Goal: Task Accomplishment & Management: Manage account settings

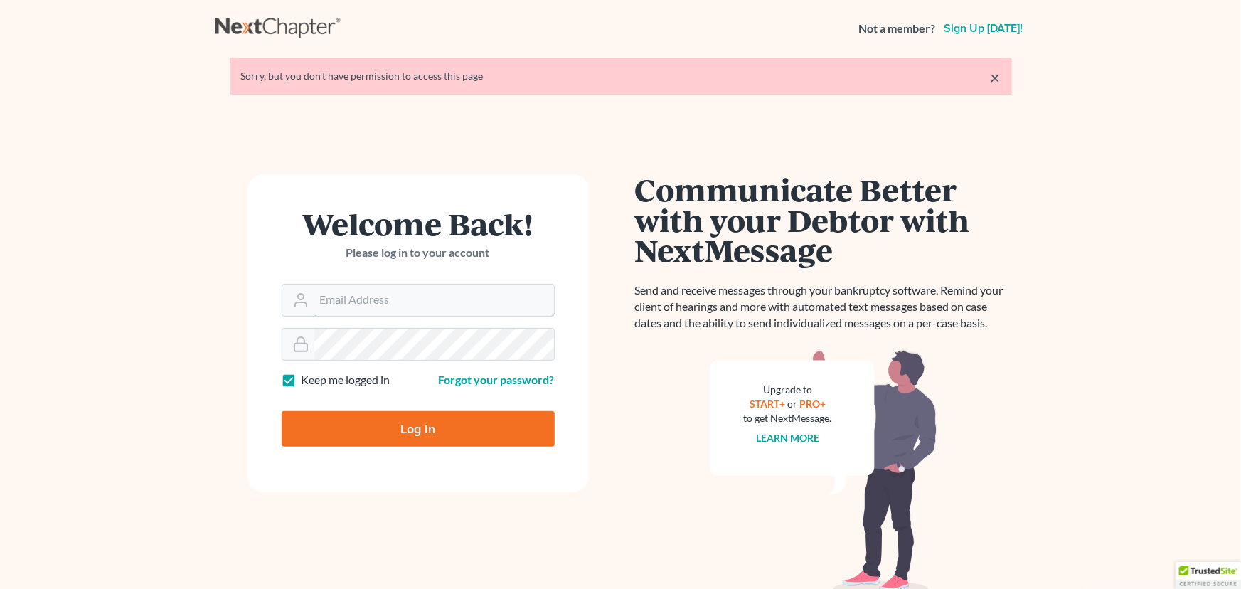
type input "[EMAIL_ADDRESS][DOMAIN_NAME]"
click at [398, 429] on input "Log In" at bounding box center [418, 429] width 273 height 36
type input "Thinking..."
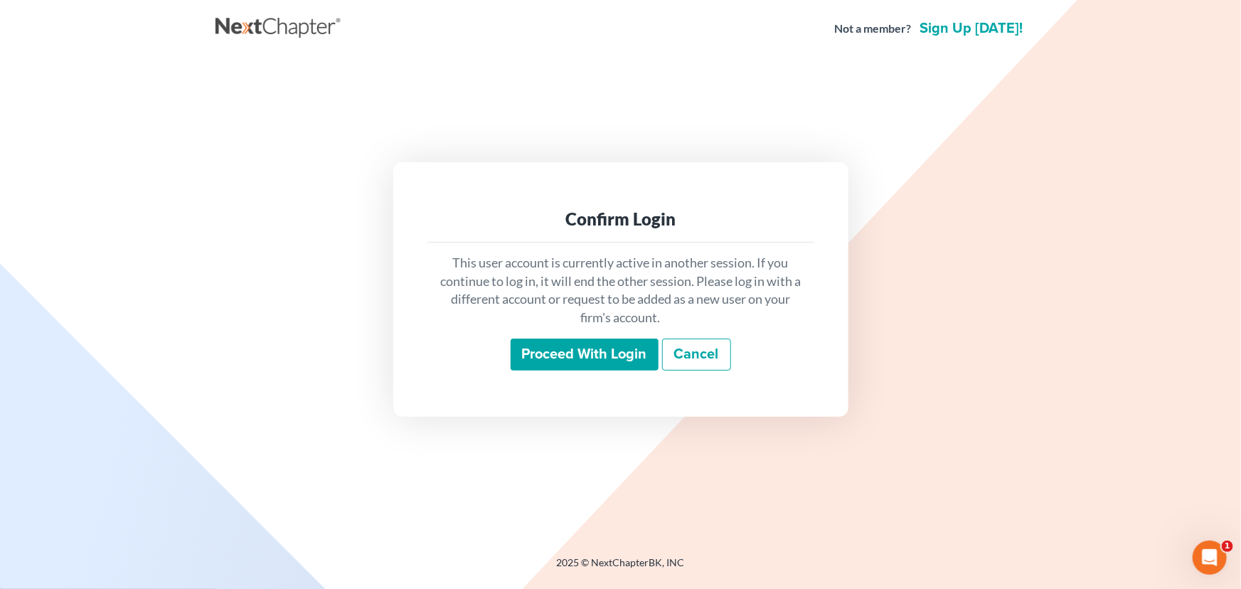
click at [564, 349] on input "Proceed with login" at bounding box center [584, 354] width 148 height 33
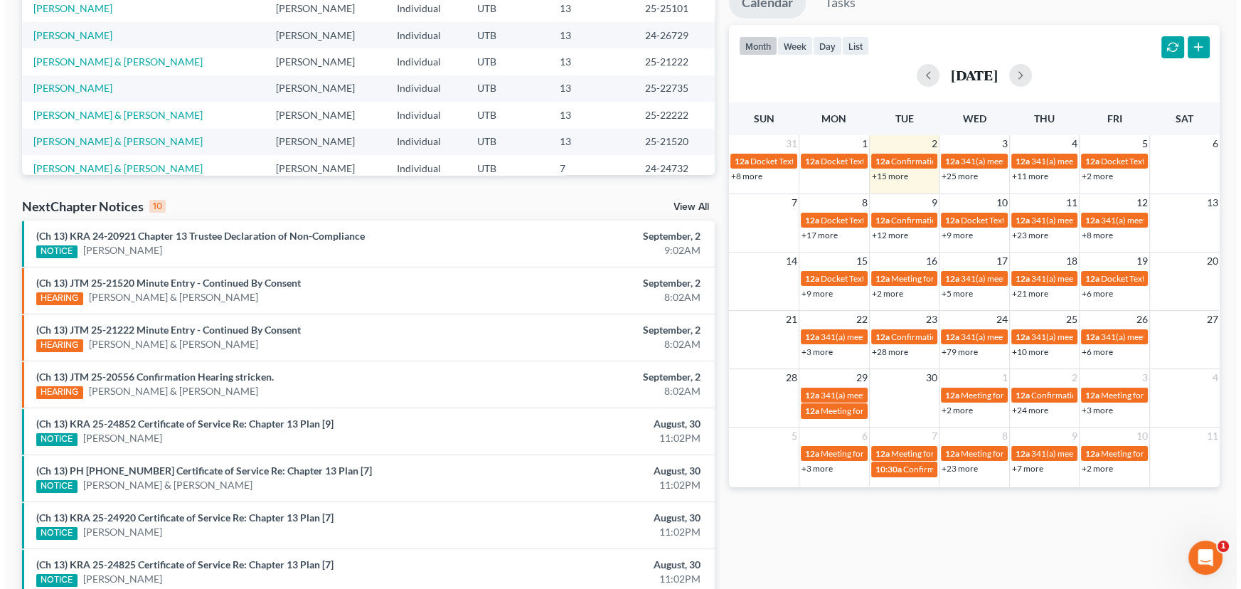
scroll to position [387, 0]
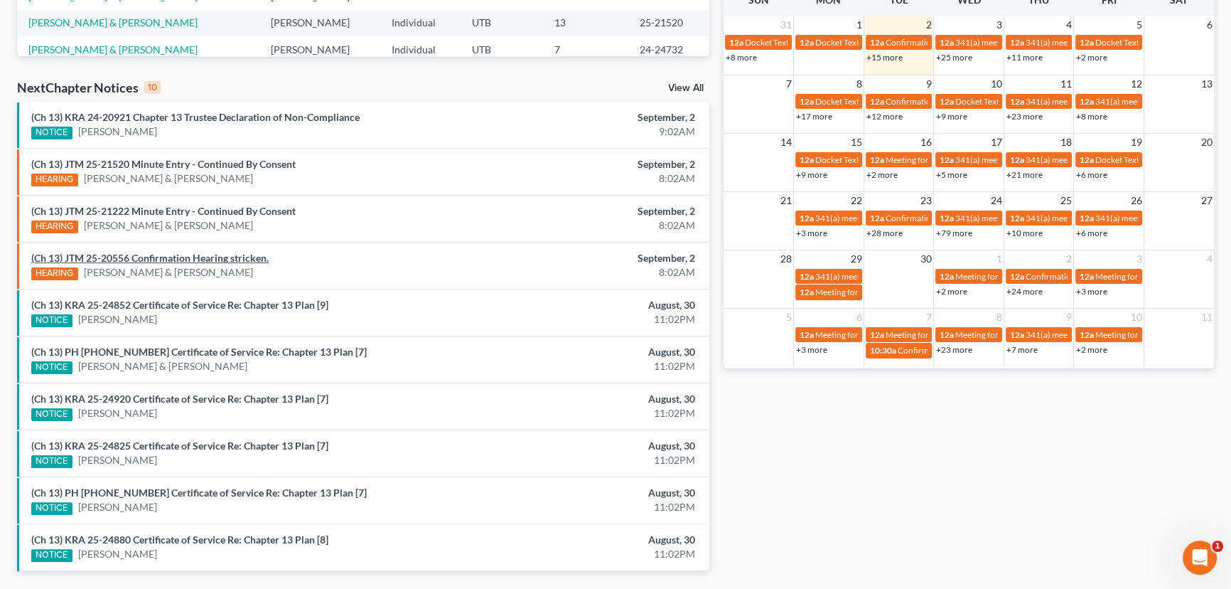
click at [146, 261] on link "(Ch 13) JTM 25-20556 Confirmation Hearing stricken." at bounding box center [149, 258] width 237 height 12
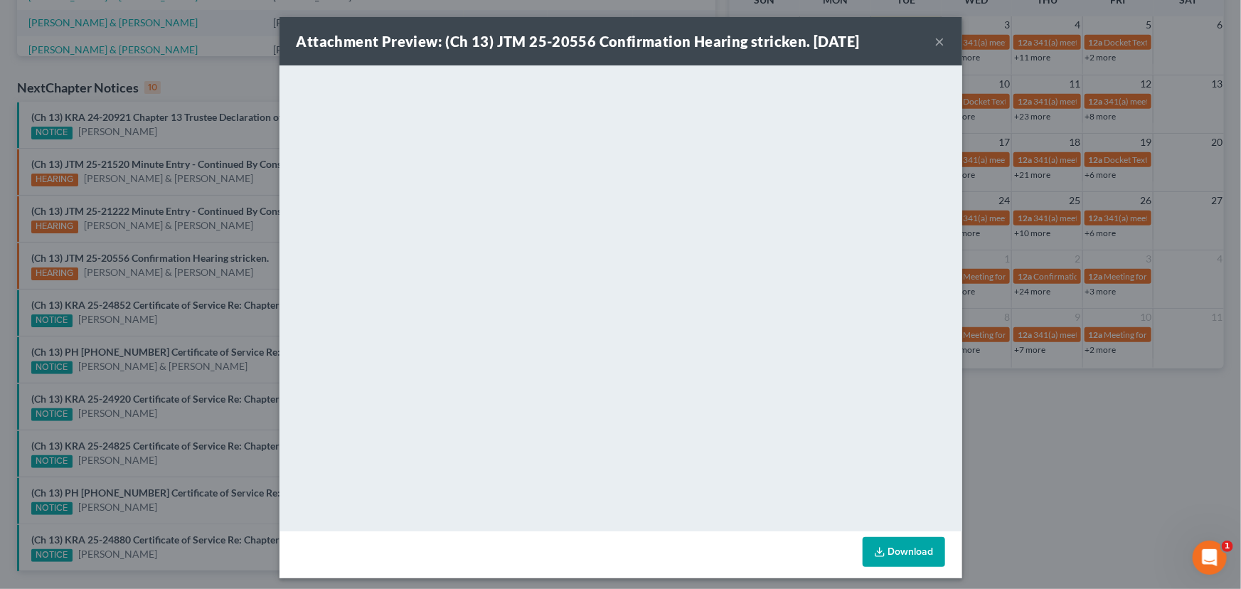
click at [253, 274] on div "Attachment Preview: (Ch 13) JTM 25-20556 Confirmation Hearing stricken. 09/02/2…" at bounding box center [620, 294] width 1241 height 589
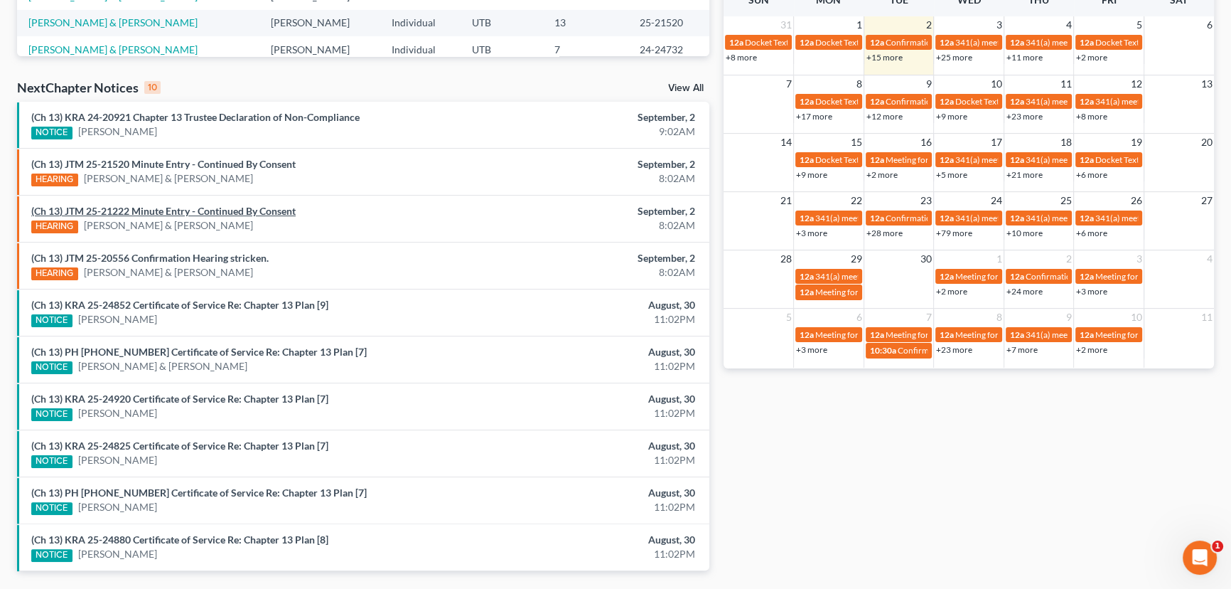
click at [244, 210] on link "(Ch 13) JTM 25-21222 Minute Entry - Continued By Consent" at bounding box center [163, 211] width 264 height 12
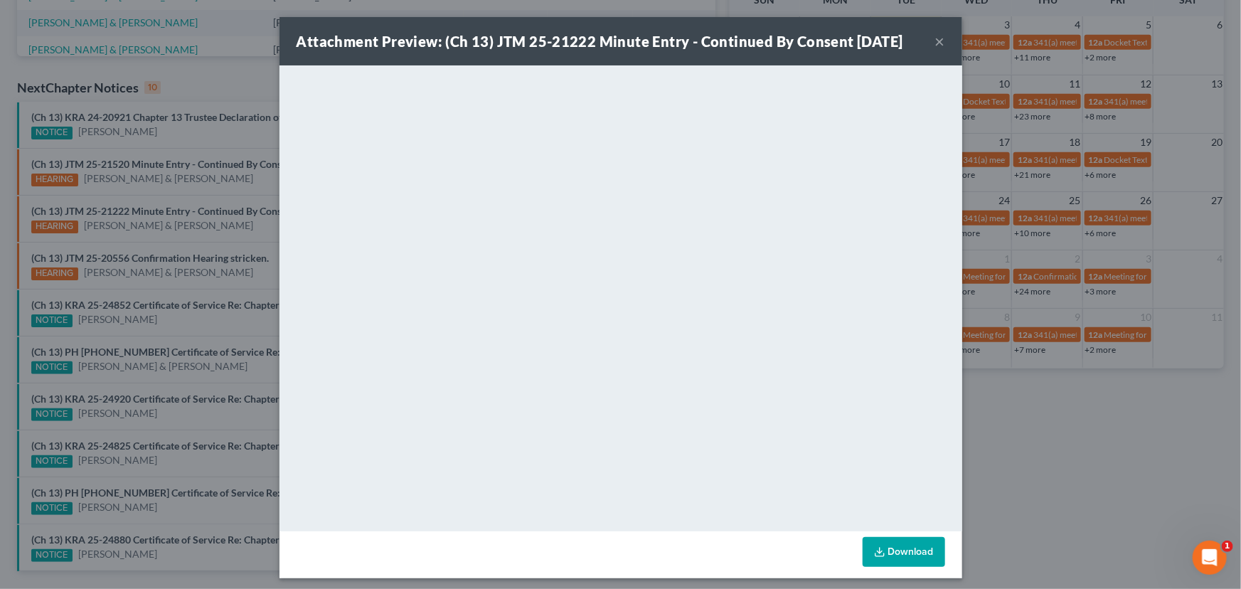
click at [249, 229] on div "Attachment Preview: (Ch 13) JTM 25-21222 Minute Entry - Continued By Consent 09…" at bounding box center [620, 294] width 1241 height 589
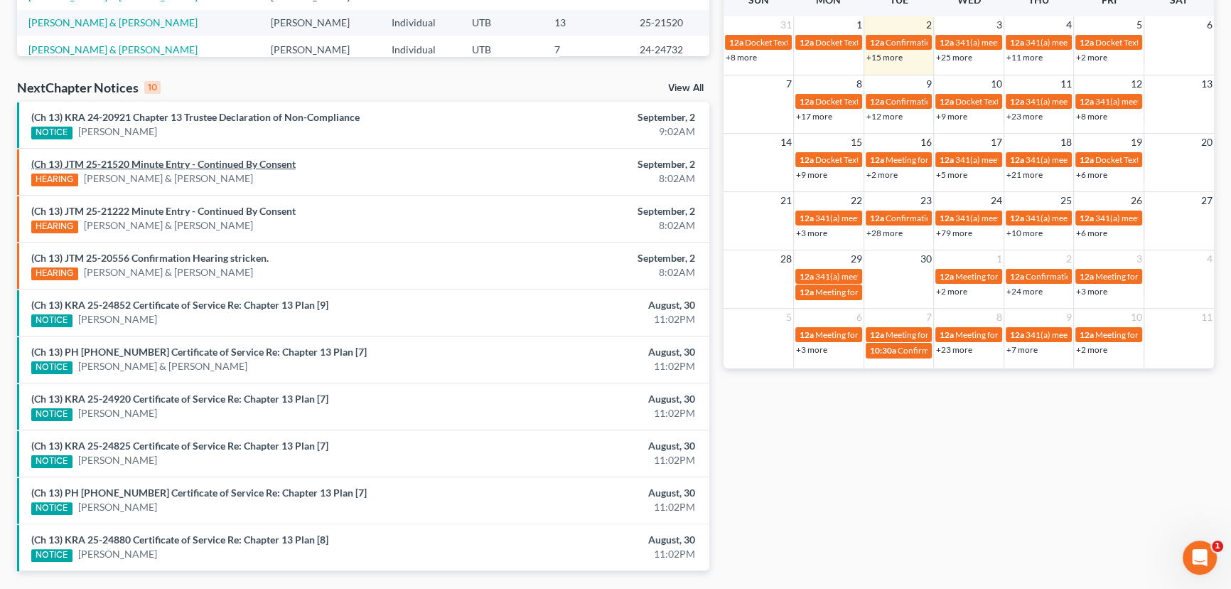
click at [238, 164] on link "(Ch 13) JTM 25-21520 Minute Entry - Continued By Consent" at bounding box center [163, 164] width 264 height 12
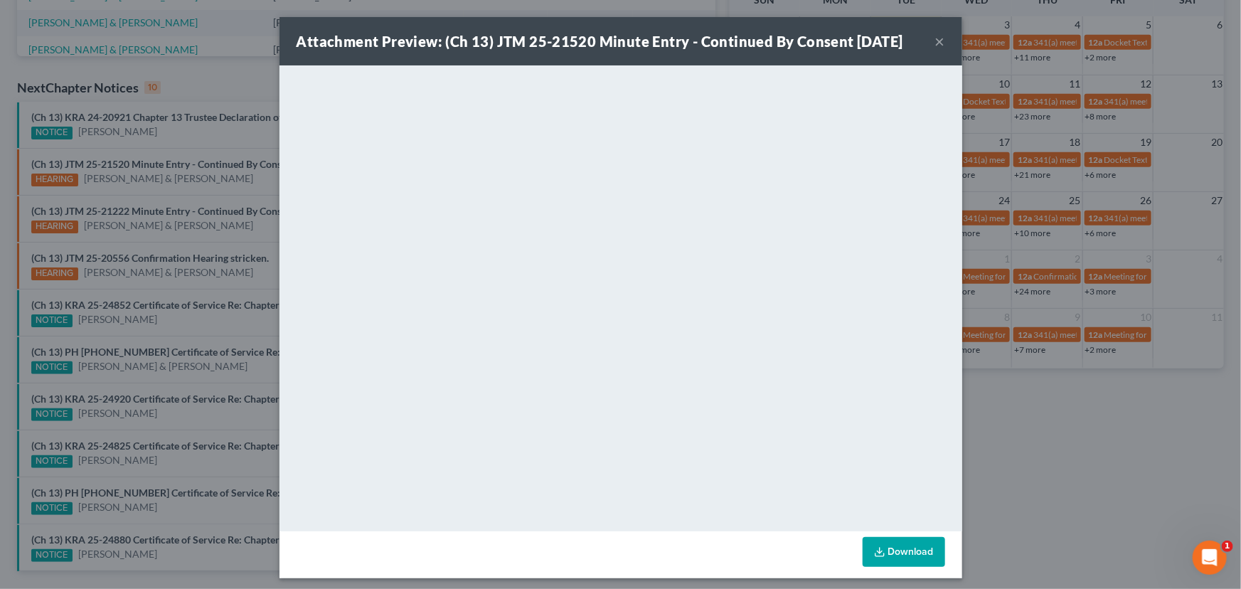
click at [938, 41] on button "×" at bounding box center [940, 41] width 10 height 17
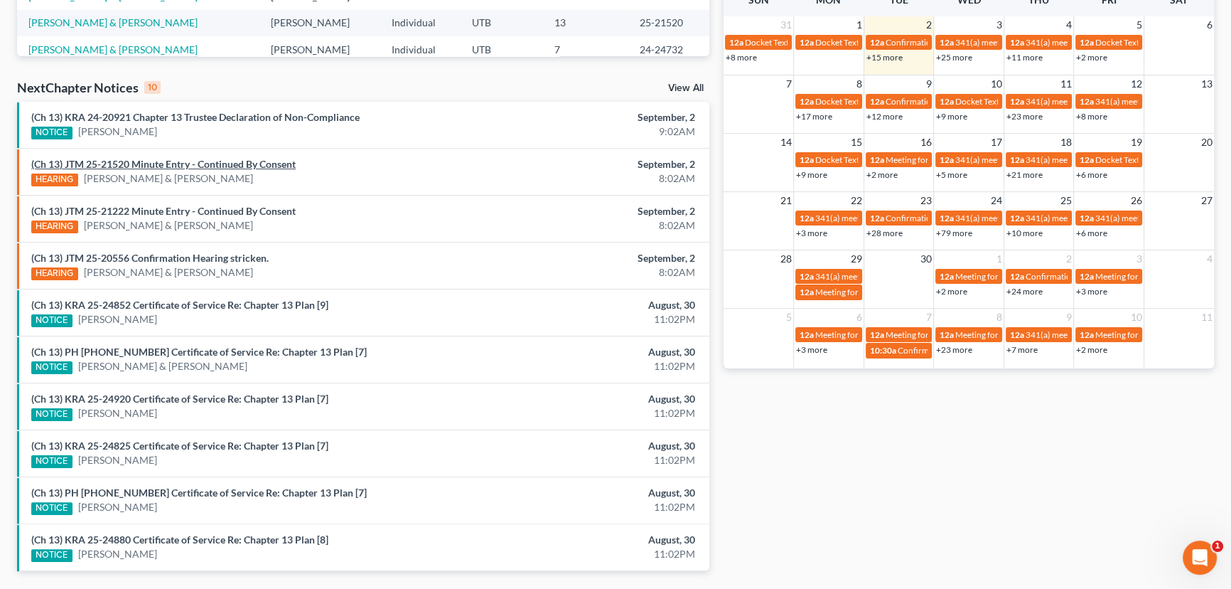
click at [186, 161] on link "(Ch 13) JTM 25-21520 Minute Entry - Continued By Consent" at bounding box center [163, 164] width 264 height 12
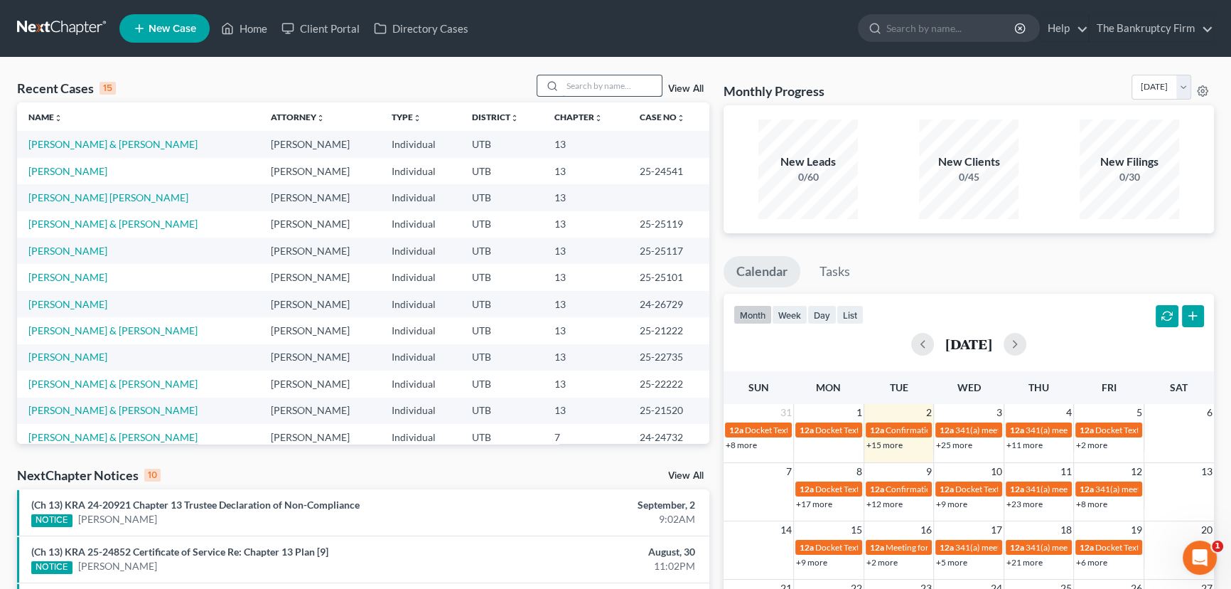
click at [572, 85] on input "search" at bounding box center [612, 85] width 100 height 21
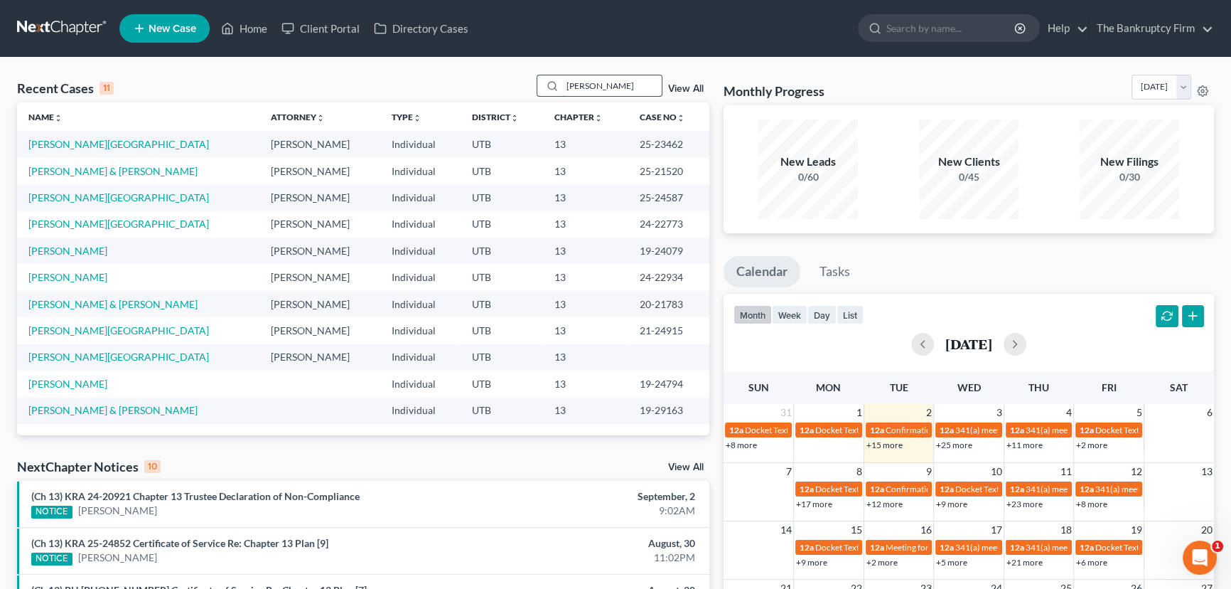
type input "[PERSON_NAME]"
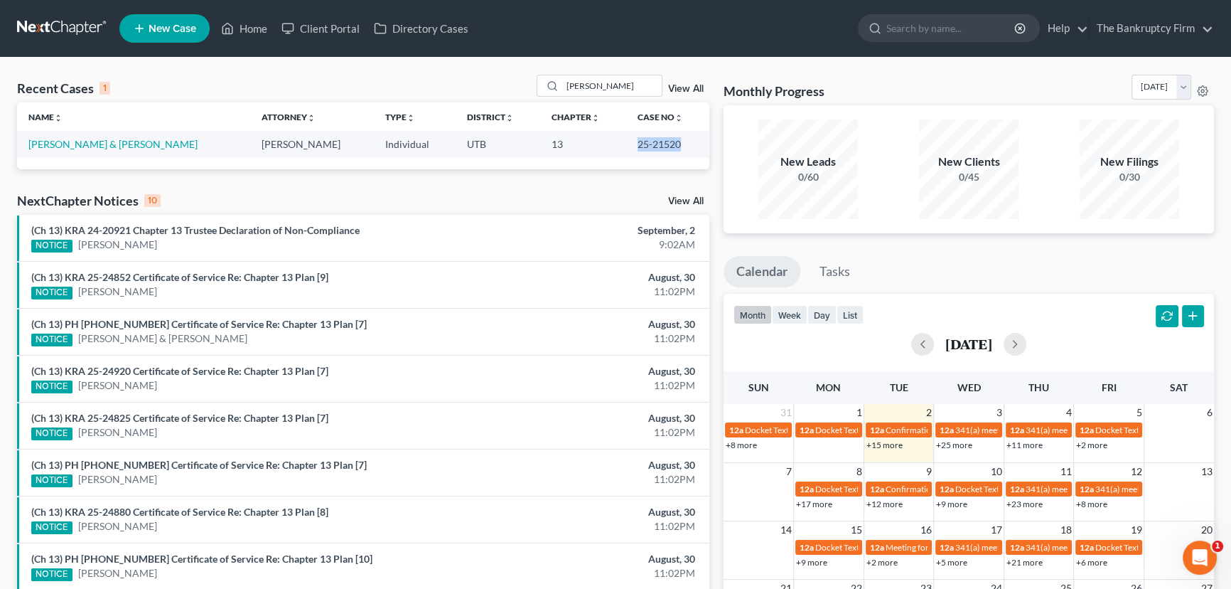
drag, startPoint x: 668, startPoint y: 143, endPoint x: 620, endPoint y: 149, distance: 48.8
click at [626, 149] on td "25-21520" at bounding box center [667, 144] width 83 height 26
copy td "25-21520"
click at [107, 146] on link "[PERSON_NAME] & [PERSON_NAME]" at bounding box center [112, 144] width 169 height 12
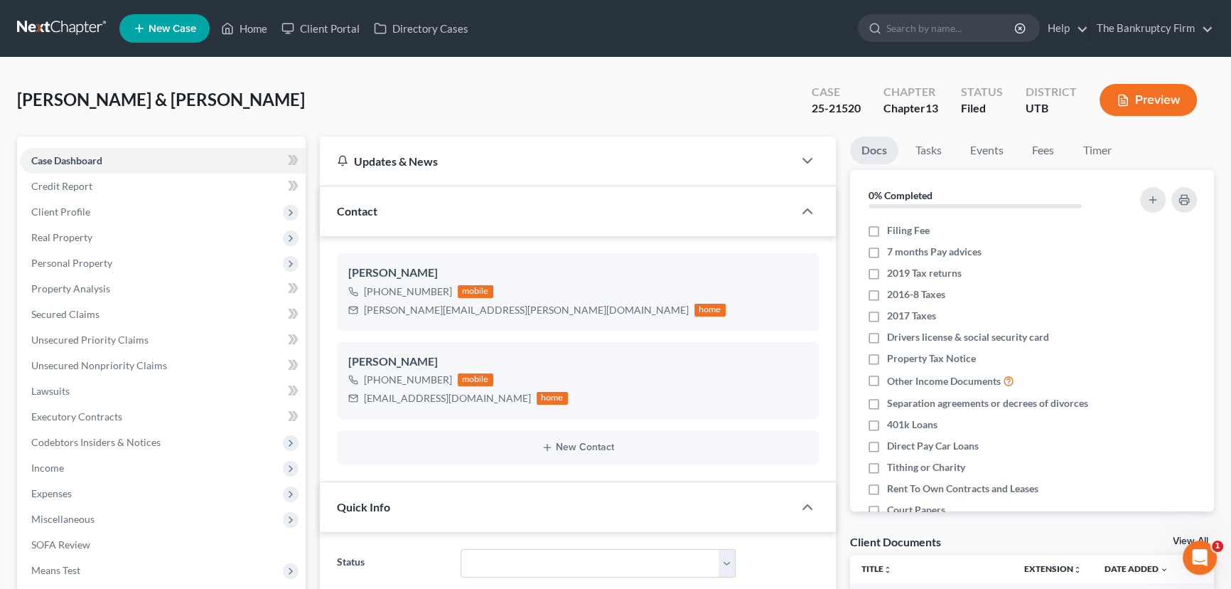
click at [1179, 540] on link "View All" at bounding box center [1191, 541] width 36 height 10
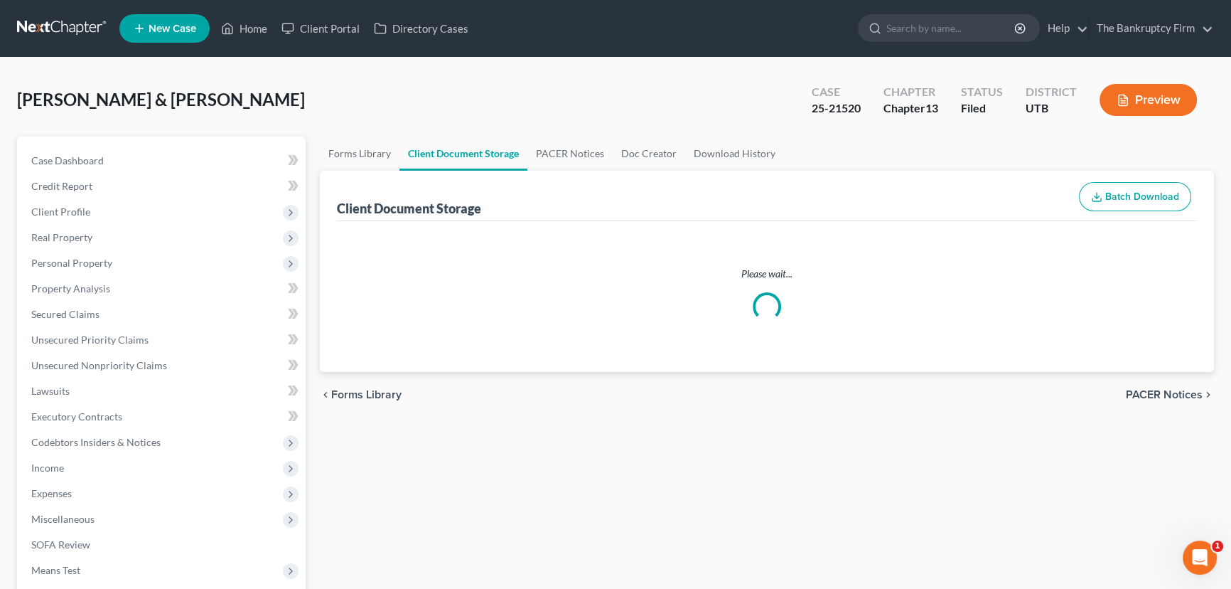
select select "30"
select select "26"
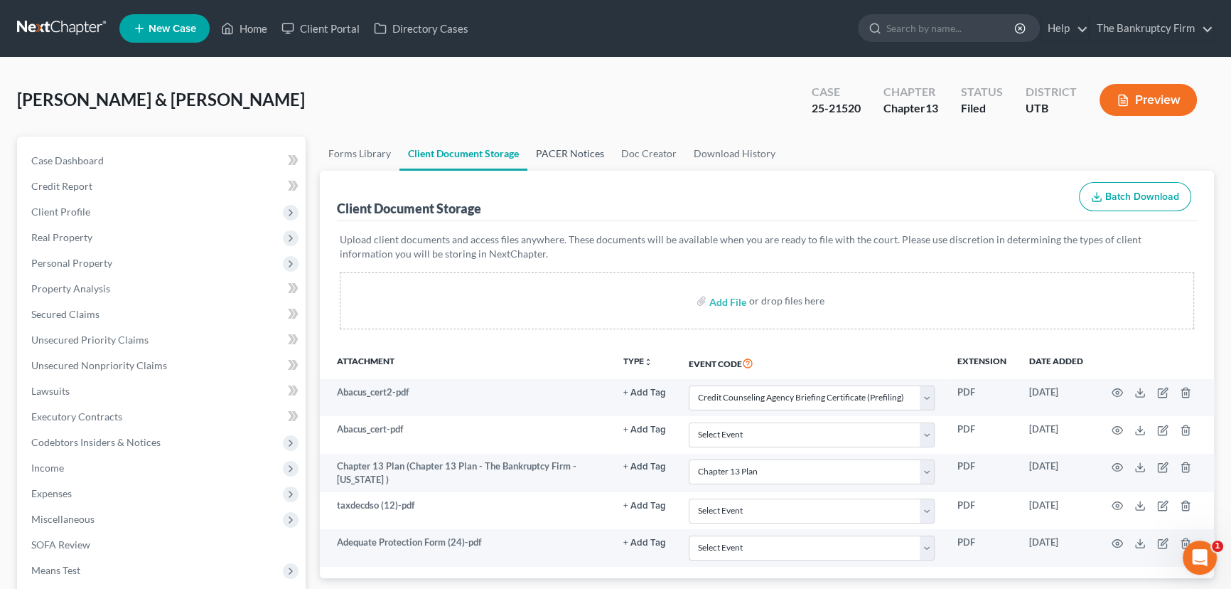
click at [549, 155] on link "PACER Notices" at bounding box center [570, 154] width 85 height 34
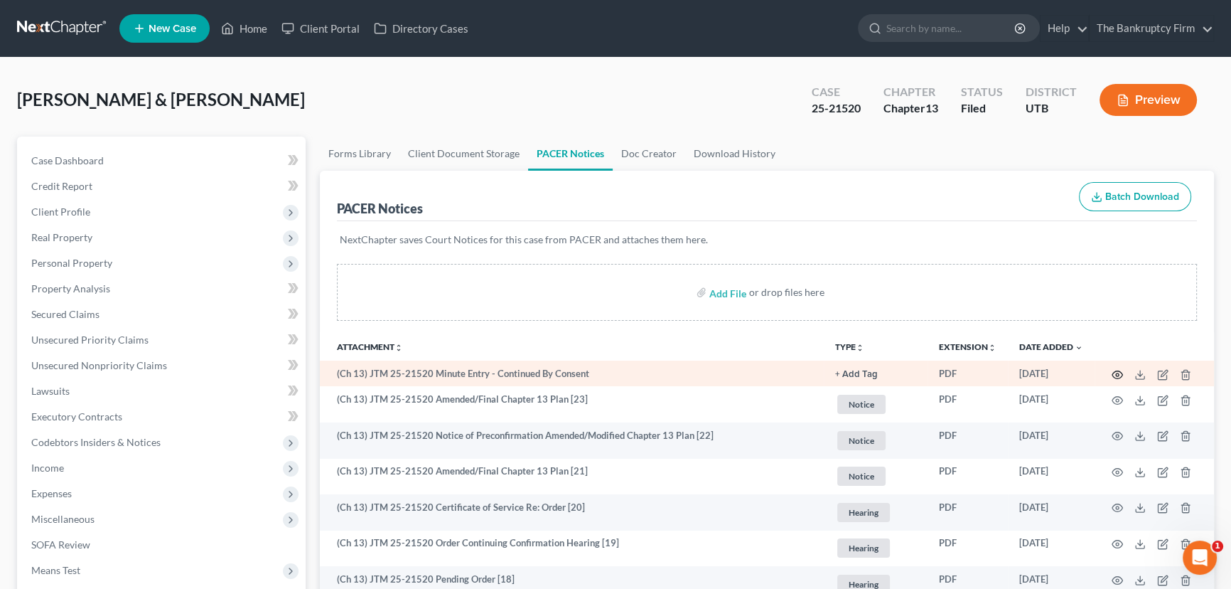
click at [1119, 373] on icon "button" at bounding box center [1117, 374] width 11 height 11
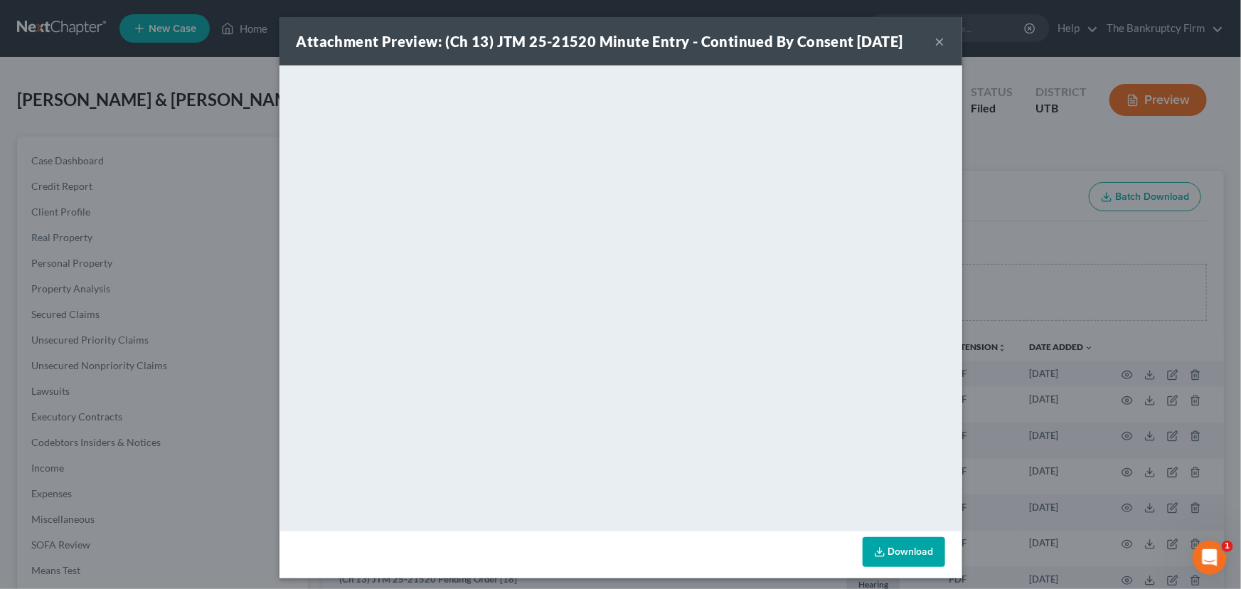
click at [935, 40] on button "×" at bounding box center [940, 41] width 10 height 17
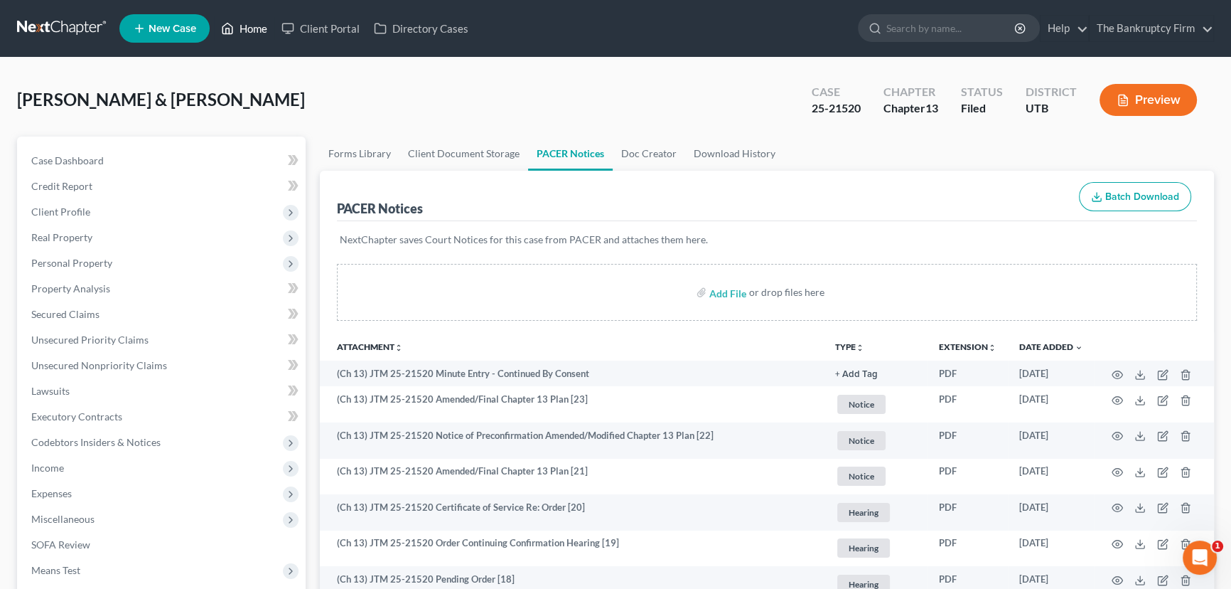
click at [257, 32] on link "Home" at bounding box center [244, 29] width 60 height 26
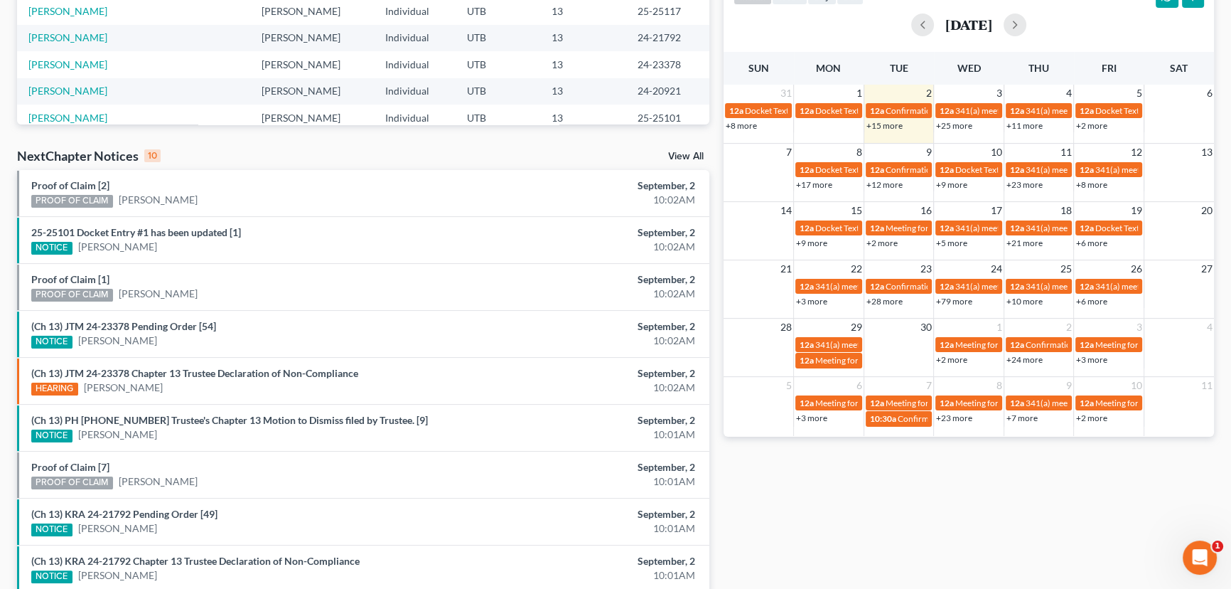
scroll to position [387, 0]
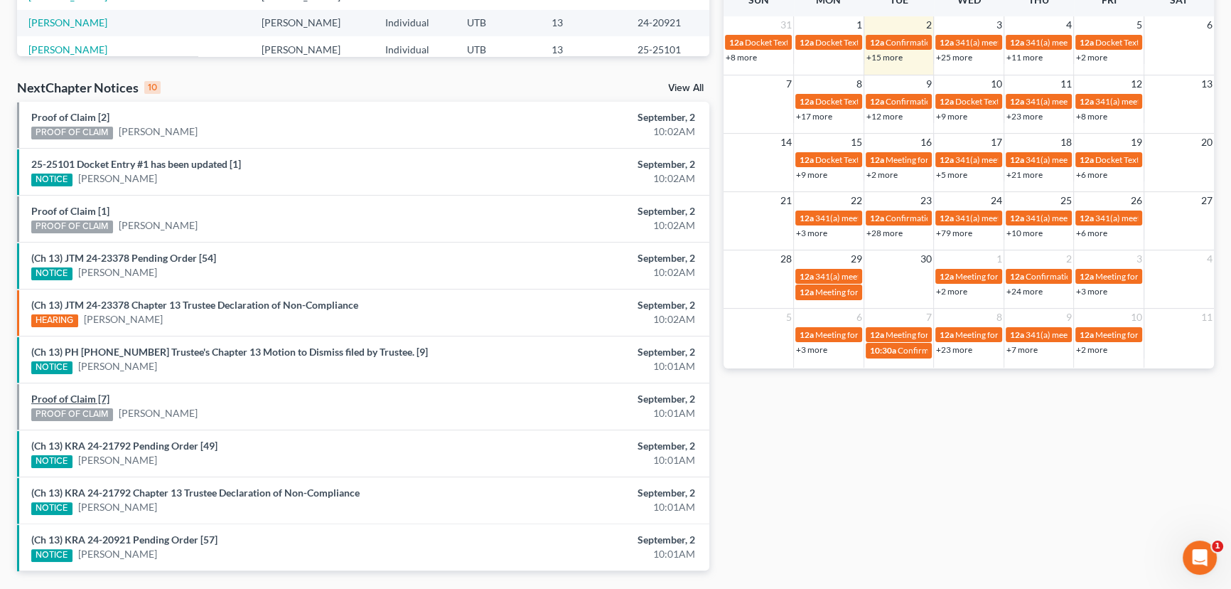
click at [86, 396] on link "Proof of Claim [7]" at bounding box center [70, 398] width 78 height 12
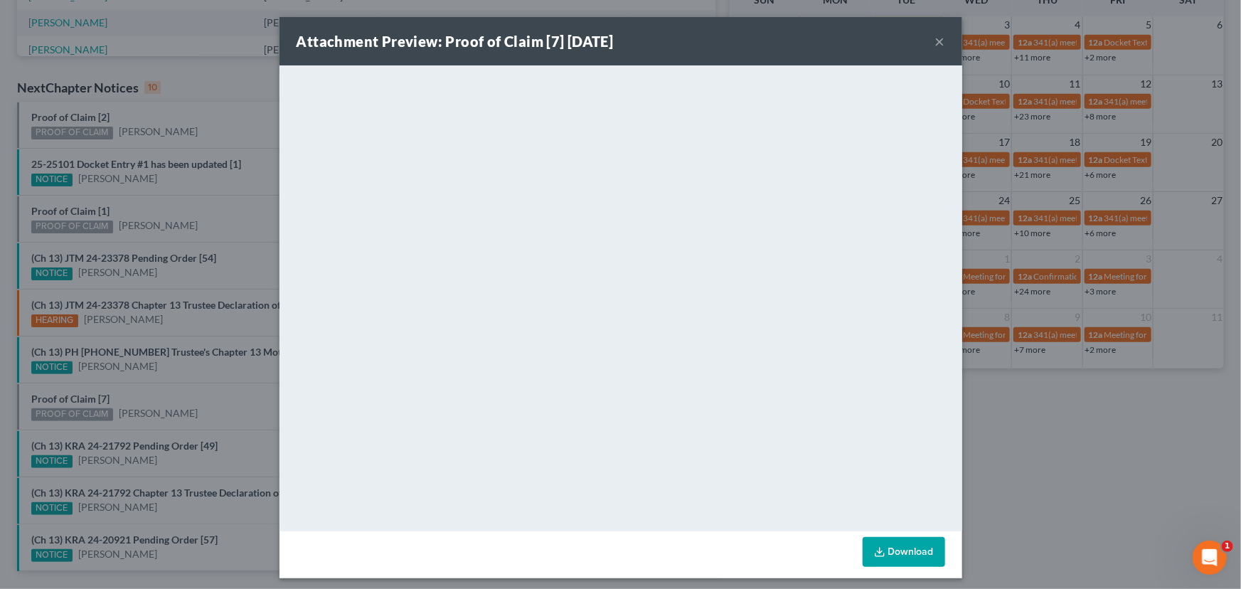
click at [155, 392] on div "Attachment Preview: Proof of Claim [7] 09/02/2025 × <object ng-attr-data='https…" at bounding box center [620, 294] width 1241 height 589
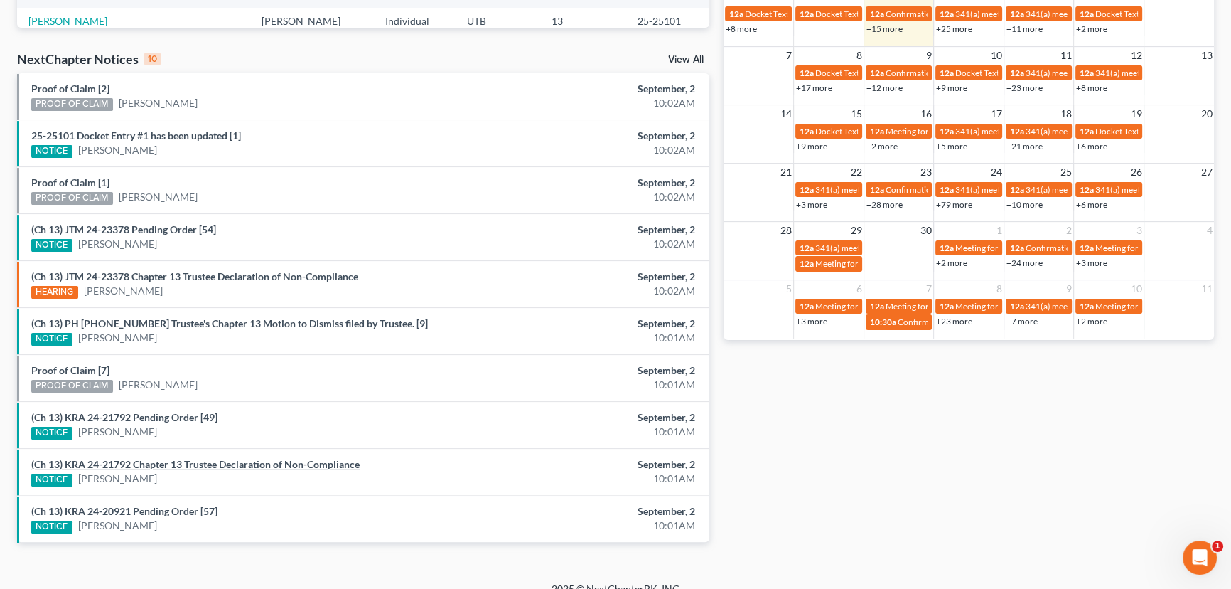
scroll to position [432, 0]
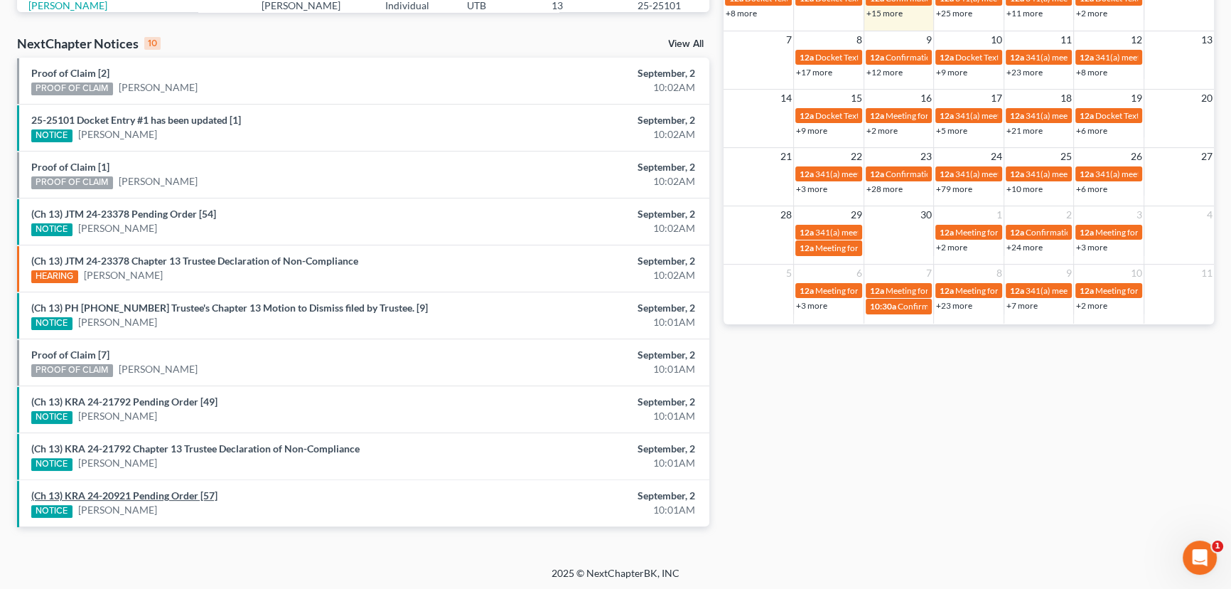
click at [176, 491] on link "(Ch 13) KRA 24-20921 Pending Order [57]" at bounding box center [124, 495] width 186 height 12
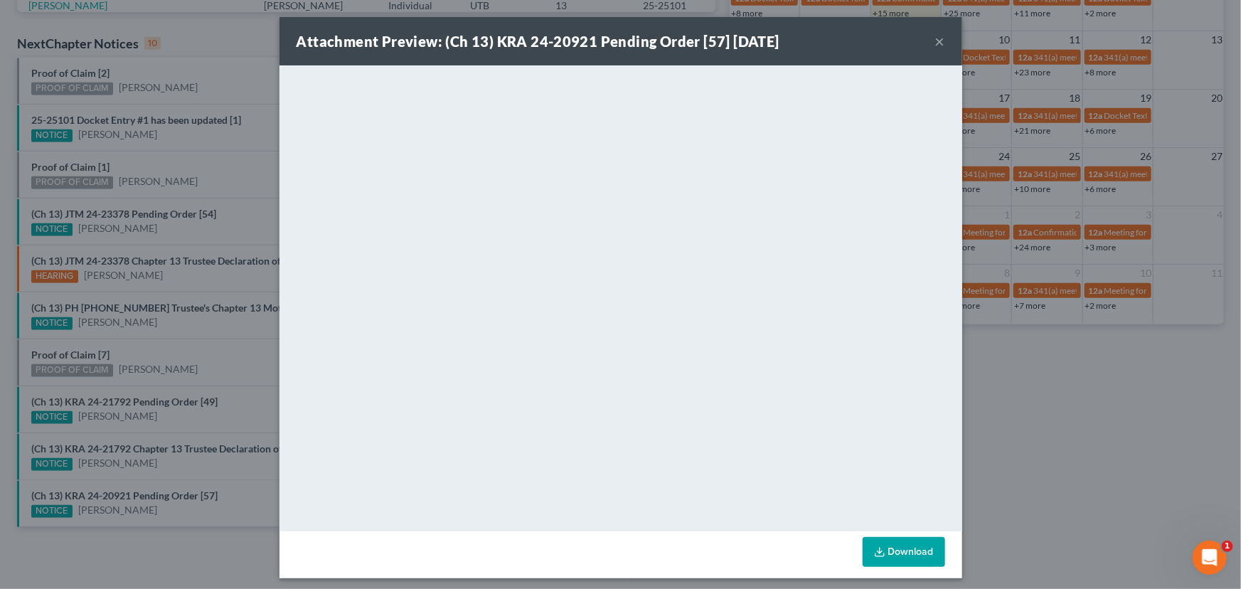
click at [194, 442] on div "Attachment Preview: (Ch 13) KRA 24-20921 Pending Order [57] 09/02/2025 × <objec…" at bounding box center [620, 294] width 1241 height 589
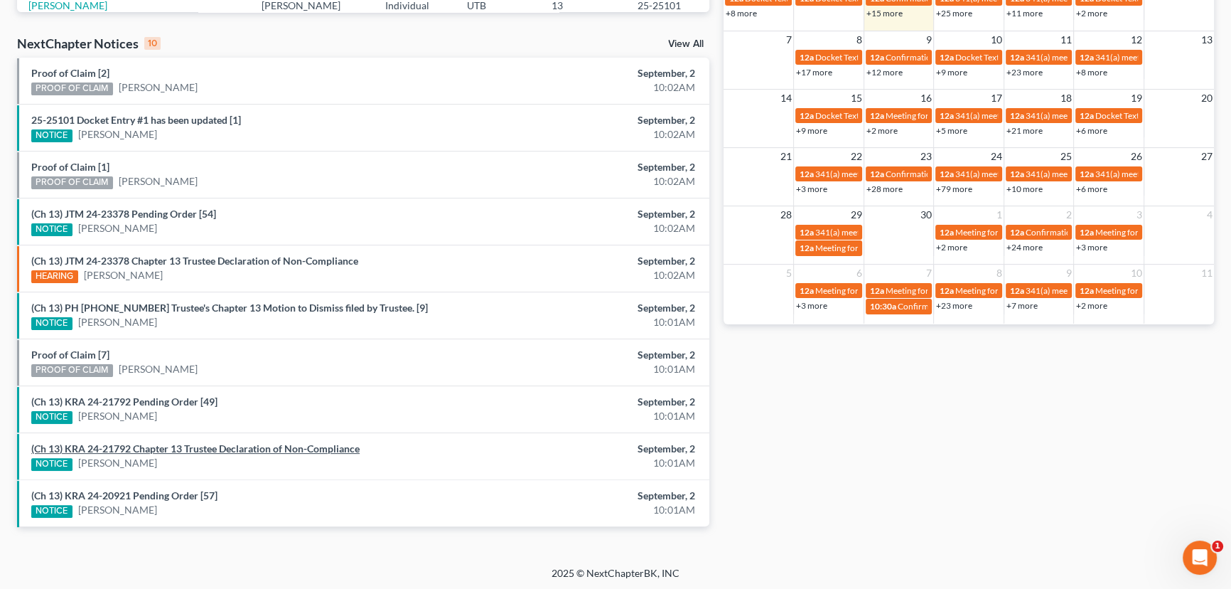
click at [194, 442] on link "(Ch 13) KRA 24-21792 Chapter 13 Trustee Declaration of Non-Compliance" at bounding box center [195, 448] width 328 height 12
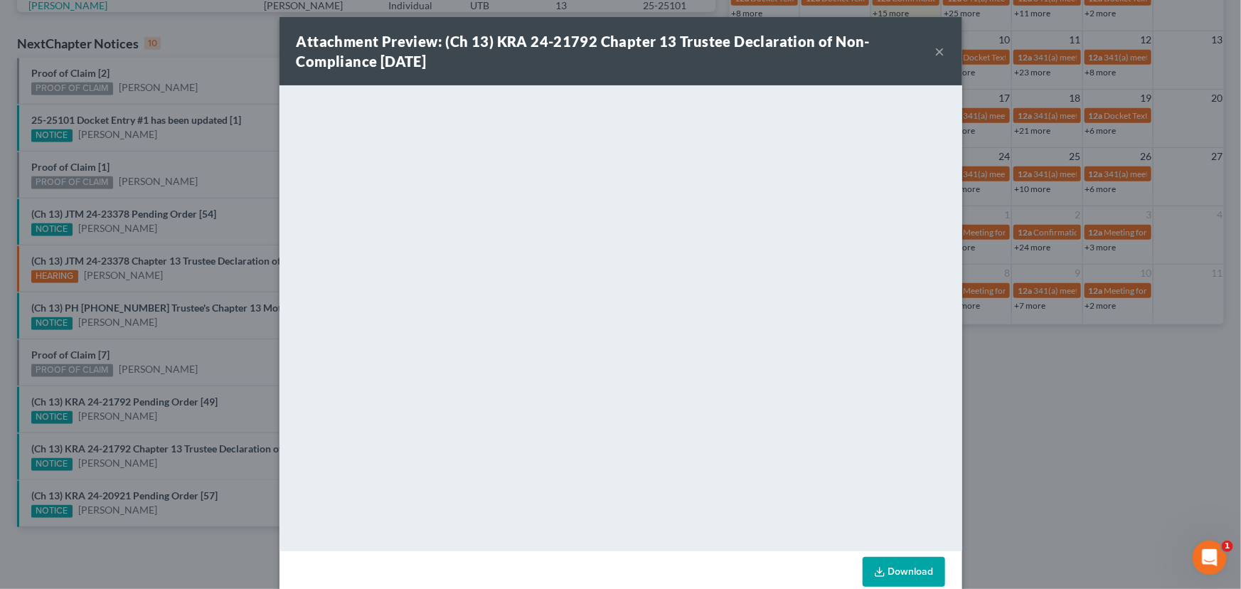
click at [193, 434] on div "Attachment Preview: (Ch 13) KRA 24-21792 Chapter 13 Trustee Declaration of Non-…" at bounding box center [620, 294] width 1241 height 589
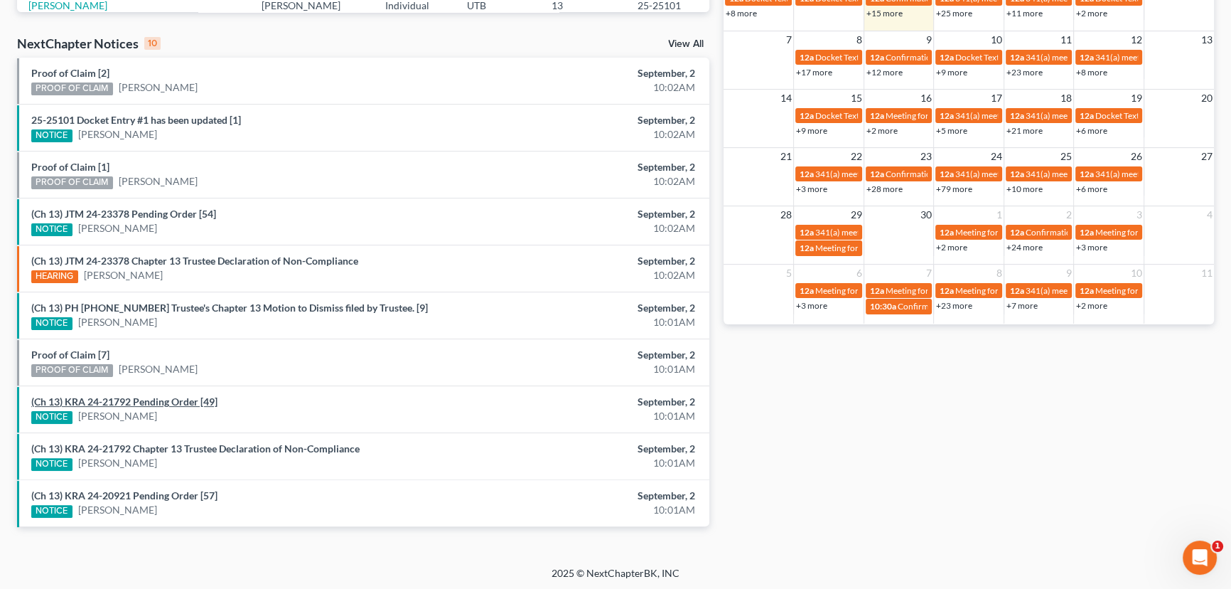
click at [171, 397] on link "(Ch 13) KRA 24-21792 Pending Order [49]" at bounding box center [124, 401] width 186 height 12
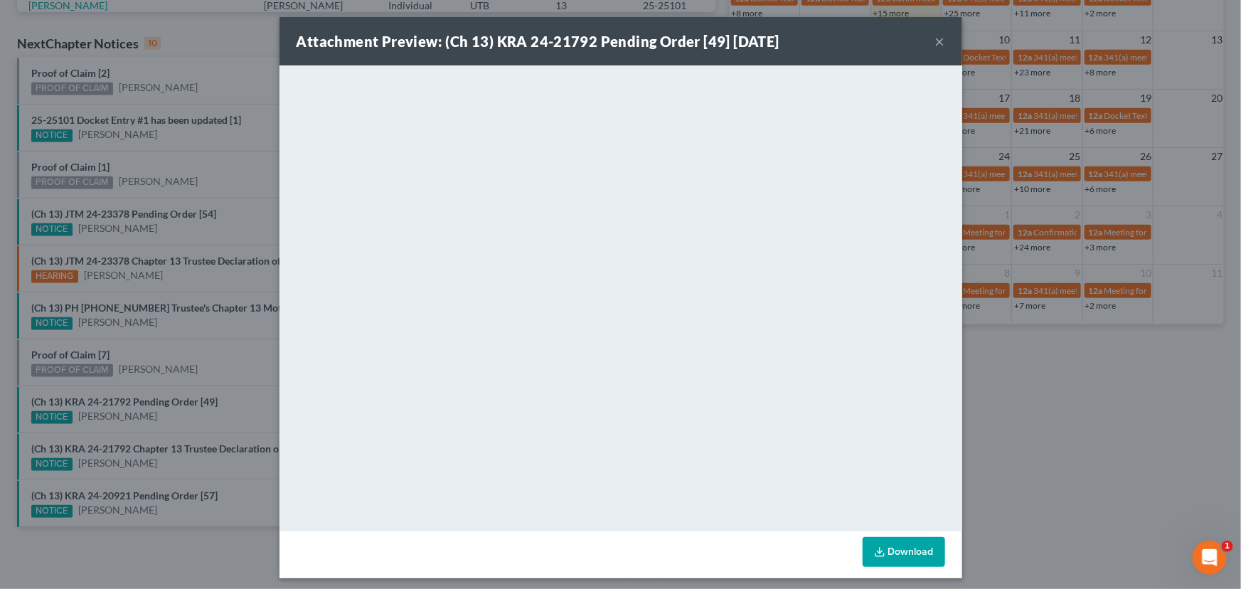
click at [235, 427] on div "Attachment Preview: (Ch 13) KRA 24-21792 Pending Order [49] 09/02/2025 × <objec…" at bounding box center [620, 294] width 1241 height 589
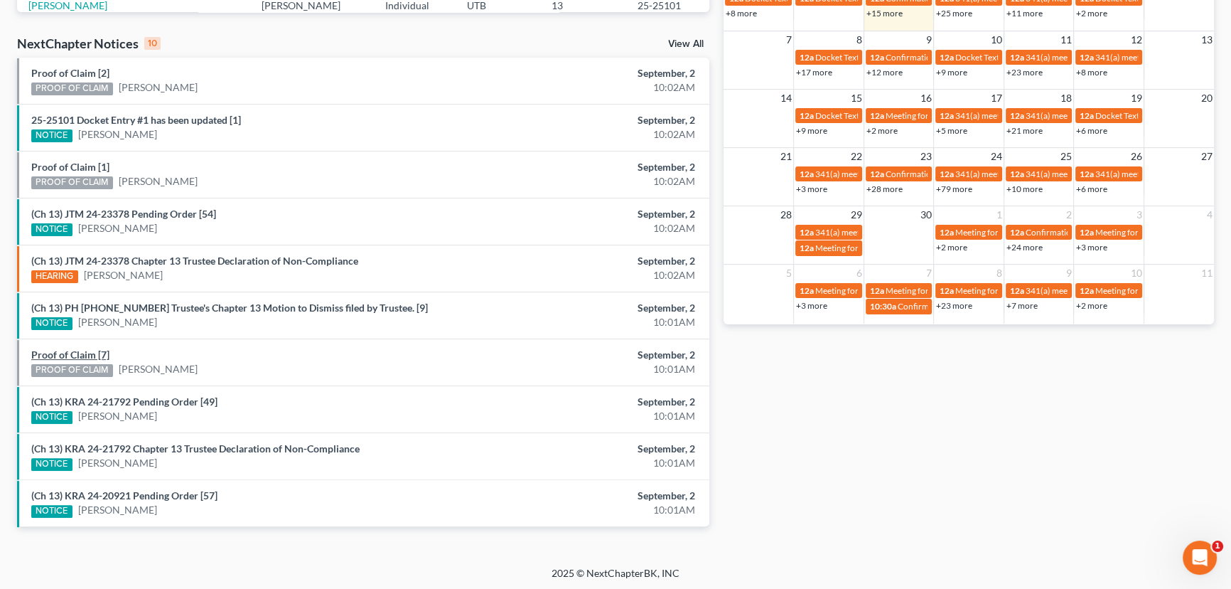
click at [68, 353] on link "Proof of Claim [7]" at bounding box center [70, 354] width 78 height 12
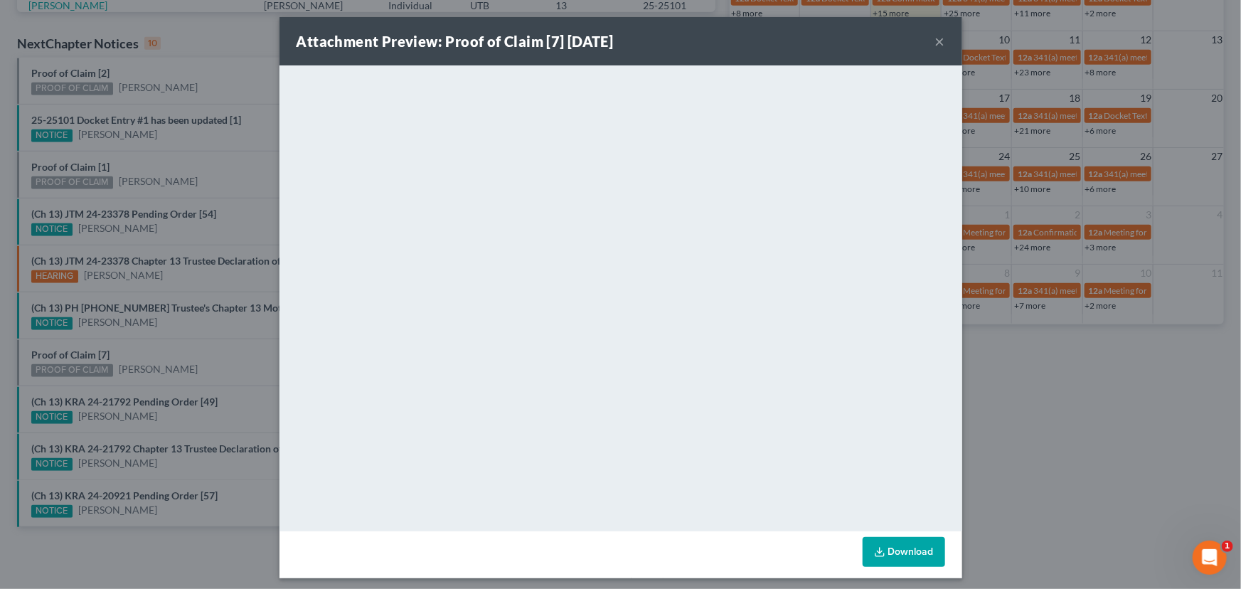
drag, startPoint x: 151, startPoint y: 354, endPoint x: 228, endPoint y: 367, distance: 77.8
click at [154, 354] on div "Attachment Preview: Proof of Claim [7] 09/02/2025 × <object ng-attr-data='https…" at bounding box center [620, 294] width 1241 height 589
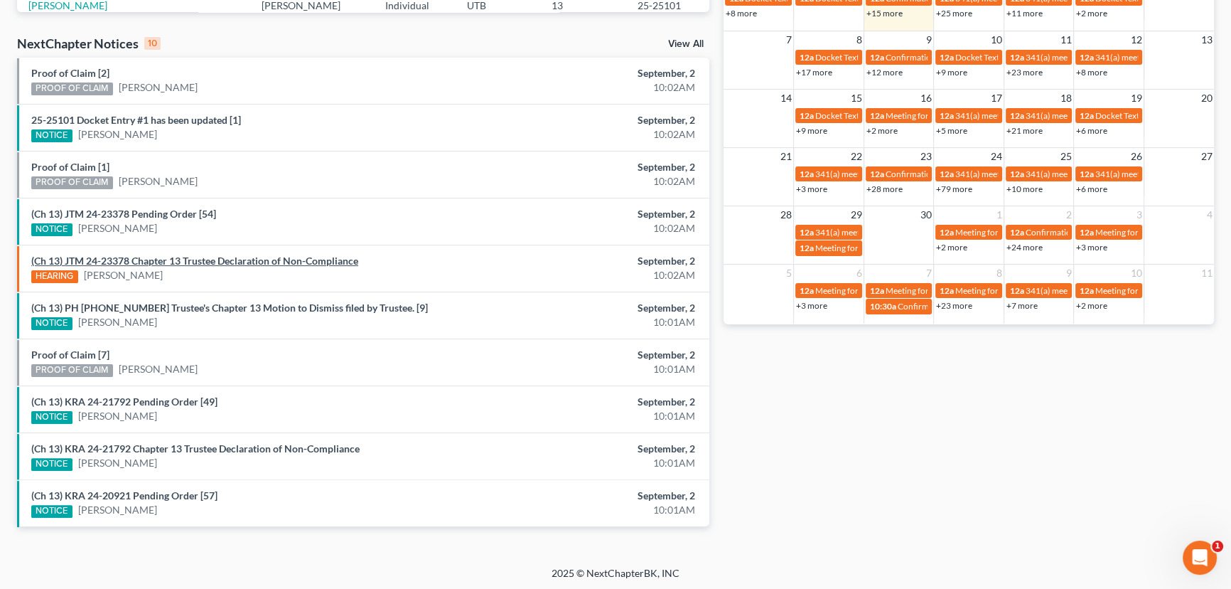
click at [233, 259] on link "(Ch 13) JTM 24-23378 Chapter 13 Trustee Declaration of Non-Compliance" at bounding box center [194, 261] width 327 height 12
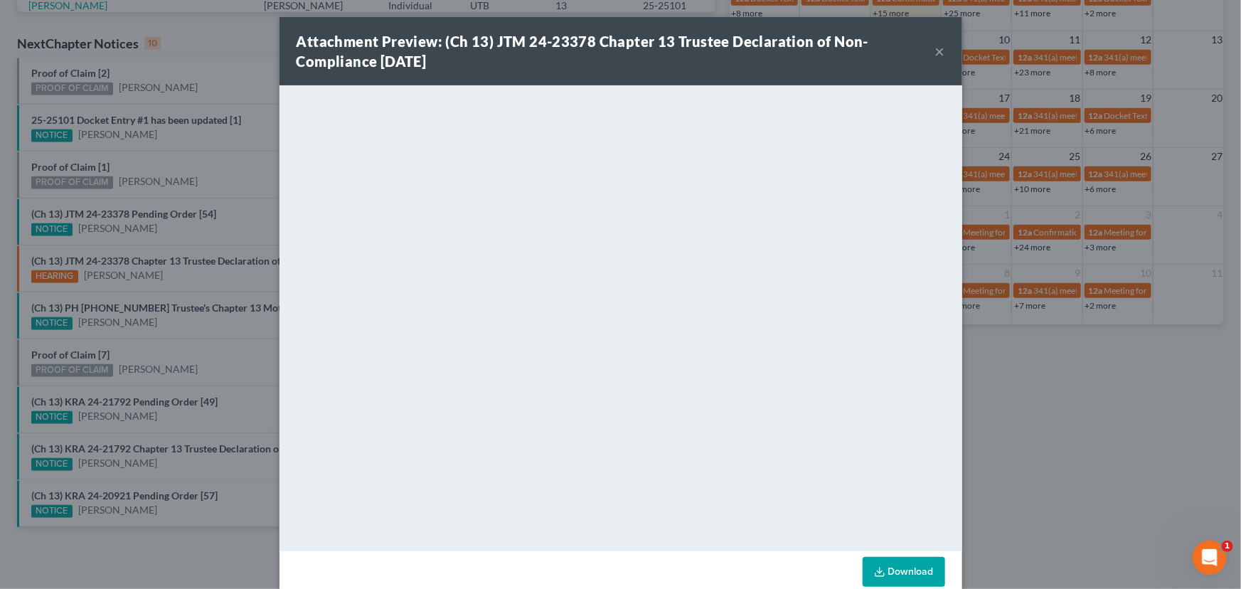
click at [200, 277] on div "Attachment Preview: (Ch 13) JTM 24-23378 Chapter 13 Trustee Declaration of Non-…" at bounding box center [620, 294] width 1241 height 589
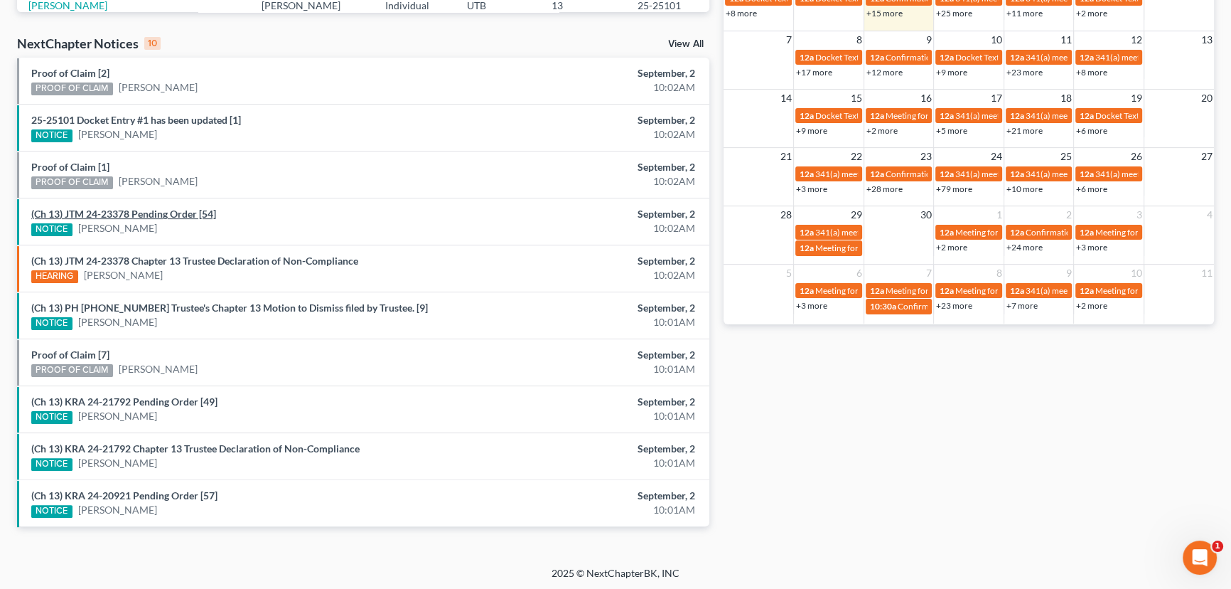
click at [156, 216] on link "(Ch 13) JTM 24-23378 Pending Order [54]" at bounding box center [123, 214] width 185 height 12
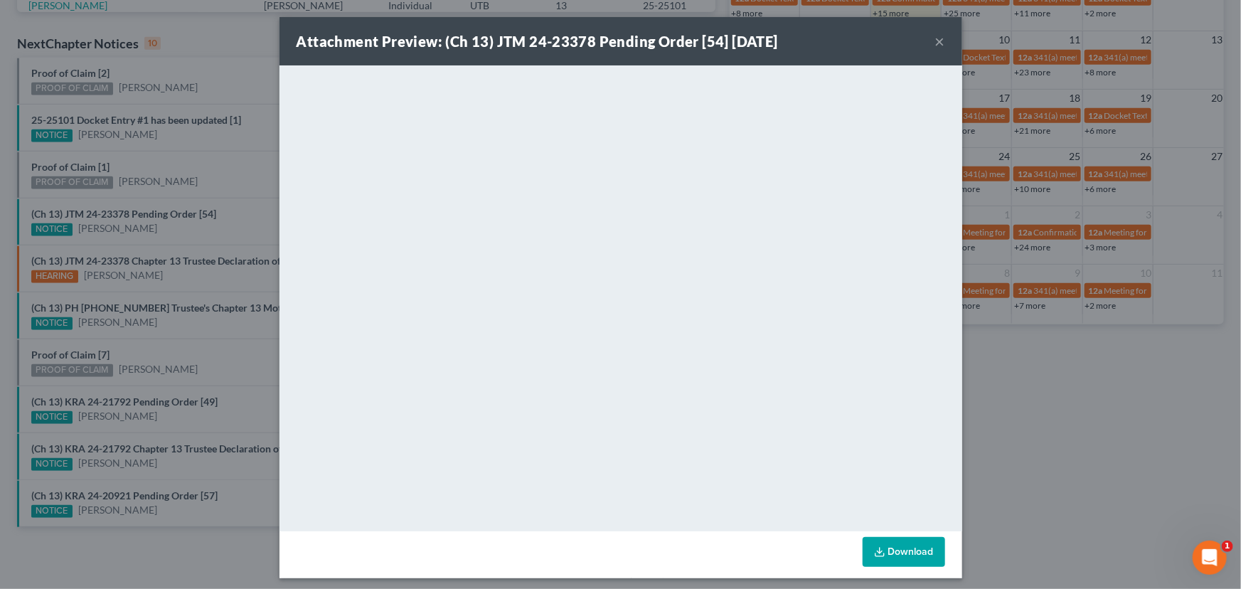
click at [221, 235] on div "Attachment Preview: (Ch 13) JTM 24-23378 Pending Order [54] 09/02/2025 × <objec…" at bounding box center [620, 294] width 1241 height 589
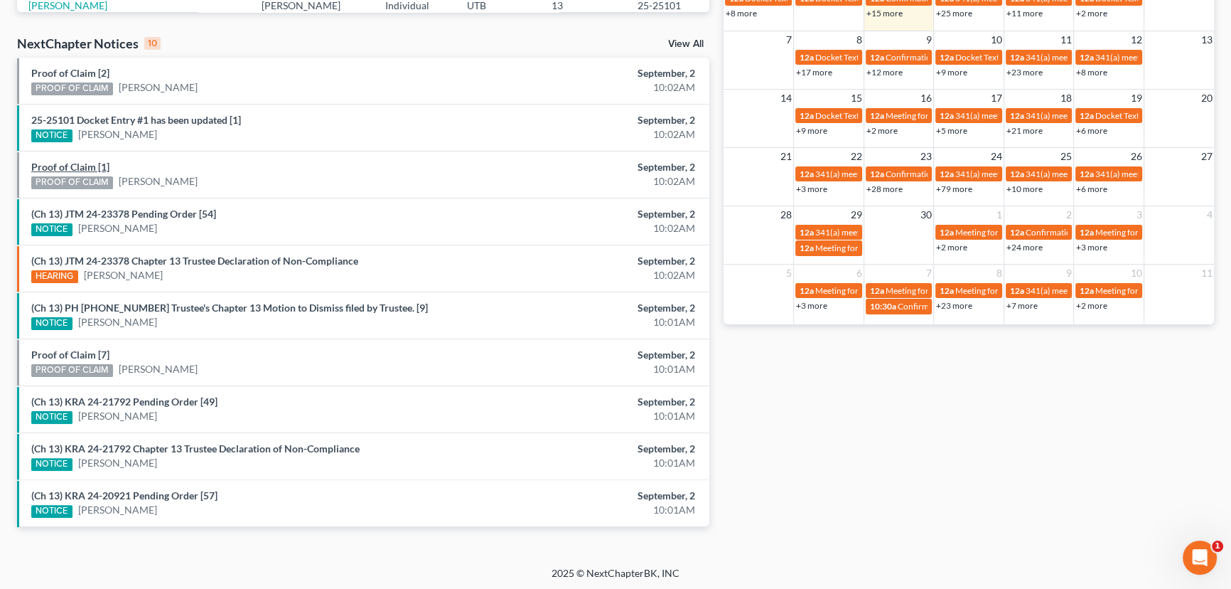
click at [67, 167] on link "Proof of Claim [1]" at bounding box center [70, 167] width 78 height 12
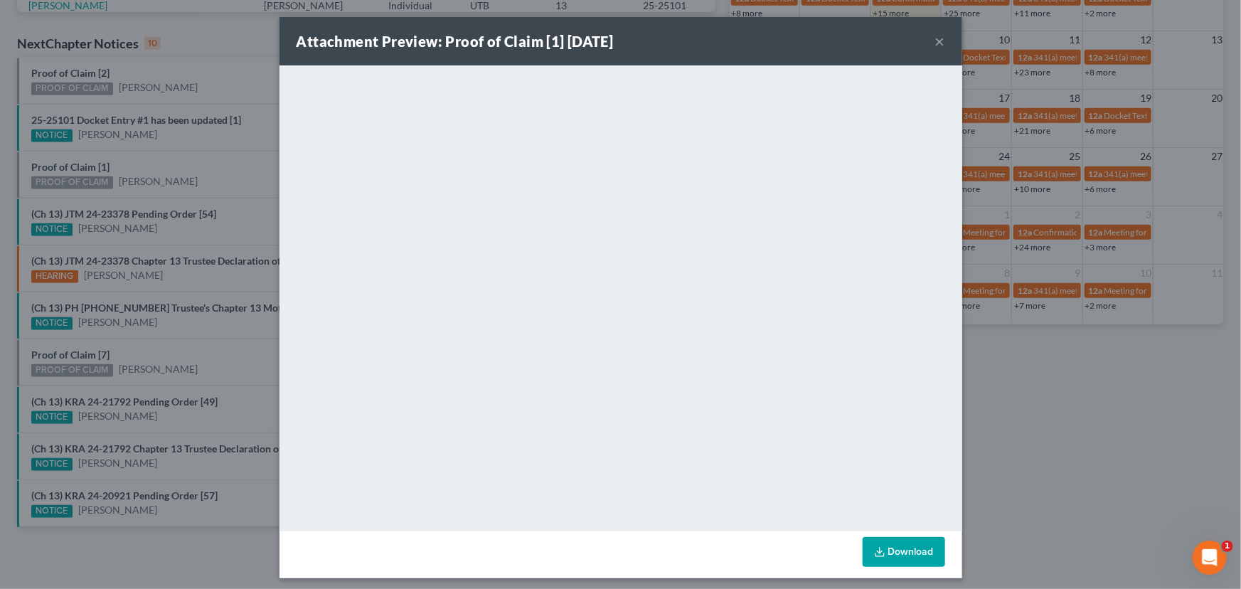
click at [185, 175] on div "Attachment Preview: Proof of Claim [1] 09/02/2025 × <object ng-attr-data='https…" at bounding box center [620, 294] width 1241 height 589
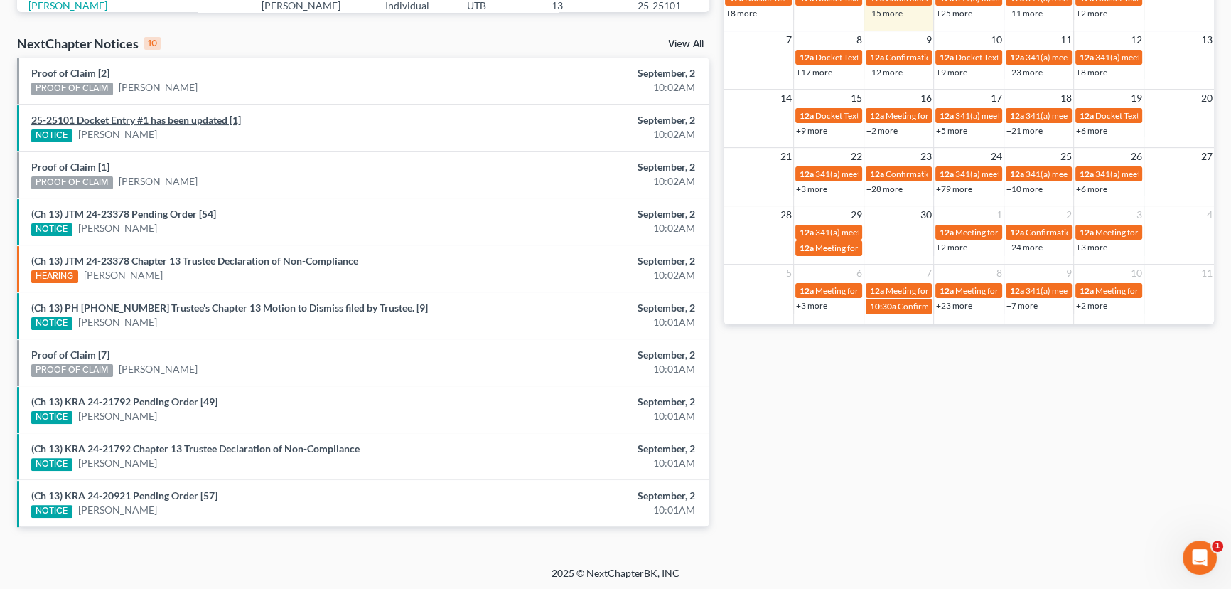
click at [163, 121] on link "25-25101 Docket Entry #1 has been updated [1]" at bounding box center [136, 120] width 210 height 12
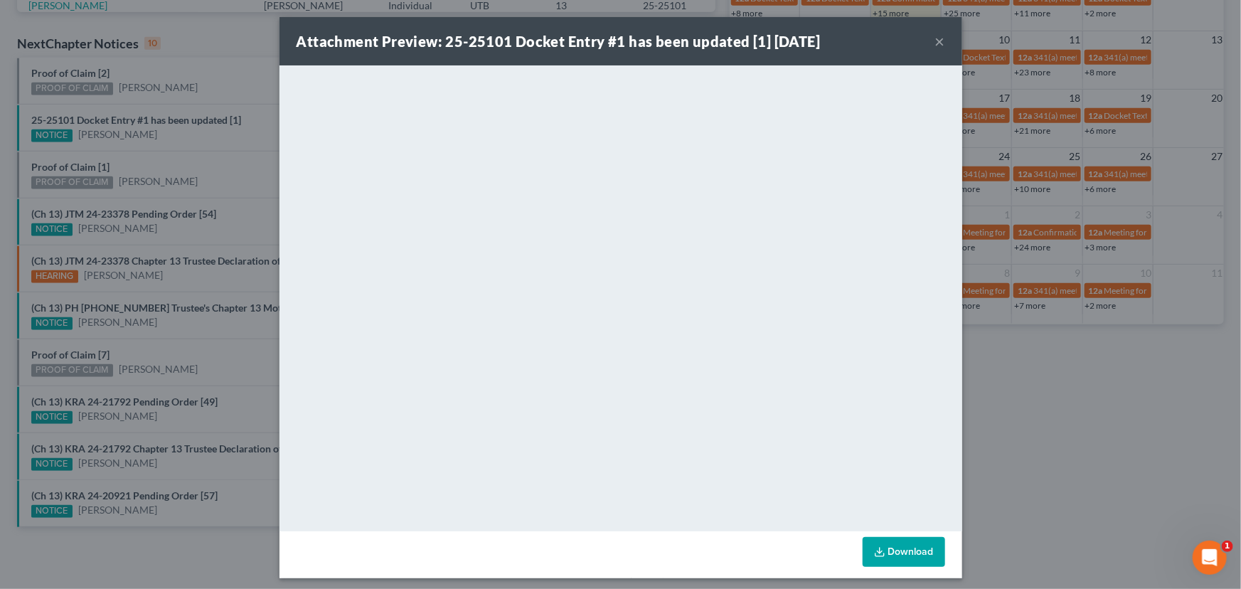
drag, startPoint x: 181, startPoint y: 151, endPoint x: 109, endPoint y: 103, distance: 86.0
click at [171, 146] on div "Attachment Preview: 25-25101 Docket Entry #1 has been updated [1] 09/02/2025 × …" at bounding box center [620, 294] width 1241 height 589
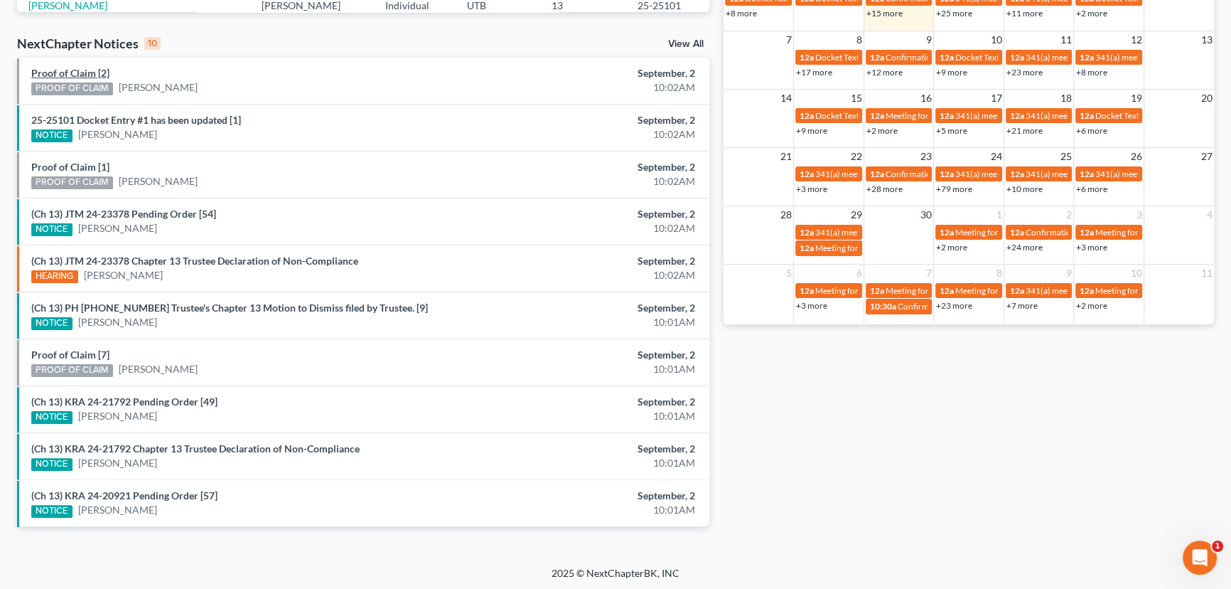
click at [71, 73] on link "Proof of Claim [2]" at bounding box center [70, 73] width 78 height 12
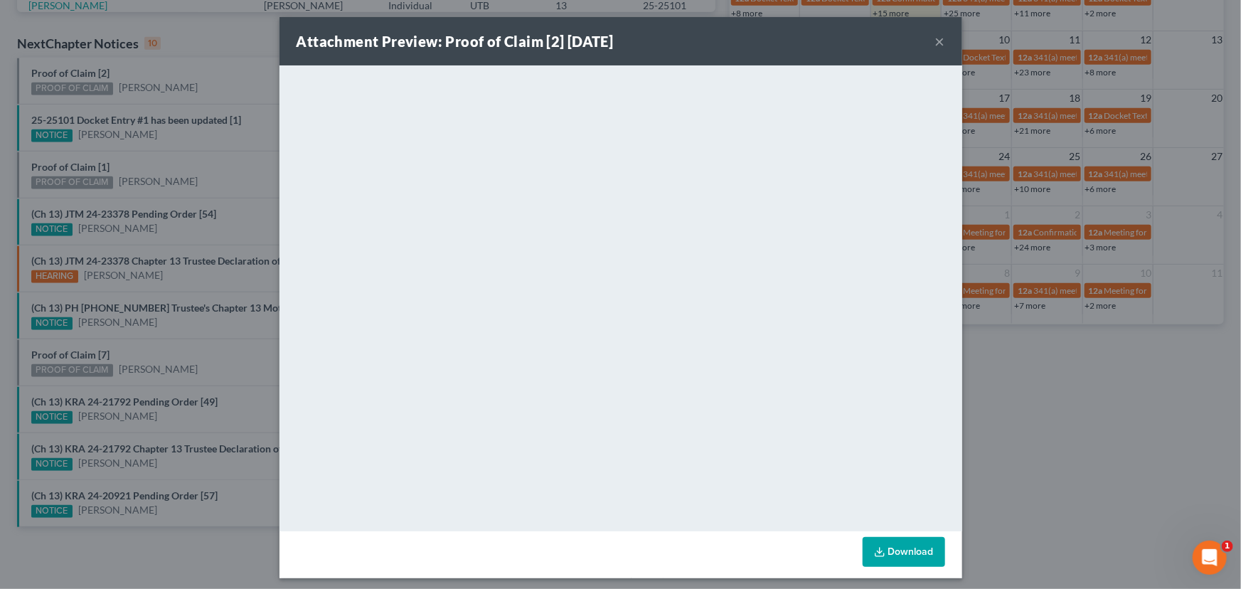
drag, startPoint x: 197, startPoint y: 78, endPoint x: 261, endPoint y: 119, distance: 75.7
click at [201, 79] on div "Attachment Preview: Proof of Claim [2] 09/02/2025 × <object ng-attr-data='https…" at bounding box center [620, 294] width 1241 height 589
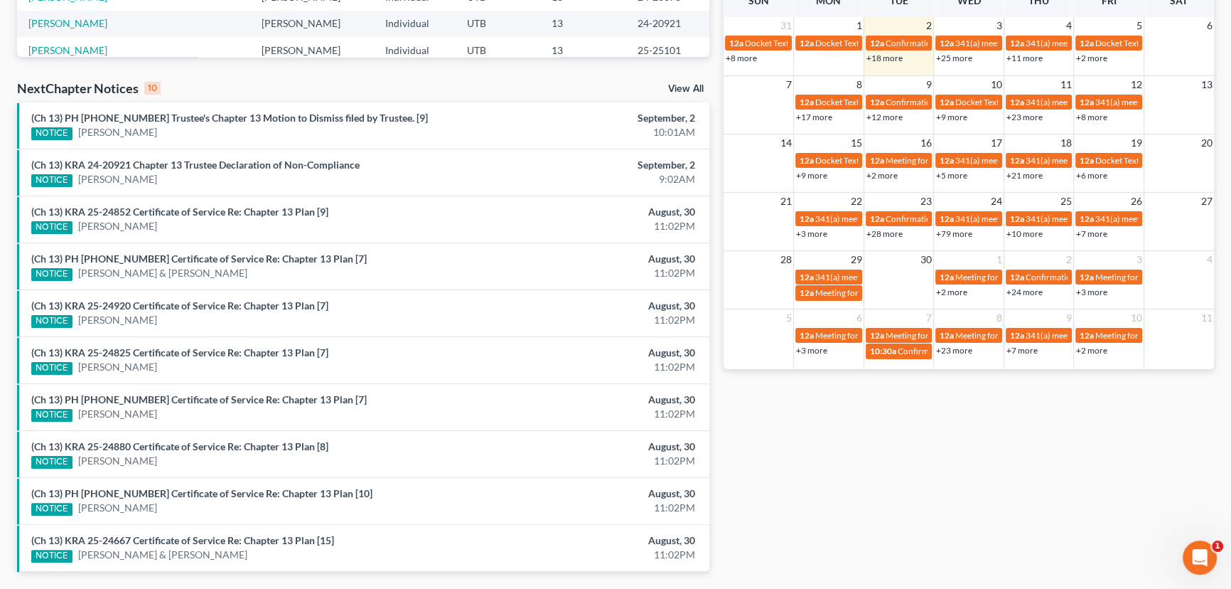
scroll to position [387, 0]
click at [219, 163] on link "(Ch 13) KRA 24-20921 Chapter 13 Trustee Declaration of Non-Compliance" at bounding box center [195, 164] width 328 height 12
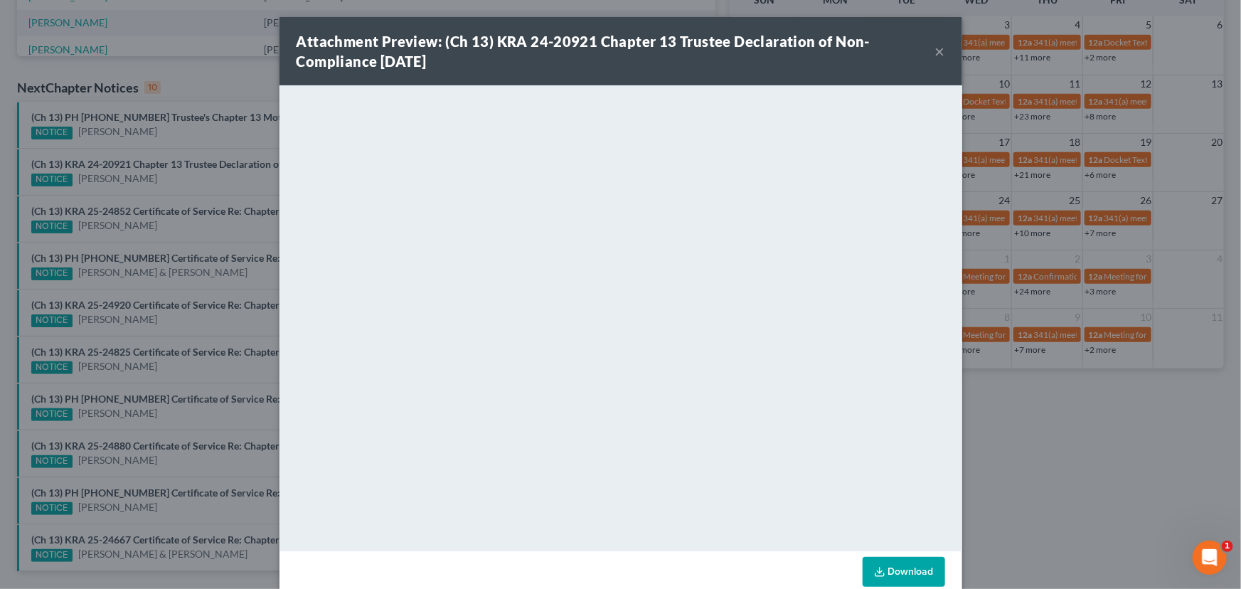
click at [191, 170] on div "Attachment Preview: (Ch 13) KRA 24-20921 Chapter 13 Trustee Declaration of Non-…" at bounding box center [620, 294] width 1241 height 589
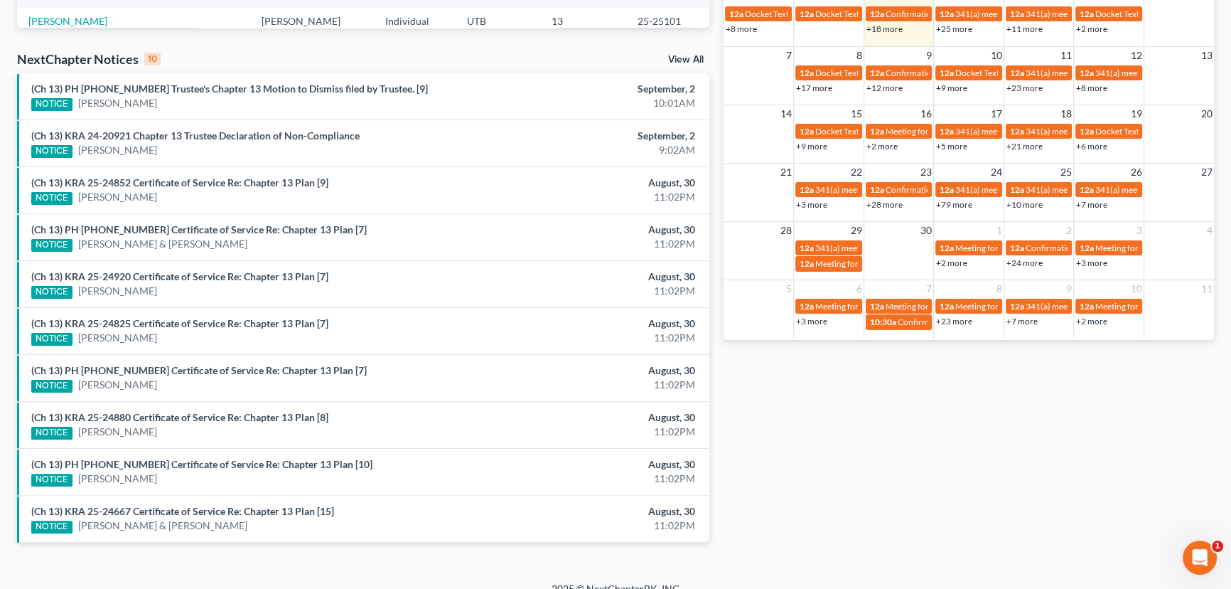
scroll to position [432, 0]
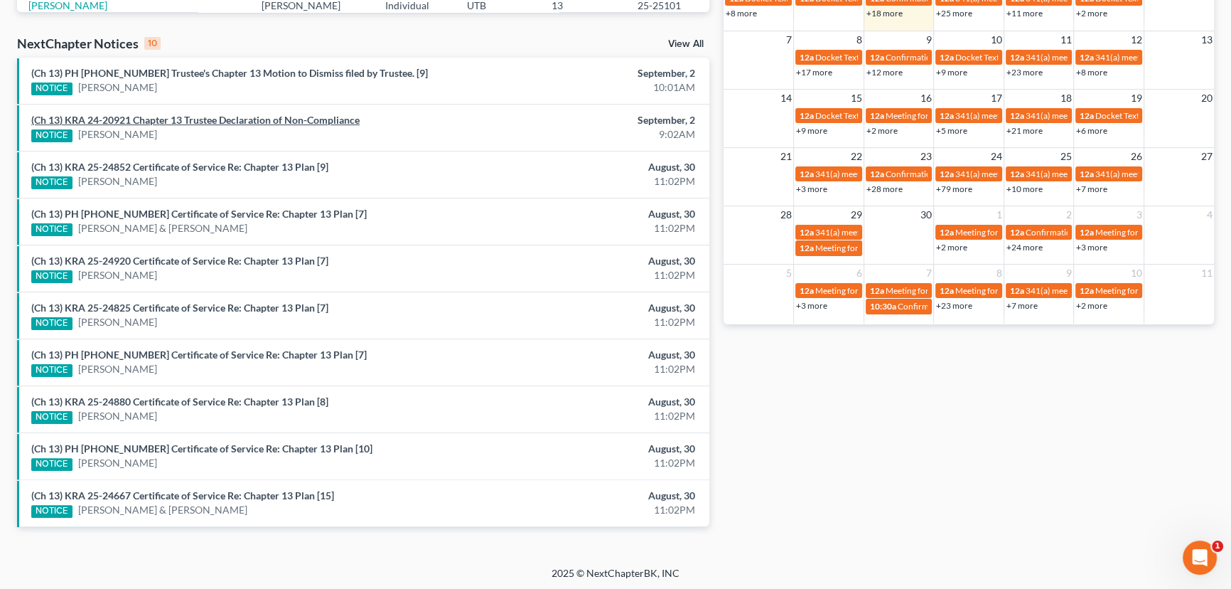
click at [185, 118] on link "(Ch 13) KRA 24-20921 Chapter 13 Trustee Declaration of Non-Compliance" at bounding box center [195, 120] width 328 height 12
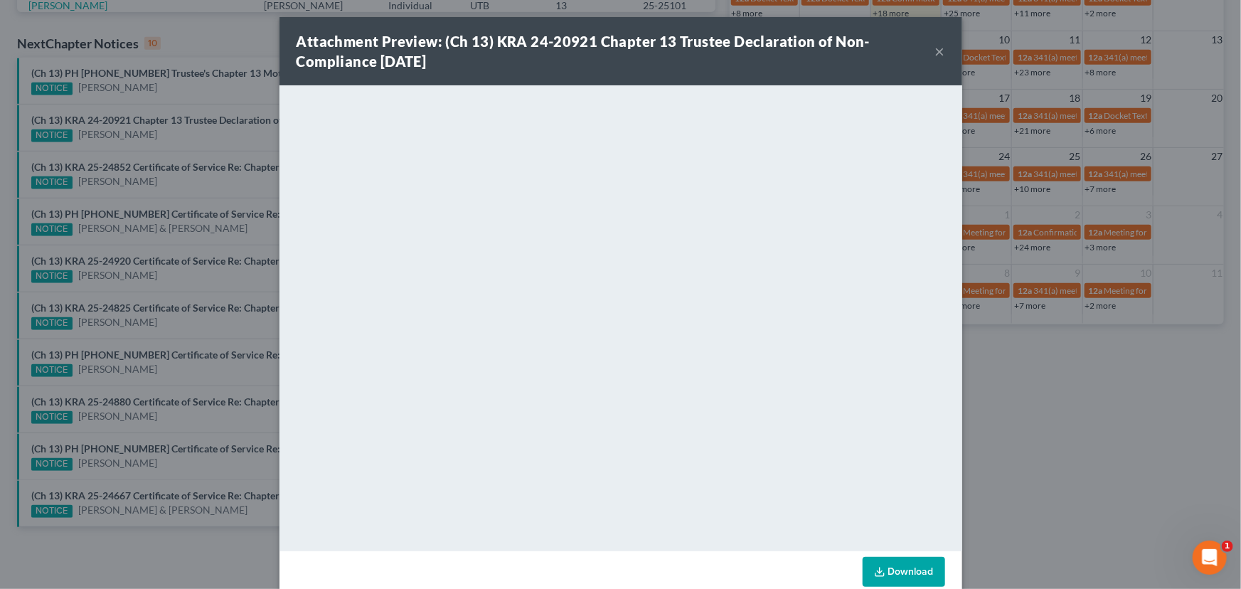
click at [159, 136] on div "Attachment Preview: (Ch 13) KRA 24-20921 Chapter 13 Trustee Declaration of Non-…" at bounding box center [620, 294] width 1241 height 589
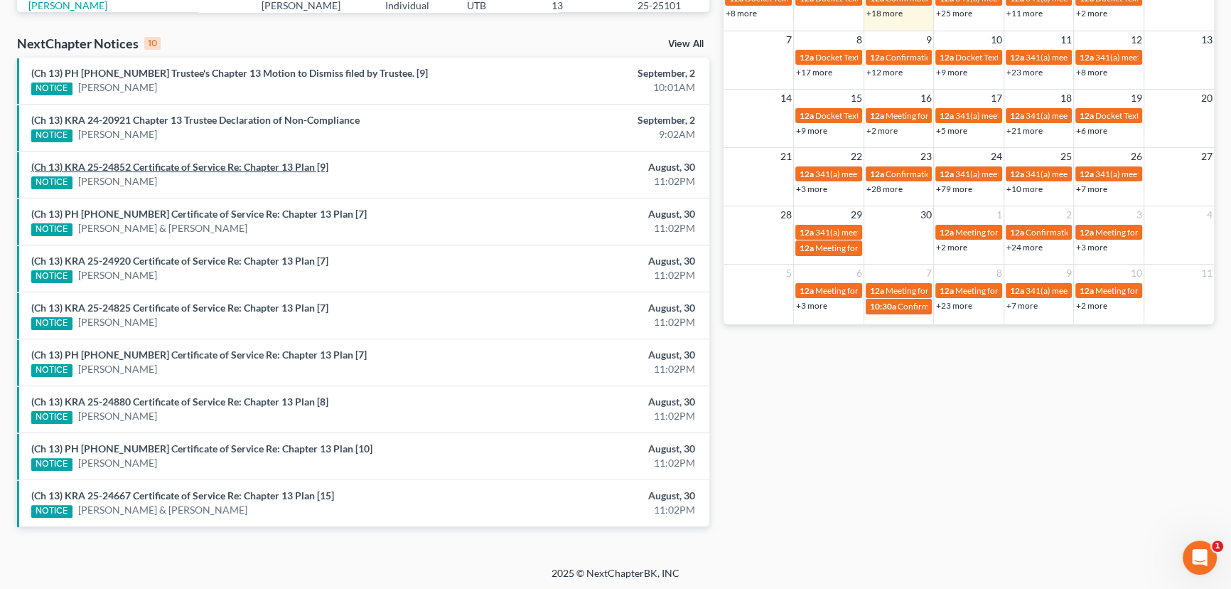
click at [176, 164] on link "(Ch 13) KRA 25-24852 Certificate of Service Re: Chapter 13 Plan [9]" at bounding box center [179, 167] width 297 height 12
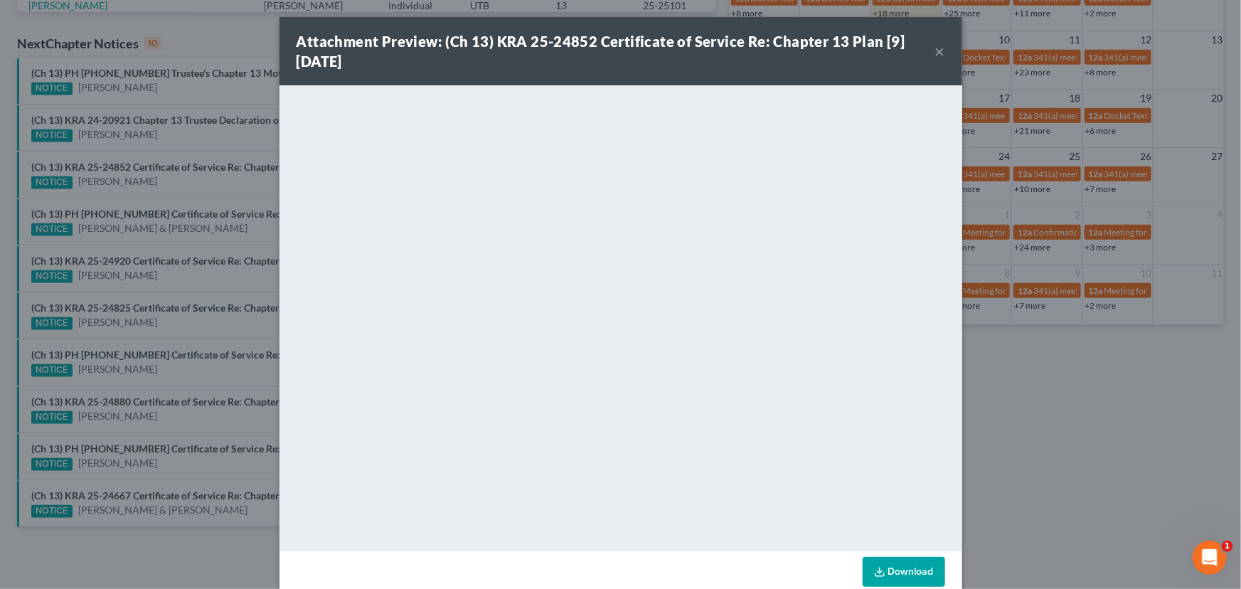
click at [936, 53] on button "×" at bounding box center [940, 51] width 10 height 17
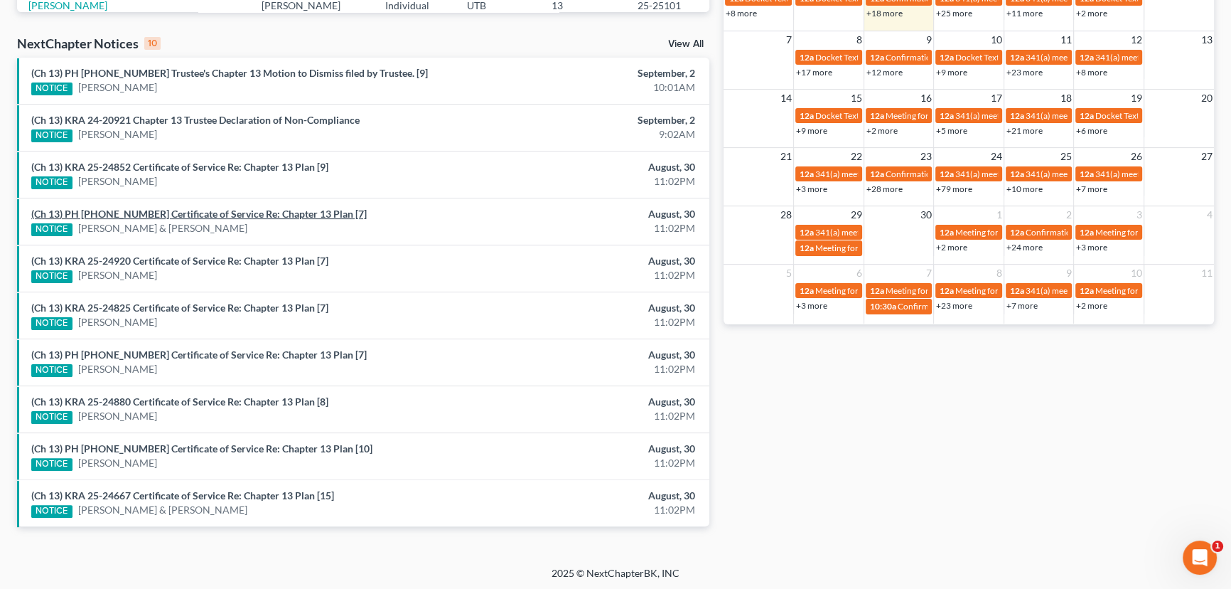
click at [208, 212] on link "(Ch 13) PH 25-24841 Certificate of Service Re: Chapter 13 Plan [7]" at bounding box center [199, 214] width 336 height 12
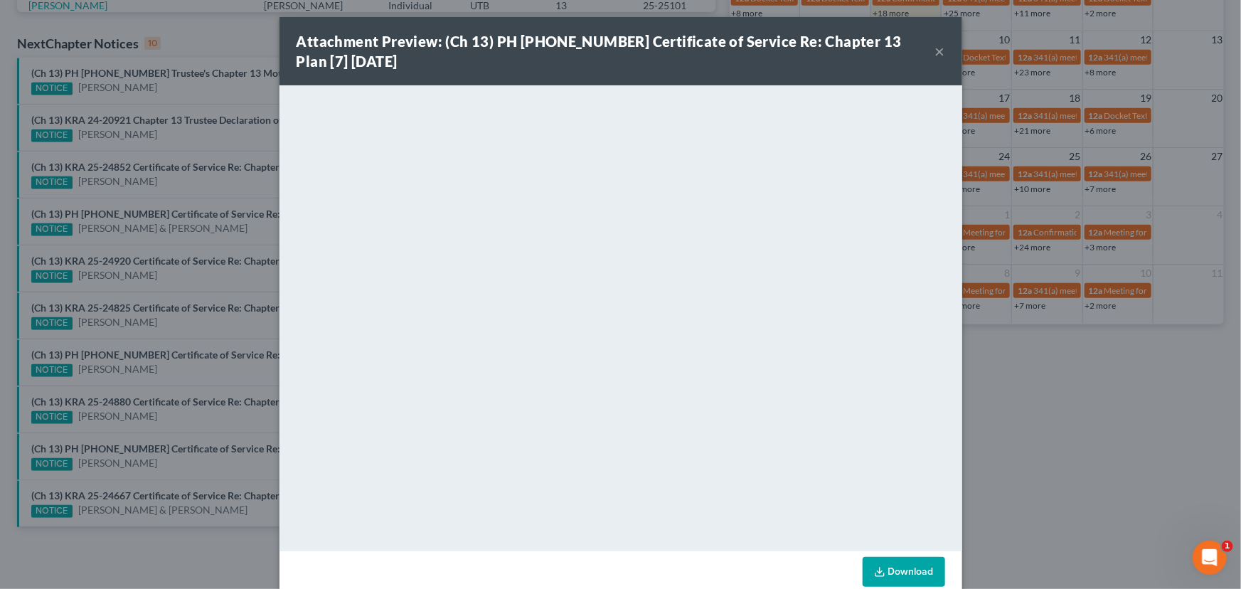
click at [938, 48] on button "×" at bounding box center [940, 51] width 10 height 17
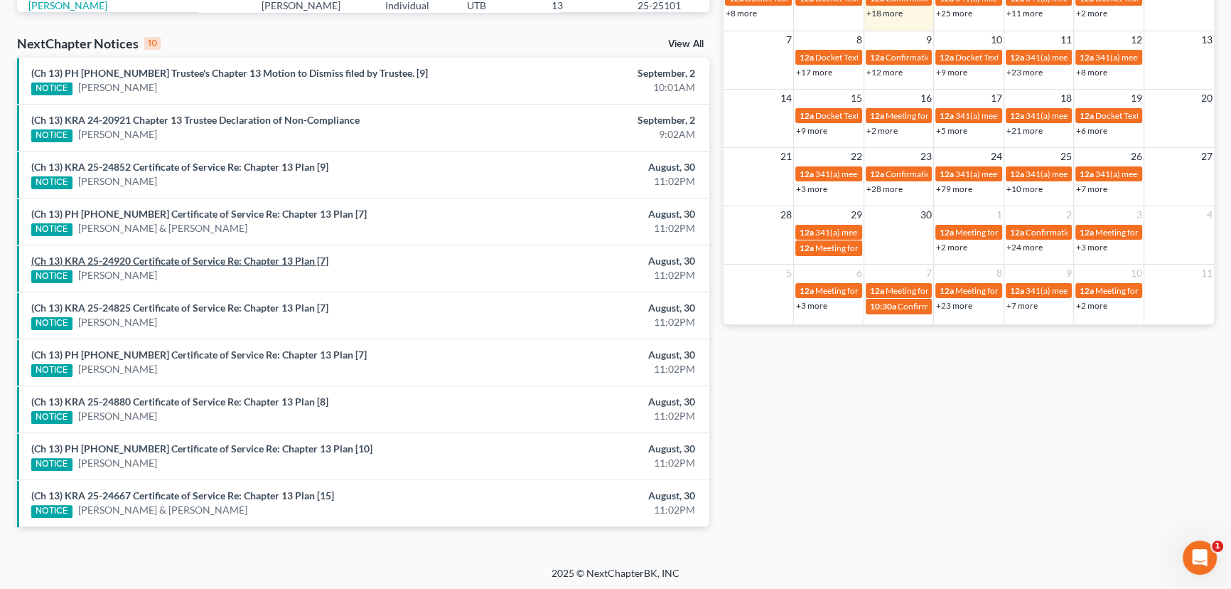
click at [210, 257] on link "(Ch 13) KRA 25-24920 Certificate of Service Re: Chapter 13 Plan [7]" at bounding box center [179, 261] width 297 height 12
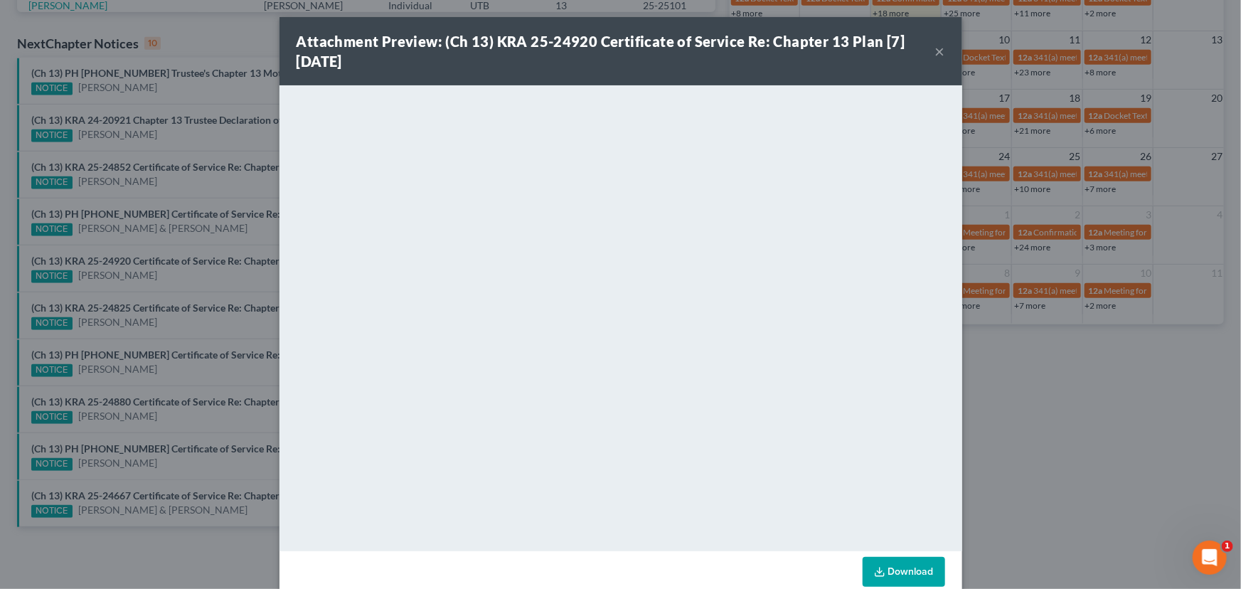
click at [935, 50] on button "×" at bounding box center [940, 51] width 10 height 17
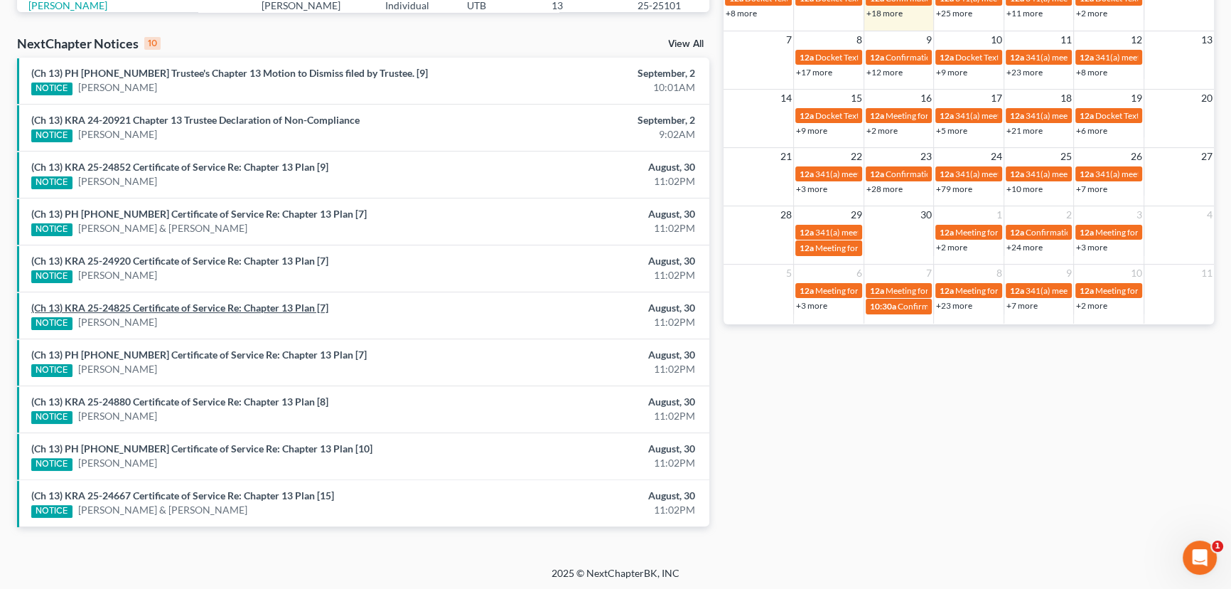
click at [134, 306] on link "(Ch 13) KRA 25-24825 Certificate of Service Re: Chapter 13 Plan [7]" at bounding box center [179, 307] width 297 height 12
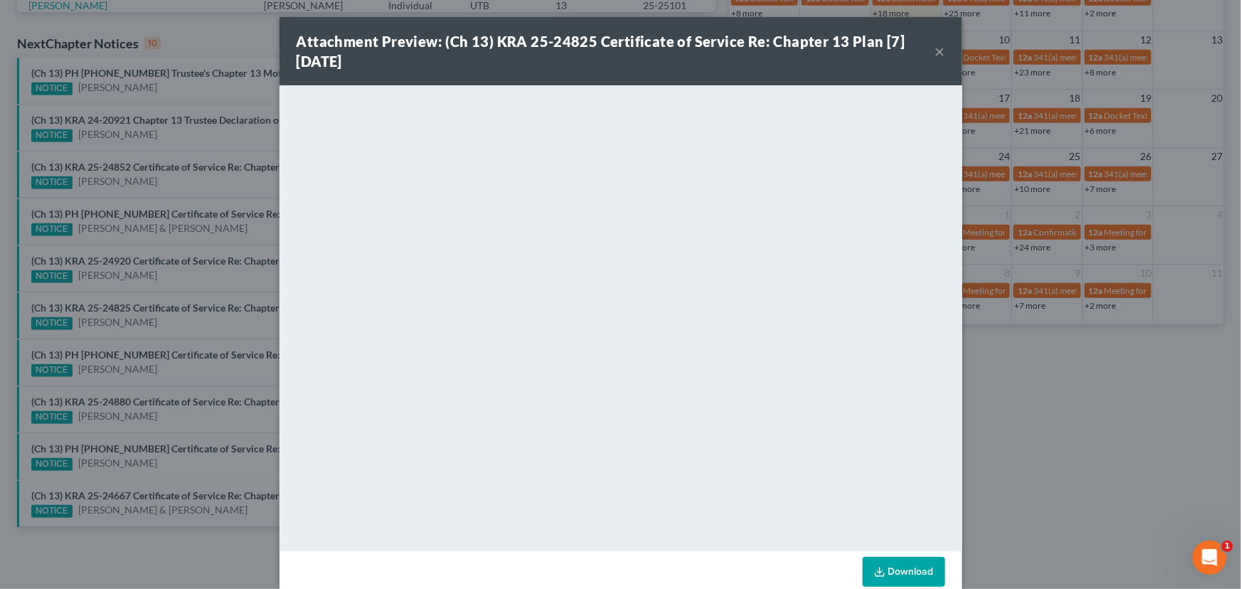
click at [211, 283] on div "Attachment Preview: (Ch 13) KRA 25-24825 Certificate of Service Re: Chapter 13 …" at bounding box center [620, 294] width 1241 height 589
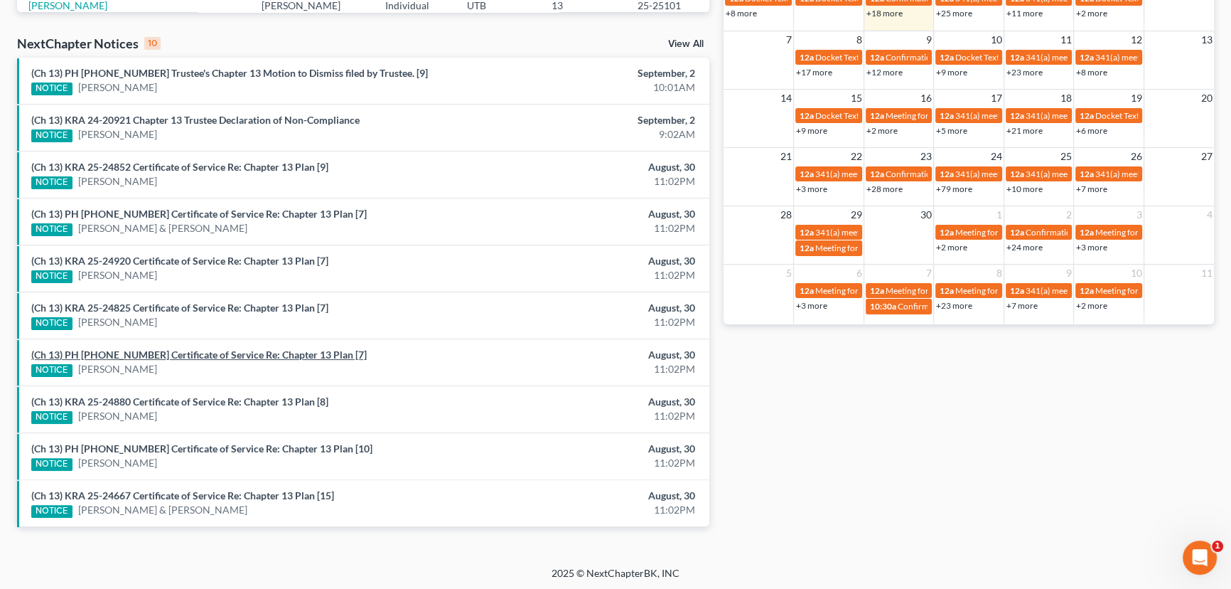
click at [200, 350] on link "(Ch 13) PH 25-24830 Certificate of Service Re: Chapter 13 Plan [7]" at bounding box center [199, 354] width 336 height 12
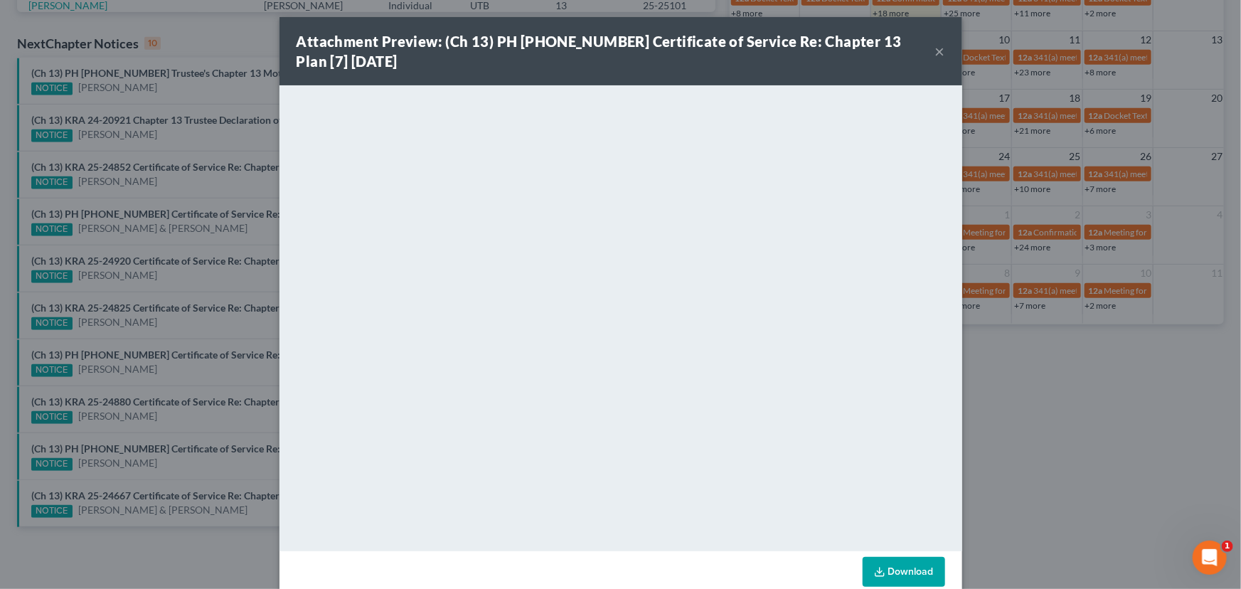
click at [936, 52] on button "×" at bounding box center [940, 51] width 10 height 17
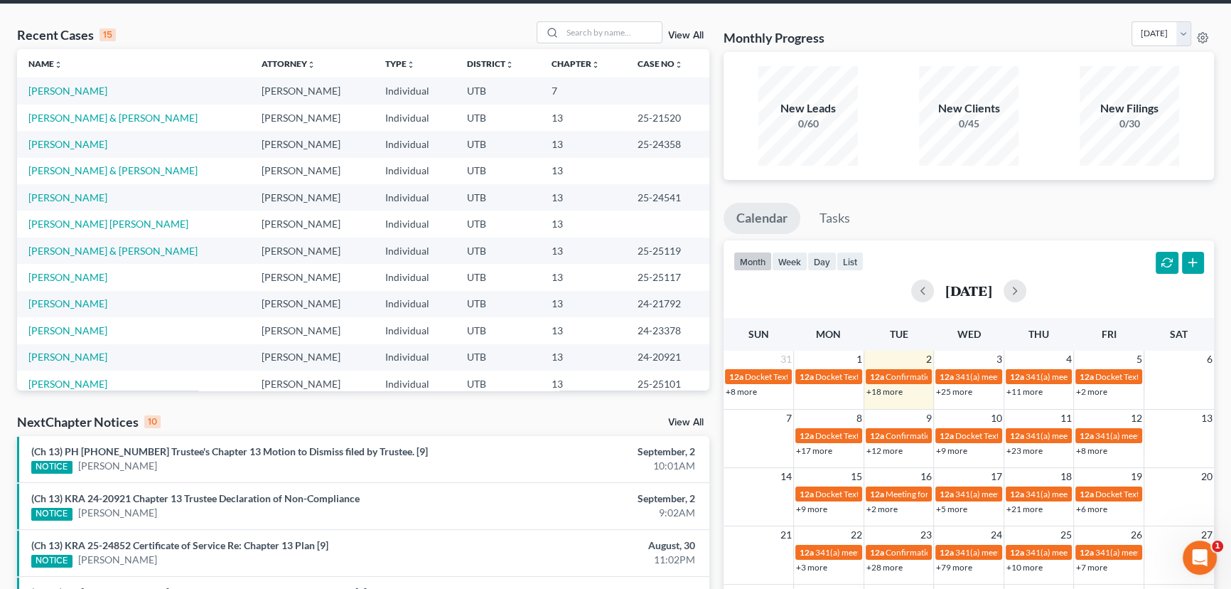
scroll to position [43, 0]
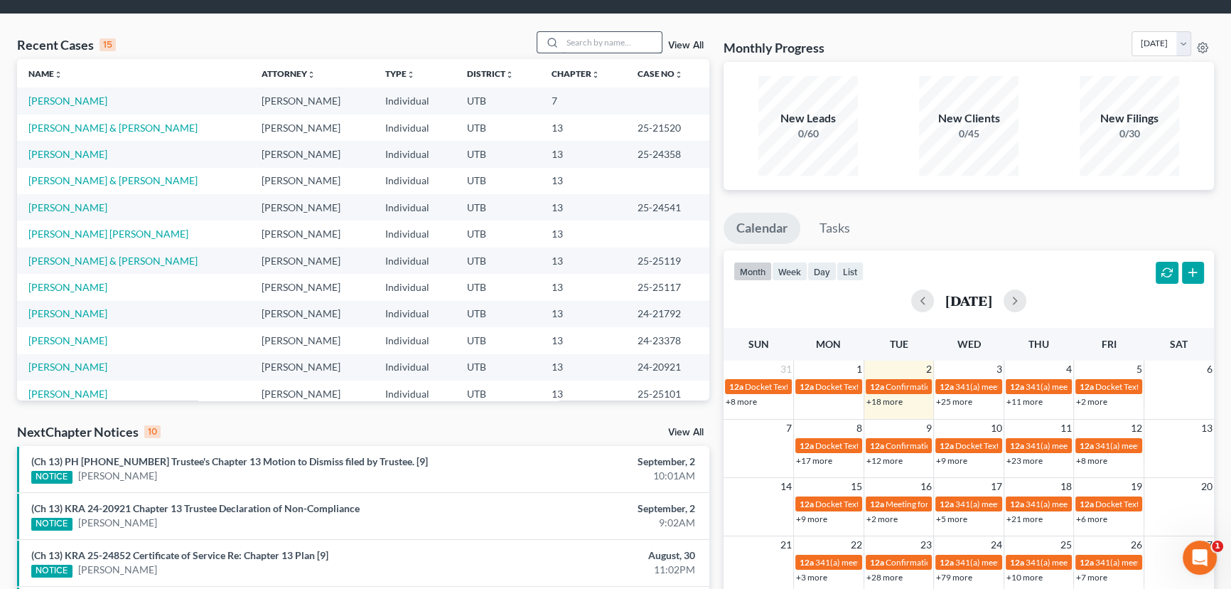
click at [562, 41] on input "search" at bounding box center [612, 42] width 100 height 21
type input "Ballard"
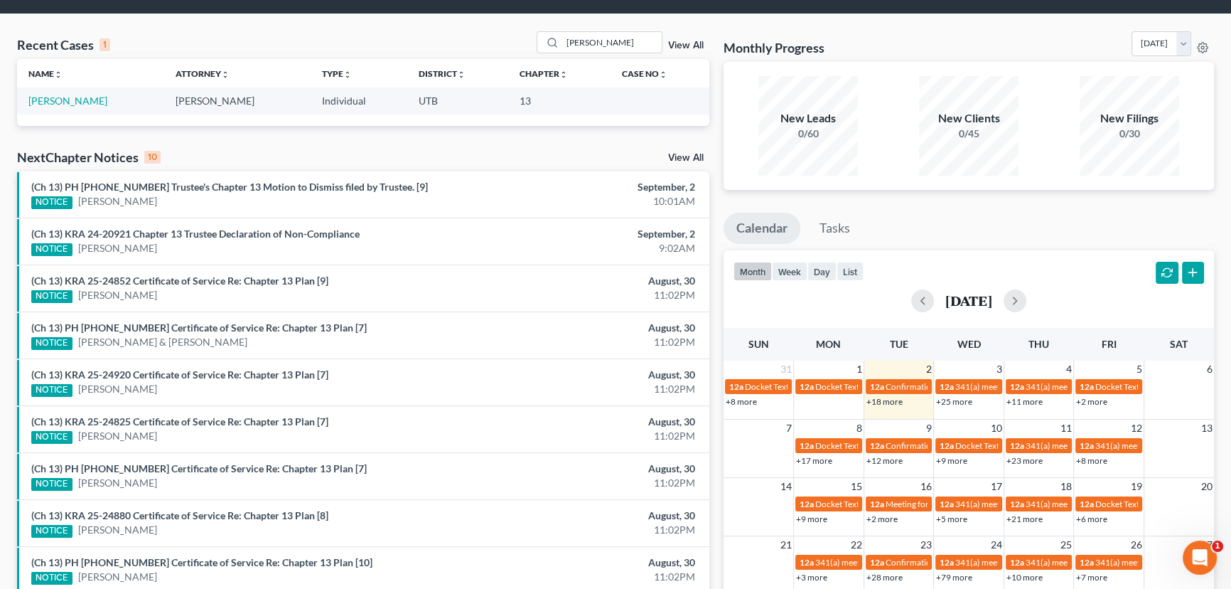
click at [683, 42] on link "View All" at bounding box center [686, 46] width 36 height 10
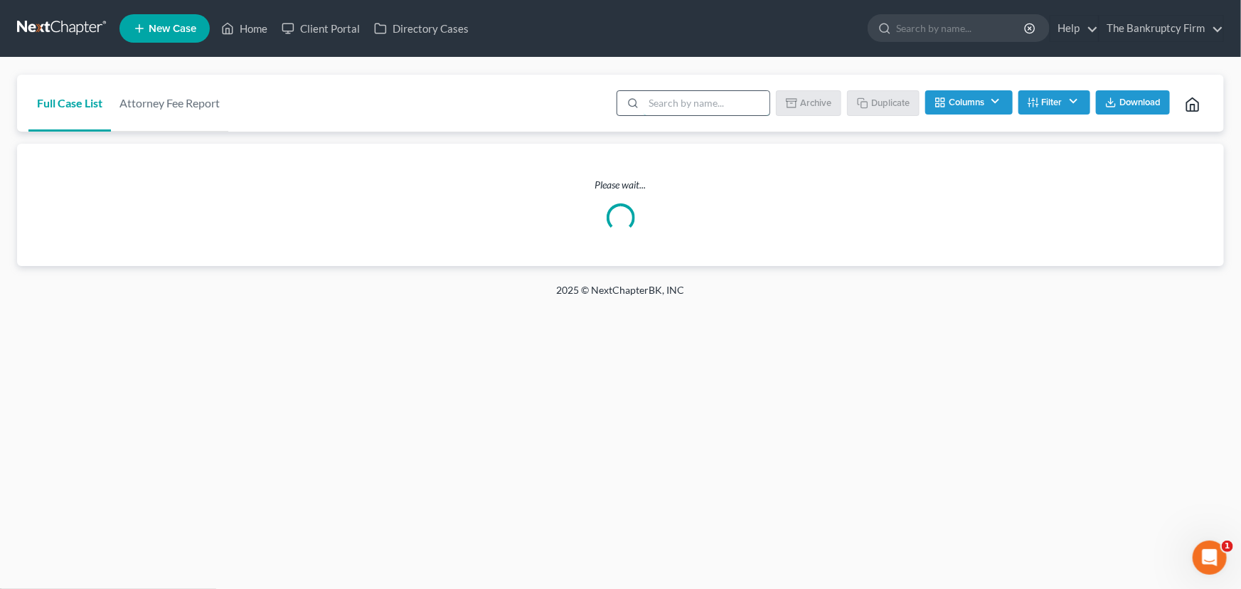
click at [646, 107] on input "search" at bounding box center [706, 103] width 126 height 24
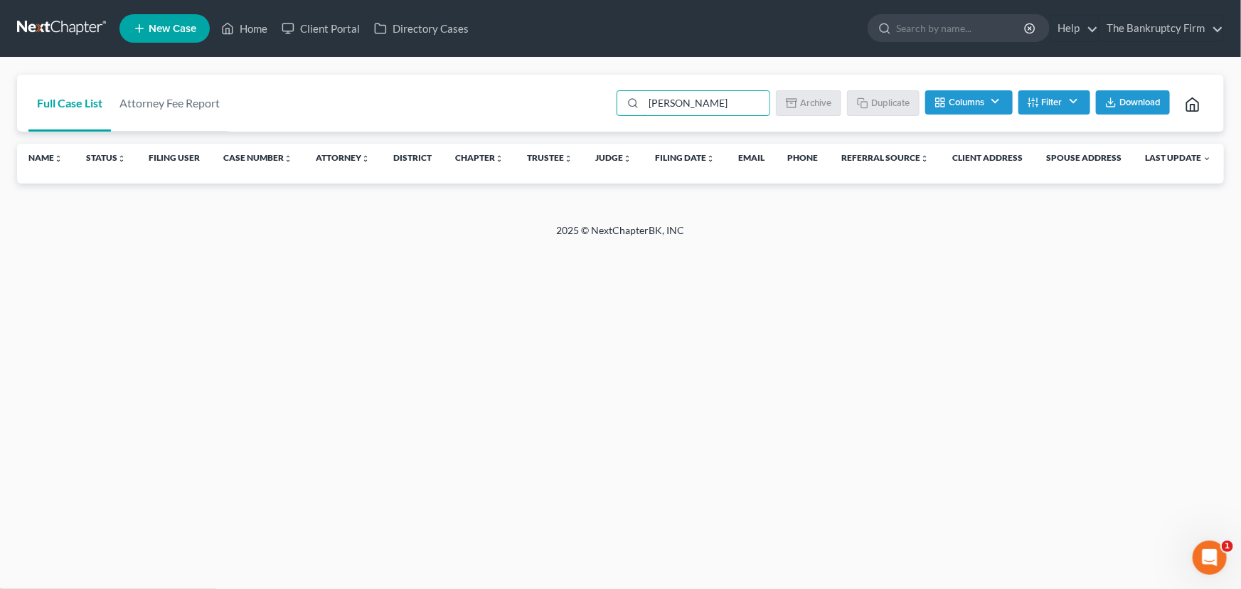
type input "Bree Ballard"
click at [967, 102] on button "Columns" at bounding box center [968, 102] width 87 height 24
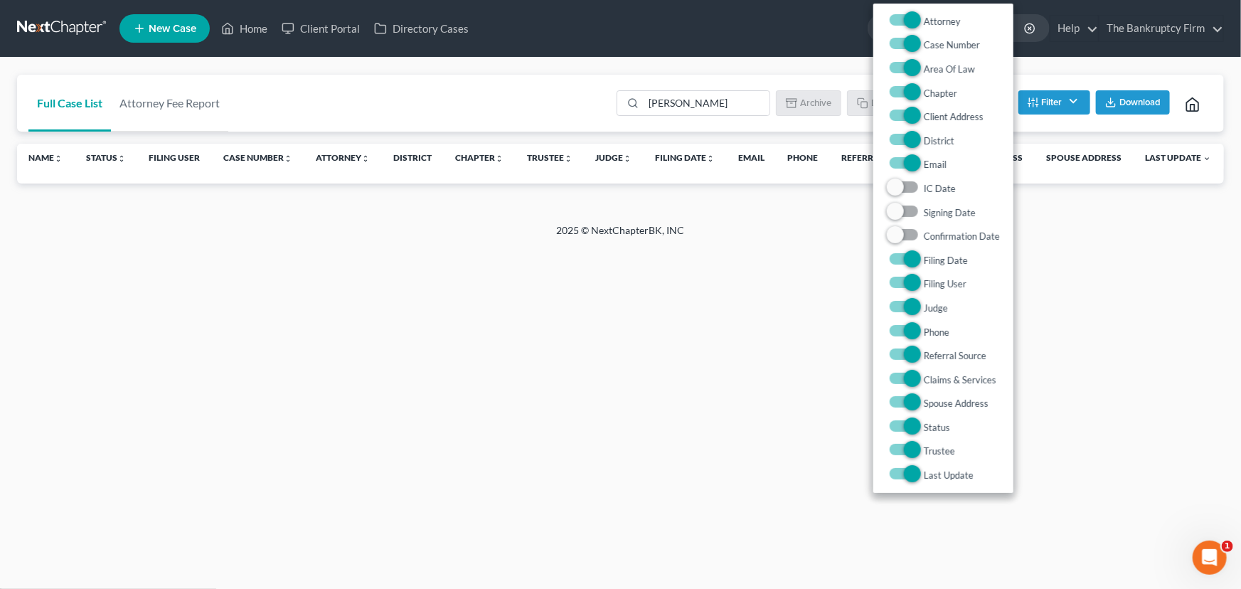
click at [1072, 132] on div "Full Case List Attorney Fee Report Bree Ballard Batch Download Archive Un-archi…" at bounding box center [620, 104] width 1206 height 58
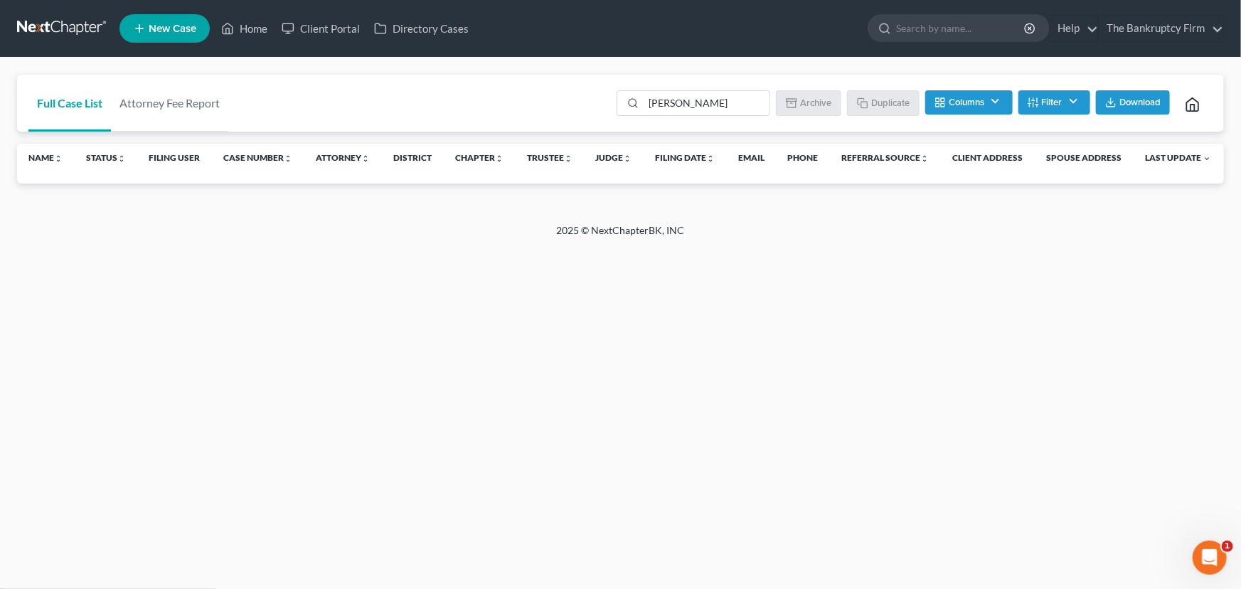
click at [1046, 104] on button "Filter" at bounding box center [1054, 102] width 72 height 24
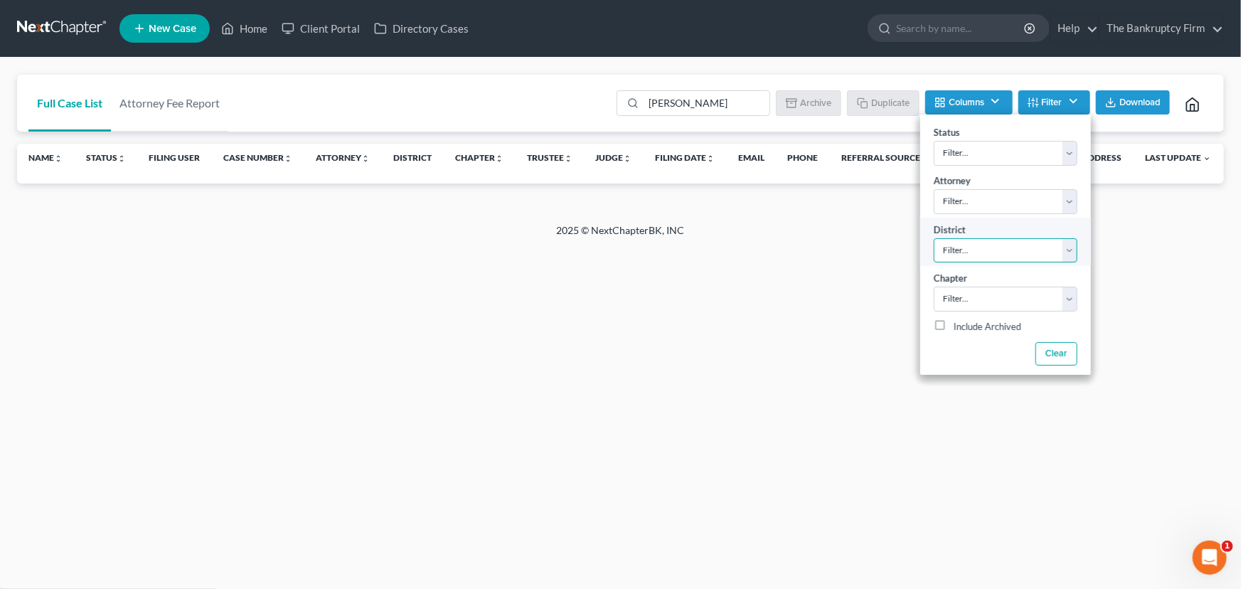
click at [980, 250] on select "Filter... Filter... Alabama - Middle Alabama - Northern Alabama - Southern Alas…" at bounding box center [1005, 250] width 144 height 25
click at [982, 247] on select "Filter... Filter... Alabama - Middle Alabama - Northern Alabama - Southern Alas…" at bounding box center [1005, 250] width 144 height 25
click at [1049, 299] on select "Filter... 7 11 13" at bounding box center [1005, 299] width 144 height 25
select select "0"
click at [933, 287] on select "Filter... 7 11 13" at bounding box center [1005, 299] width 144 height 25
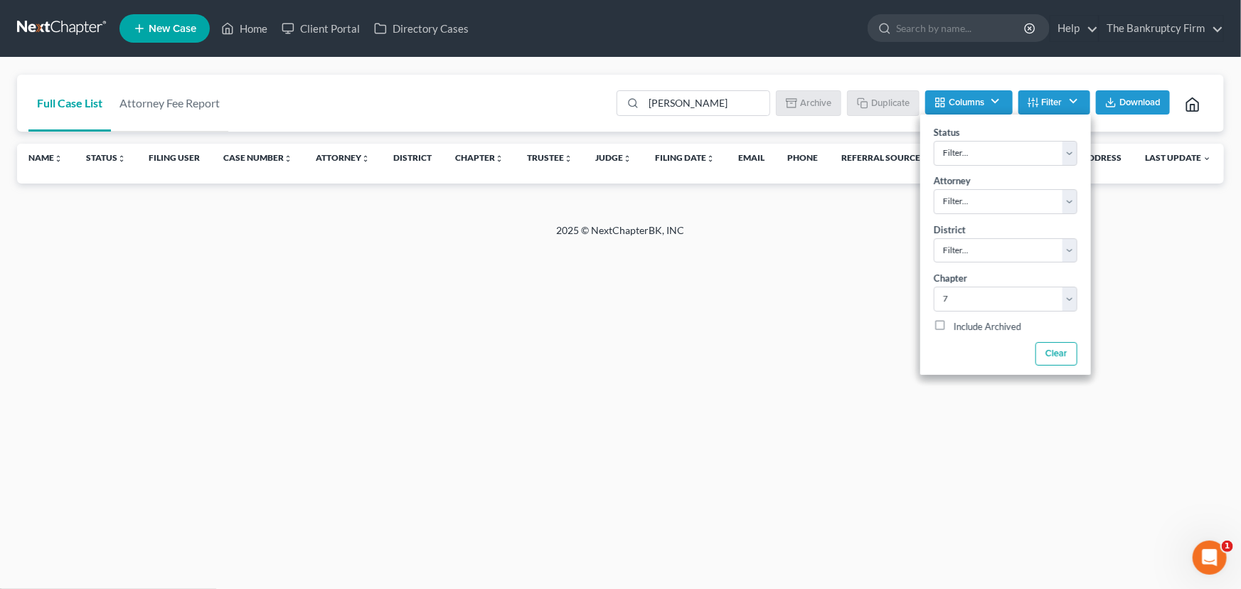
click at [962, 103] on button "Columns" at bounding box center [968, 102] width 87 height 24
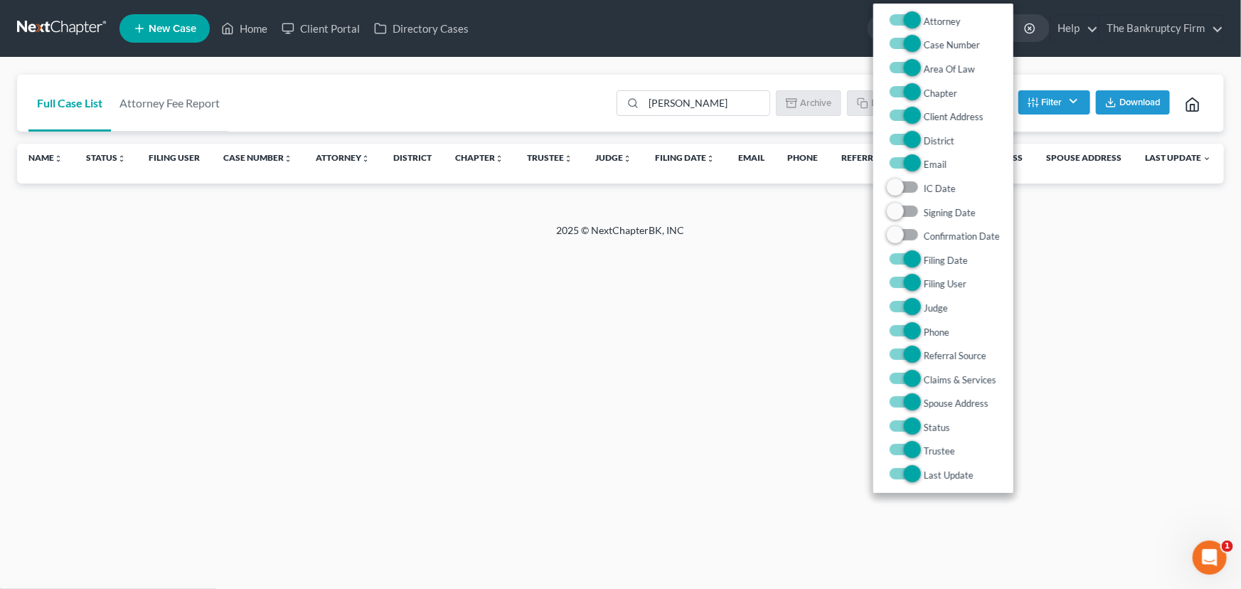
click at [1057, 127] on div "Bree Ballard Batch Download Archive Un-archive Duplicate Columns Attorney Case …" at bounding box center [910, 103] width 604 height 57
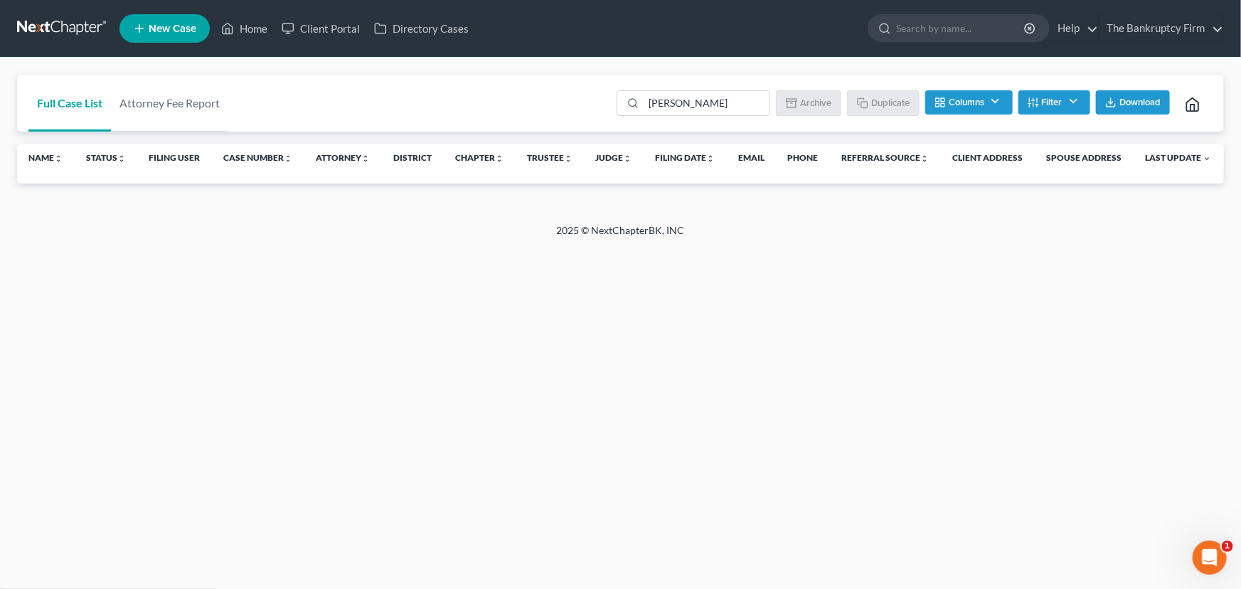
click at [985, 105] on button "Columns" at bounding box center [968, 102] width 87 height 24
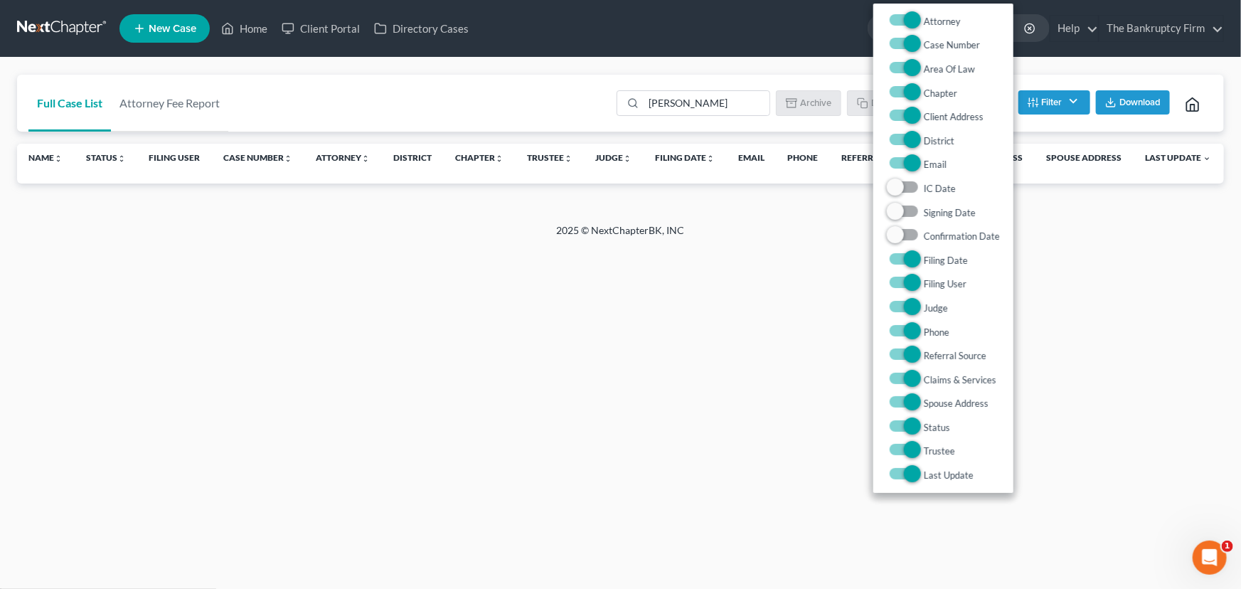
click at [1116, 481] on div "Home New Case Client Portal Directory Cases The Bankruptcy Firm utahbankruptcyf…" at bounding box center [620, 294] width 1241 height 589
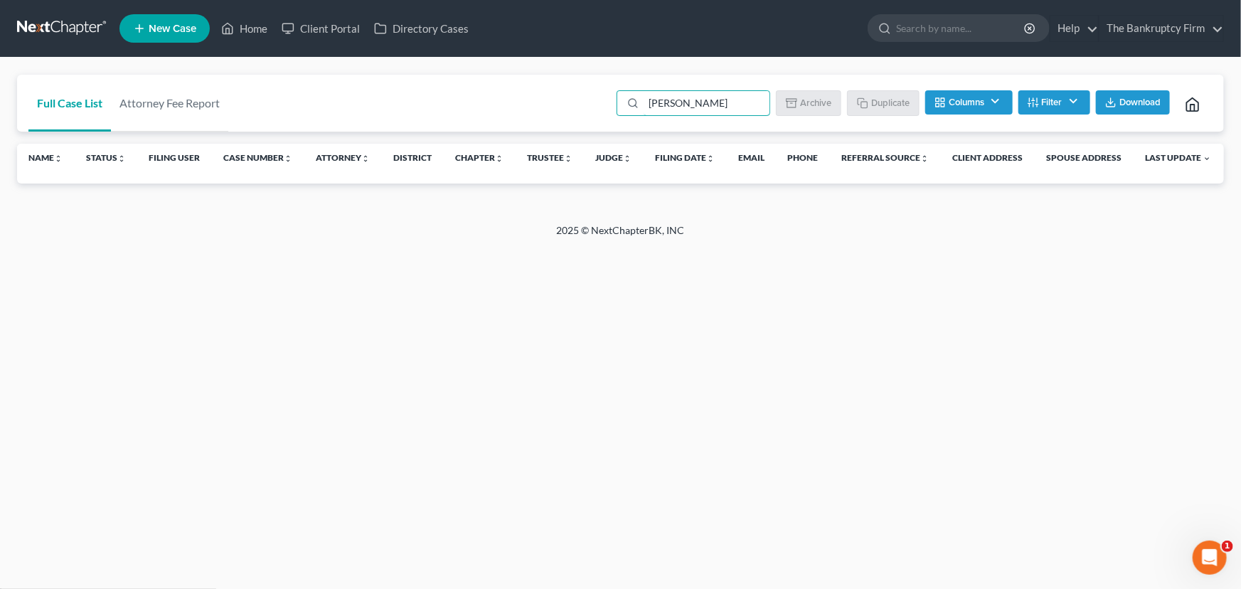
drag, startPoint x: 660, startPoint y: 100, endPoint x: 562, endPoint y: 100, distance: 97.4
click at [562, 100] on div "Full Case List Attorney Fee Report Bree Ballard Batch Download Archive Un-archi…" at bounding box center [620, 104] width 1206 height 58
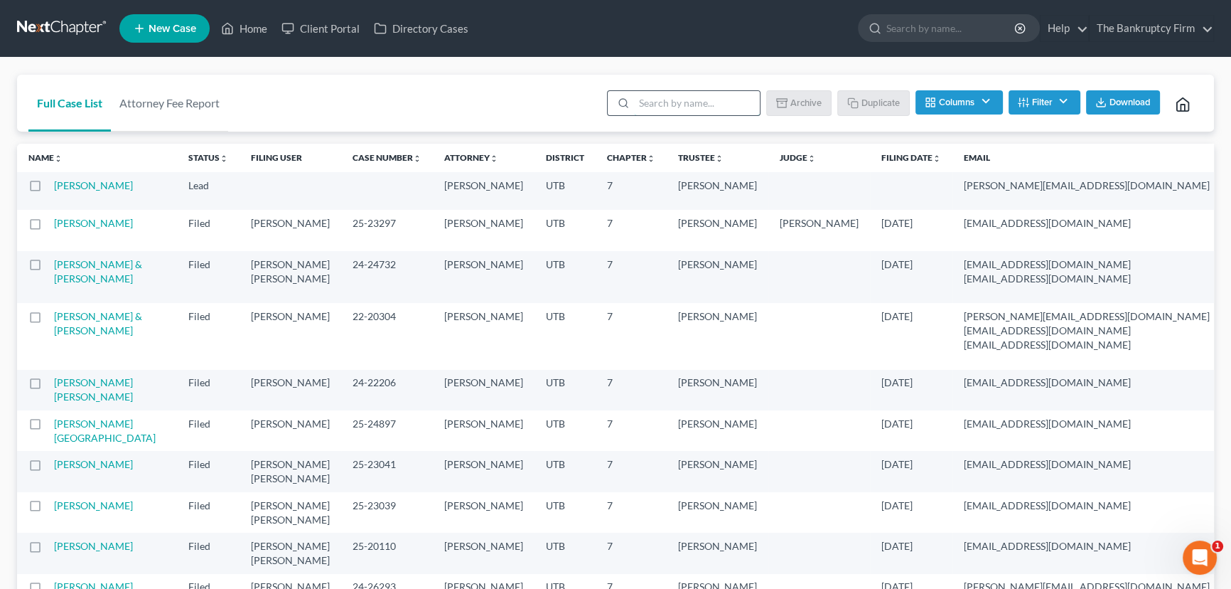
click at [680, 107] on input "search" at bounding box center [697, 103] width 126 height 24
type input "Ballard"
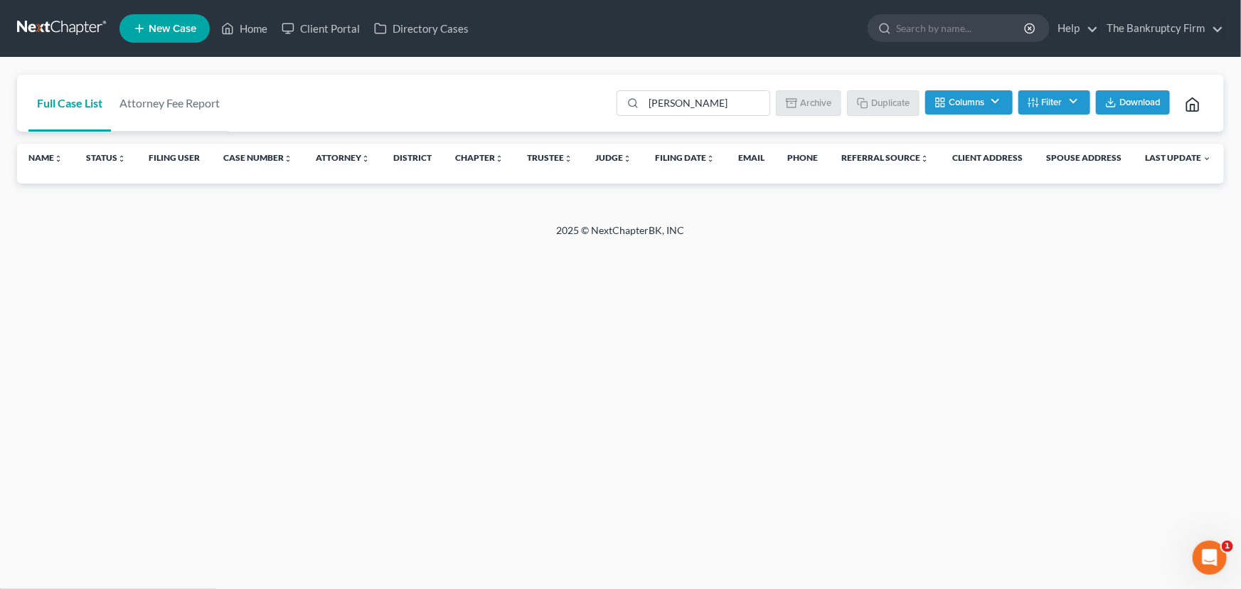
click at [948, 100] on button "Columns" at bounding box center [968, 102] width 87 height 24
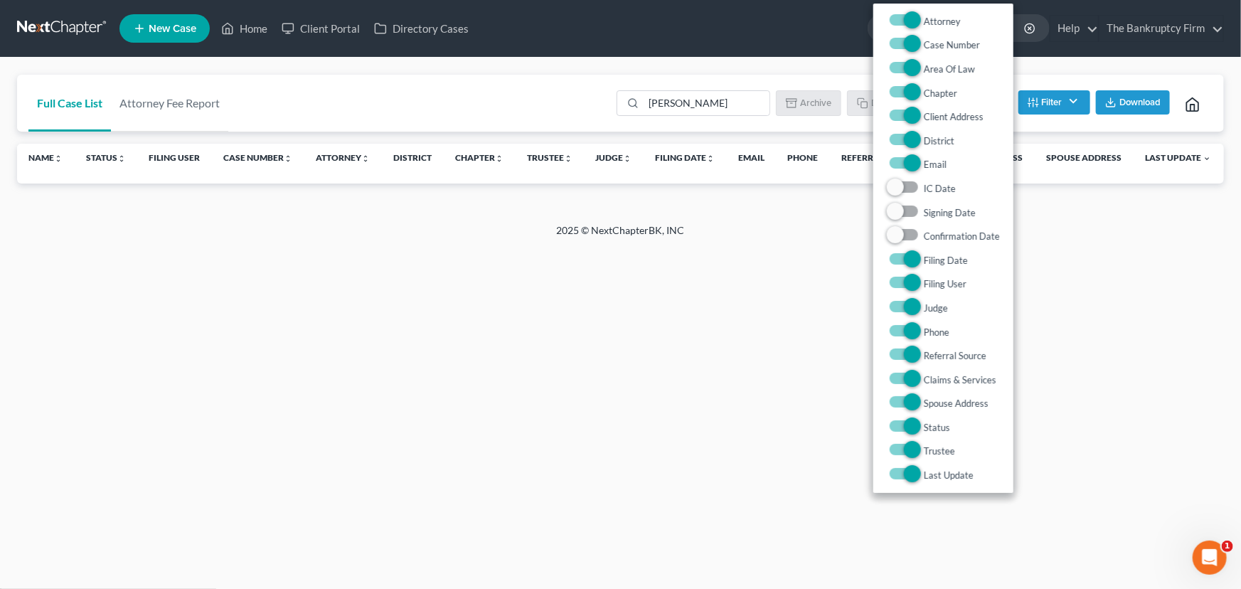
click at [1047, 107] on button "Filter" at bounding box center [1054, 102] width 72 height 24
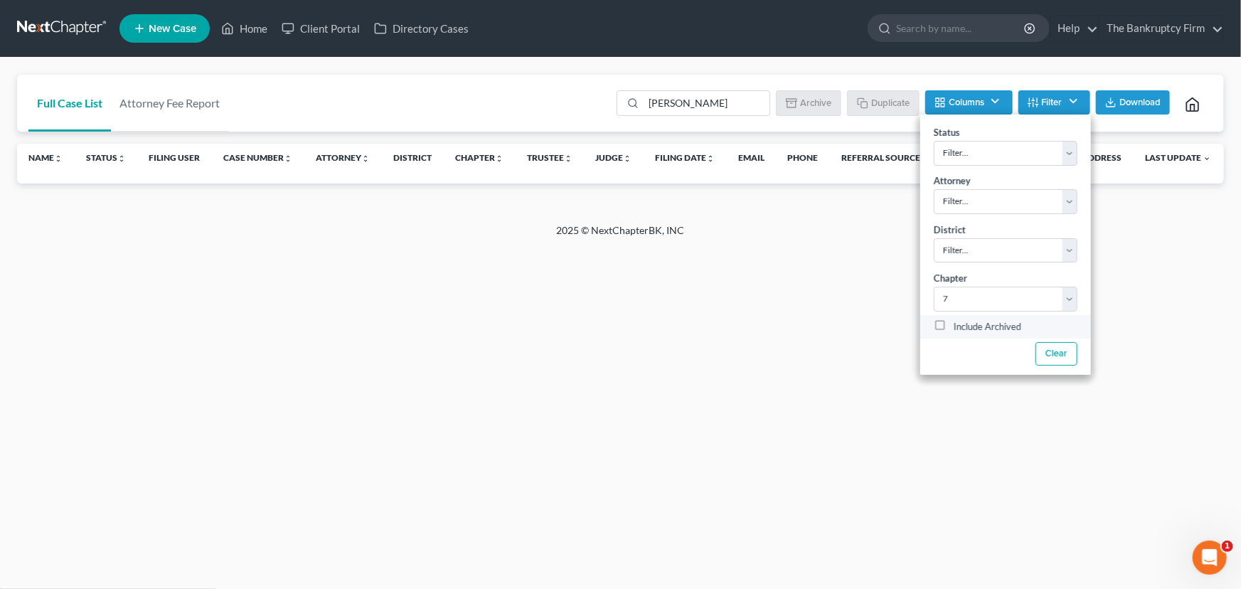
click at [953, 326] on label "Include Archived" at bounding box center [987, 327] width 68 height 17
click at [959, 326] on input "Include Archived" at bounding box center [963, 323] width 9 height 9
checkbox input "true"
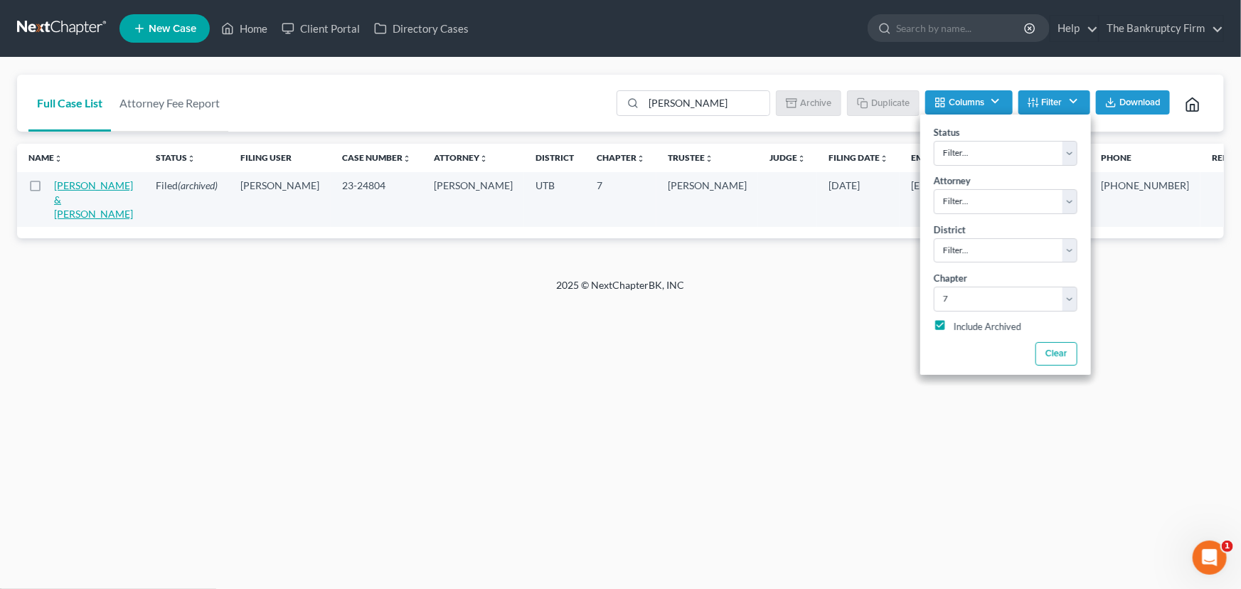
click at [62, 185] on link "Ballard, Breeanna & Adam" at bounding box center [93, 199] width 79 height 41
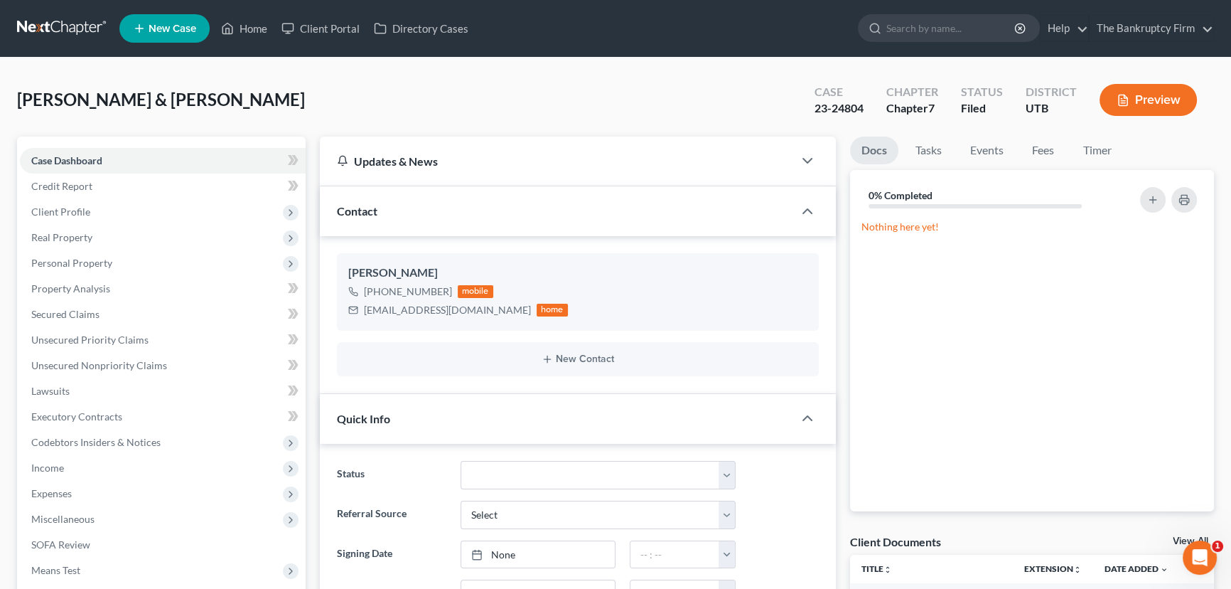
scroll to position [164, 0]
click at [47, 311] on span "Secured Claims" at bounding box center [65, 314] width 68 height 12
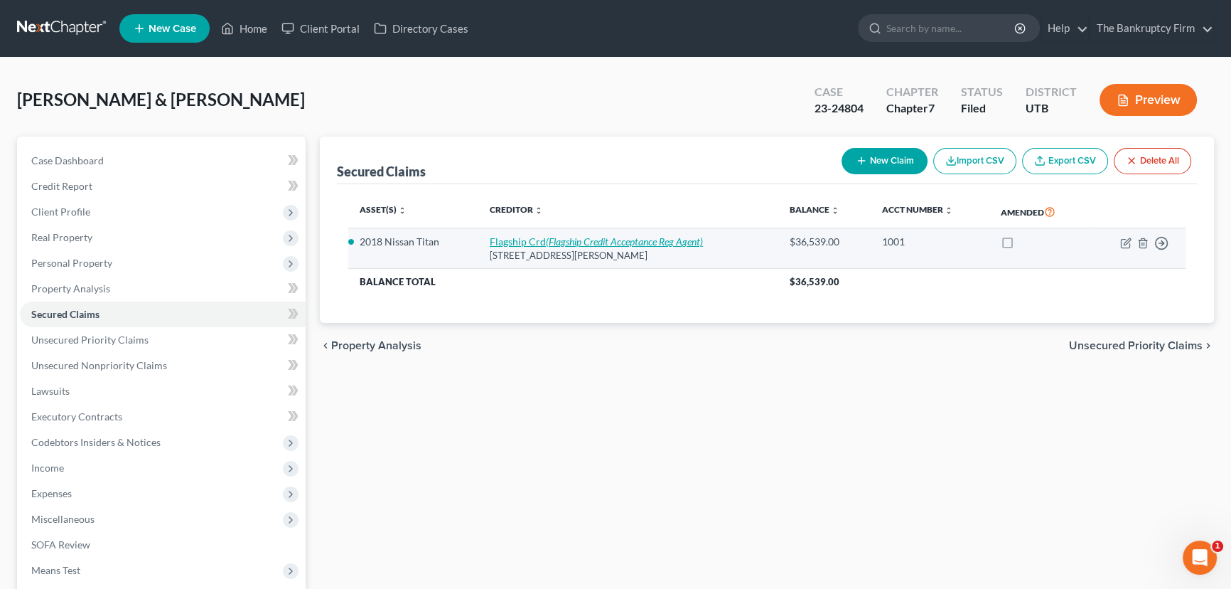
click at [526, 241] on link "Flagship Crd (Flagship Credit Acceptance Reg Agent)" at bounding box center [596, 241] width 213 height 12
select select "39"
select select "2"
select select "0"
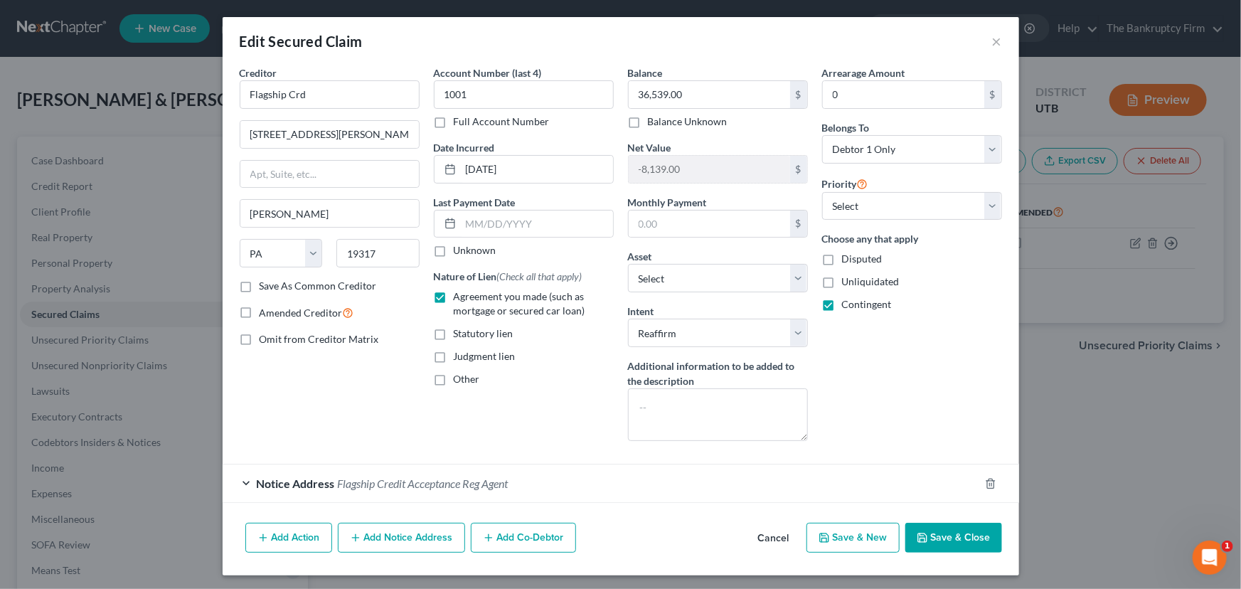
click at [592, 388] on div "Account Number (last 4) 1001 Full Account Number Date Incurred 05-03-2023 Last …" at bounding box center [524, 258] width 194 height 387
drag, startPoint x: 926, startPoint y: 530, endPoint x: 940, endPoint y: 532, distance: 13.6
click at [929, 530] on button "Save & Close" at bounding box center [953, 538] width 97 height 30
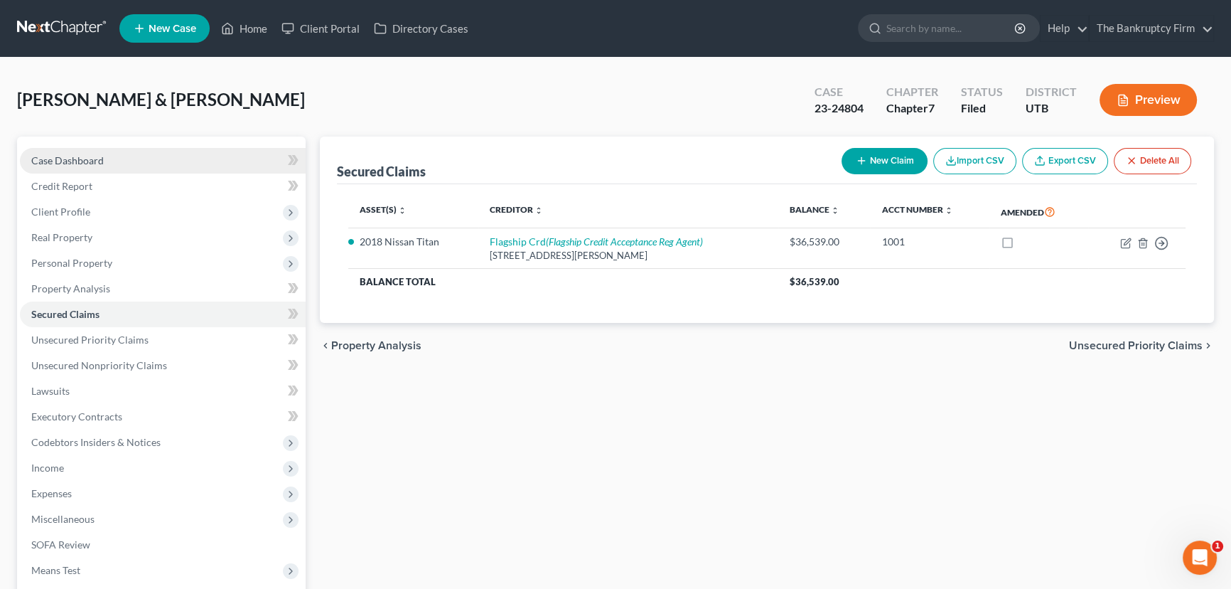
click at [92, 156] on span "Case Dashboard" at bounding box center [67, 160] width 73 height 12
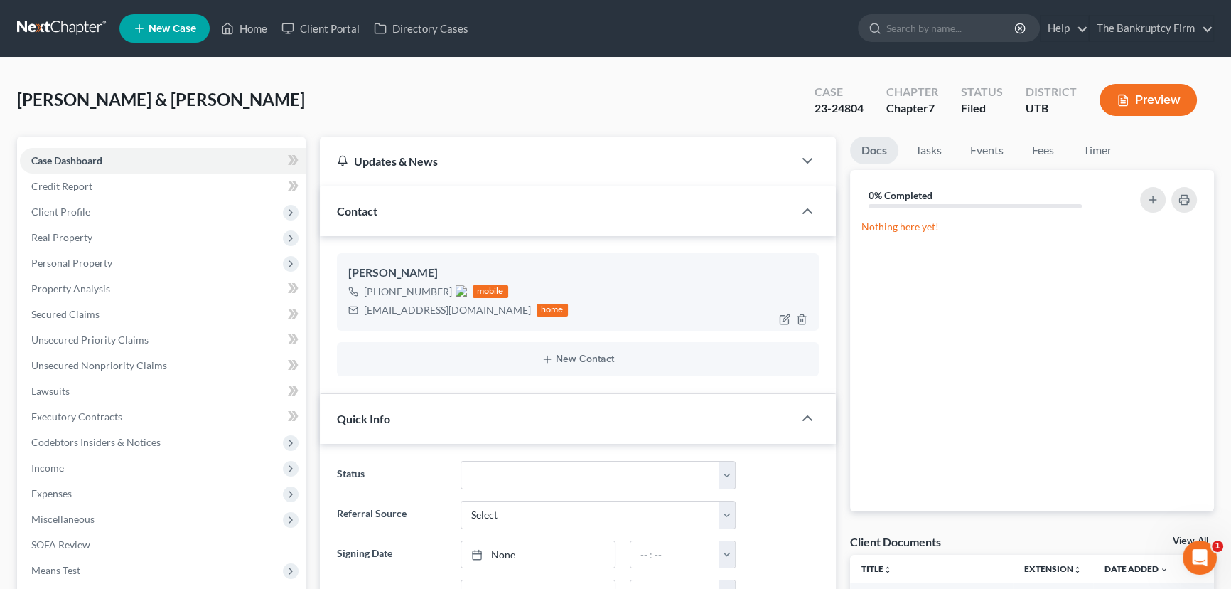
scroll to position [164, 0]
click at [463, 291] on img at bounding box center [461, 290] width 11 height 11
click at [242, 25] on link "Home" at bounding box center [244, 29] width 60 height 26
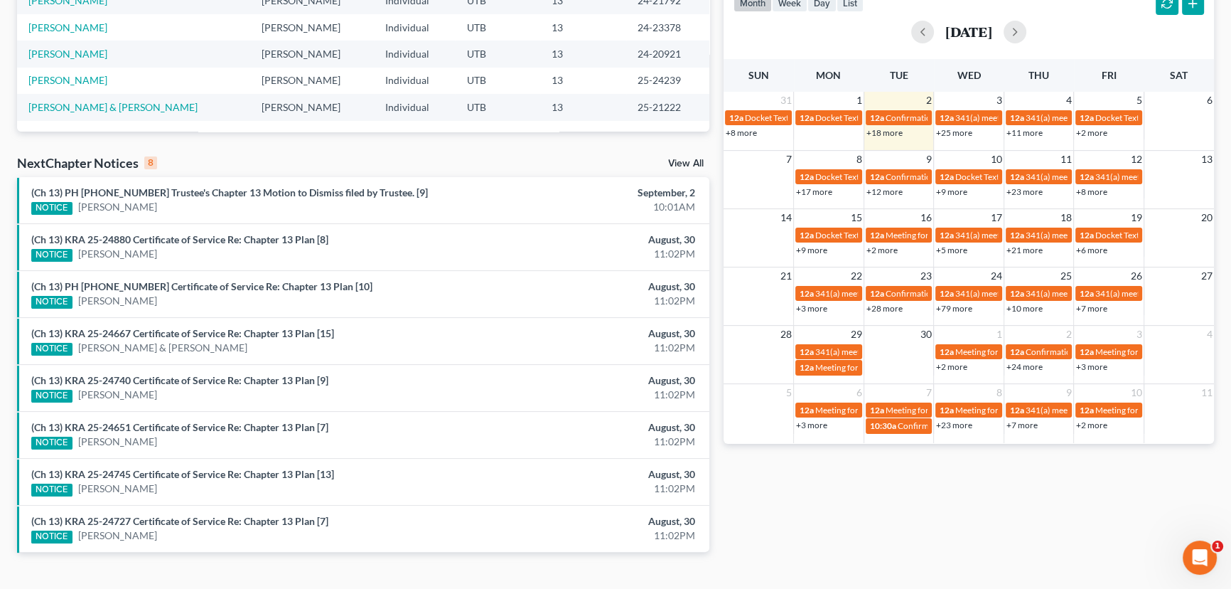
scroll to position [323, 0]
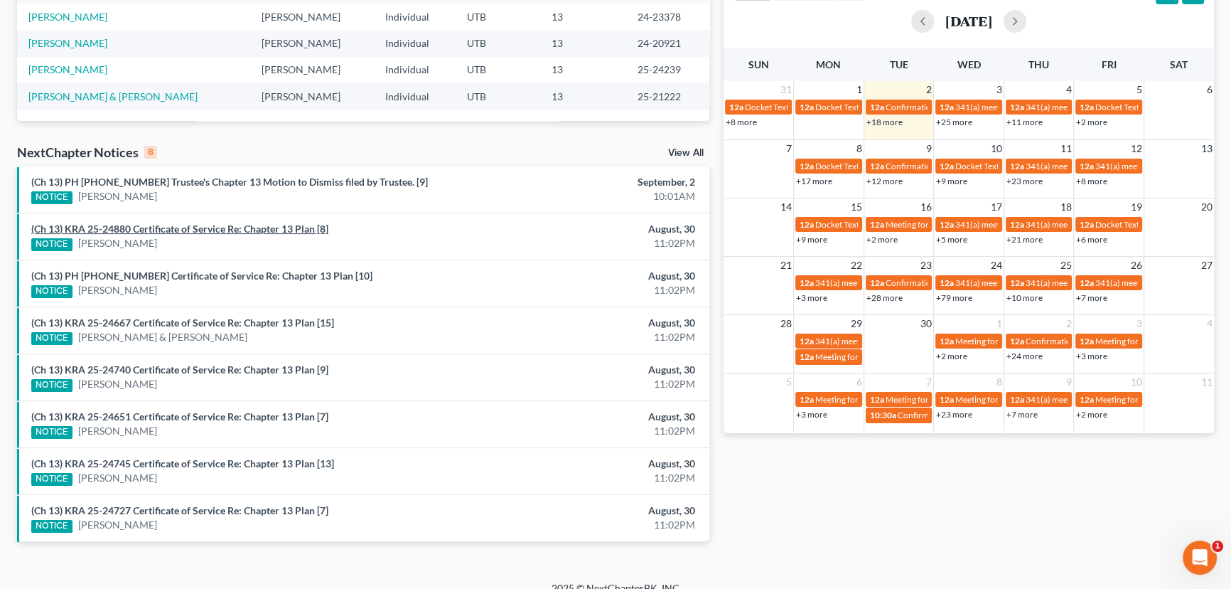
click at [177, 230] on link "(Ch 13) KRA 25-24880 Certificate of Service Re: Chapter 13 Plan [8]" at bounding box center [179, 229] width 297 height 12
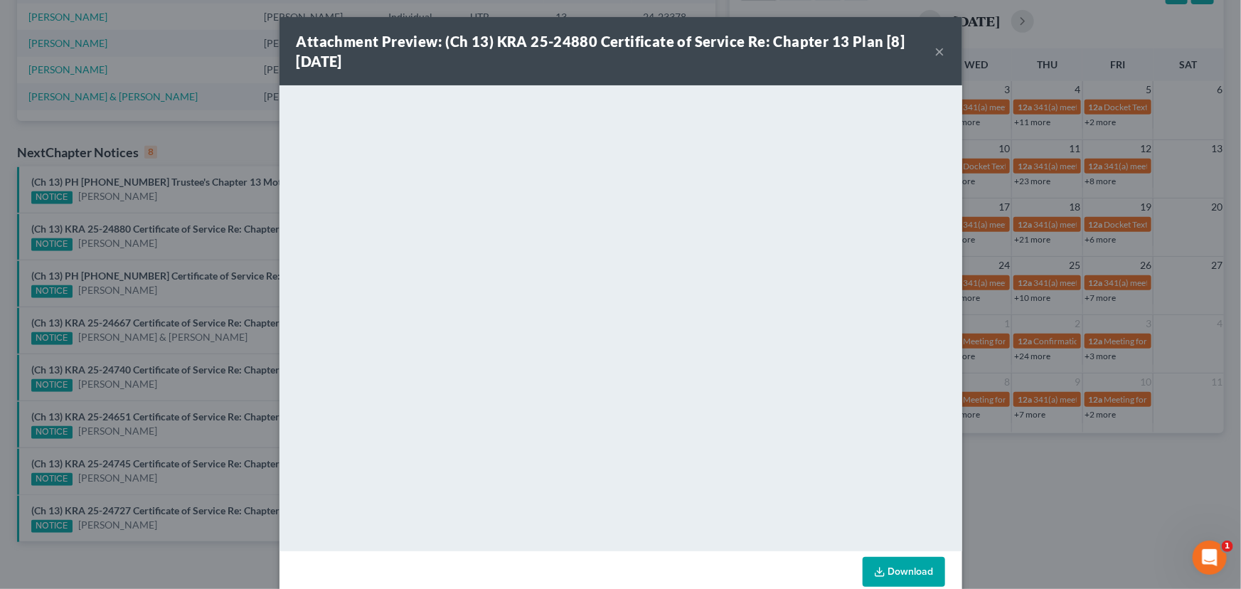
click at [196, 376] on div "Attachment Preview: (Ch 13) KRA 25-24880 Certificate of Service Re: Chapter 13 …" at bounding box center [620, 294] width 1241 height 589
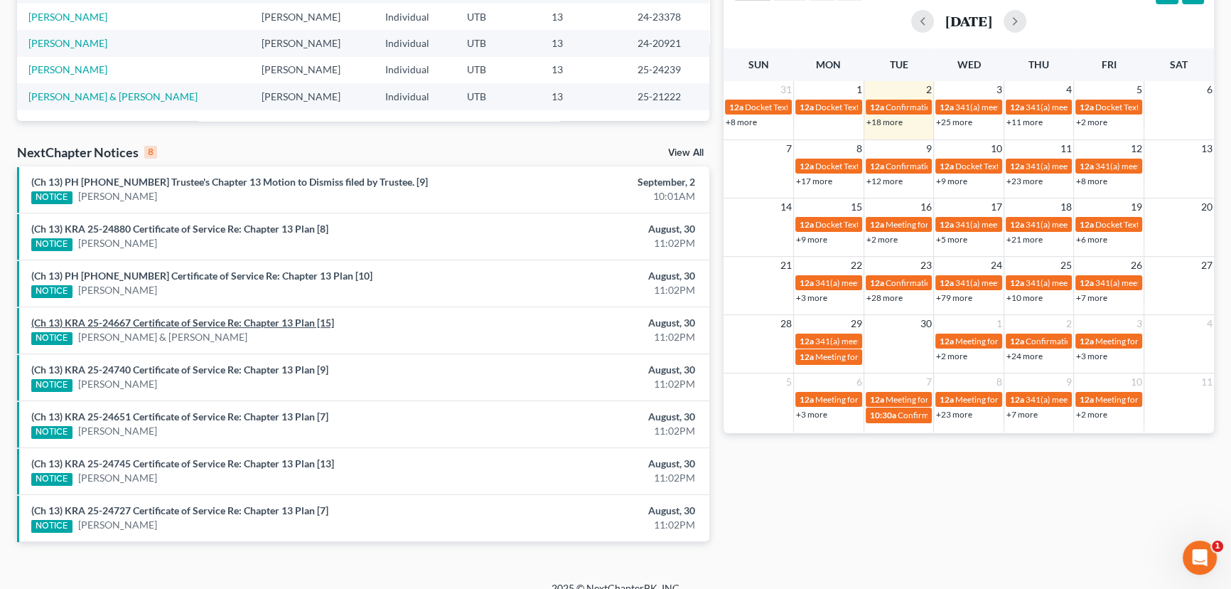
click at [185, 321] on link "(Ch 13) KRA 25-24667 Certificate of Service Re: Chapter 13 Plan [15]" at bounding box center [182, 322] width 303 height 12
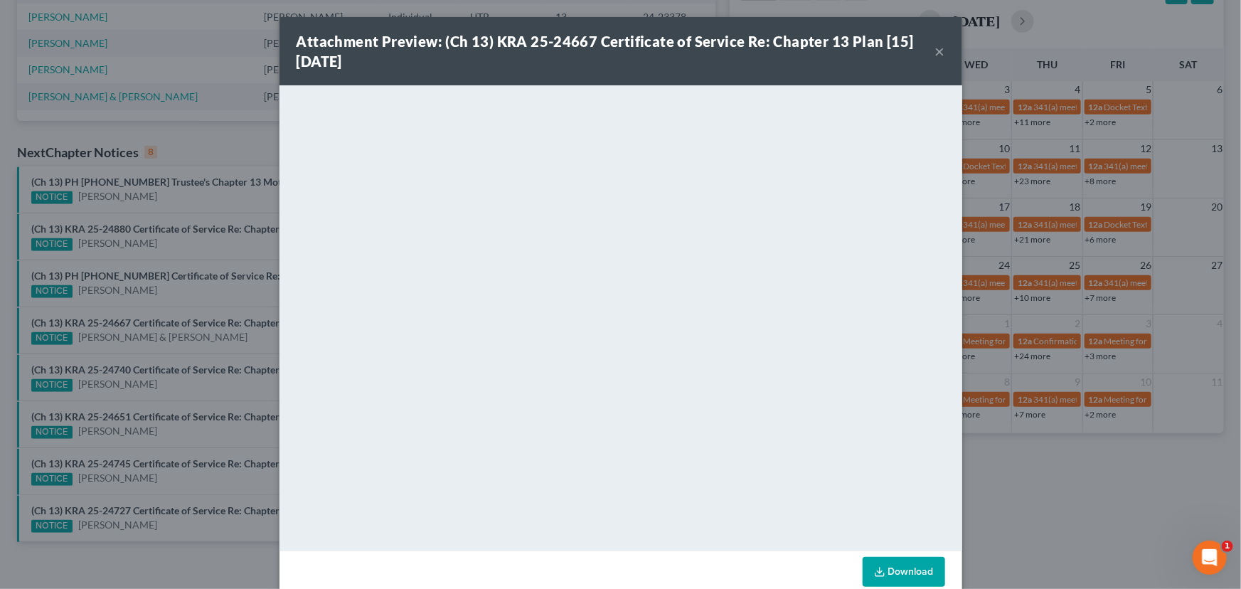
click at [137, 299] on div "Attachment Preview: (Ch 13) KRA 25-24667 Certificate of Service Re: Chapter 13 …" at bounding box center [620, 294] width 1241 height 589
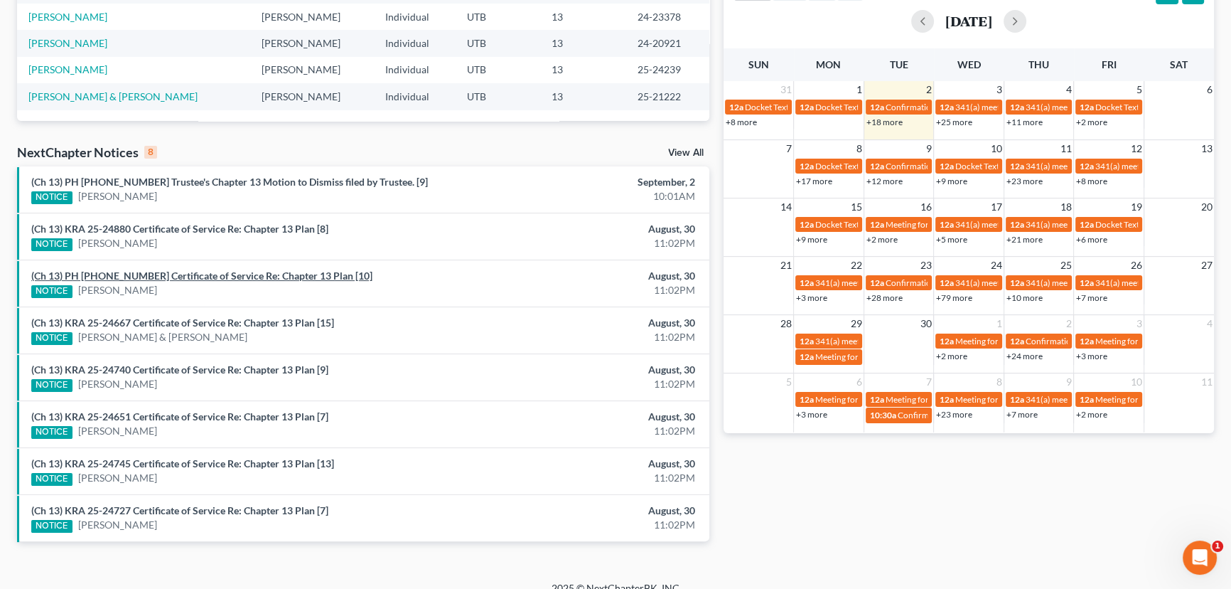
click at [170, 277] on link "(Ch 13) PH 25-24899 Certificate of Service Re: Chapter 13 Plan [10]" at bounding box center [201, 275] width 341 height 12
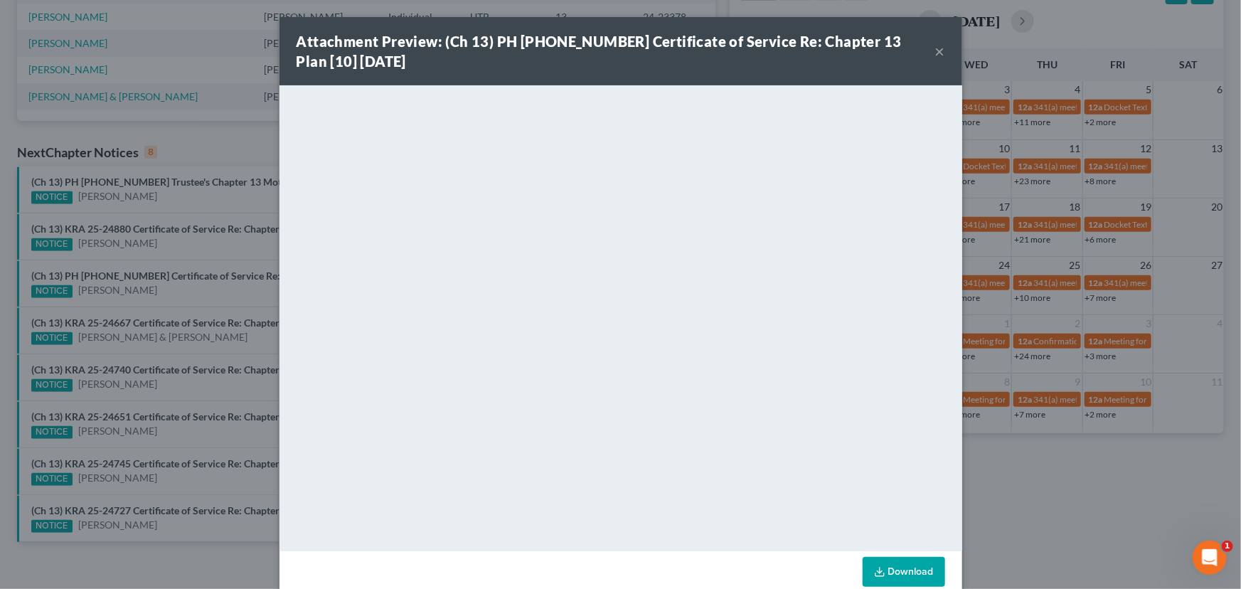
click at [198, 348] on div "Attachment Preview: (Ch 13) PH 25-24899 Certificate of Service Re: Chapter 13 P…" at bounding box center [620, 294] width 1241 height 589
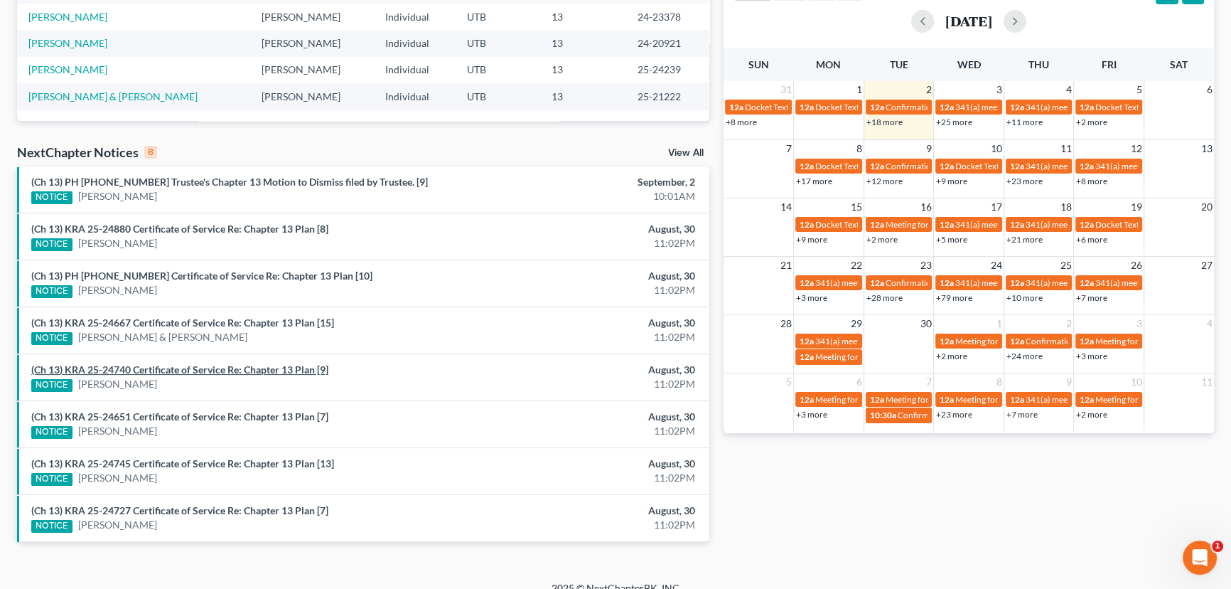
click at [176, 369] on link "(Ch 13) KRA 25-24740 Certificate of Service Re: Chapter 13 Plan [9]" at bounding box center [179, 369] width 297 height 12
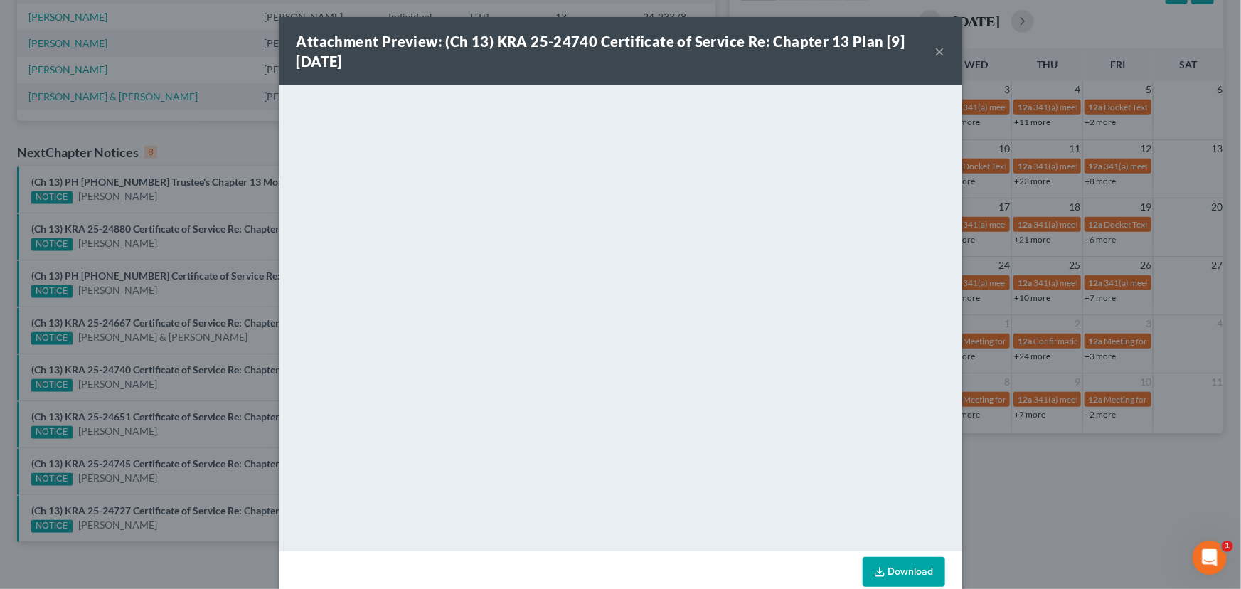
click at [220, 297] on div "Attachment Preview: (Ch 13) KRA 25-24740 Certificate of Service Re: Chapter 13 …" at bounding box center [620, 294] width 1241 height 589
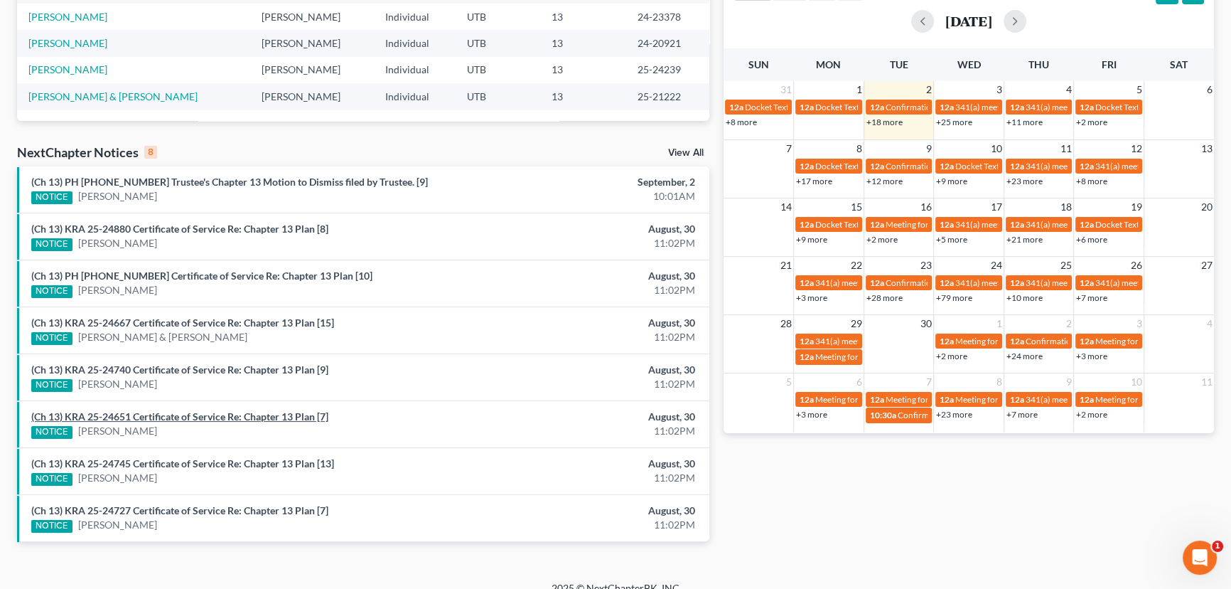
click at [178, 416] on link "(Ch 13) KRA 25-24651 Certificate of Service Re: Chapter 13 Plan [7]" at bounding box center [179, 416] width 297 height 12
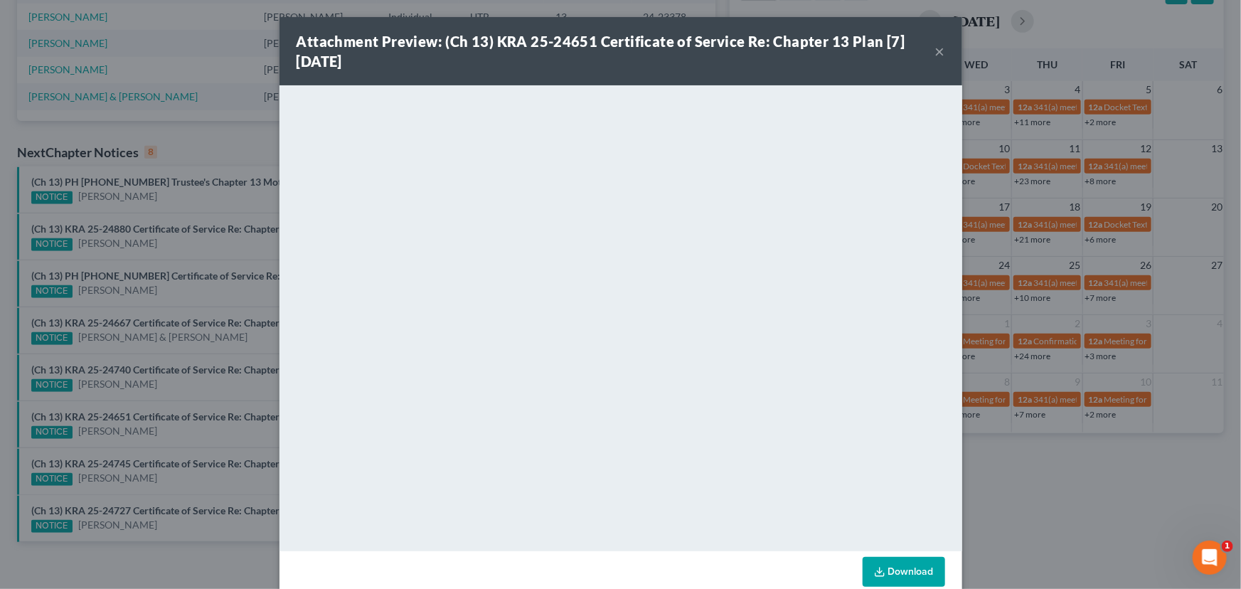
click at [936, 55] on button "×" at bounding box center [940, 51] width 10 height 17
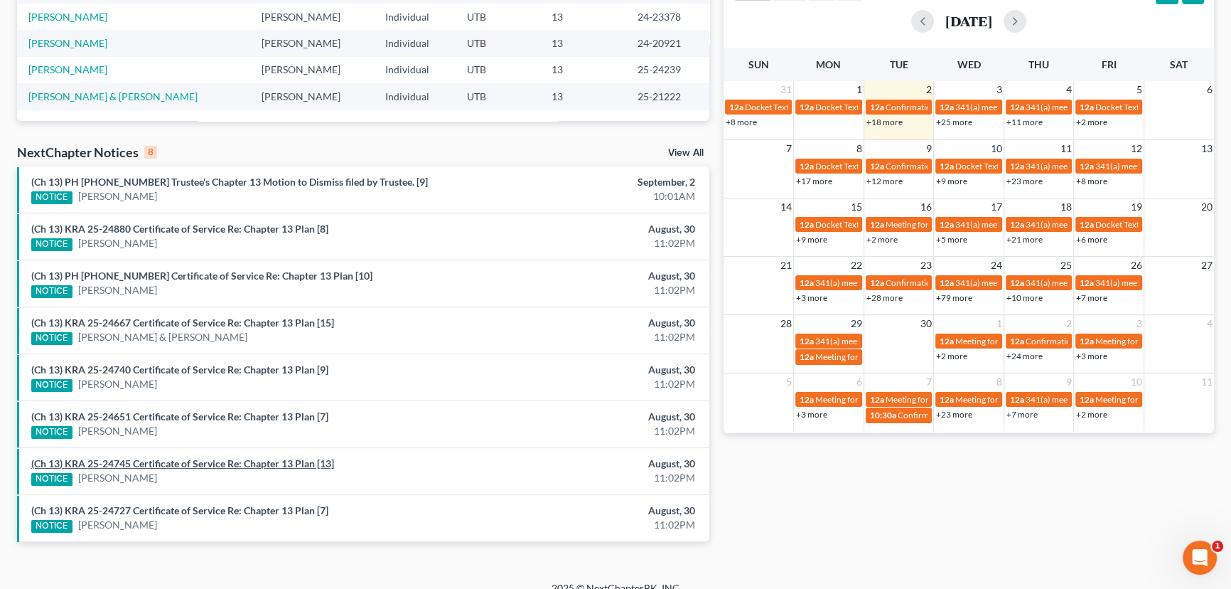
click at [158, 462] on link "(Ch 13) KRA 25-24745 Certificate of Service Re: Chapter 13 Plan [13]" at bounding box center [182, 463] width 303 height 12
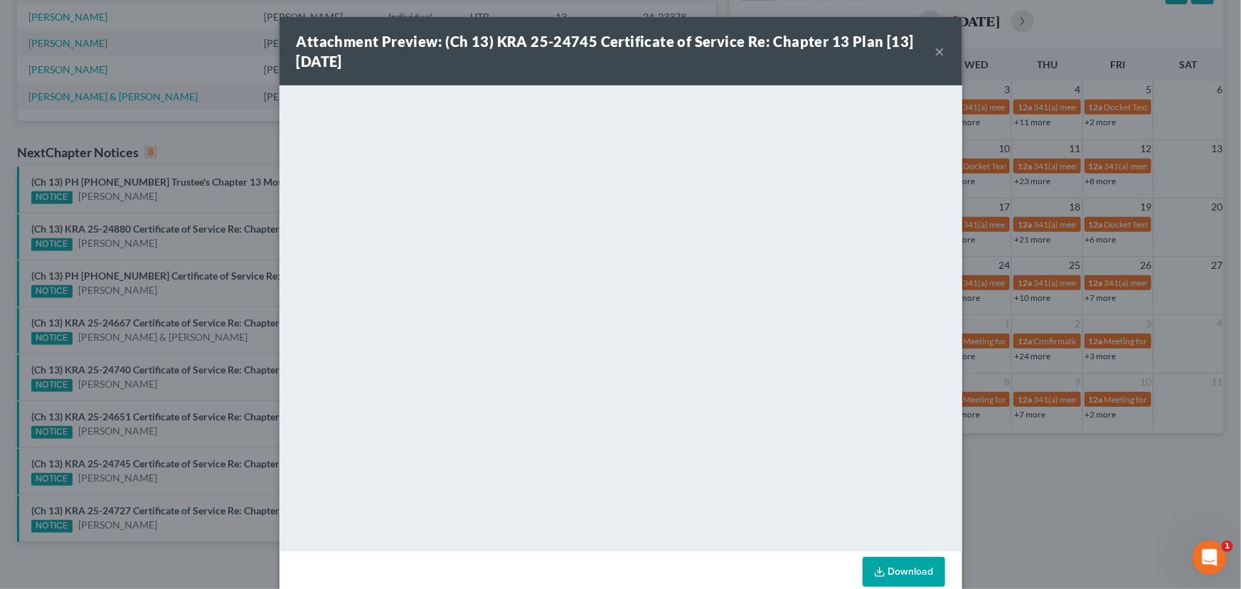
click at [177, 360] on div "Attachment Preview: (Ch 13) KRA 25-24745 Certificate of Service Re: Chapter 13 …" at bounding box center [620, 294] width 1241 height 589
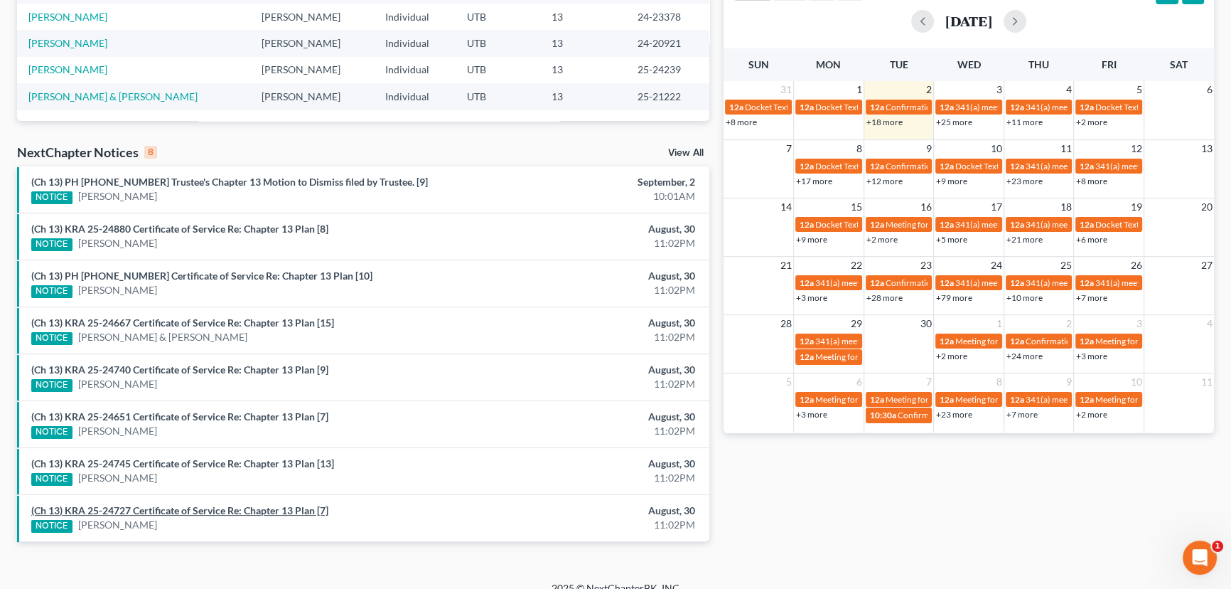
click at [176, 508] on link "(Ch 13) KRA 25-24727 Certificate of Service Re: Chapter 13 Plan [7]" at bounding box center [179, 510] width 297 height 12
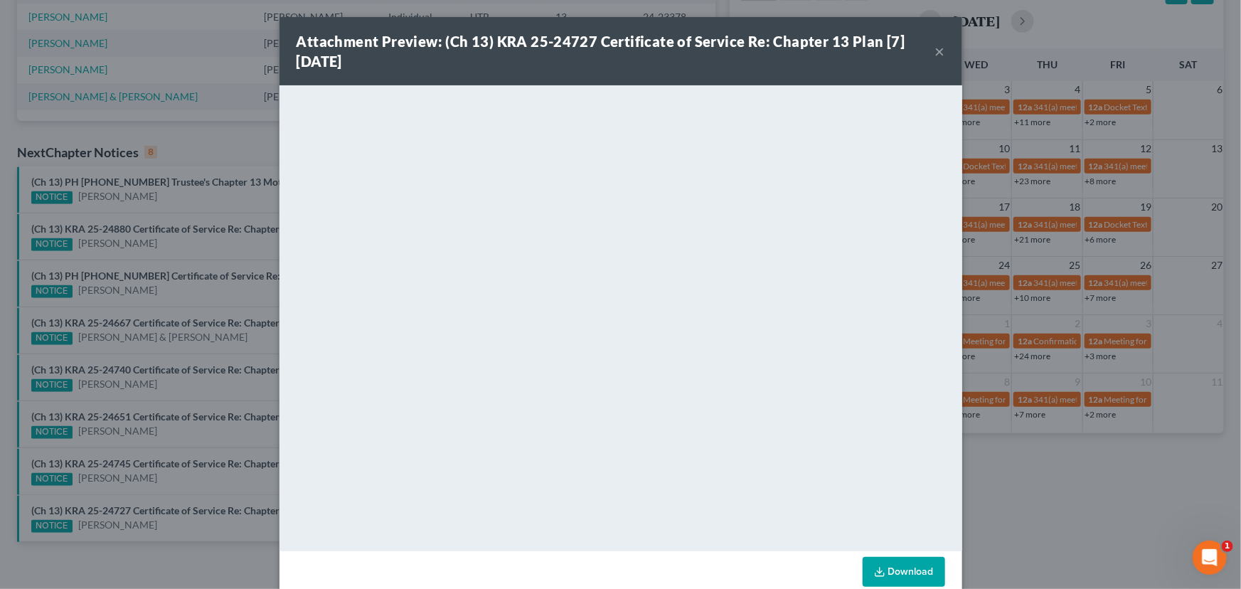
click at [200, 437] on div "Attachment Preview: (Ch 13) KRA 25-24727 Certificate of Service Re: Chapter 13 …" at bounding box center [620, 294] width 1241 height 589
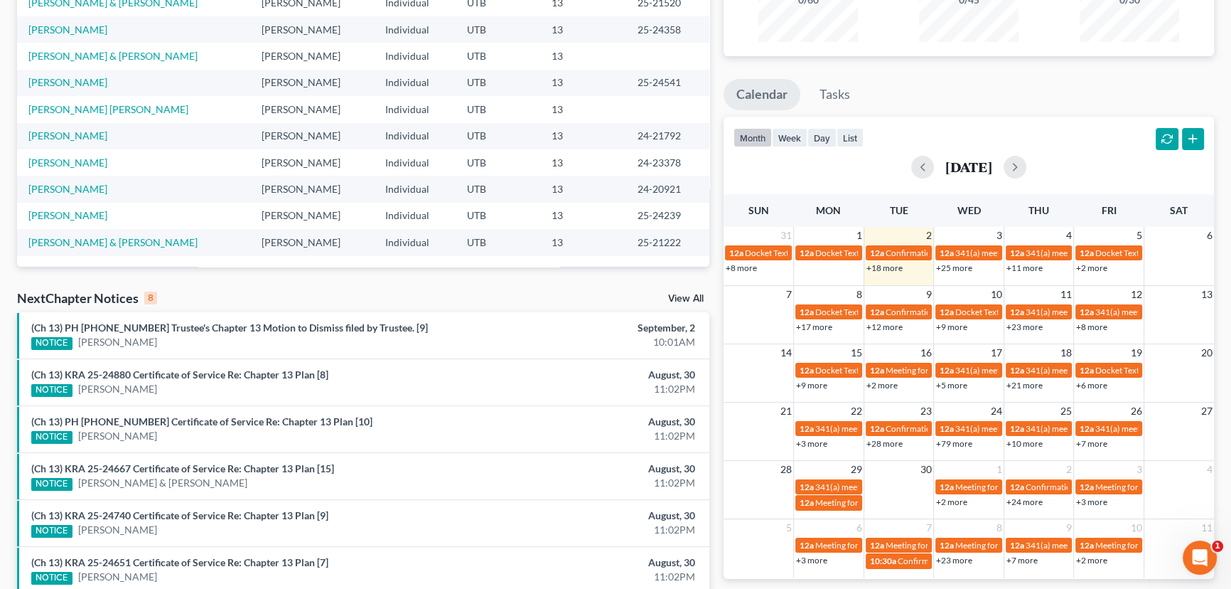
scroll to position [0, 0]
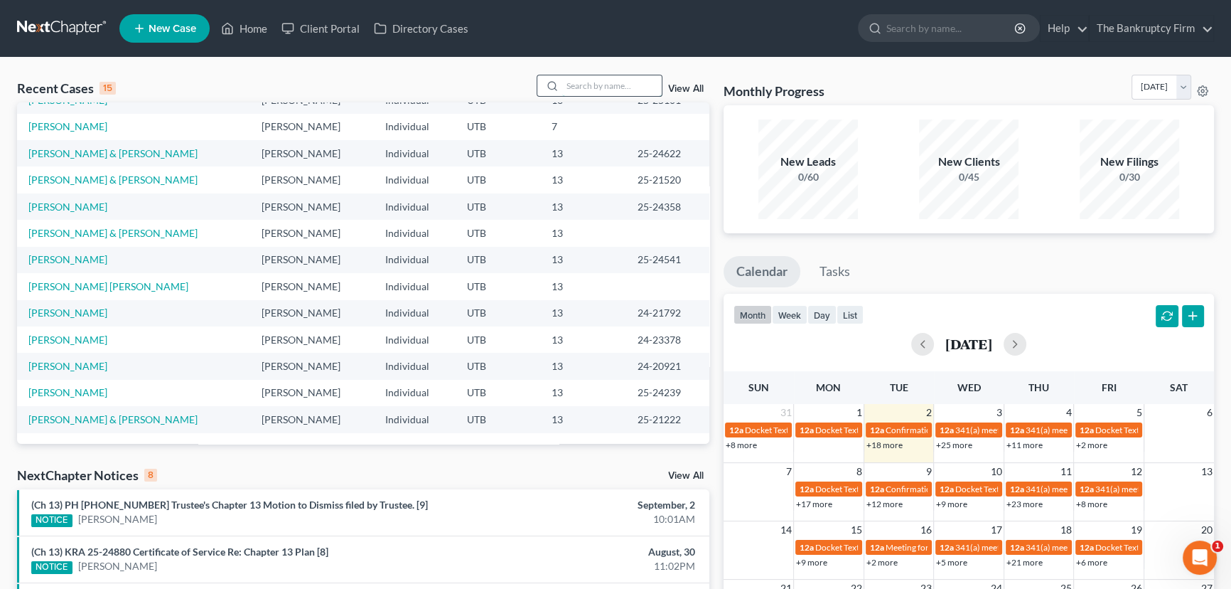
click at [589, 86] on input "search" at bounding box center [612, 85] width 100 height 21
type input "Lagasse"
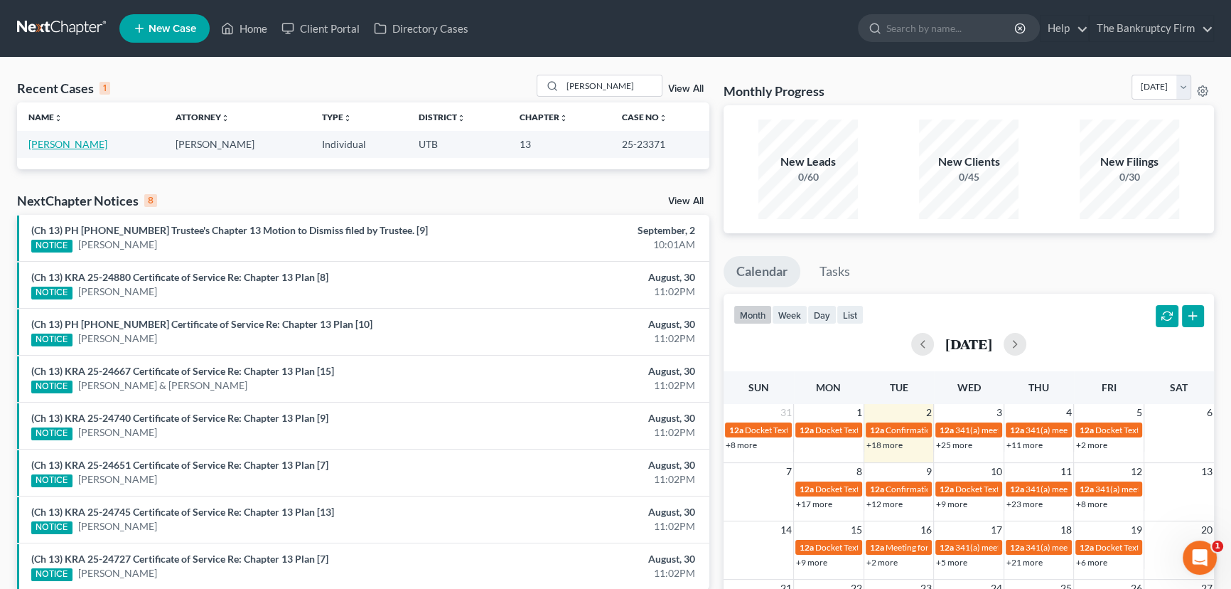
click at [80, 148] on link "[PERSON_NAME]" at bounding box center [67, 144] width 79 height 12
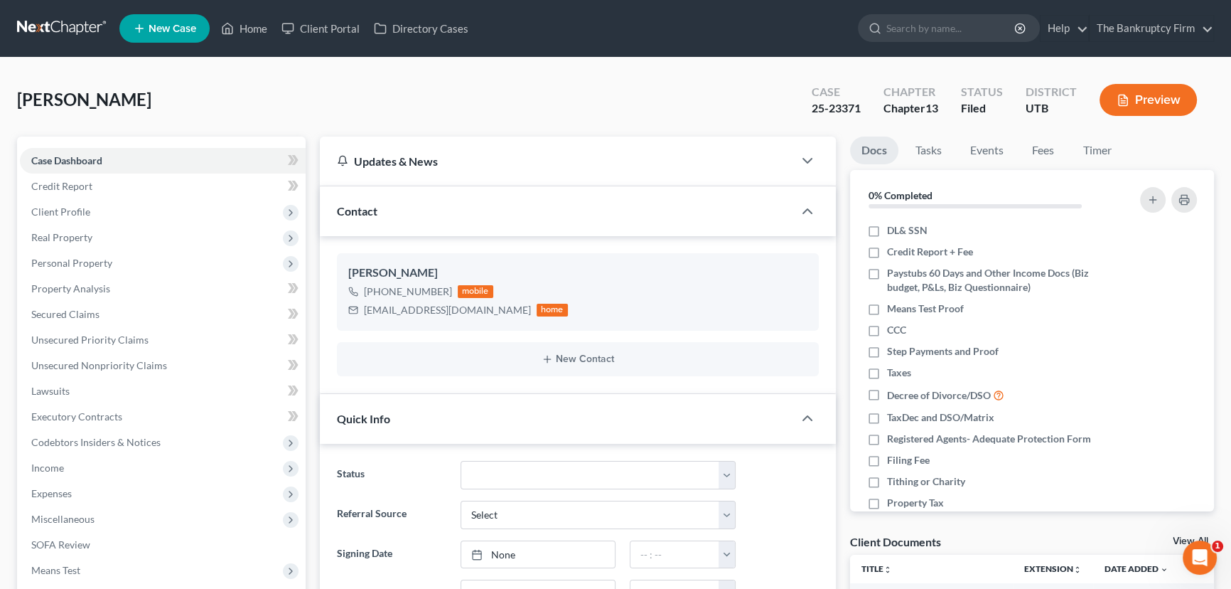
click at [1180, 540] on link "View All" at bounding box center [1191, 541] width 36 height 10
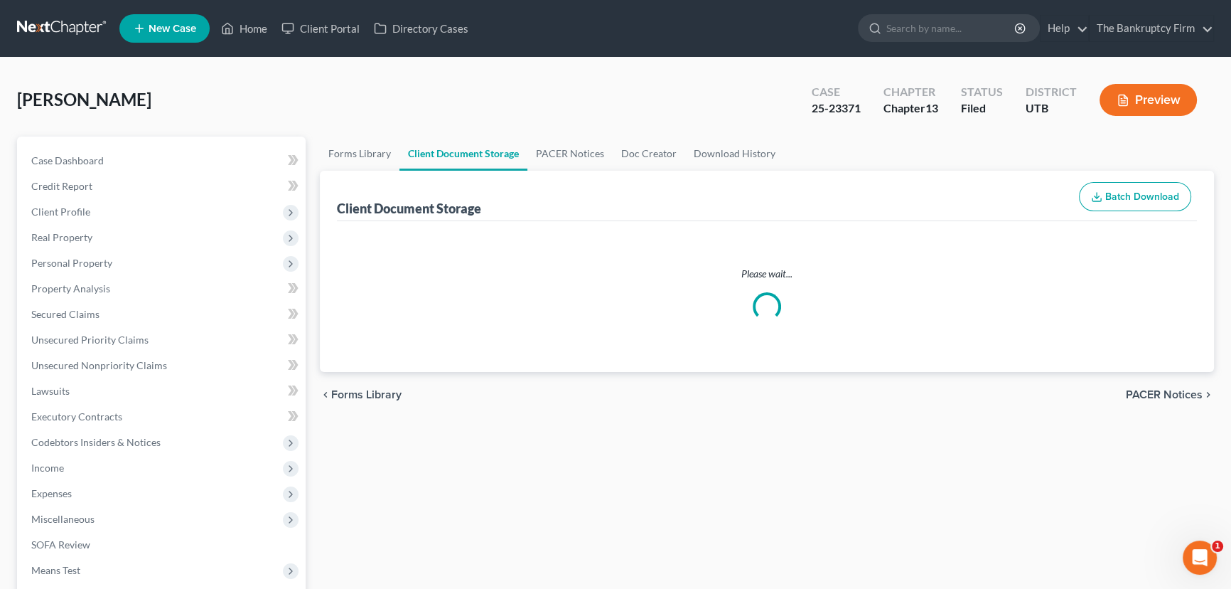
select select "30"
select select "26"
select select "53"
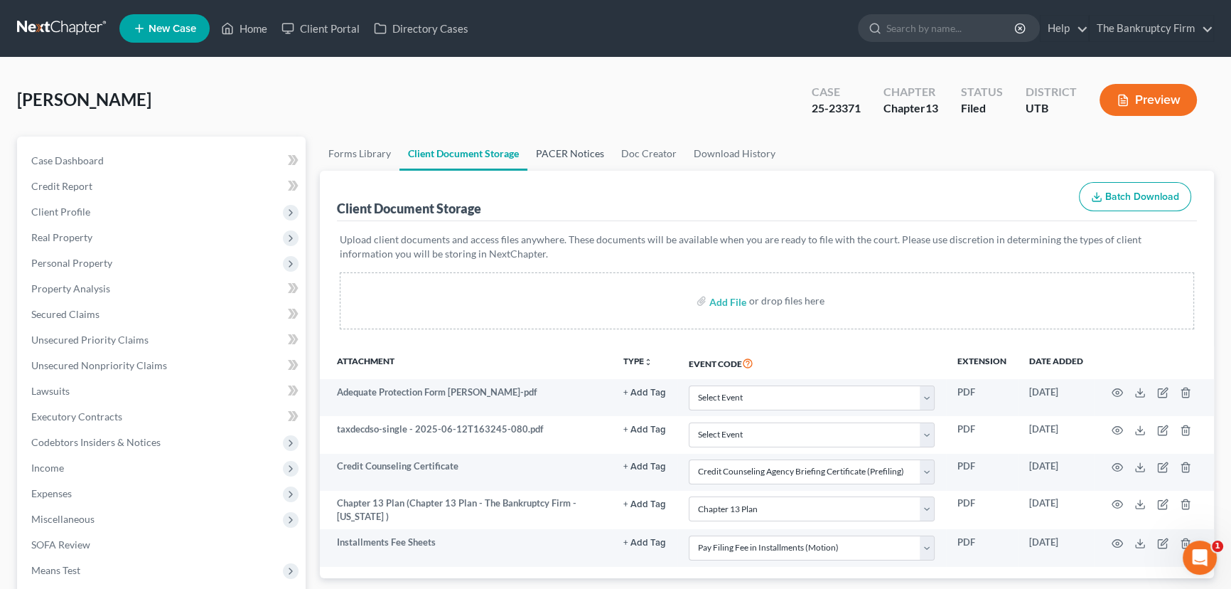
click at [574, 152] on link "PACER Notices" at bounding box center [570, 154] width 85 height 34
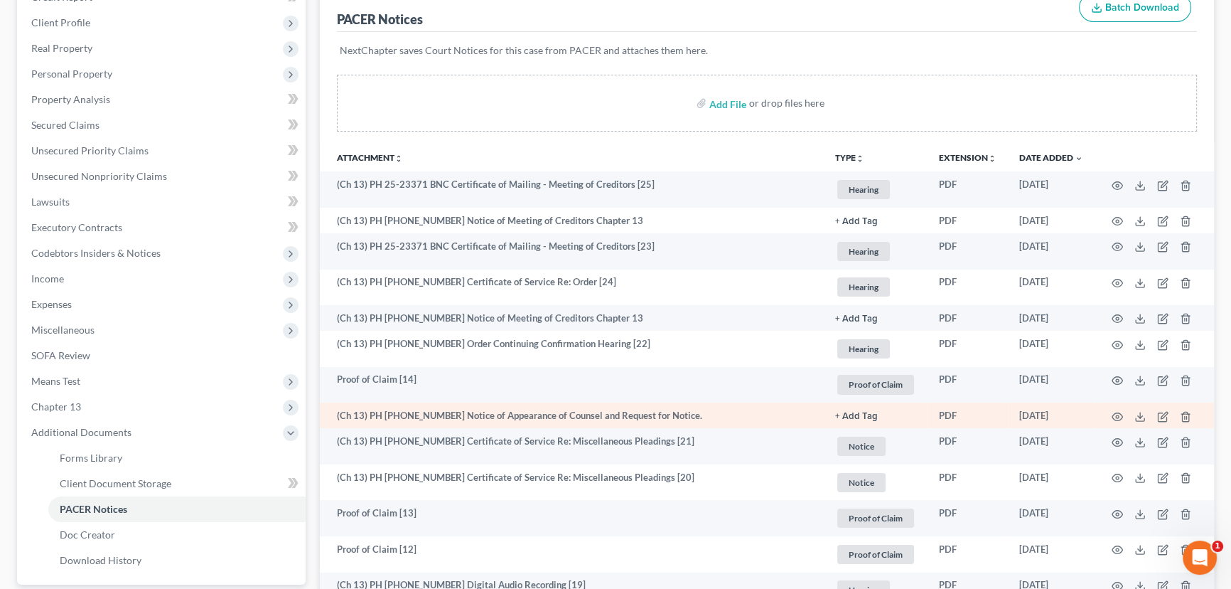
scroll to position [193, 0]
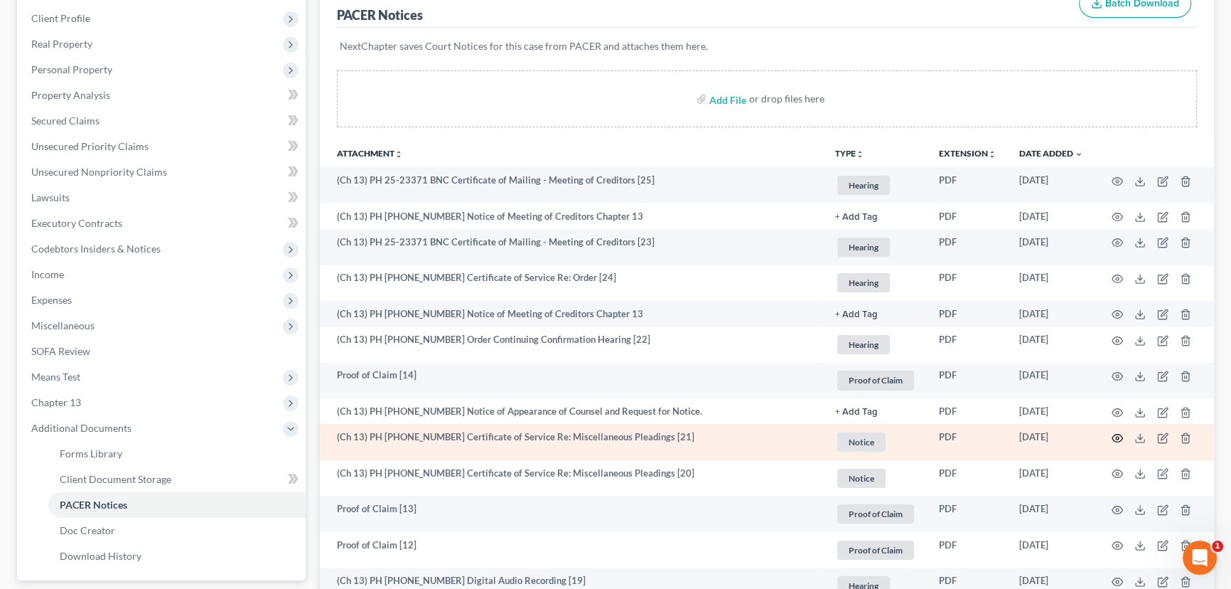
click at [1115, 435] on icon "button" at bounding box center [1117, 437] width 11 height 11
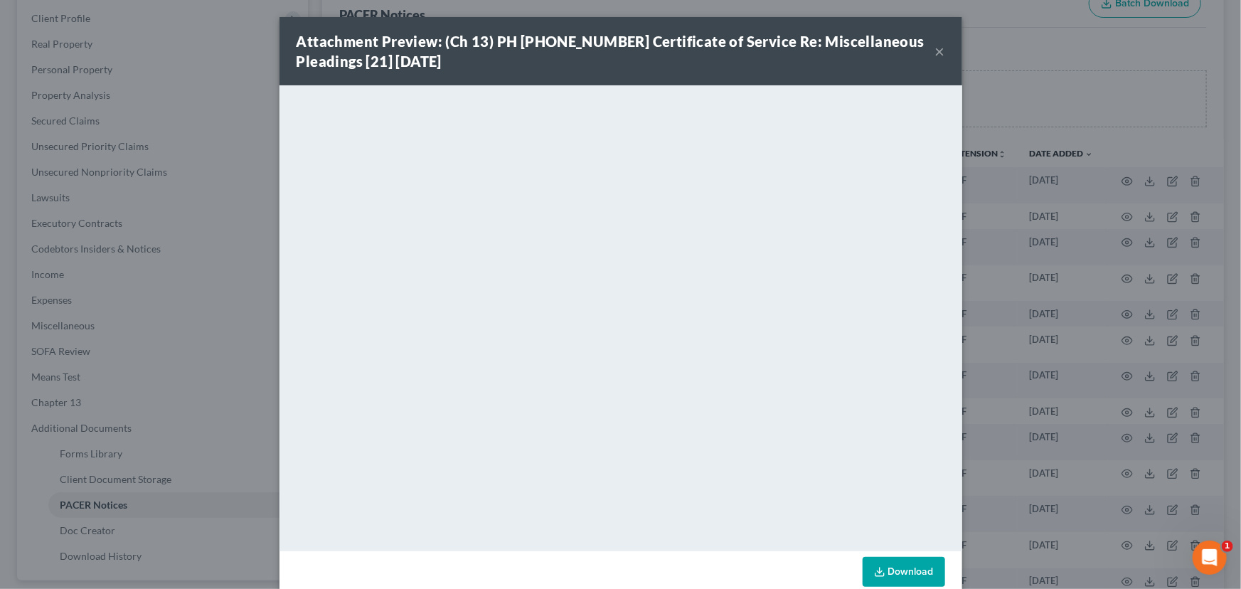
click at [935, 53] on button "×" at bounding box center [940, 51] width 10 height 17
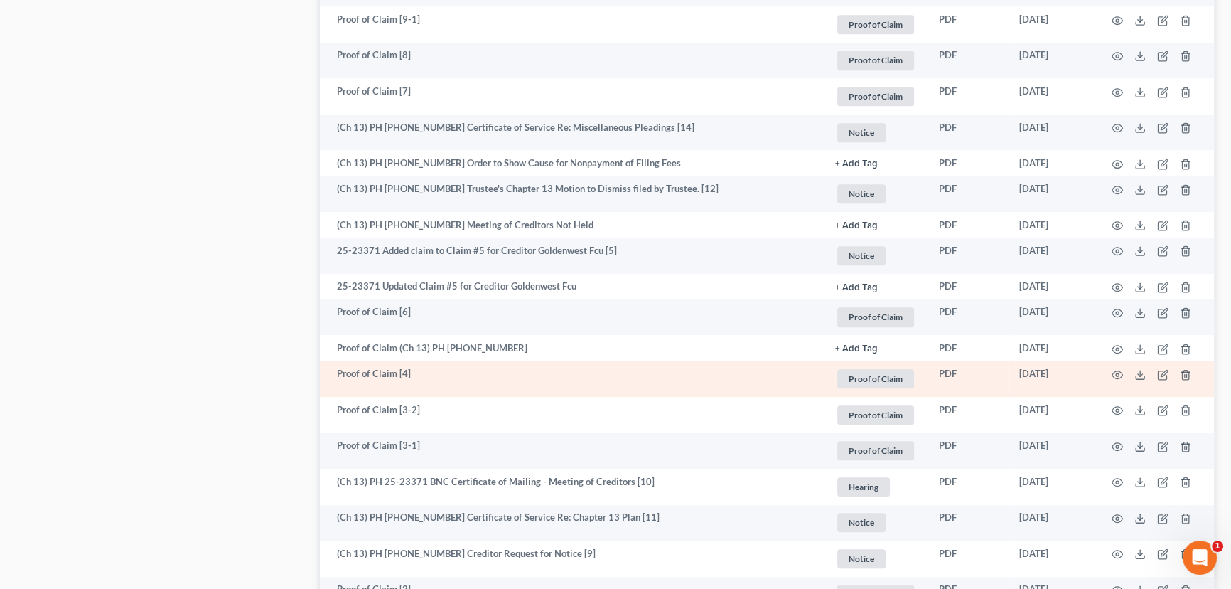
scroll to position [1163, 0]
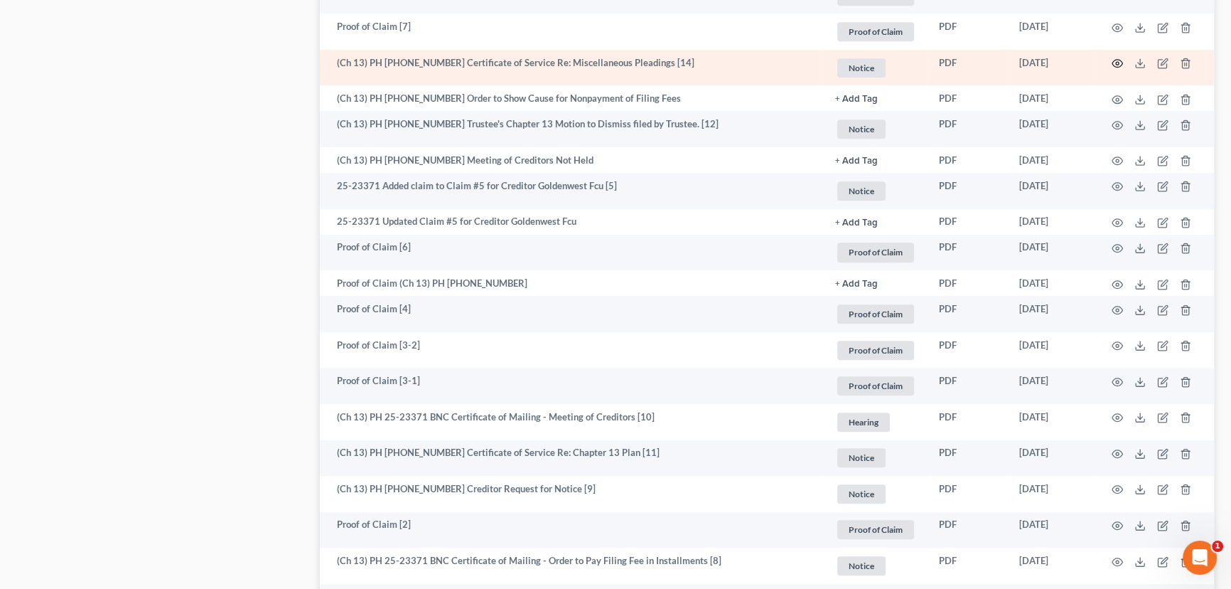
click at [1118, 62] on circle "button" at bounding box center [1117, 63] width 3 height 3
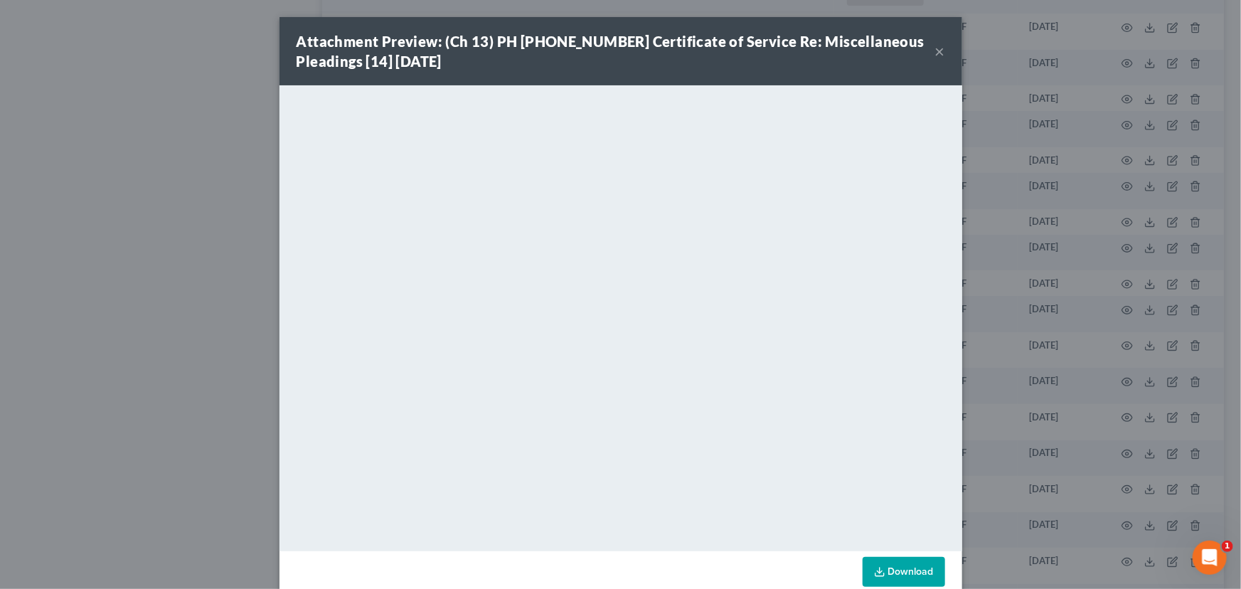
drag, startPoint x: 934, startPoint y: 50, endPoint x: 887, endPoint y: 80, distance: 56.2
click at [935, 50] on button "×" at bounding box center [940, 51] width 10 height 17
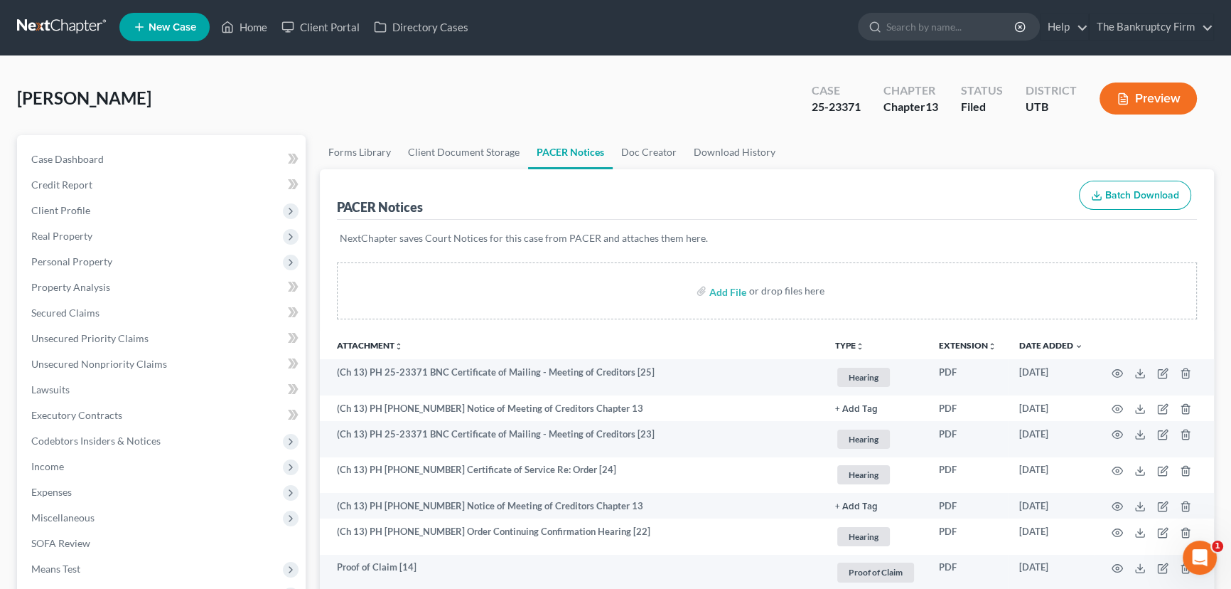
scroll to position [0, 0]
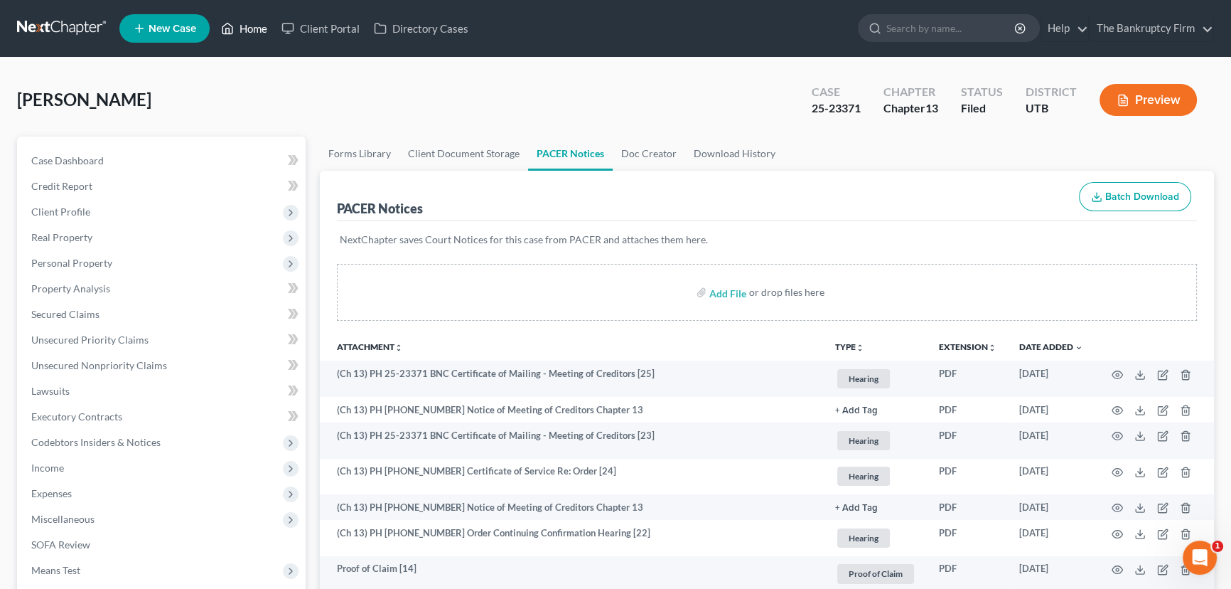
drag, startPoint x: 245, startPoint y: 28, endPoint x: 354, endPoint y: 43, distance: 110.5
click at [245, 28] on link "Home" at bounding box center [244, 29] width 60 height 26
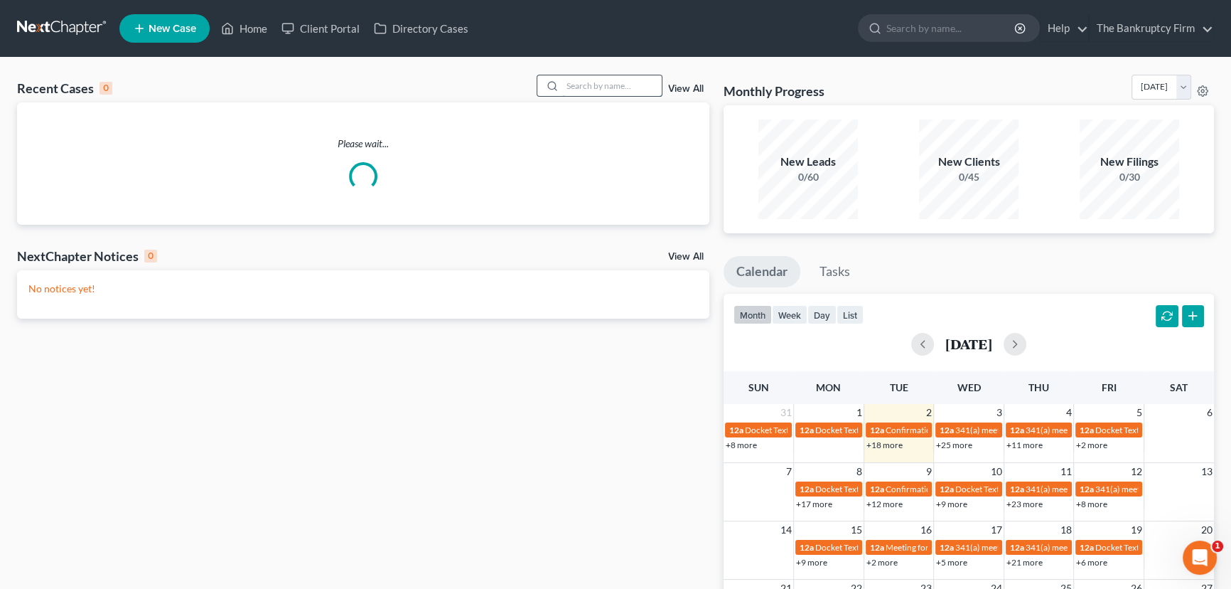
click at [601, 85] on input "search" at bounding box center [612, 85] width 100 height 21
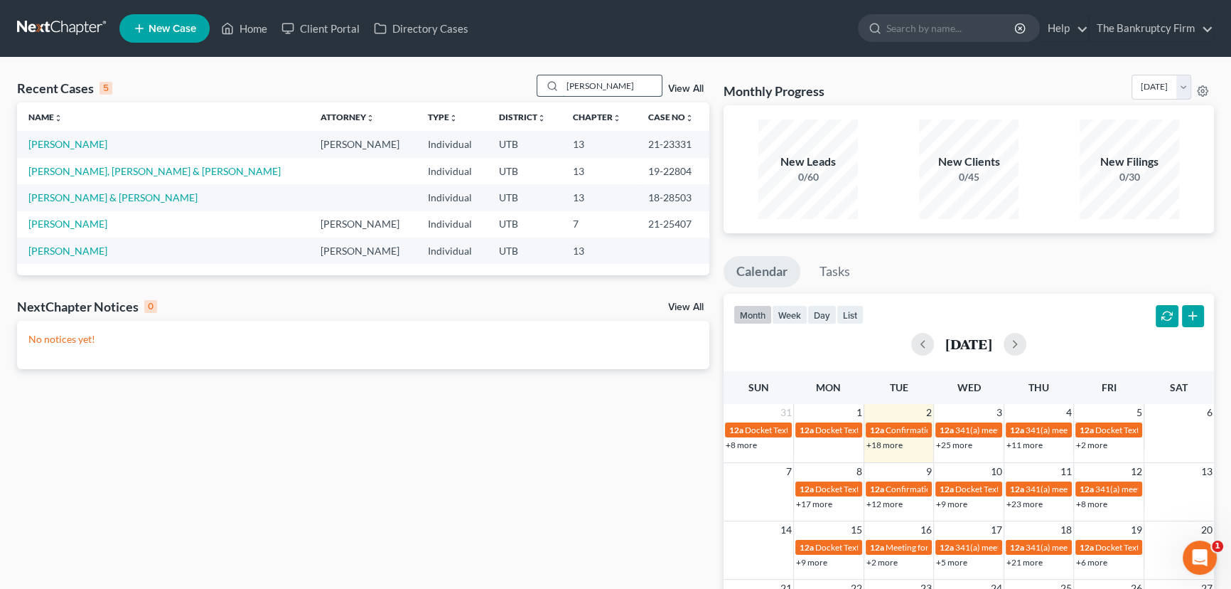
type input "Fraga"
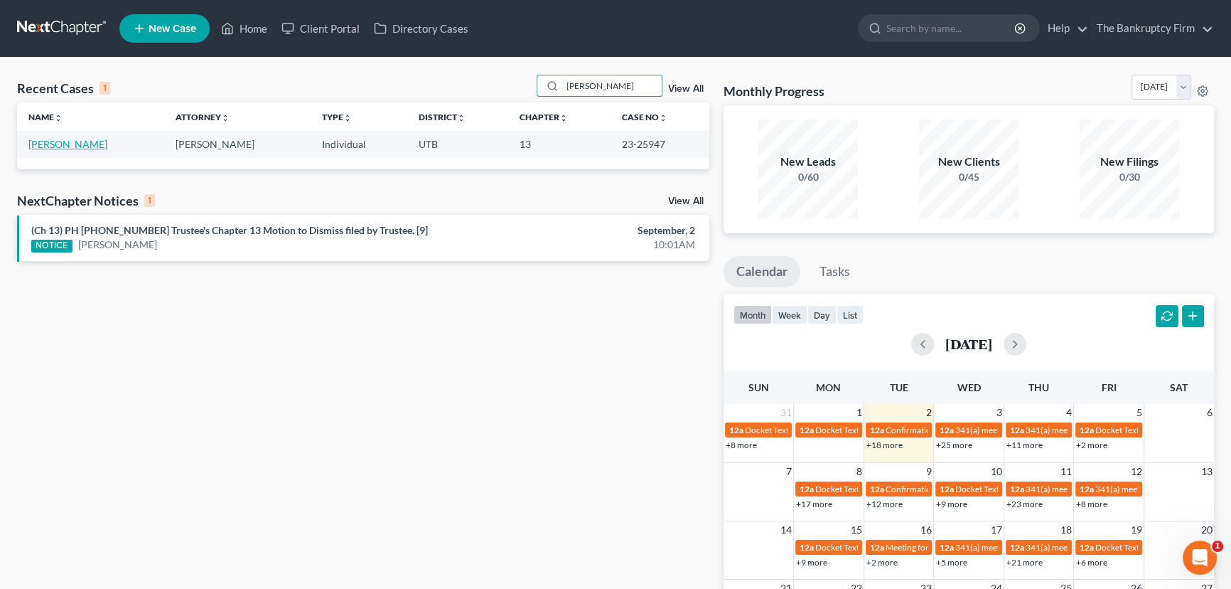
click at [57, 145] on link "[PERSON_NAME]" at bounding box center [67, 144] width 79 height 12
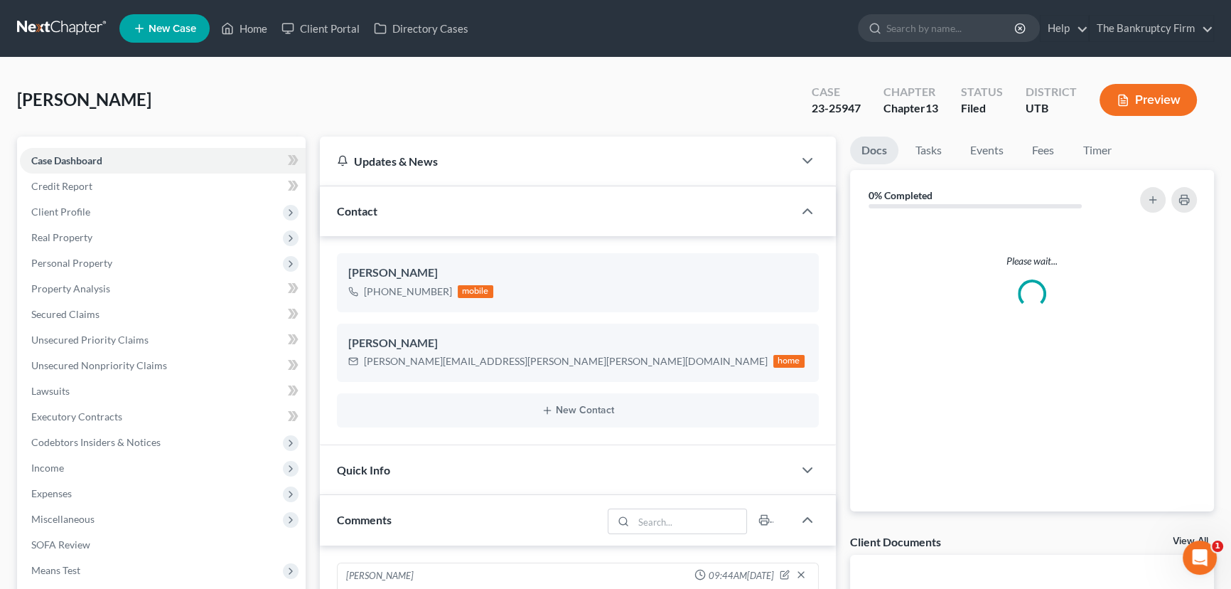
click at [1178, 536] on link "View All" at bounding box center [1191, 541] width 36 height 10
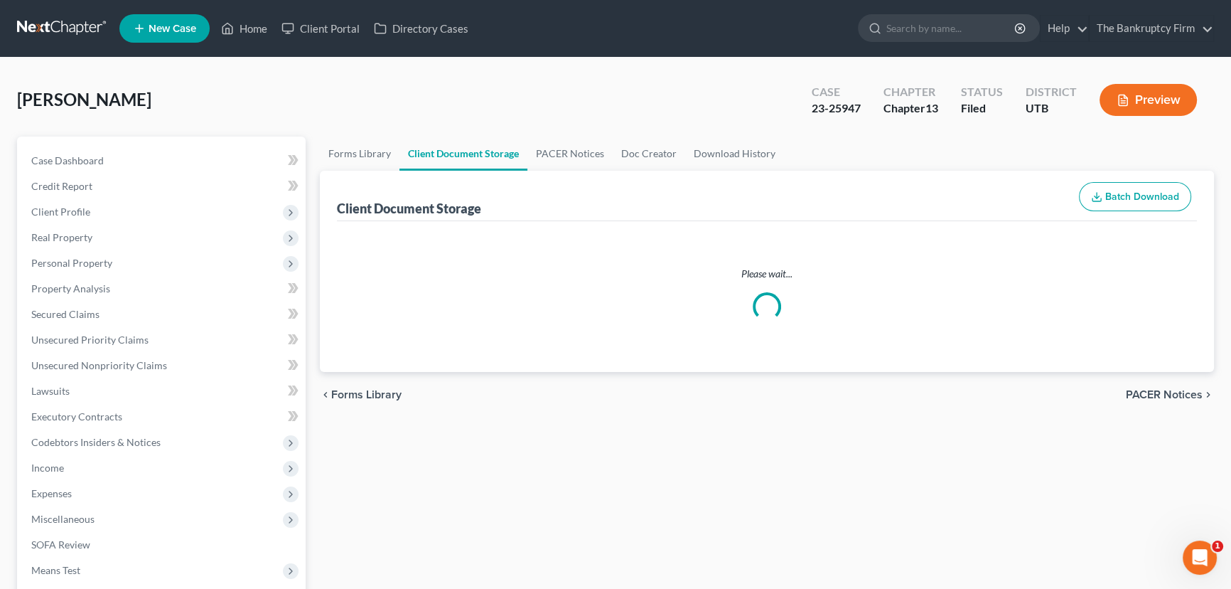
select select "26"
select select "37"
select select "30"
select select "53"
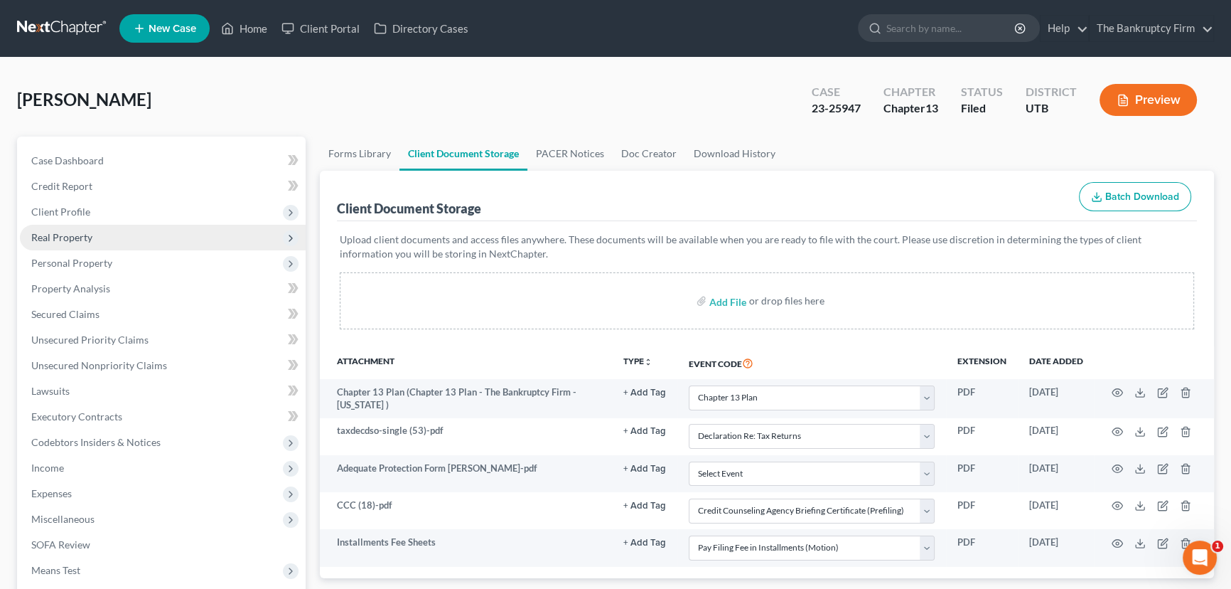
click at [67, 235] on span "Real Property" at bounding box center [61, 237] width 61 height 12
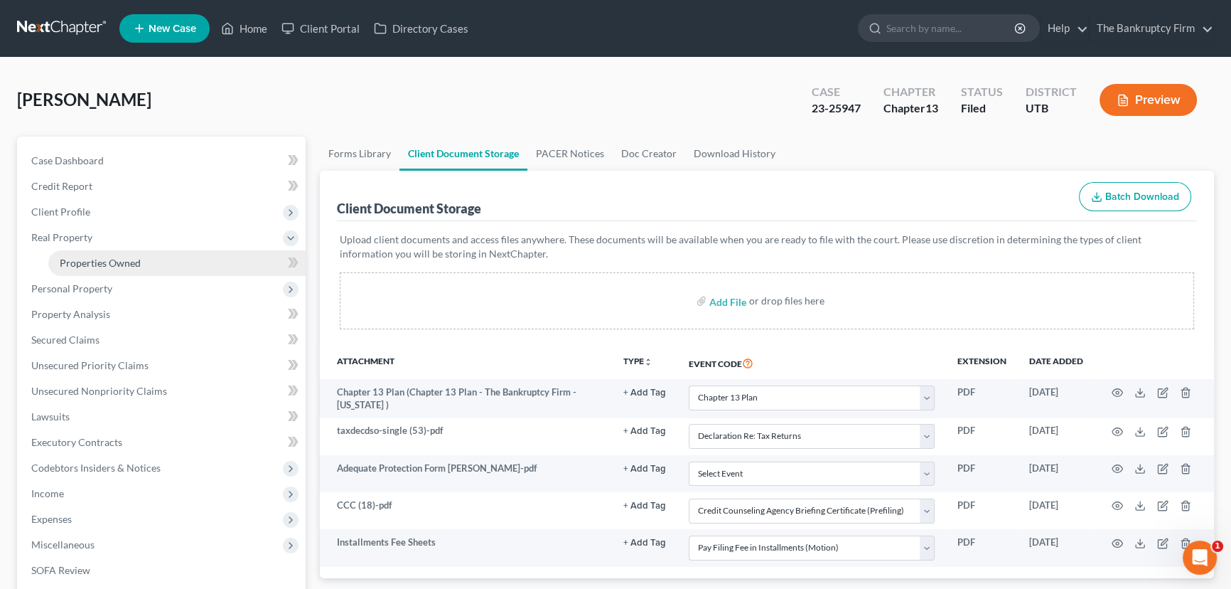
click at [99, 267] on span "Properties Owned" at bounding box center [100, 263] width 81 height 12
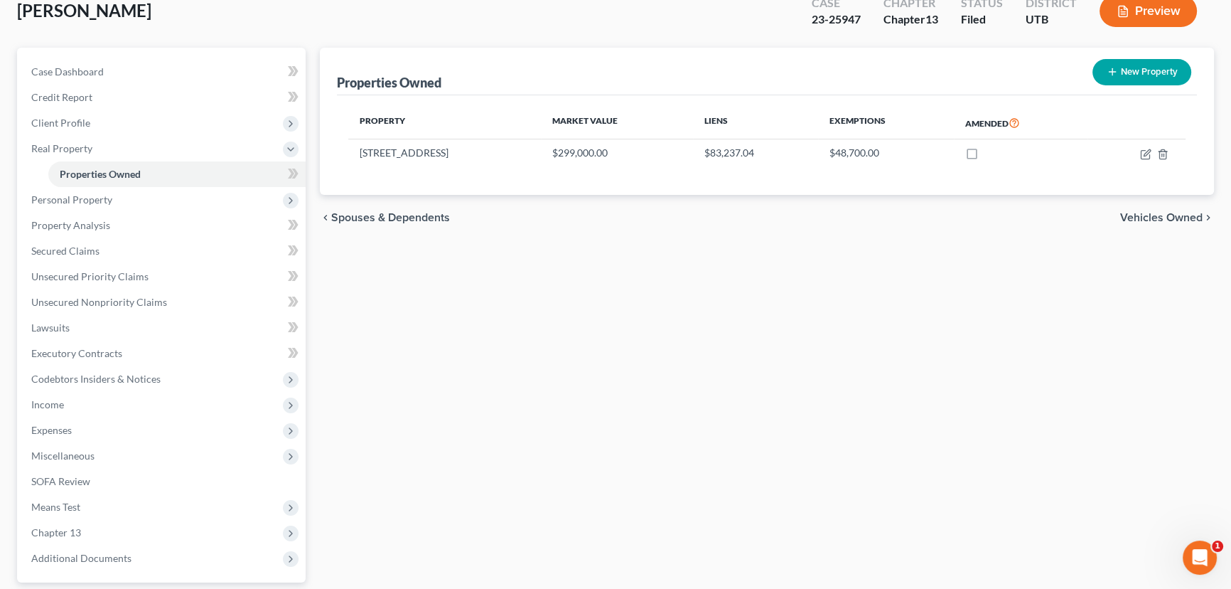
scroll to position [216, 0]
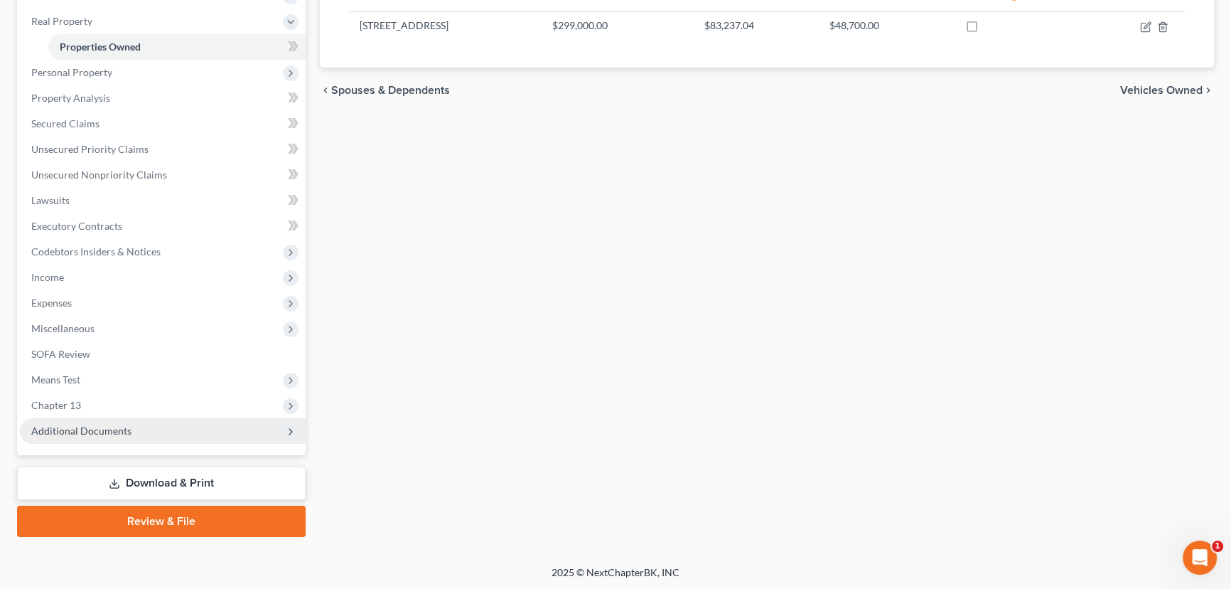
click at [95, 430] on span "Additional Documents" at bounding box center [81, 430] width 100 height 12
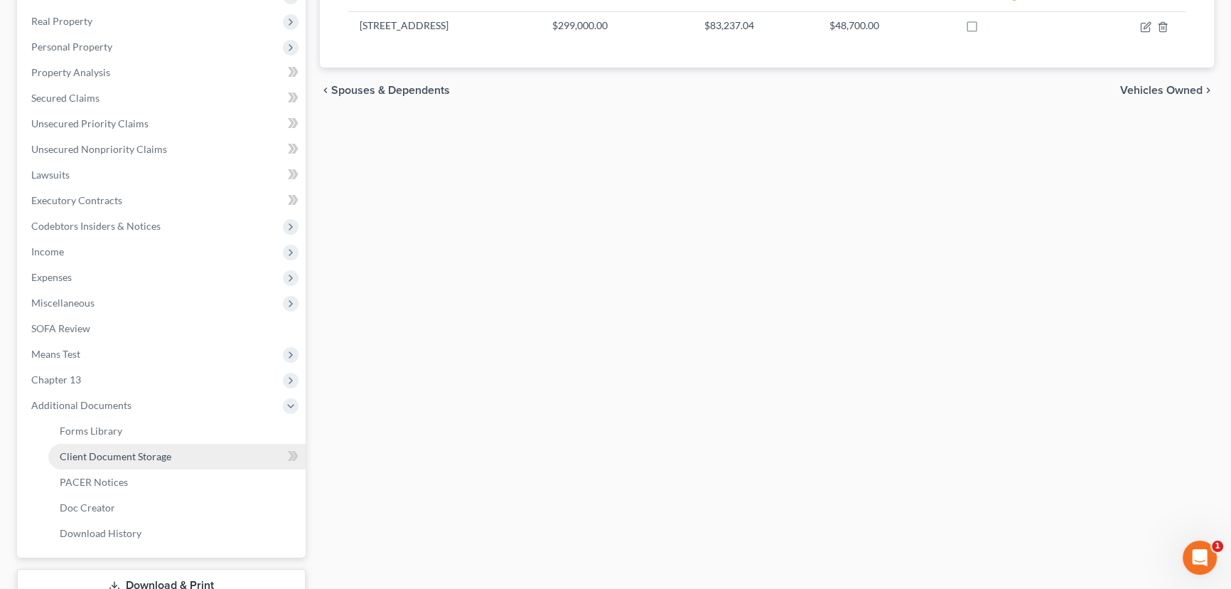
click at [114, 457] on span "Client Document Storage" at bounding box center [116, 456] width 112 height 12
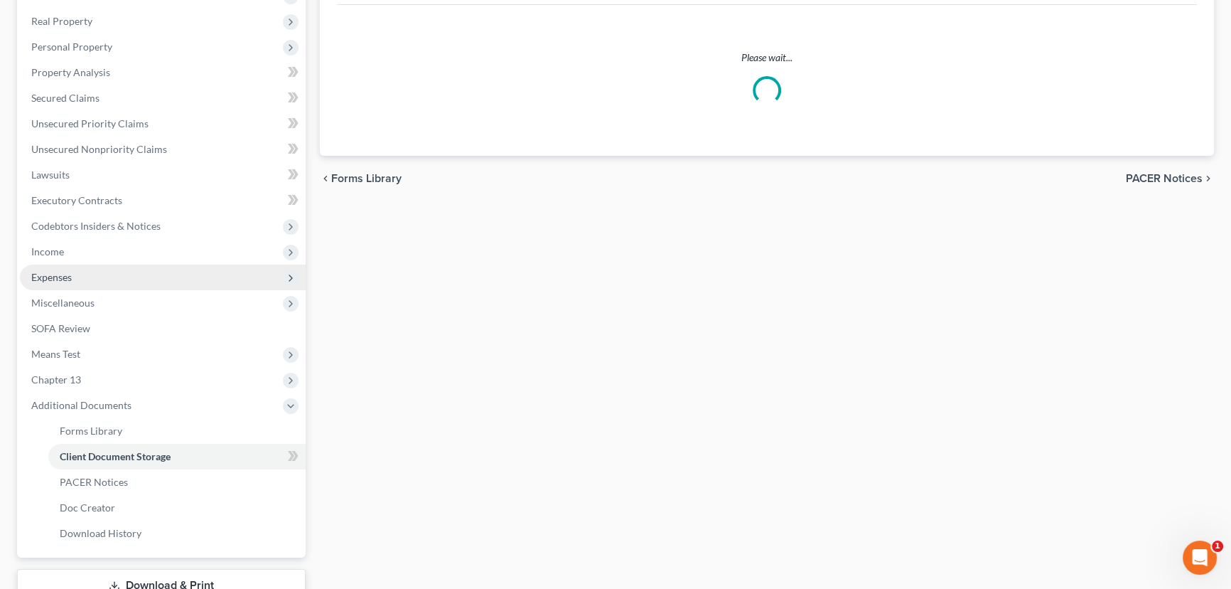
scroll to position [53, 0]
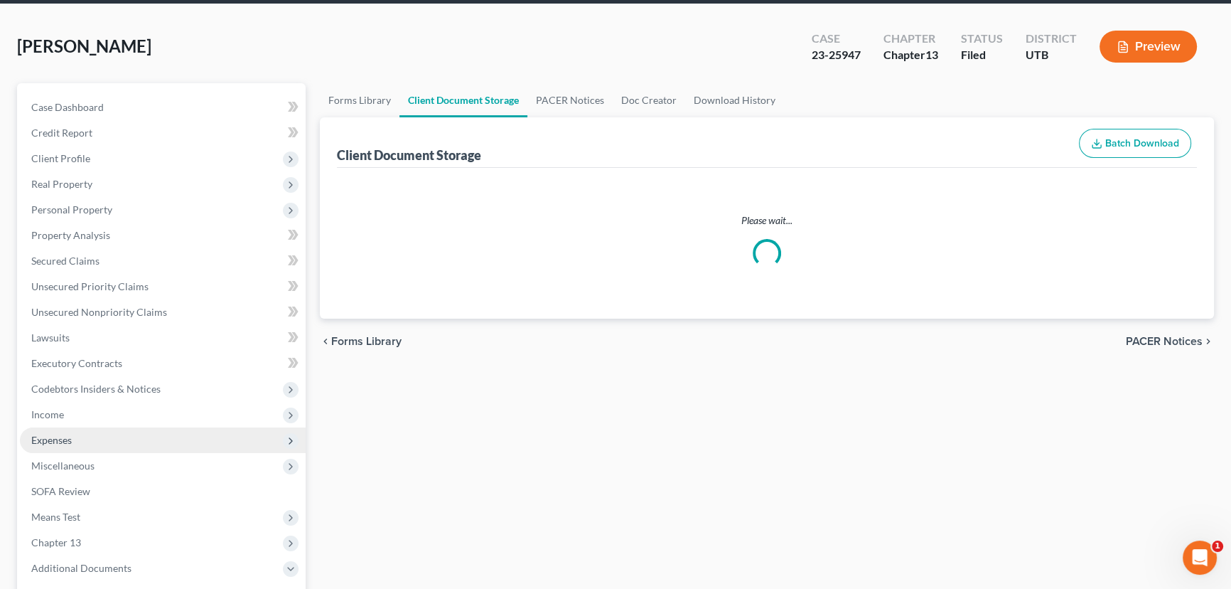
select select "26"
select select "37"
select select "30"
select select "53"
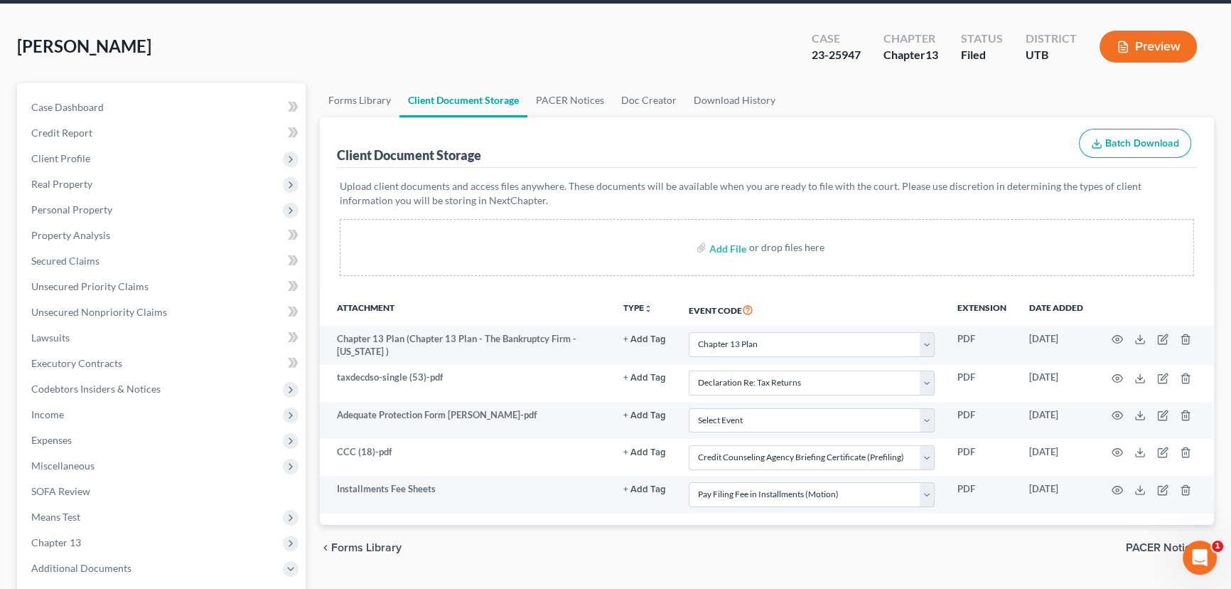
scroll to position [0, 0]
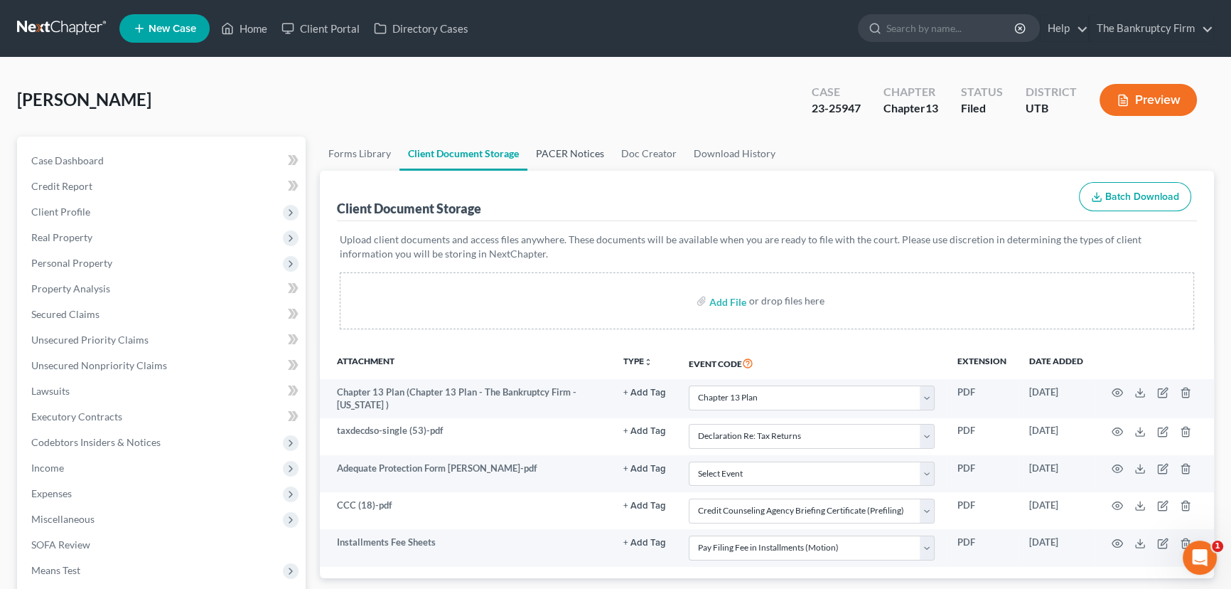
click at [562, 141] on link "PACER Notices" at bounding box center [570, 154] width 85 height 34
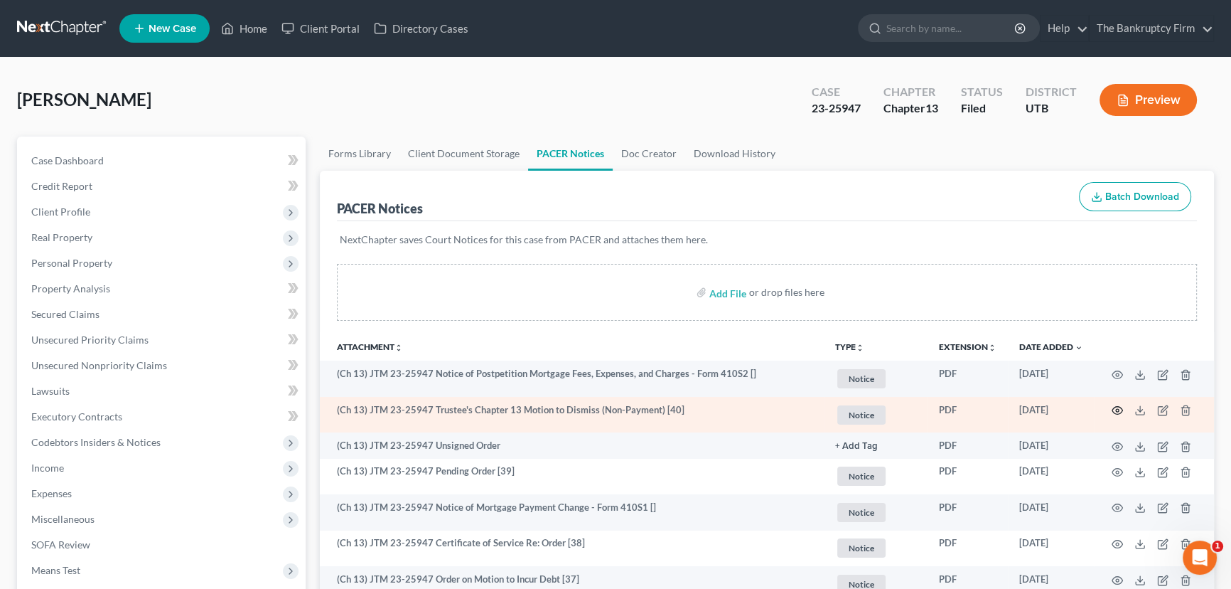
click at [1117, 408] on icon "button" at bounding box center [1117, 410] width 11 height 11
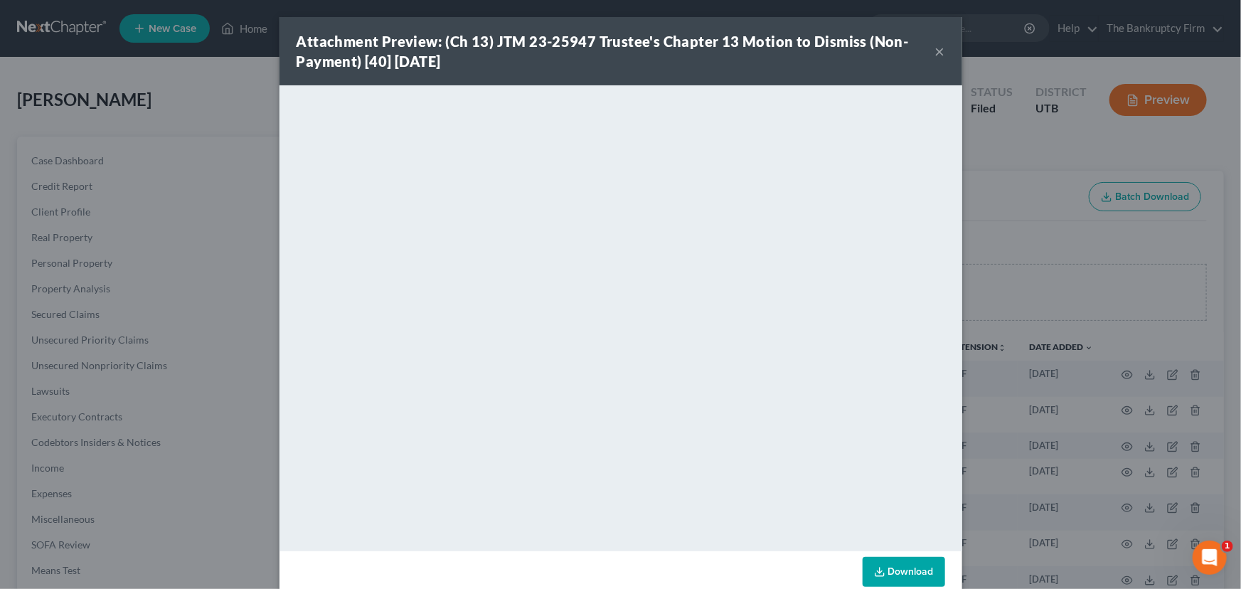
click at [937, 52] on button "×" at bounding box center [940, 51] width 10 height 17
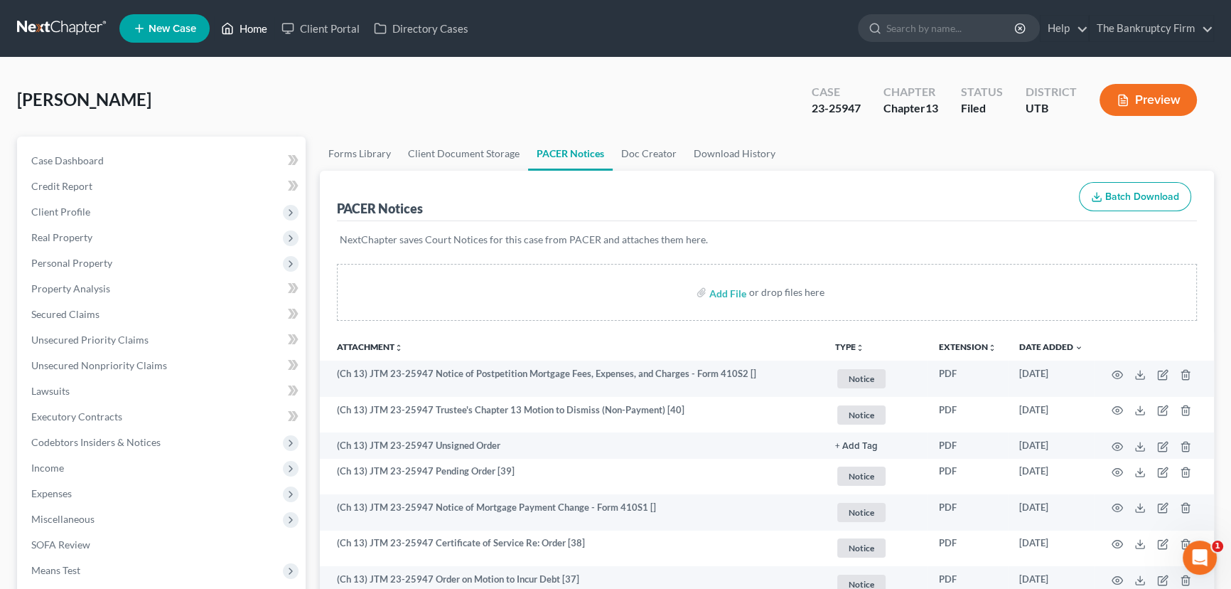
click at [249, 29] on link "Home" at bounding box center [244, 29] width 60 height 26
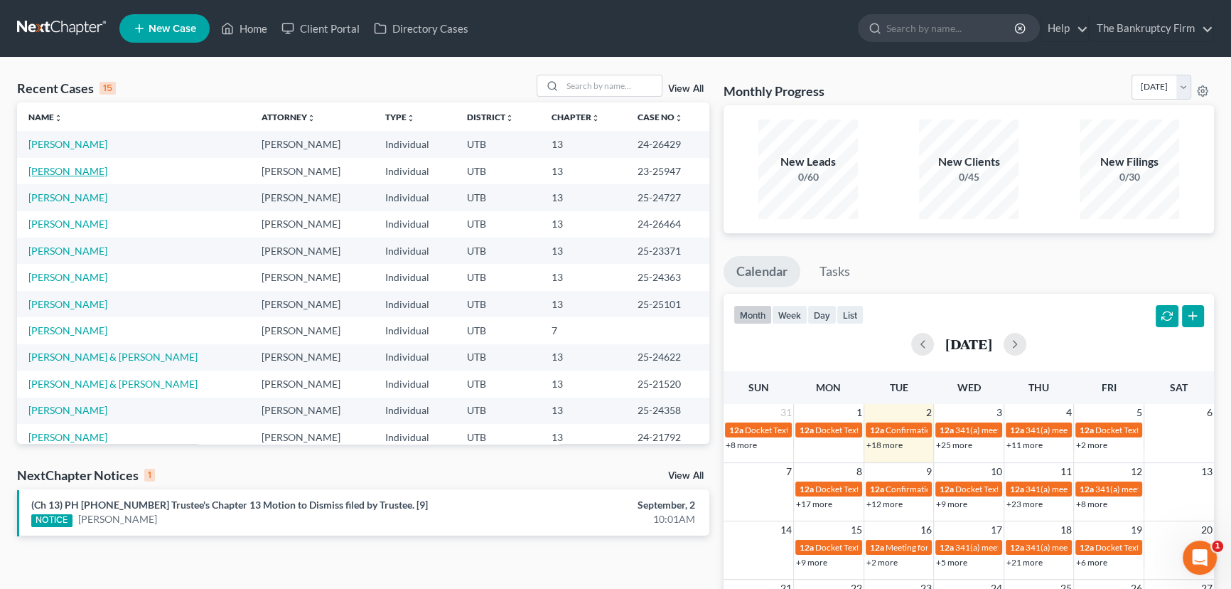
click at [60, 171] on link "[PERSON_NAME]" at bounding box center [67, 171] width 79 height 12
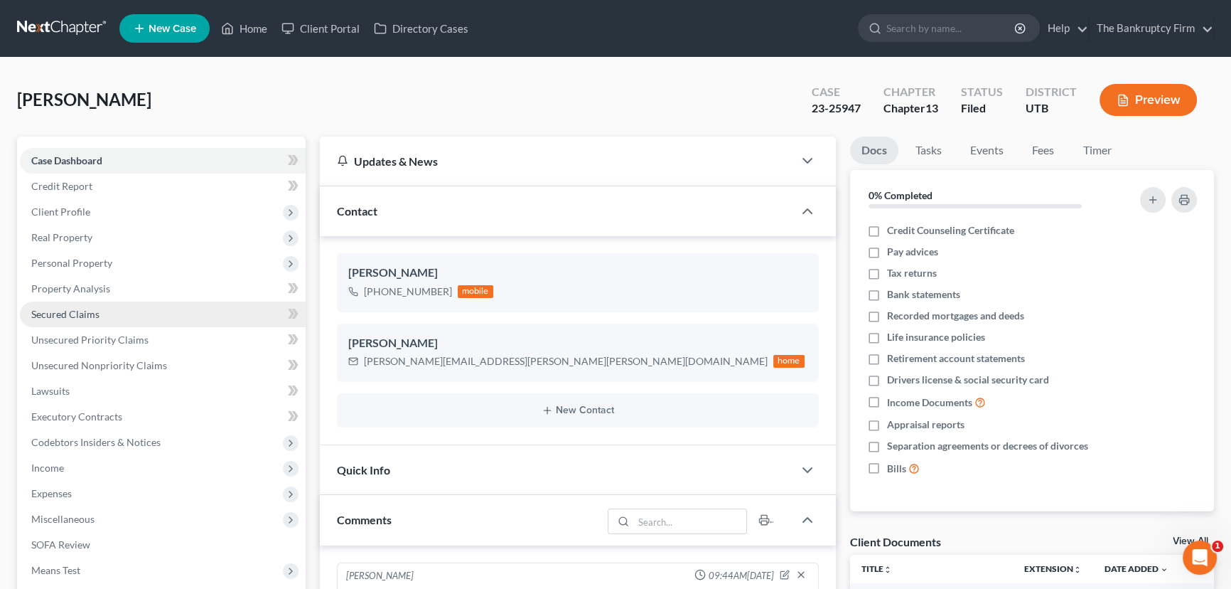
drag, startPoint x: 50, startPoint y: 312, endPoint x: 83, endPoint y: 318, distance: 33.9
click at [50, 312] on span "Secured Claims" at bounding box center [65, 314] width 68 height 12
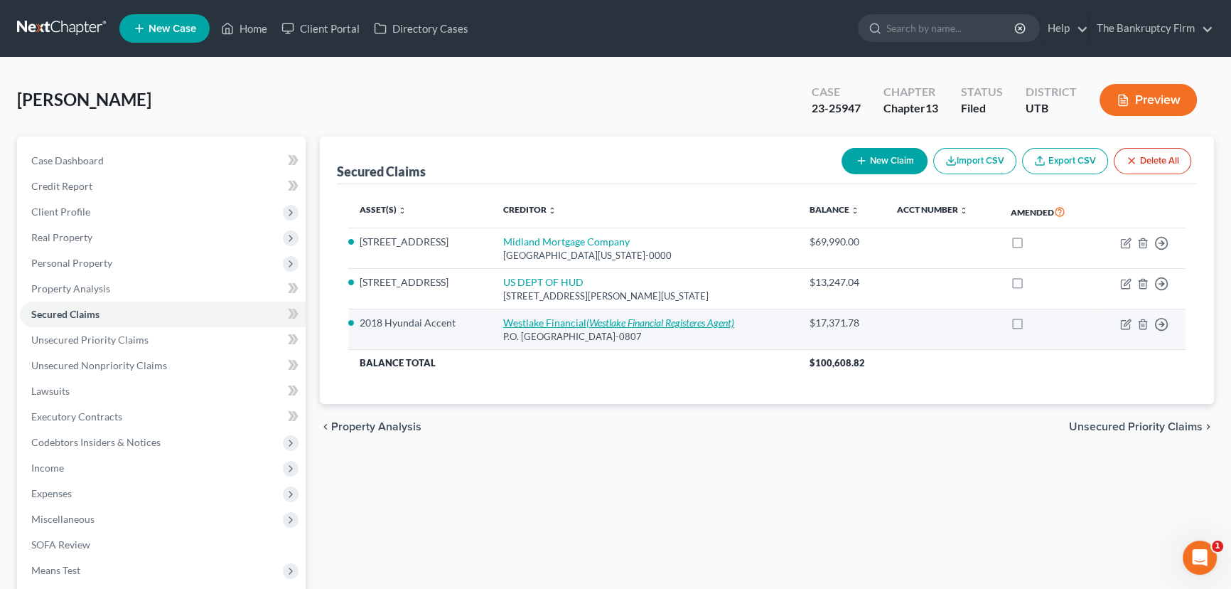
click at [544, 319] on link "Westlake Financial (Westlake Financial Registeres Agent)" at bounding box center [618, 322] width 231 height 12
select select "4"
select select "0"
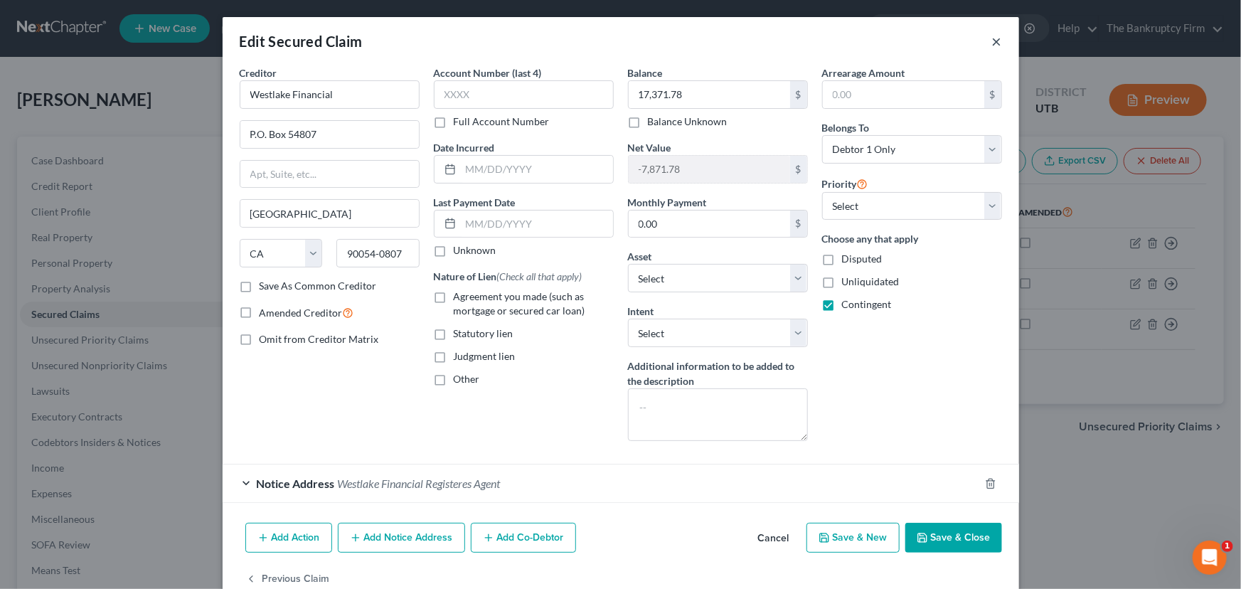
click at [992, 41] on button "×" at bounding box center [997, 41] width 10 height 17
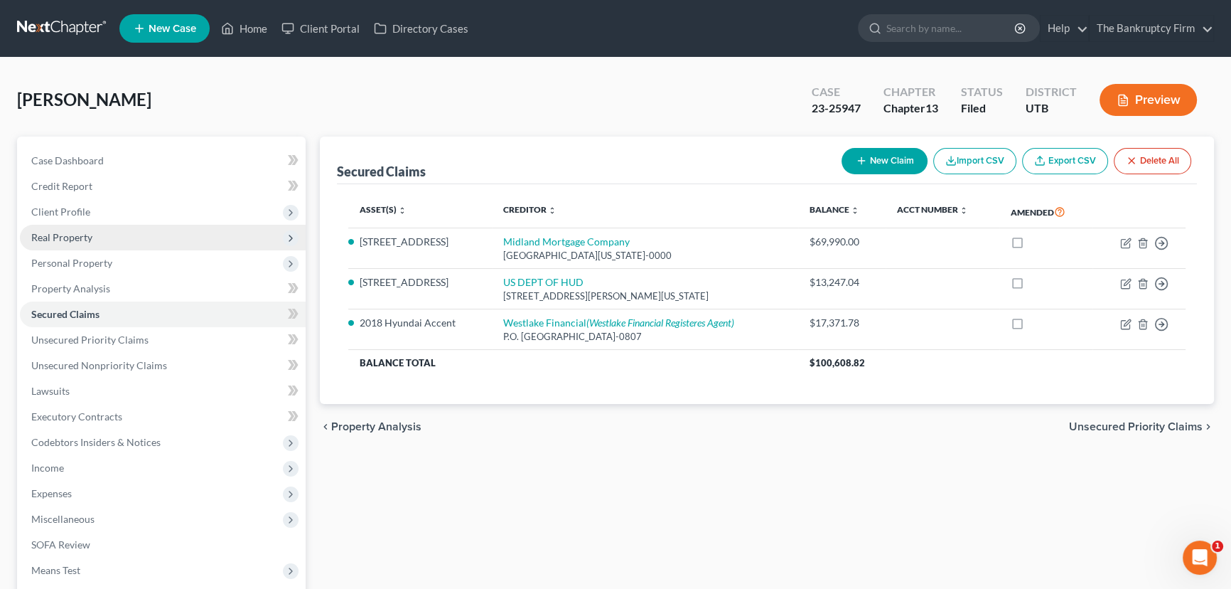
click at [67, 242] on span "Real Property" at bounding box center [61, 237] width 61 height 12
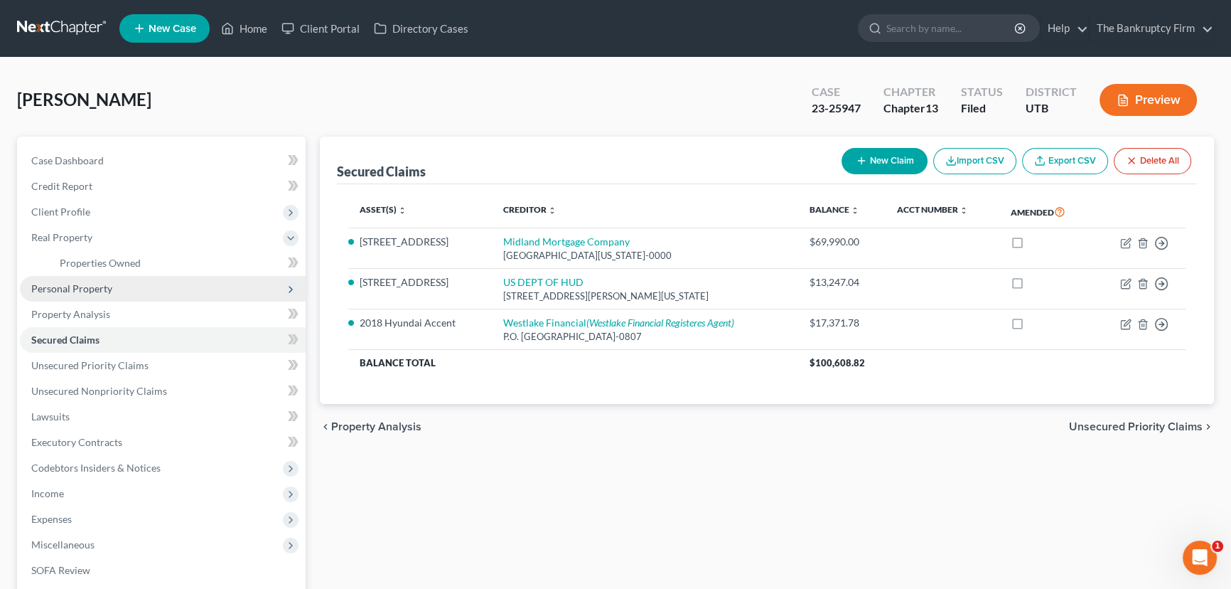
click at [85, 291] on span "Personal Property" at bounding box center [71, 288] width 81 height 12
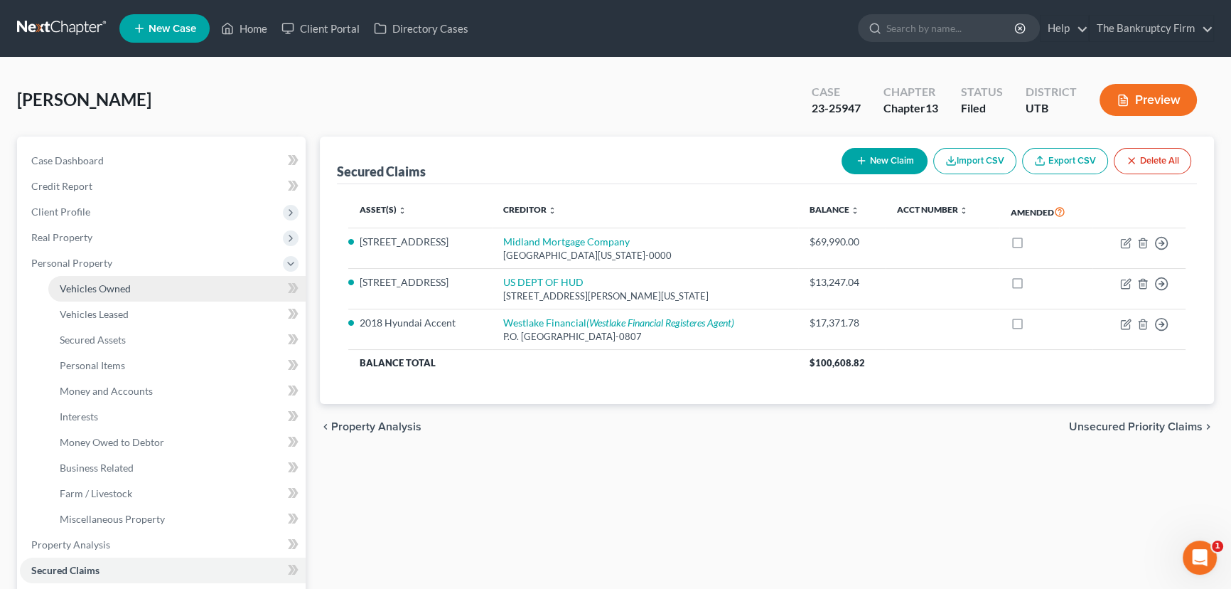
click at [94, 289] on span "Vehicles Owned" at bounding box center [95, 288] width 71 height 12
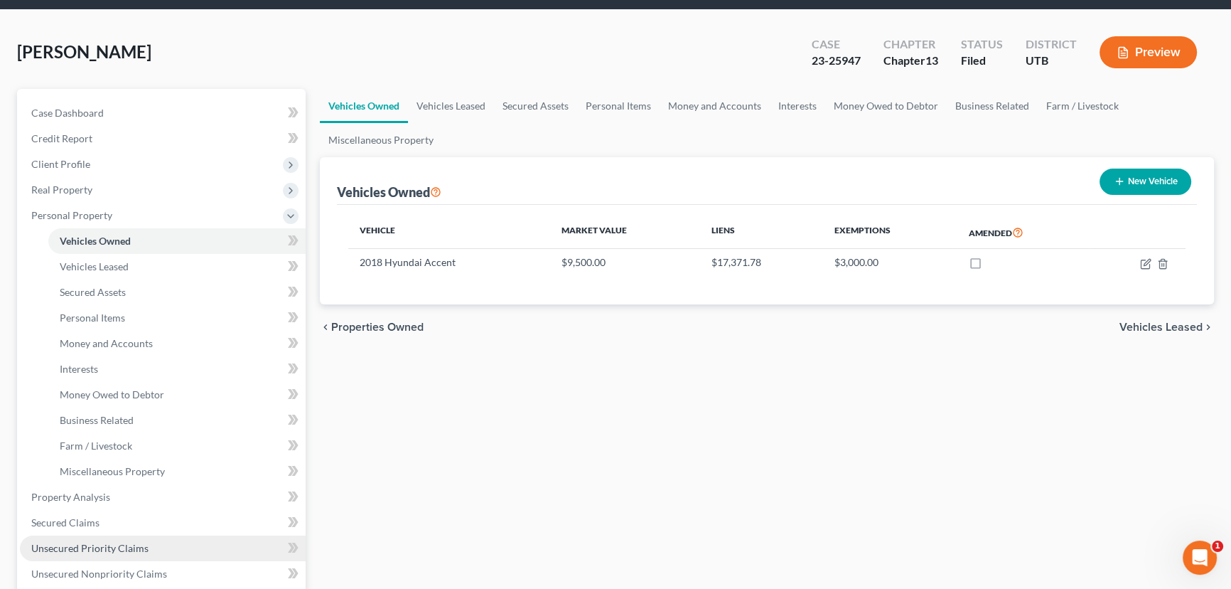
scroll to position [258, 0]
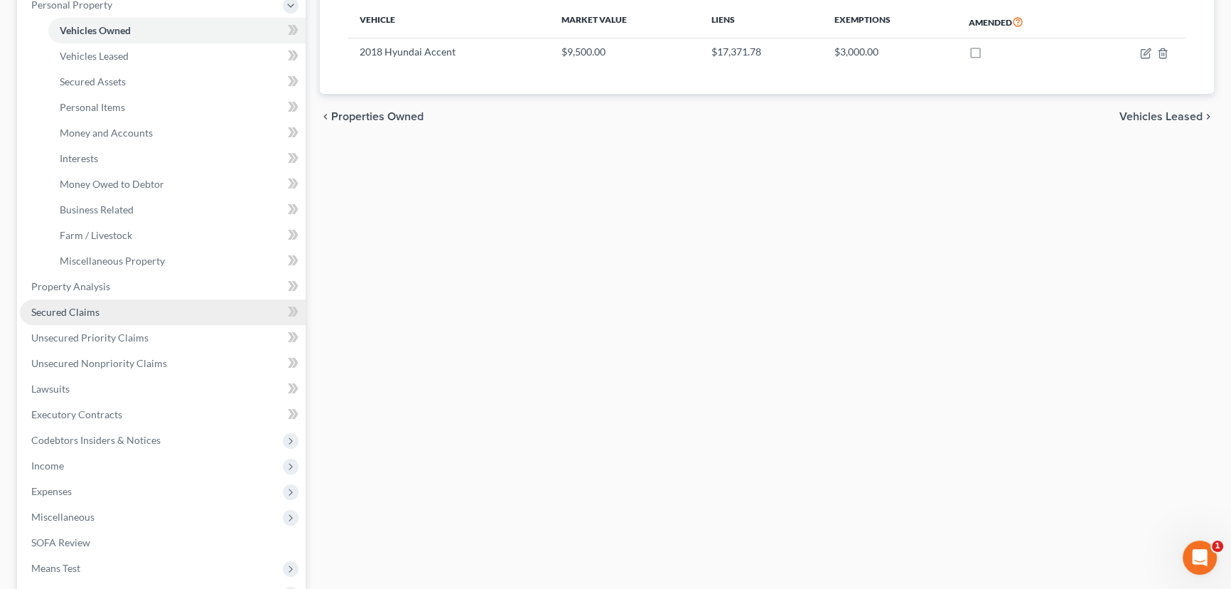
click at [57, 306] on span "Secured Claims" at bounding box center [65, 312] width 68 height 12
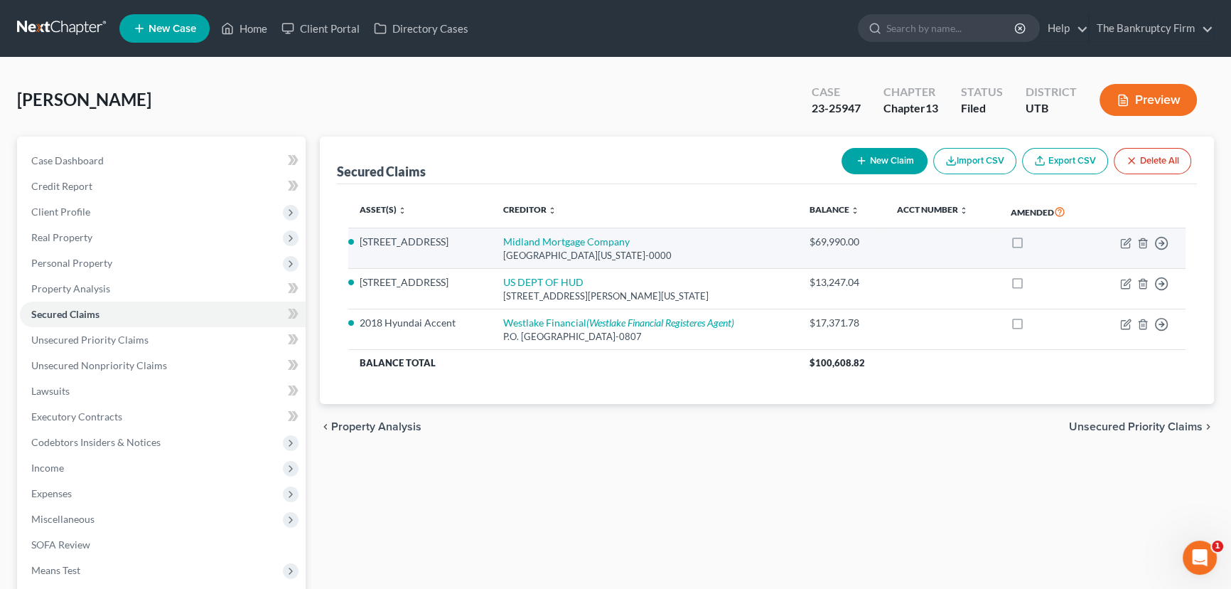
drag, startPoint x: 459, startPoint y: 240, endPoint x: 351, endPoint y: 237, distance: 107.4
click at [360, 237] on li "3643 West 4650 South" at bounding box center [420, 242] width 121 height 14
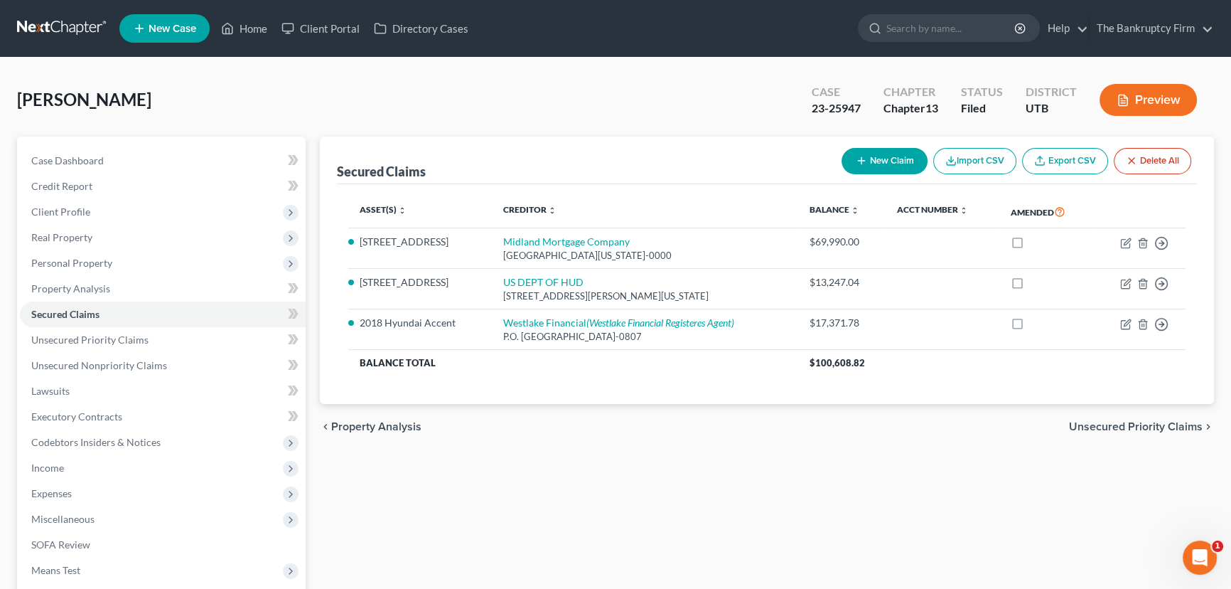
copy li "3643 West 4650 South"
click at [64, 316] on span "Secured Claims" at bounding box center [65, 314] width 68 height 12
drag, startPoint x: 252, startPoint y: 26, endPoint x: 259, endPoint y: 36, distance: 12.1
click at [252, 26] on link "Home" at bounding box center [244, 29] width 60 height 26
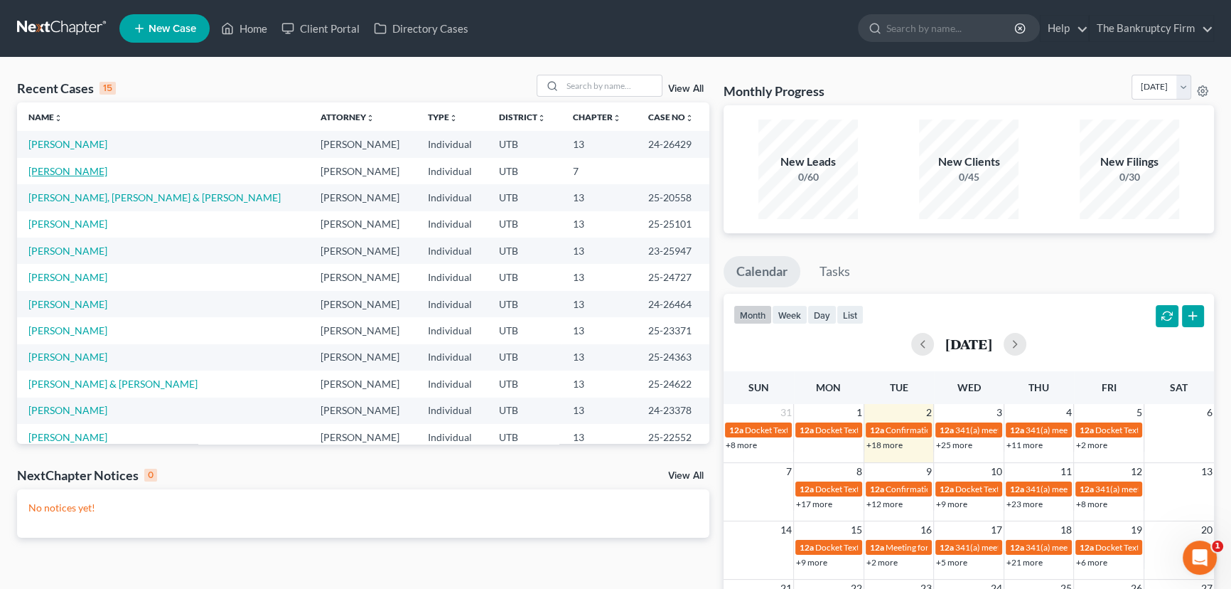
click at [60, 173] on link "[PERSON_NAME]" at bounding box center [67, 171] width 79 height 12
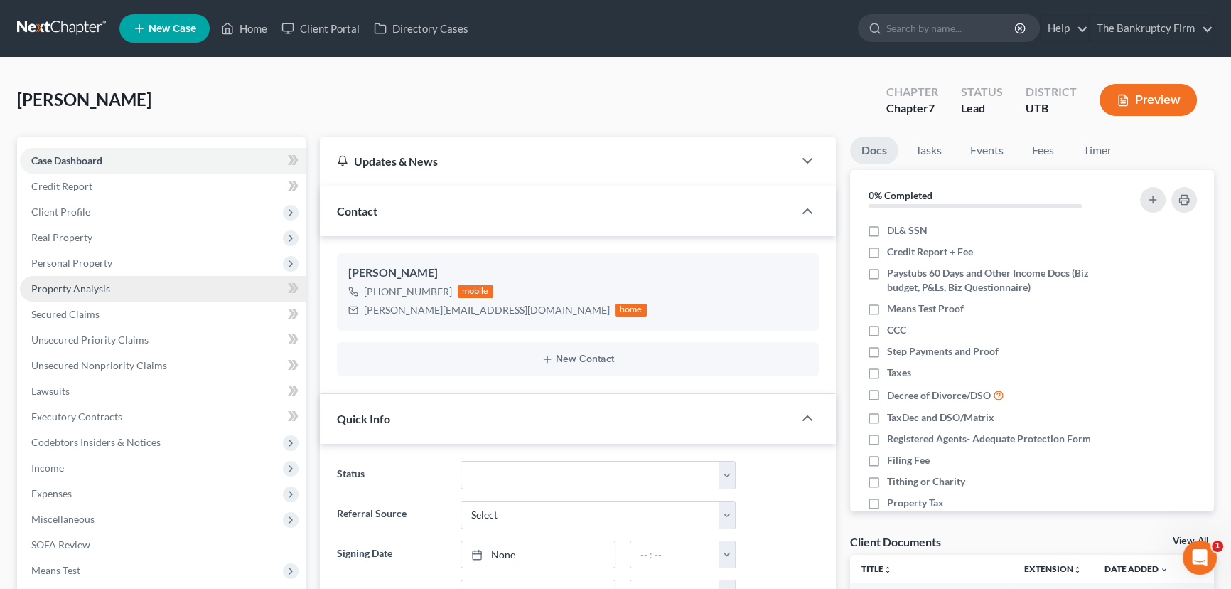
scroll to position [112, 0]
click at [87, 257] on span "Personal Property" at bounding box center [71, 263] width 81 height 12
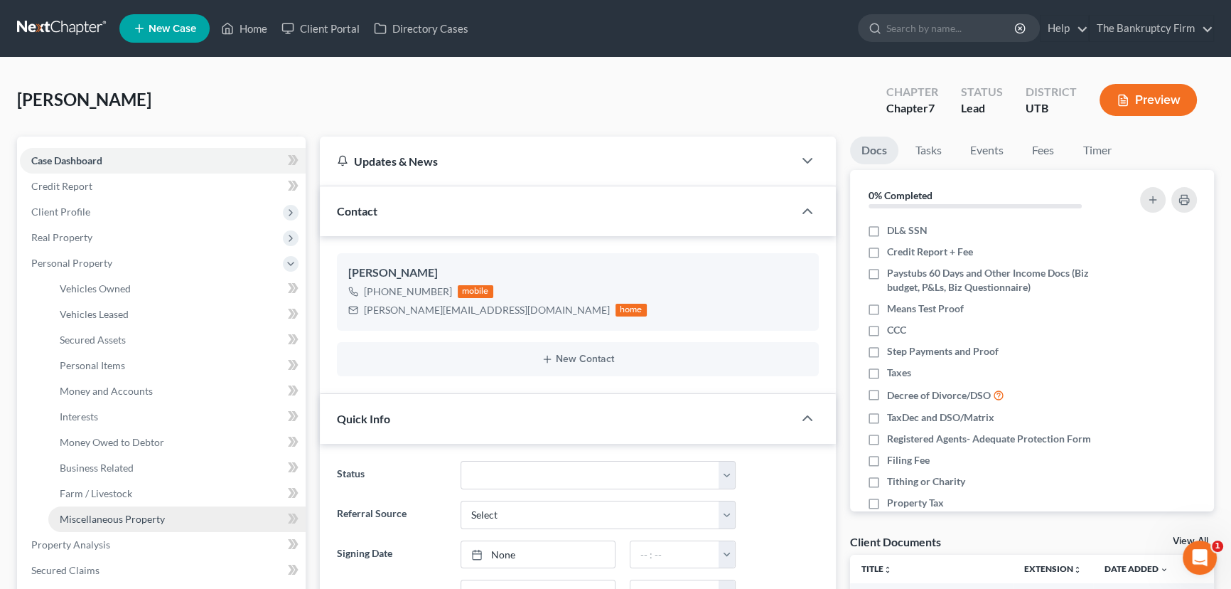
click at [139, 519] on span "Miscellaneous Property" at bounding box center [112, 519] width 105 height 12
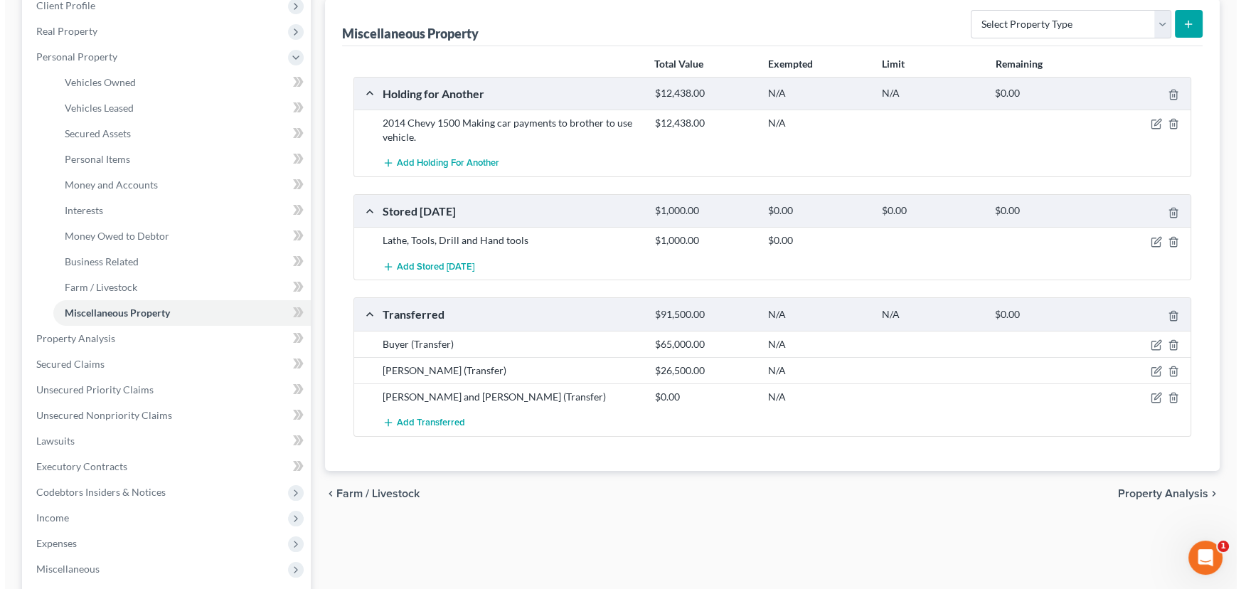
scroll to position [387, 0]
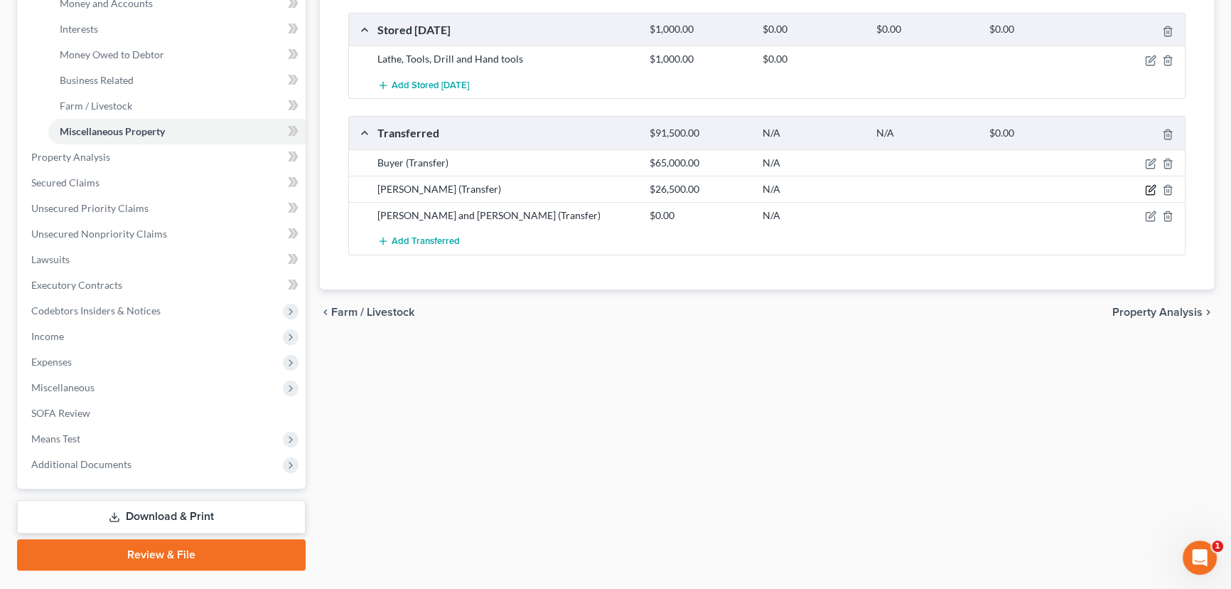
click at [1151, 185] on icon "button" at bounding box center [1150, 189] width 11 height 11
select select "Ordinary (within 2 years)"
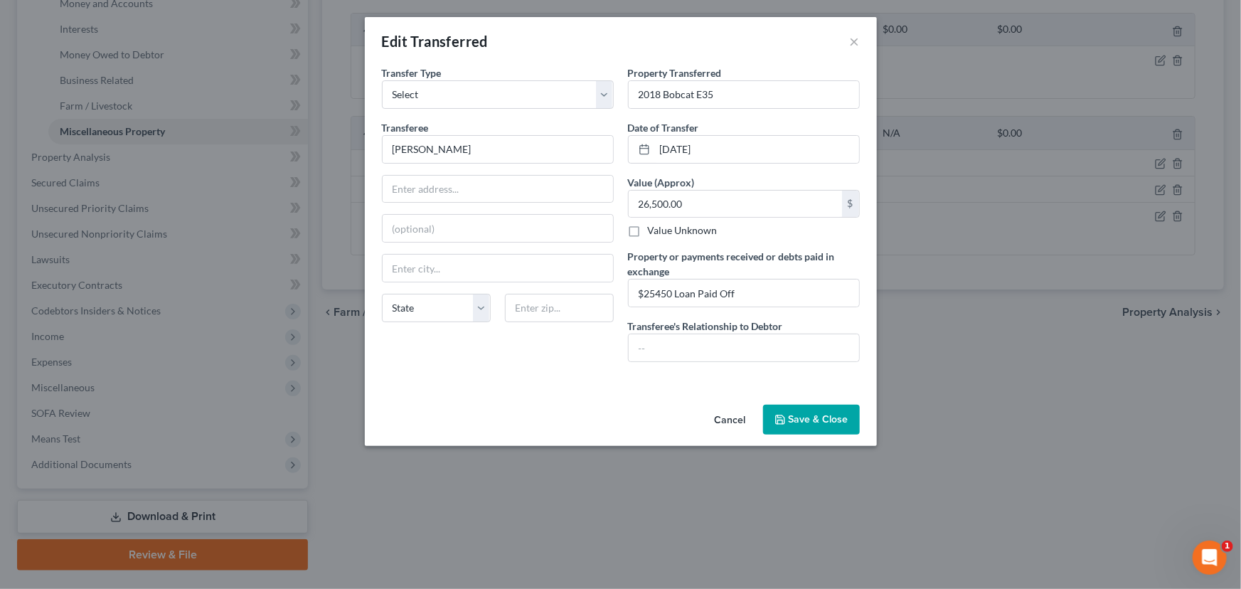
click at [814, 422] on button "Save & Close" at bounding box center [811, 420] width 97 height 30
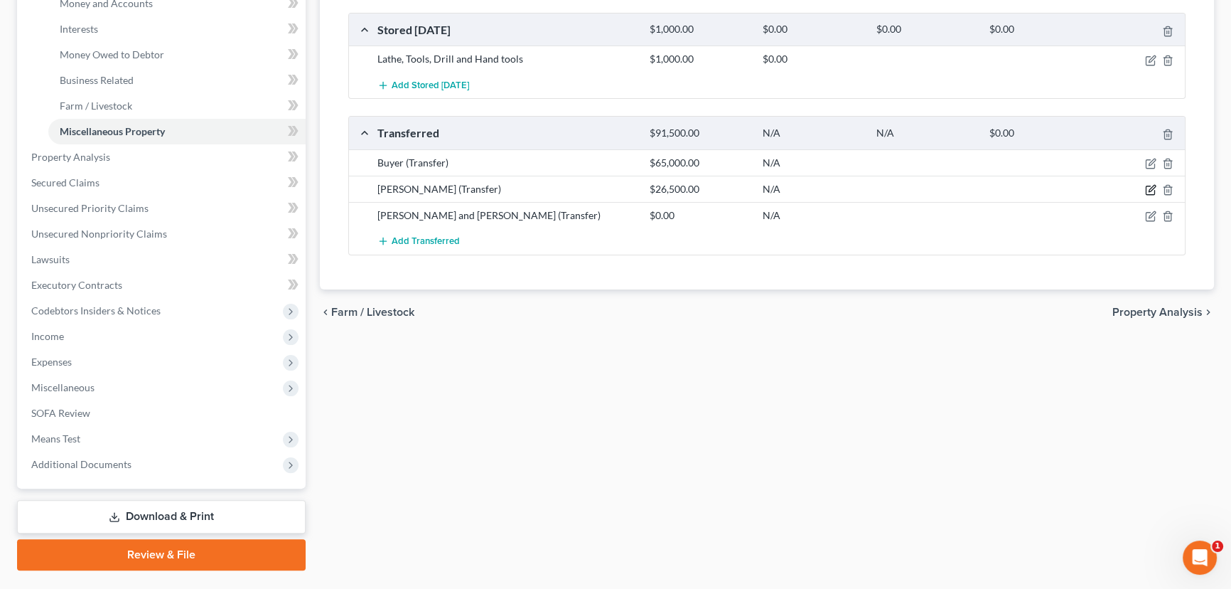
click at [1152, 190] on icon "button" at bounding box center [1150, 189] width 11 height 11
select select "Ordinary (within 2 years)"
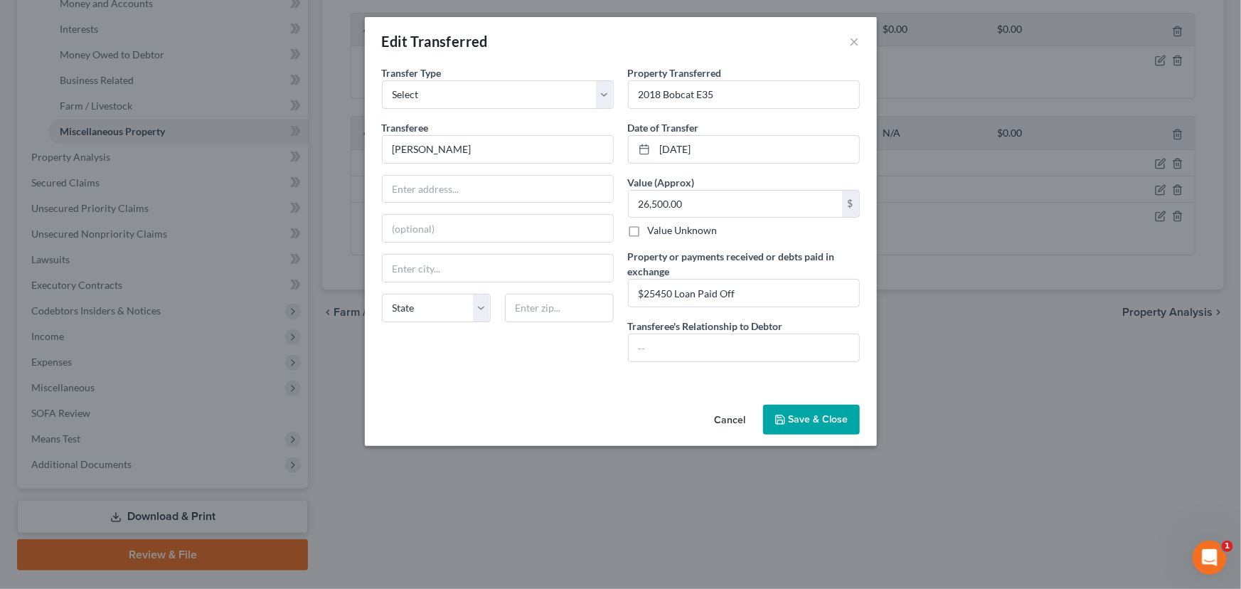
click at [793, 424] on button "Save & Close" at bounding box center [811, 420] width 97 height 30
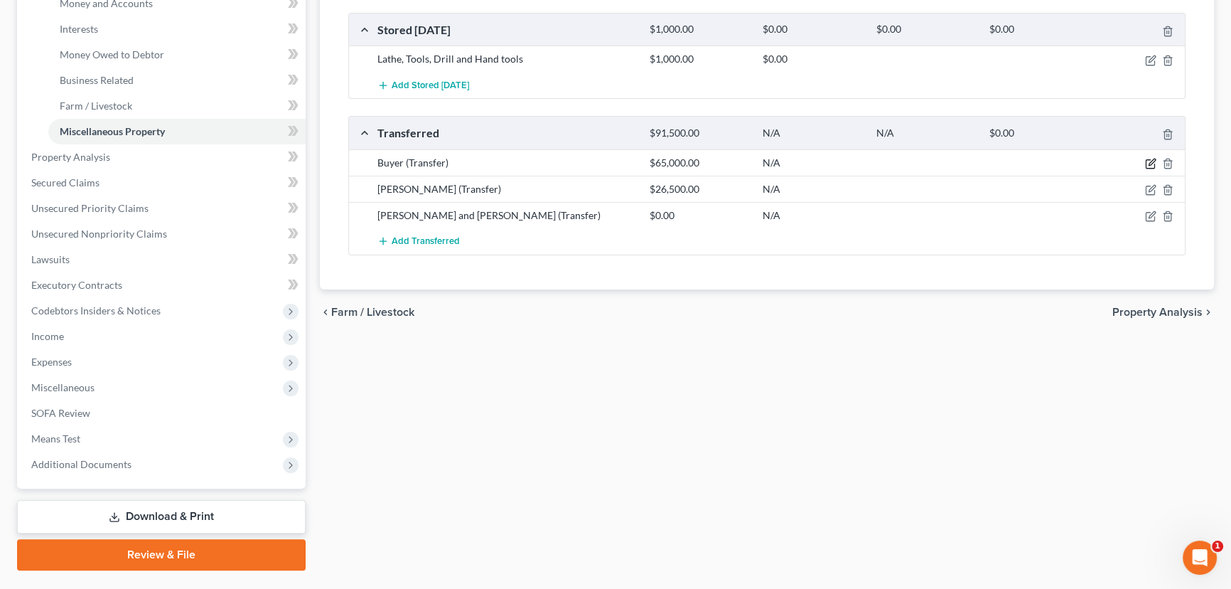
click at [1152, 161] on icon "button" at bounding box center [1150, 163] width 11 height 11
select select "Ordinary (within 2 years)"
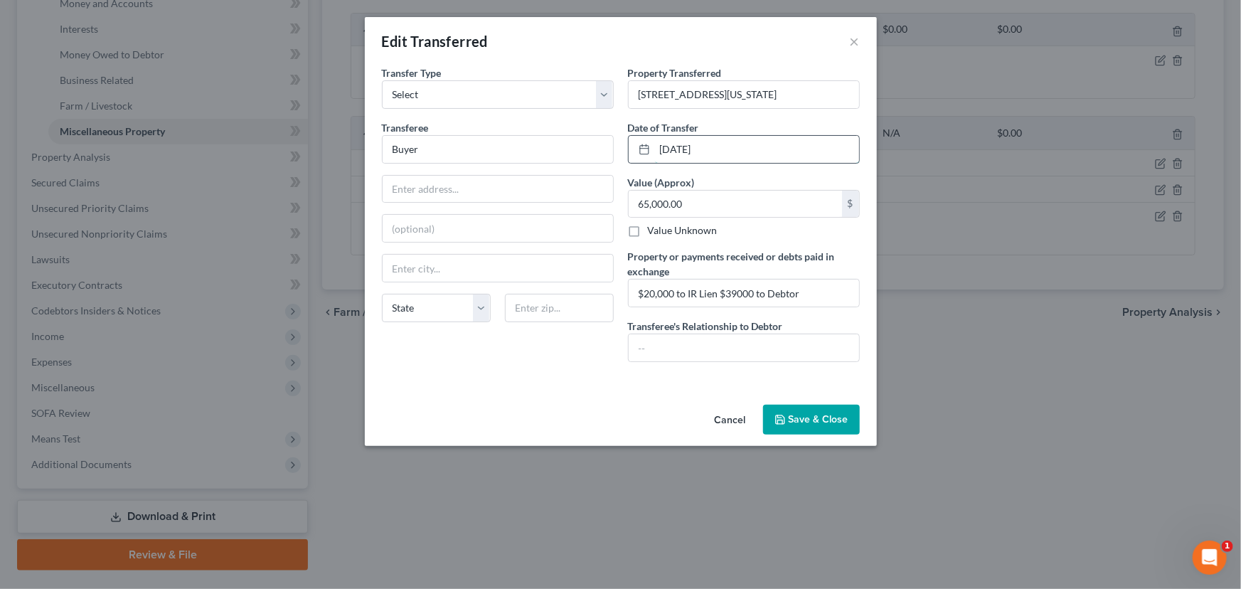
click at [727, 147] on input "08/01/2025" at bounding box center [757, 149] width 204 height 27
drag, startPoint x: 727, startPoint y: 294, endPoint x: 752, endPoint y: 291, distance: 25.8
click at [752, 291] on input "$20,000 to IR Lien $39000 to Debtor" at bounding box center [743, 292] width 230 height 27
click at [823, 289] on input "$20,000 to IR Lien $39000 to Debtor" at bounding box center [743, 292] width 230 height 27
click at [810, 418] on button "Save & Close" at bounding box center [811, 420] width 97 height 30
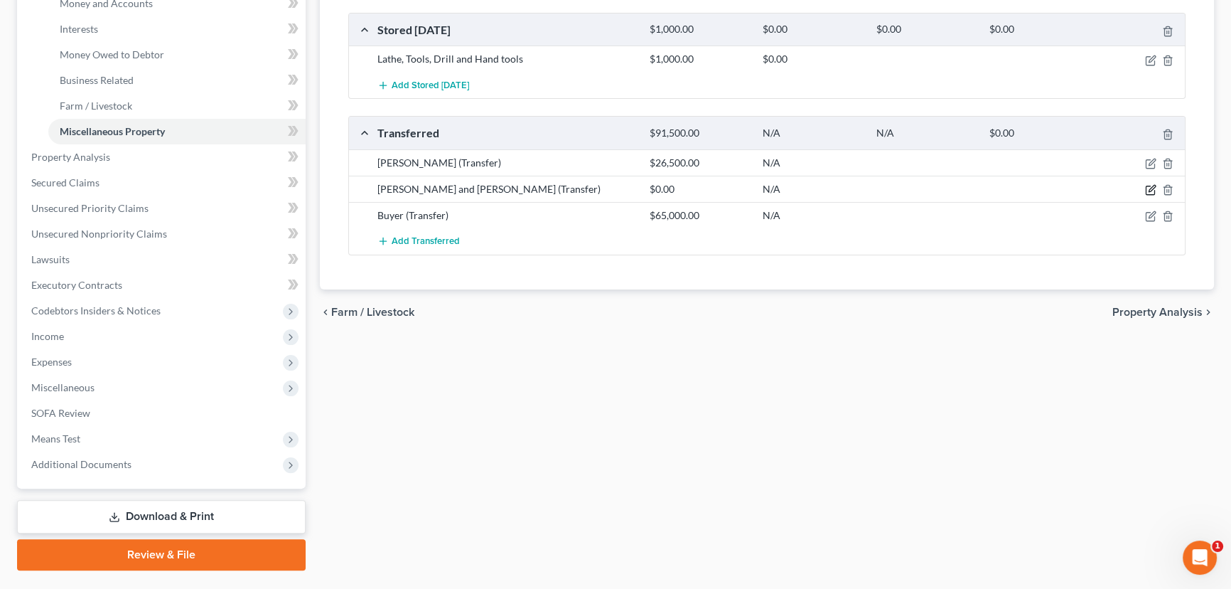
click at [1152, 188] on icon "button" at bounding box center [1152, 188] width 6 height 6
select select "Ordinary (within 2 years)"
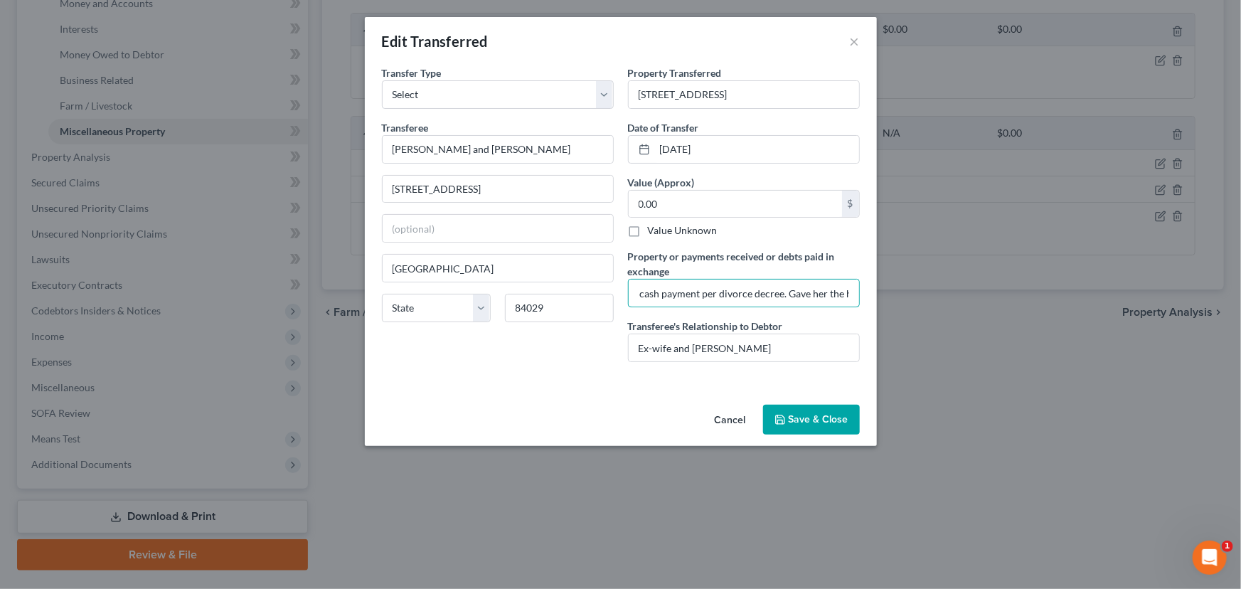
scroll to position [0, 233]
drag, startPoint x: 754, startPoint y: 291, endPoint x: 885, endPoint y: 287, distance: 130.9
click at [885, 287] on div "Edit Transferred × An exemption set must first be selected from the Filing Info…" at bounding box center [620, 294] width 1241 height 589
click at [739, 291] on input "Debtor owed $115,000 cash payment per divorce decree. Gave her the house equity…" at bounding box center [743, 292] width 230 height 27
drag, startPoint x: 668, startPoint y: 291, endPoint x: 877, endPoint y: 287, distance: 209.1
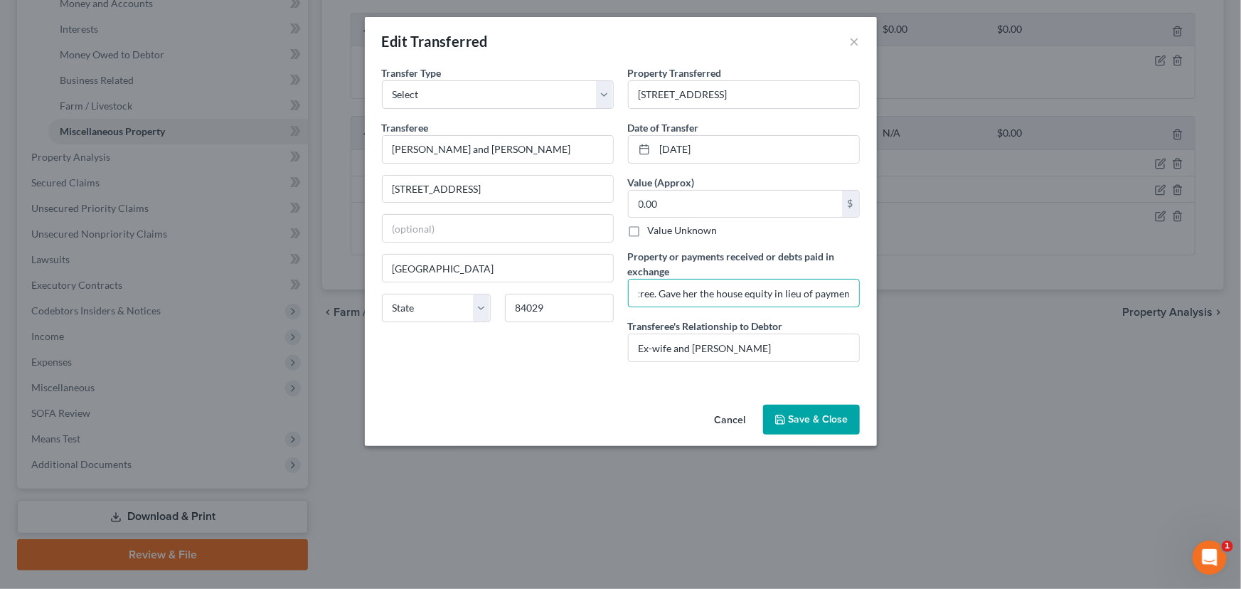
click at [877, 287] on div "Edit Transferred × An exemption set must first be selected from the Filing Info…" at bounding box center [620, 294] width 1241 height 589
click at [801, 294] on input "Debtor owed $115,000 cash payment per divorce decree. Gave her the house equity…" at bounding box center [743, 292] width 230 height 27
drag, startPoint x: 651, startPoint y: 295, endPoint x: 576, endPoint y: 309, distance: 76.7
click at [576, 309] on div "Transfer Type * Select Ordinary (within 2 years) Within 10 Years Transferee * R…" at bounding box center [621, 219] width 492 height 308
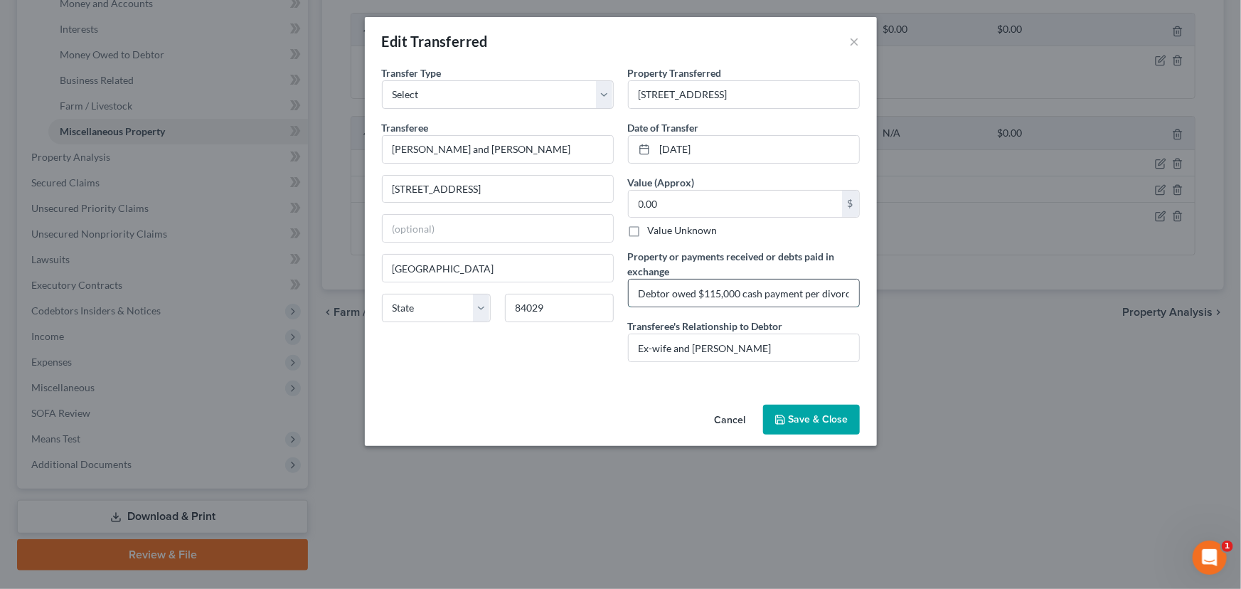
click at [793, 294] on input "Debtor owed $115,000 cash payment per divorce decree. Gave her the house equity…" at bounding box center [743, 292] width 230 height 27
drag, startPoint x: 821, startPoint y: 293, endPoint x: 860, endPoint y: 293, distance: 38.4
click at [860, 293] on div "Property Transferred * 10 West Clark Street Date of Transfer * 02/23/2025 Value…" at bounding box center [744, 219] width 246 height 308
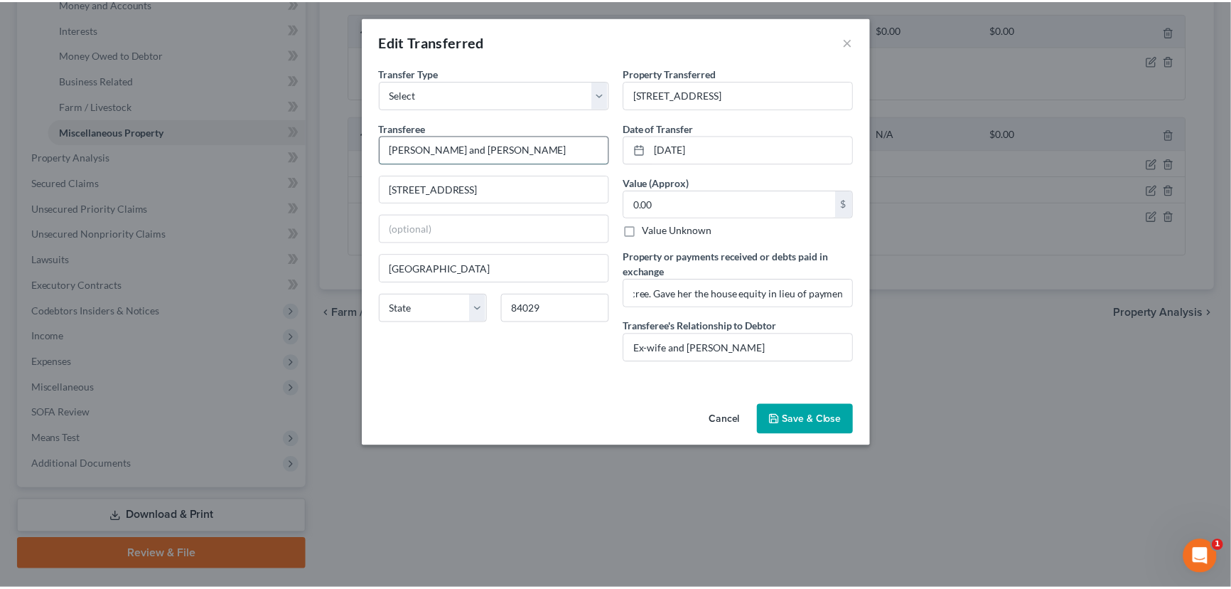
scroll to position [0, 0]
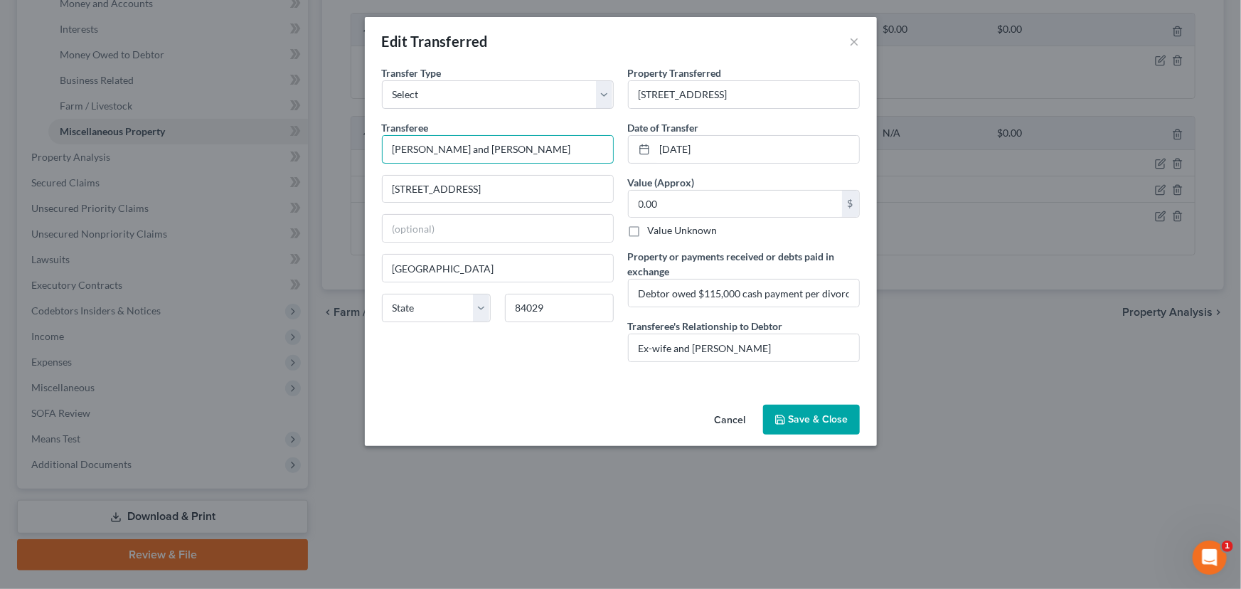
drag, startPoint x: 414, startPoint y: 151, endPoint x: 358, endPoint y: 151, distance: 56.9
click at [358, 151] on div "Edit Transferred × An exemption set must first be selected from the Filing Info…" at bounding box center [620, 294] width 1241 height 589
click at [402, 149] on input "Roby Jessop and Vickie Lake" at bounding box center [497, 149] width 230 height 27
click at [400, 151] on input "Roby Jessop and Vickie Lake" at bounding box center [497, 149] width 230 height 27
type input "Ruby Jessop and Vickie Lake"
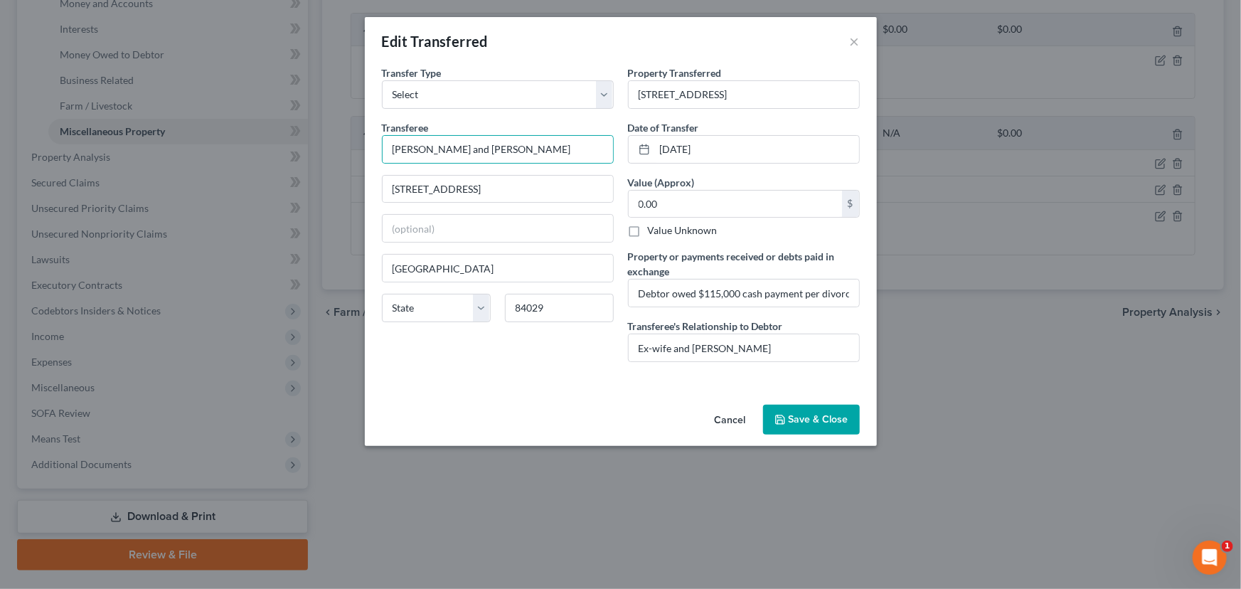
click at [804, 418] on button "Save & Close" at bounding box center [811, 420] width 97 height 30
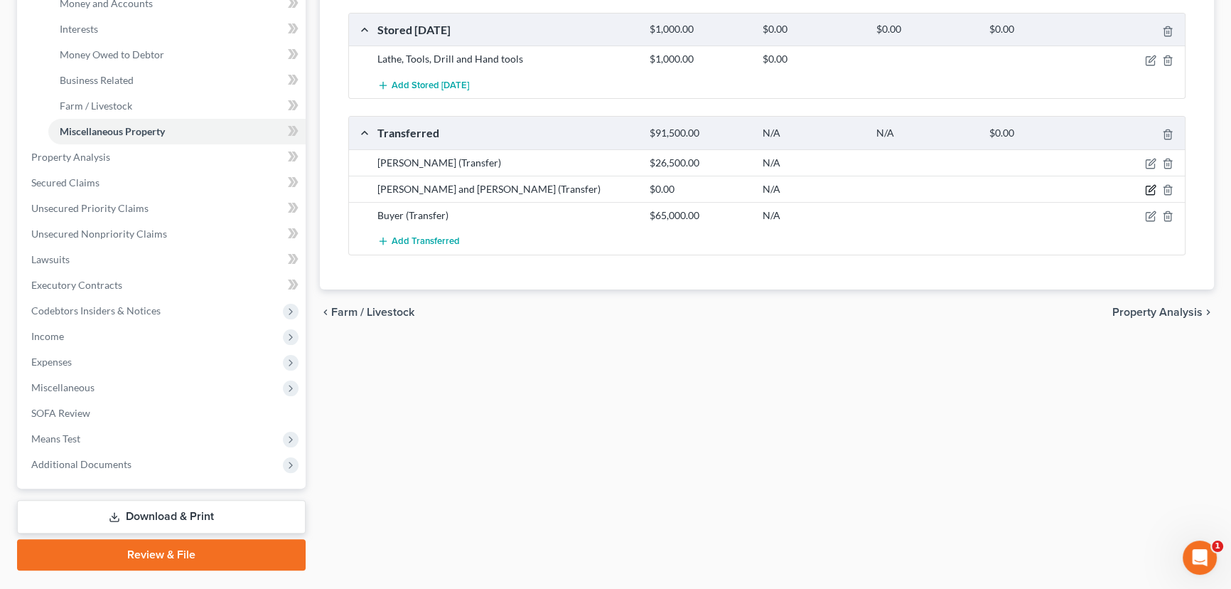
click at [1150, 186] on icon "button" at bounding box center [1150, 189] width 11 height 11
select select "Ordinary (within 2 years)"
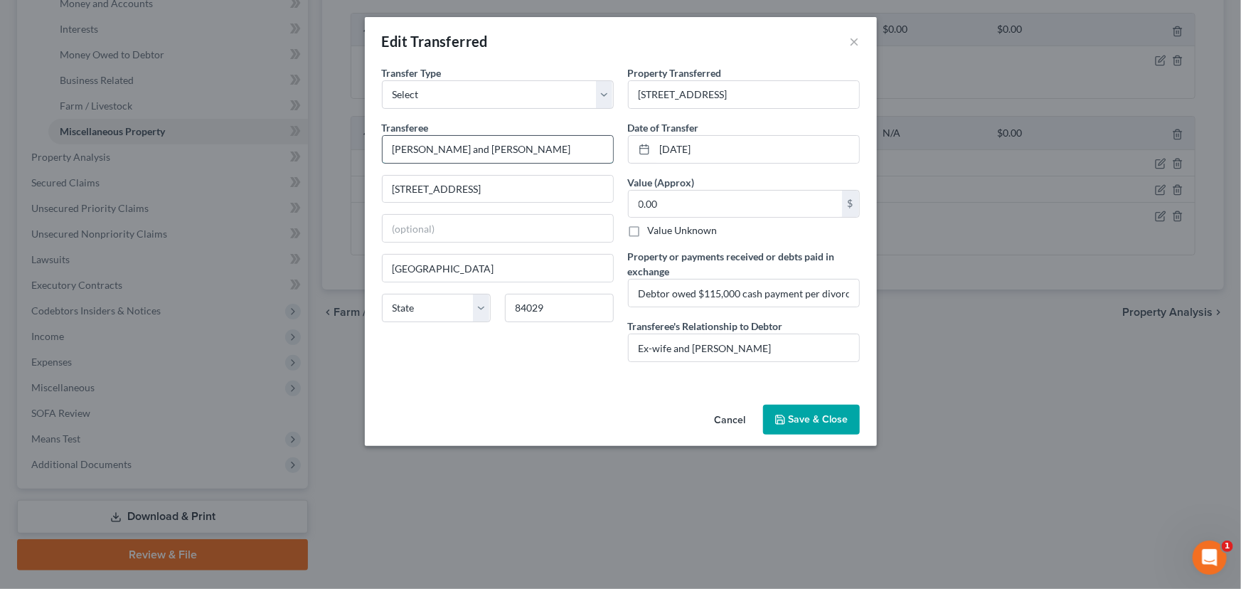
click at [405, 146] on input "Ruby Jessop and Vickie Lake" at bounding box center [497, 149] width 230 height 27
click at [412, 150] on input "Roby Jessop and Vickie Lake" at bounding box center [497, 149] width 230 height 27
type input "Robyn Jessop and Vickie Lake"
click at [805, 416] on button "Save & Close" at bounding box center [811, 420] width 97 height 30
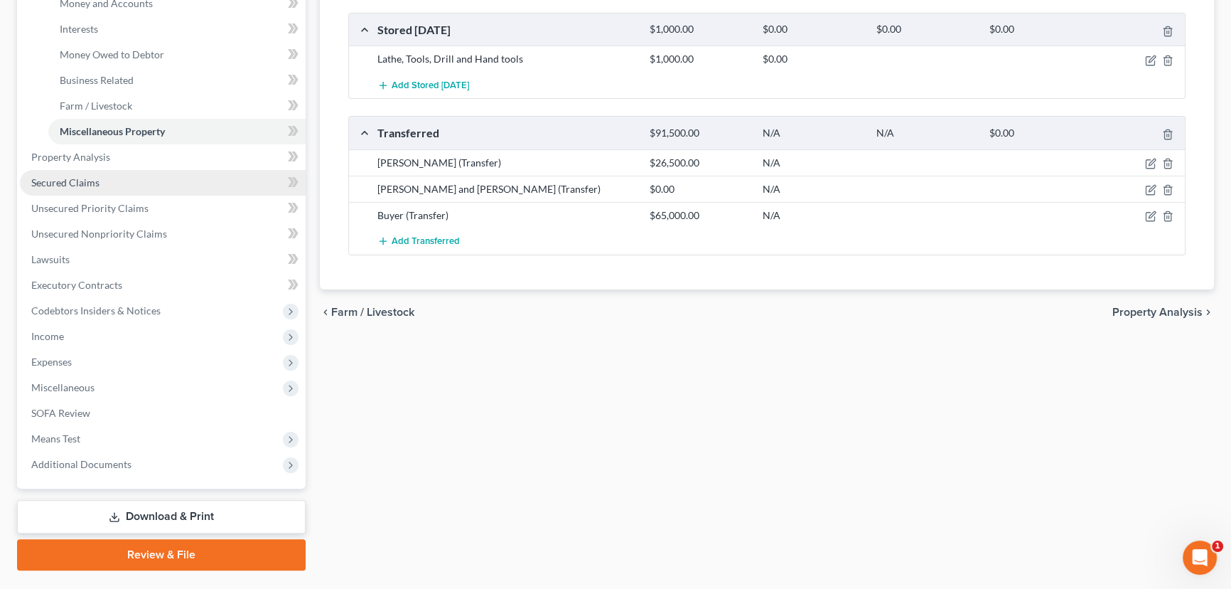
drag, startPoint x: 71, startPoint y: 180, endPoint x: 82, endPoint y: 183, distance: 11.2
click at [72, 180] on span "Secured Claims" at bounding box center [65, 182] width 68 height 12
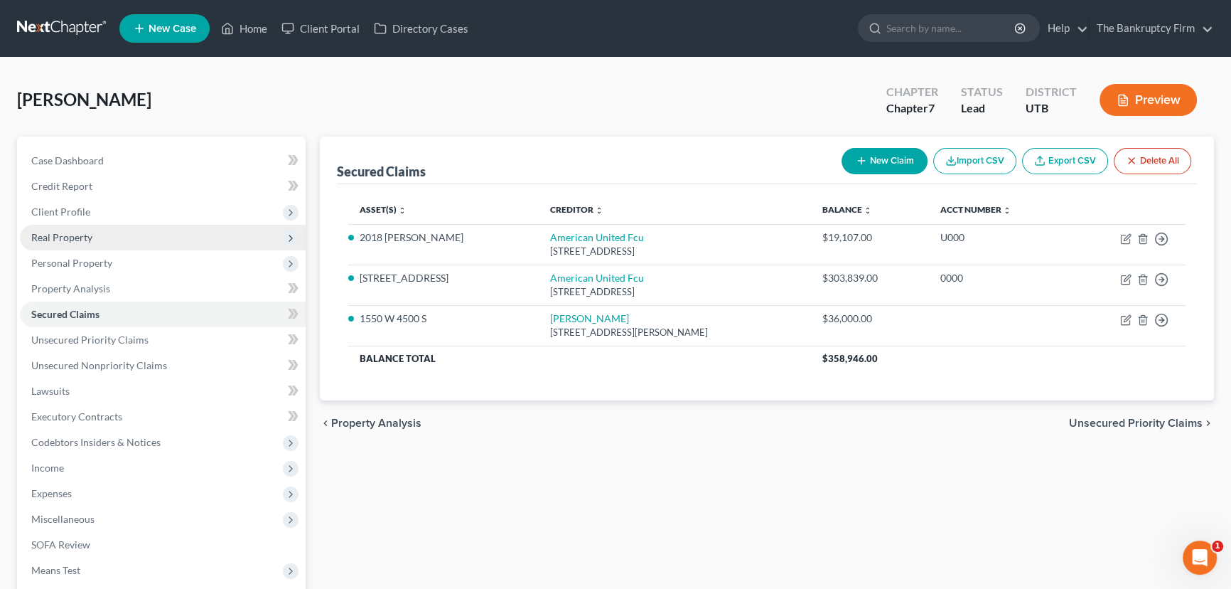
click at [80, 237] on span "Real Property" at bounding box center [61, 237] width 61 height 12
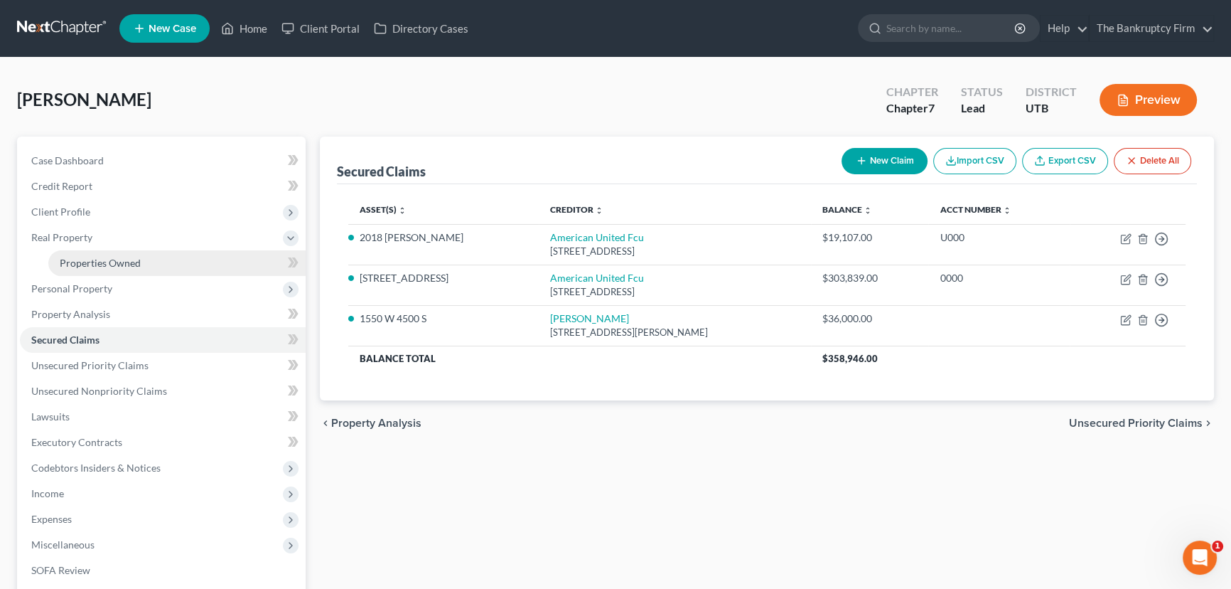
click at [85, 257] on span "Properties Owned" at bounding box center [100, 263] width 81 height 12
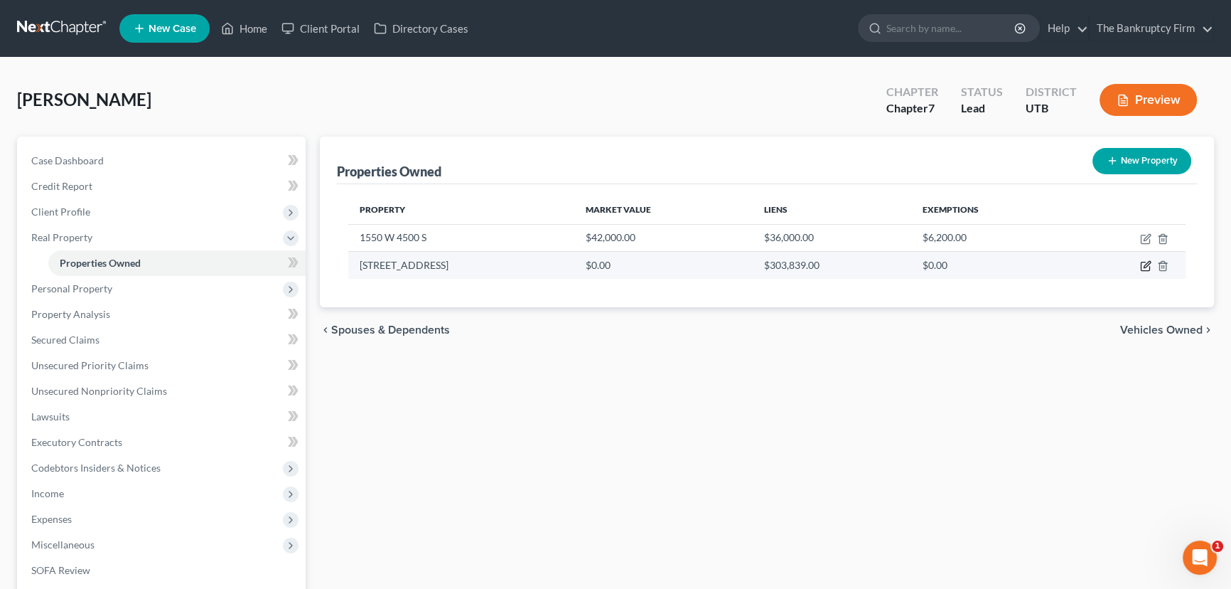
click at [1145, 264] on icon "button" at bounding box center [1147, 265] width 6 height 6
select select "46"
select select "0"
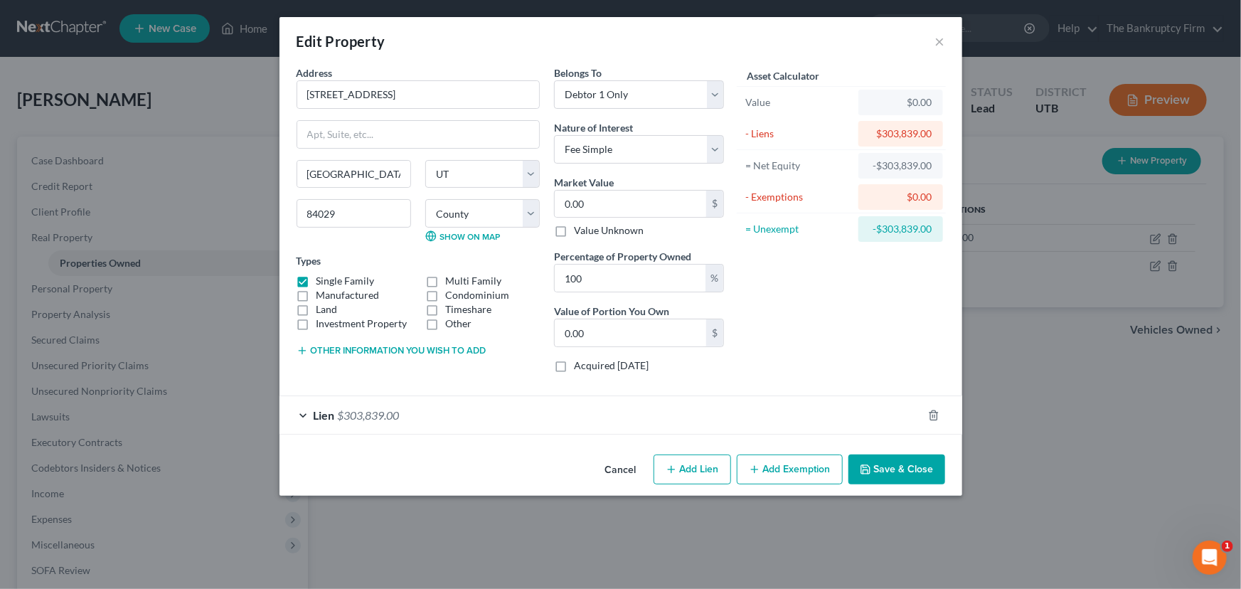
click at [892, 467] on button "Save & Close" at bounding box center [896, 469] width 97 height 30
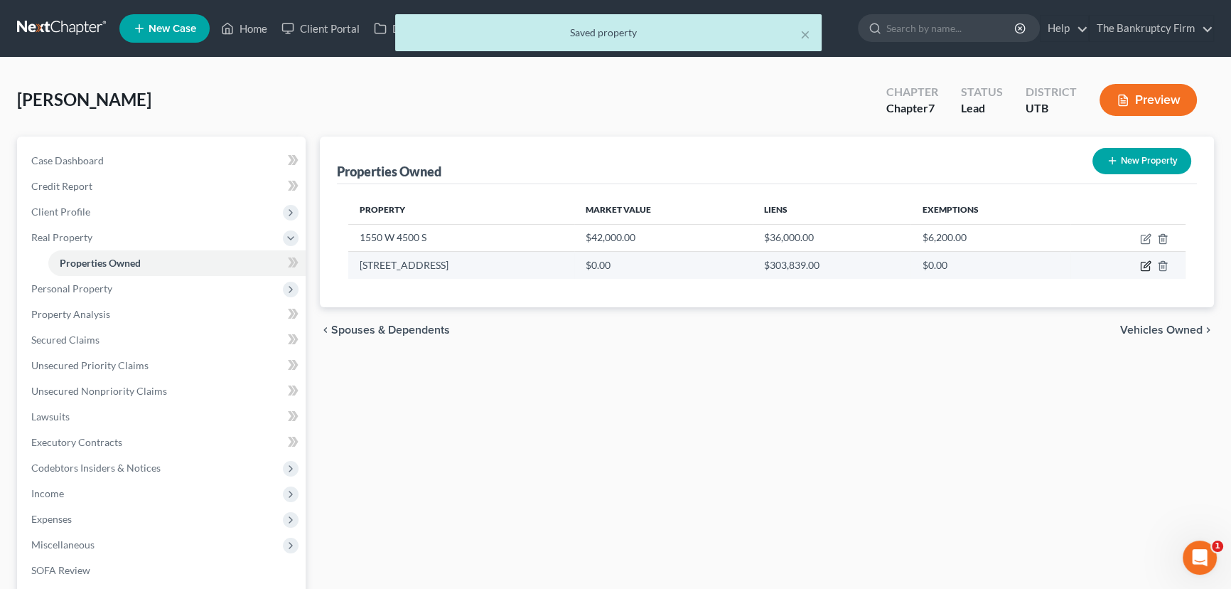
click at [1147, 266] on icon "button" at bounding box center [1145, 265] width 11 height 11
select select "46"
select select "13"
select select "0"
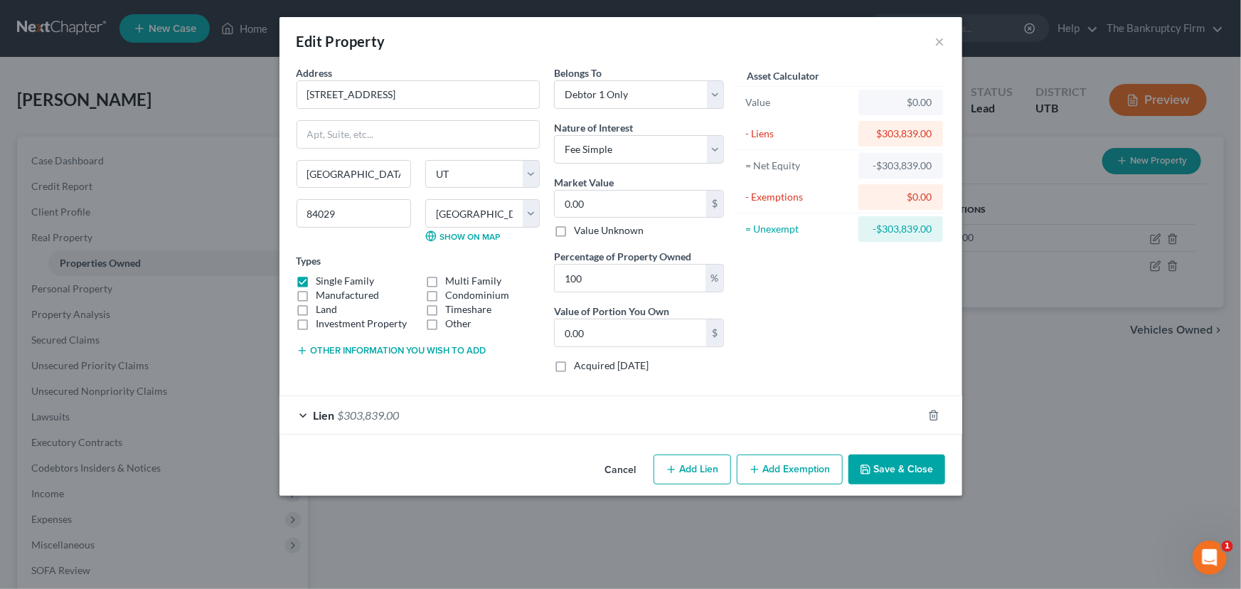
click at [1033, 335] on div "Edit Property × Address * 10 West Clark Street Grantsville State AL AK AR AZ CA…" at bounding box center [620, 294] width 1241 height 589
click at [618, 466] on button "Cancel" at bounding box center [621, 470] width 54 height 28
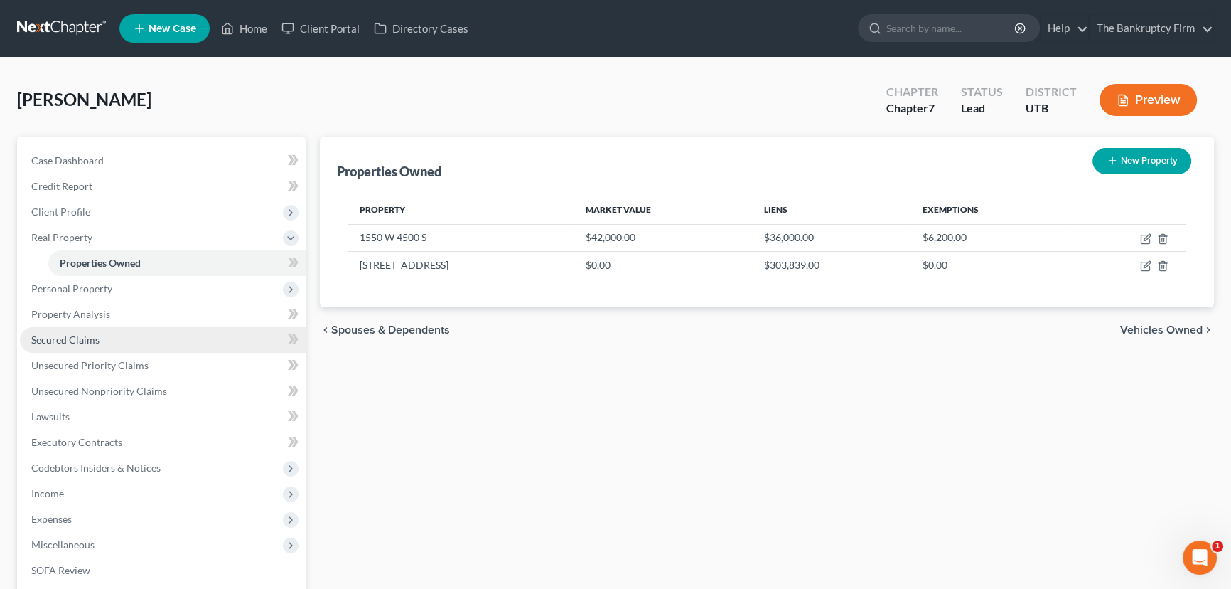
drag, startPoint x: 60, startPoint y: 331, endPoint x: 75, endPoint y: 331, distance: 14.9
click at [60, 331] on link "Secured Claims" at bounding box center [163, 340] width 286 height 26
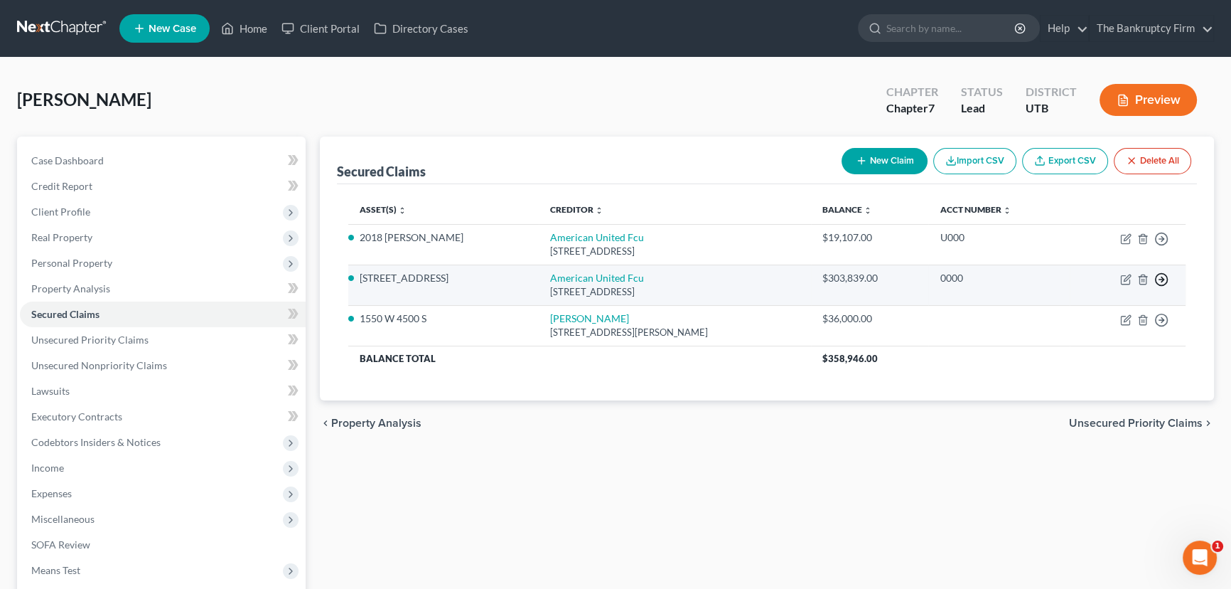
click at [1160, 239] on line "button" at bounding box center [1162, 239] width 5 height 0
click at [1088, 314] on link "Move to F" at bounding box center [1096, 314] width 119 height 24
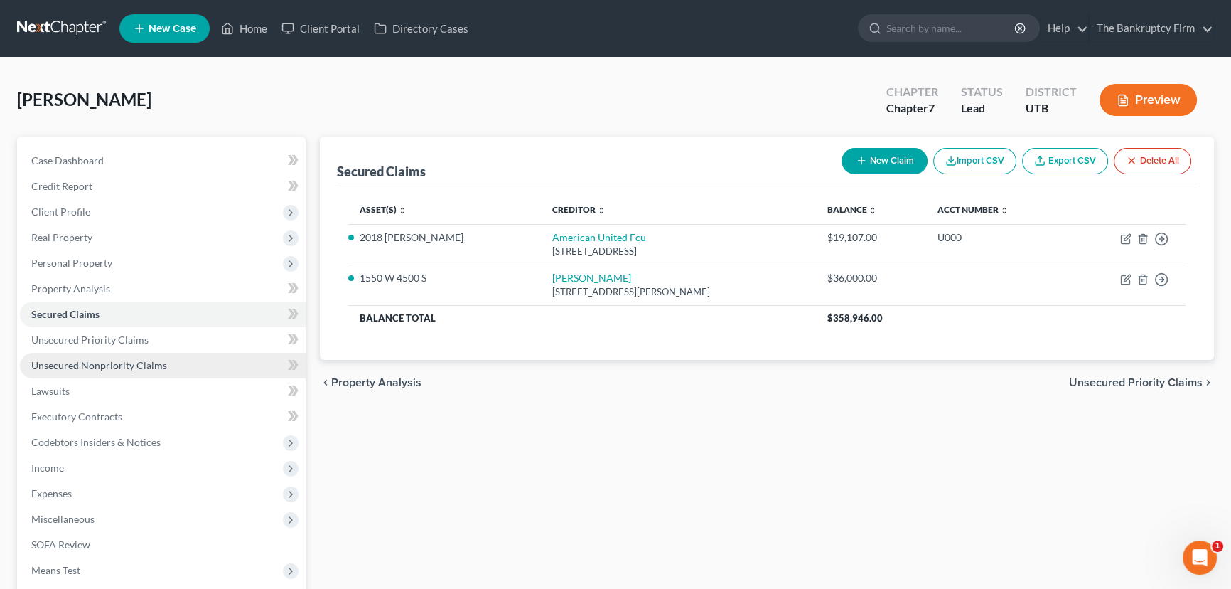
click at [60, 363] on span "Unsecured Nonpriority Claims" at bounding box center [99, 365] width 136 height 12
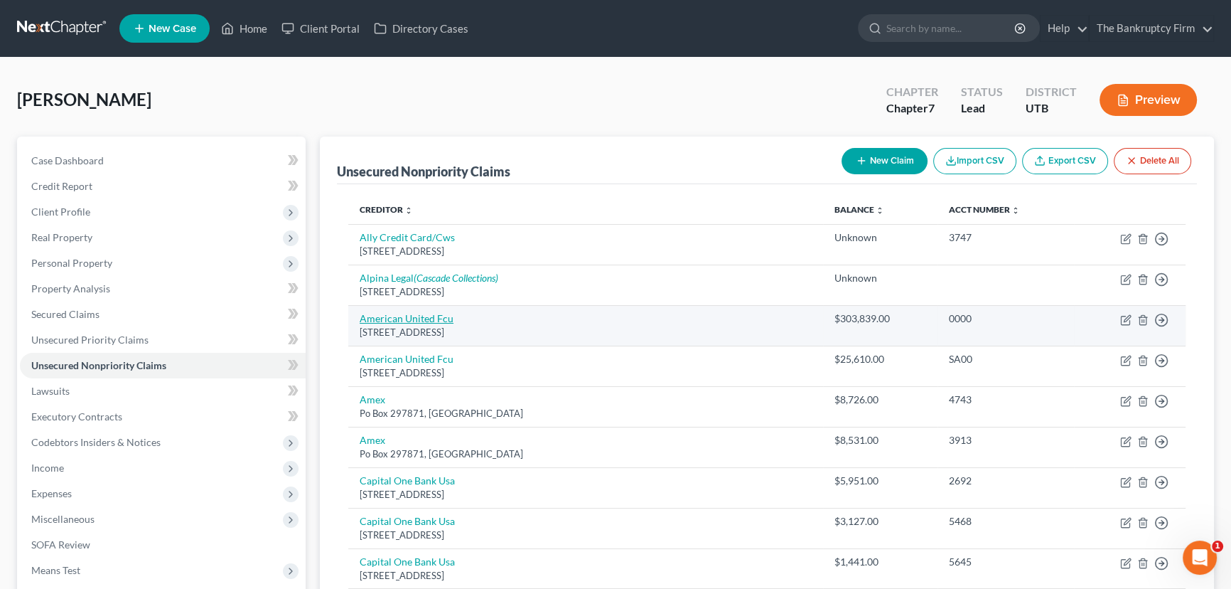
click at [422, 316] on link "American United Fcu" at bounding box center [407, 318] width 94 height 12
select select "46"
select select "0"
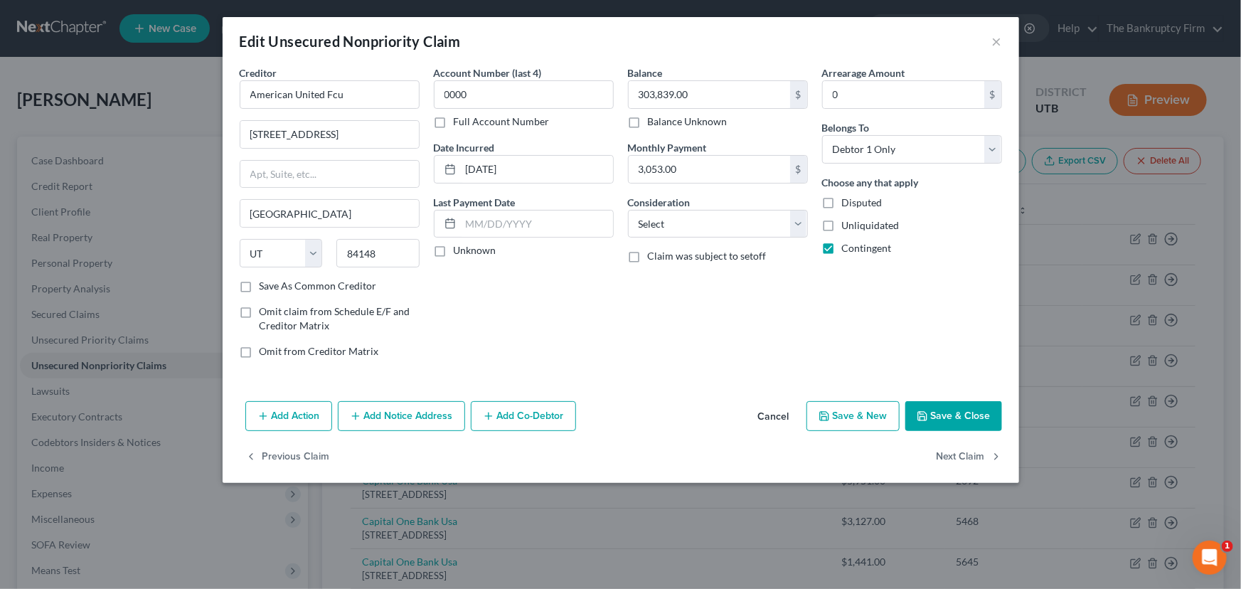
click at [953, 413] on button "Save & Close" at bounding box center [953, 416] width 97 height 30
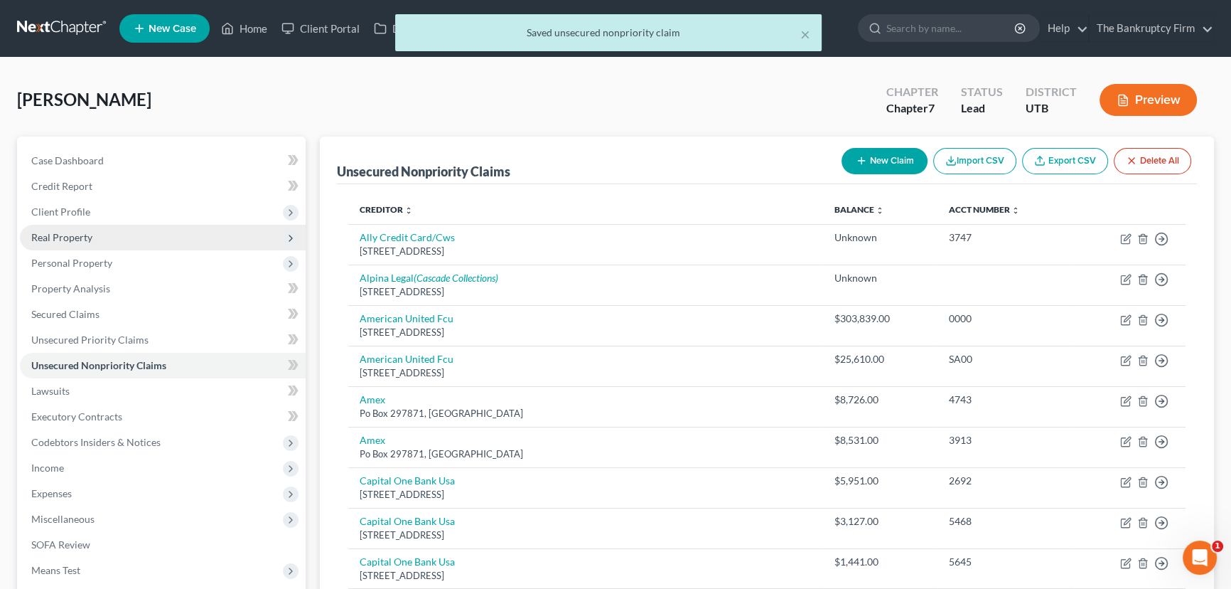
click at [70, 239] on span "Real Property" at bounding box center [61, 237] width 61 height 12
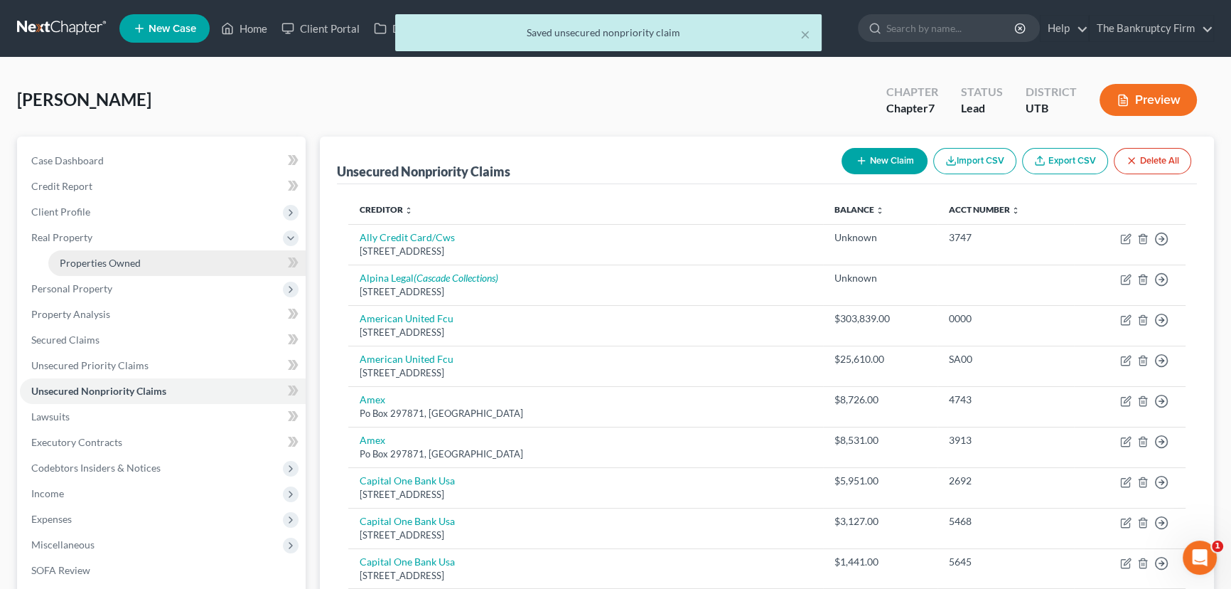
click at [92, 266] on span "Properties Owned" at bounding box center [100, 263] width 81 height 12
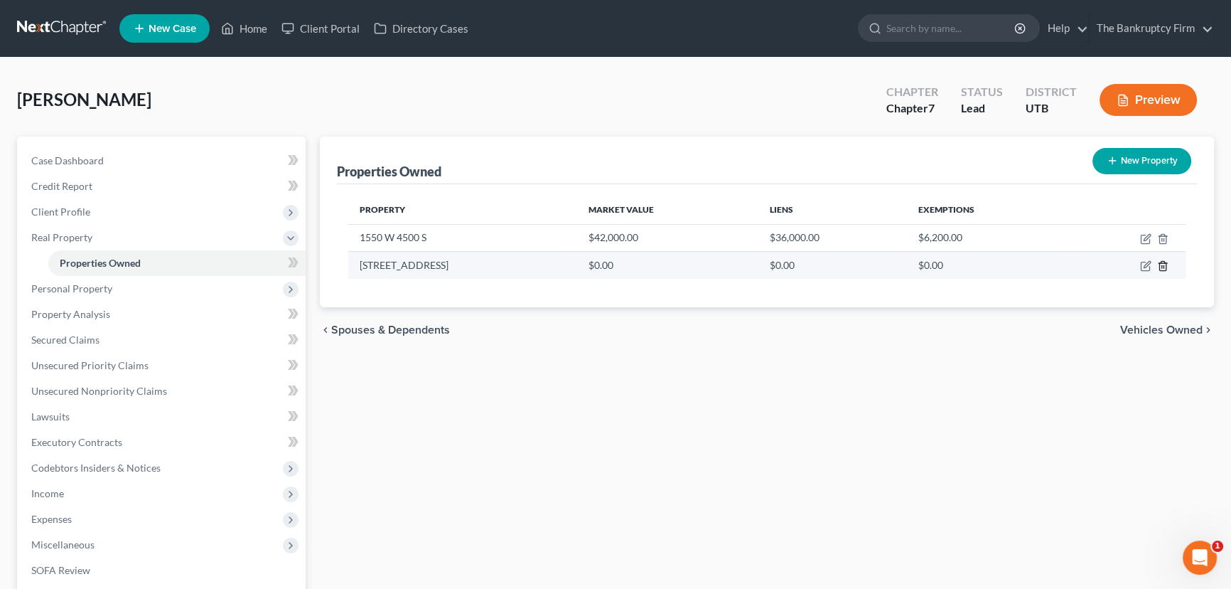
click at [1166, 265] on icon "button" at bounding box center [1163, 266] width 6 height 9
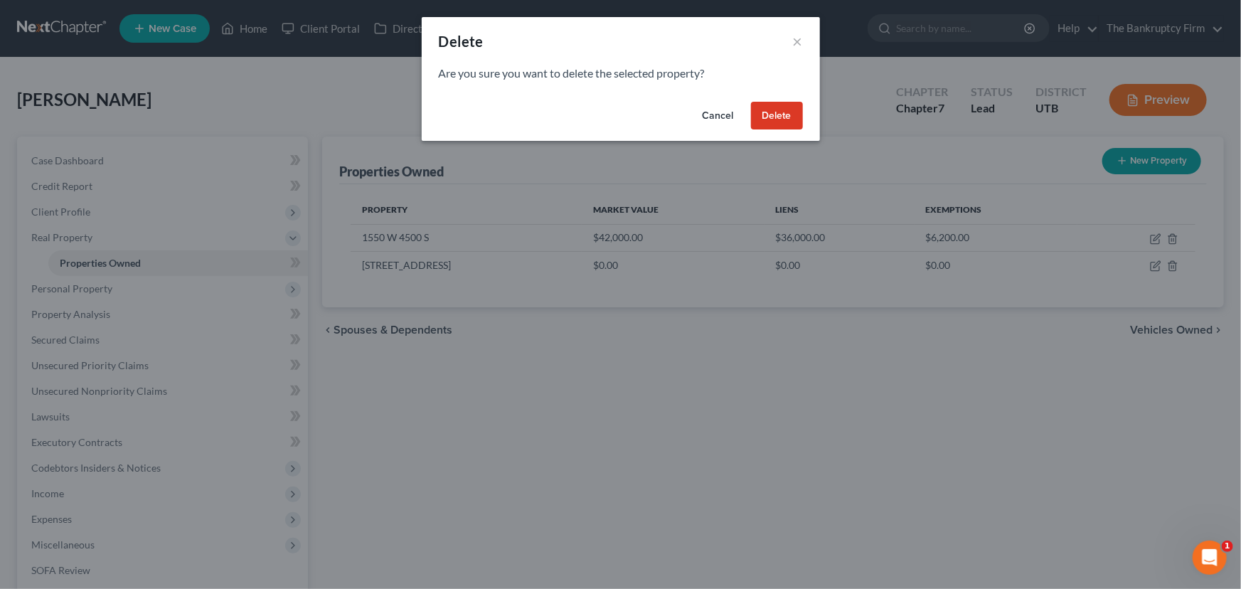
click at [778, 114] on button "Delete" at bounding box center [777, 116] width 52 height 28
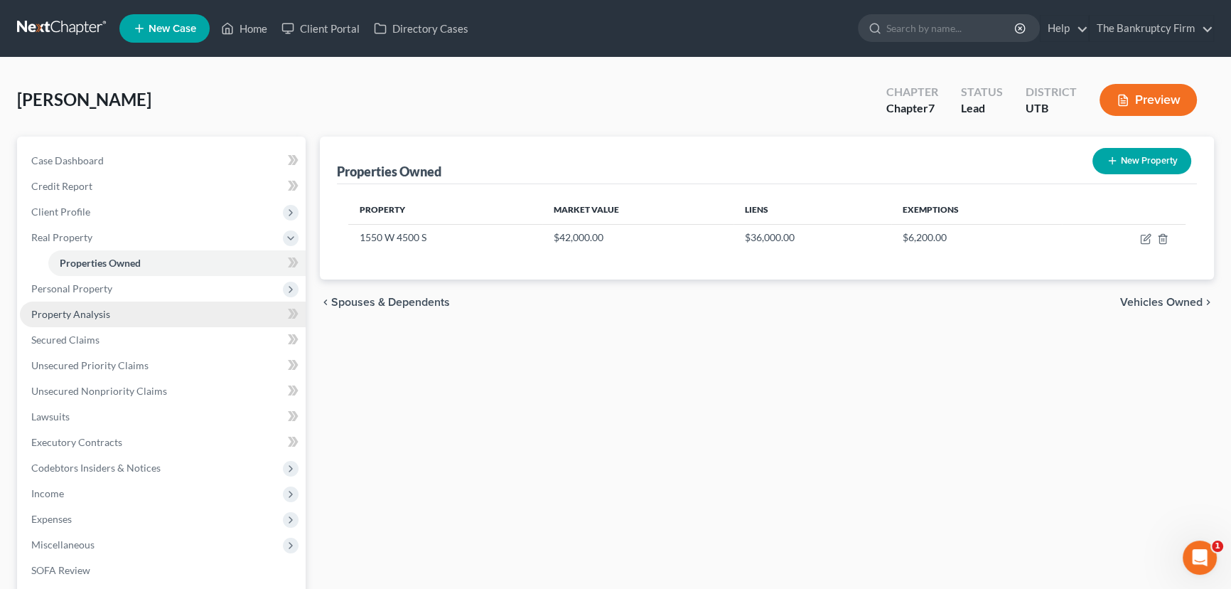
click at [85, 312] on span "Property Analysis" at bounding box center [70, 314] width 79 height 12
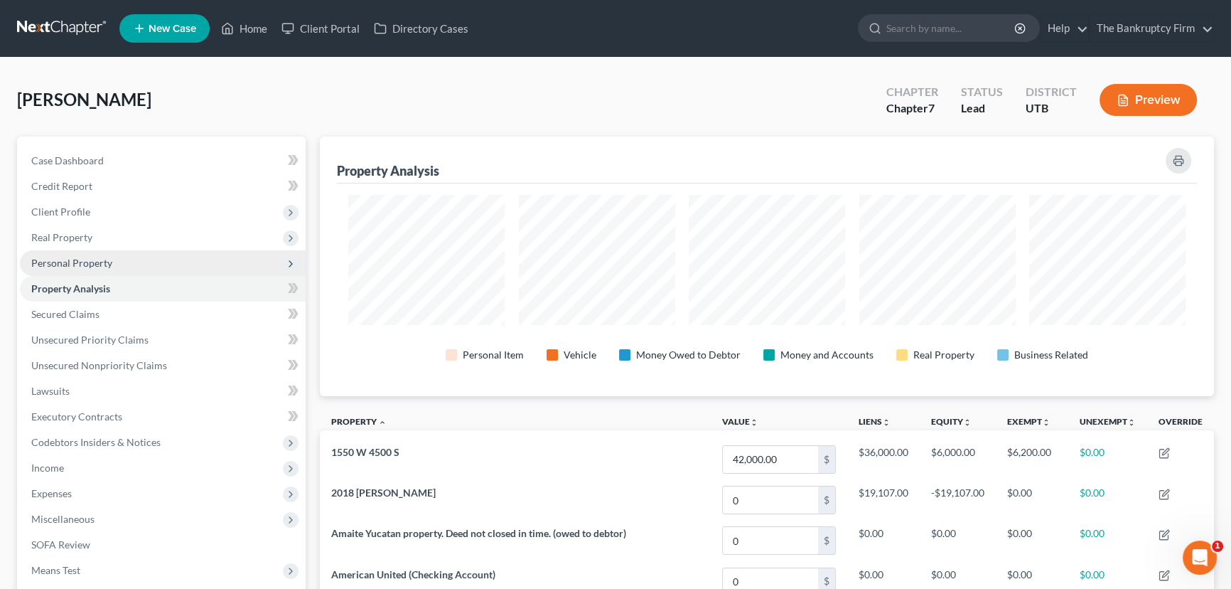
scroll to position [259, 894]
click at [100, 259] on span "Personal Property" at bounding box center [71, 263] width 81 height 12
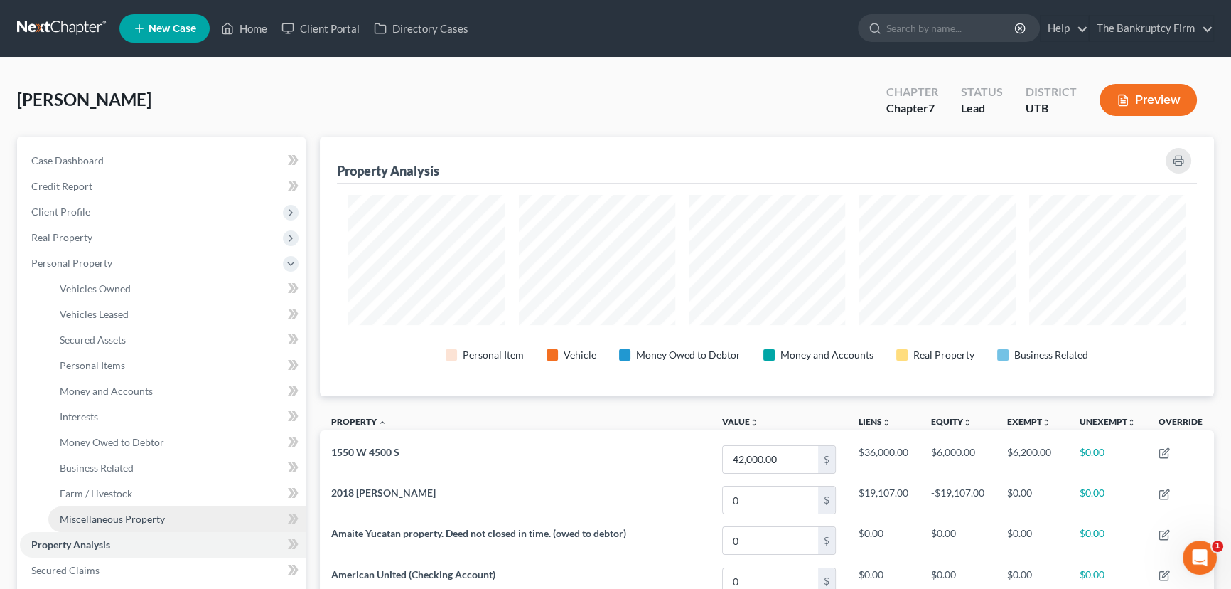
click at [120, 523] on span "Miscellaneous Property" at bounding box center [112, 519] width 105 height 12
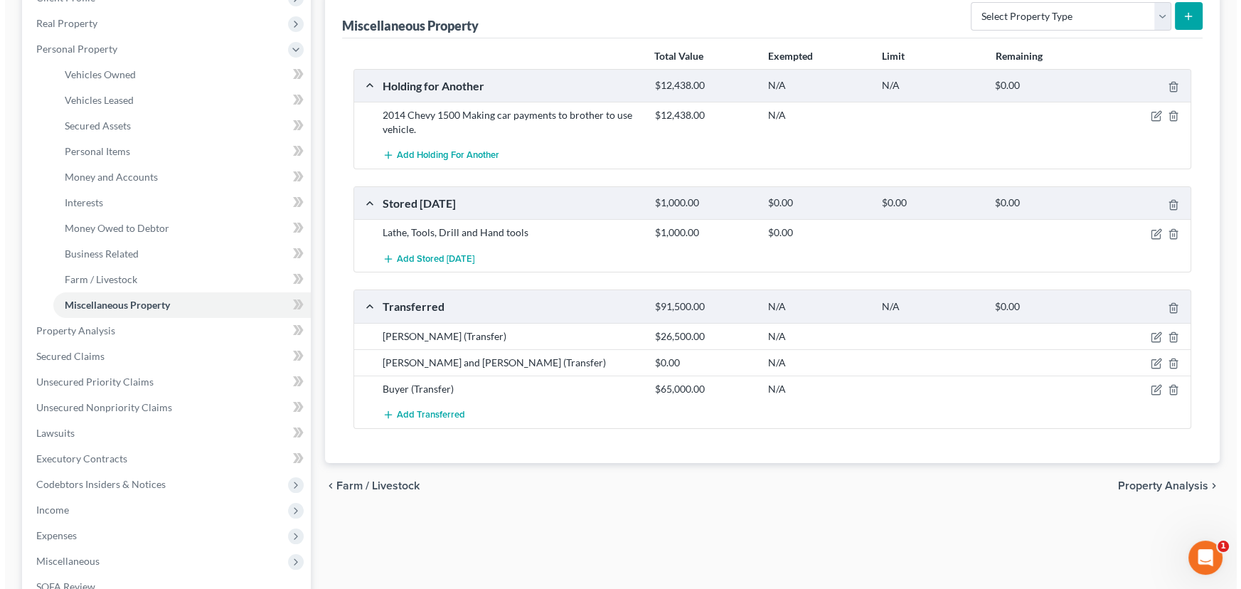
scroll to position [258, 0]
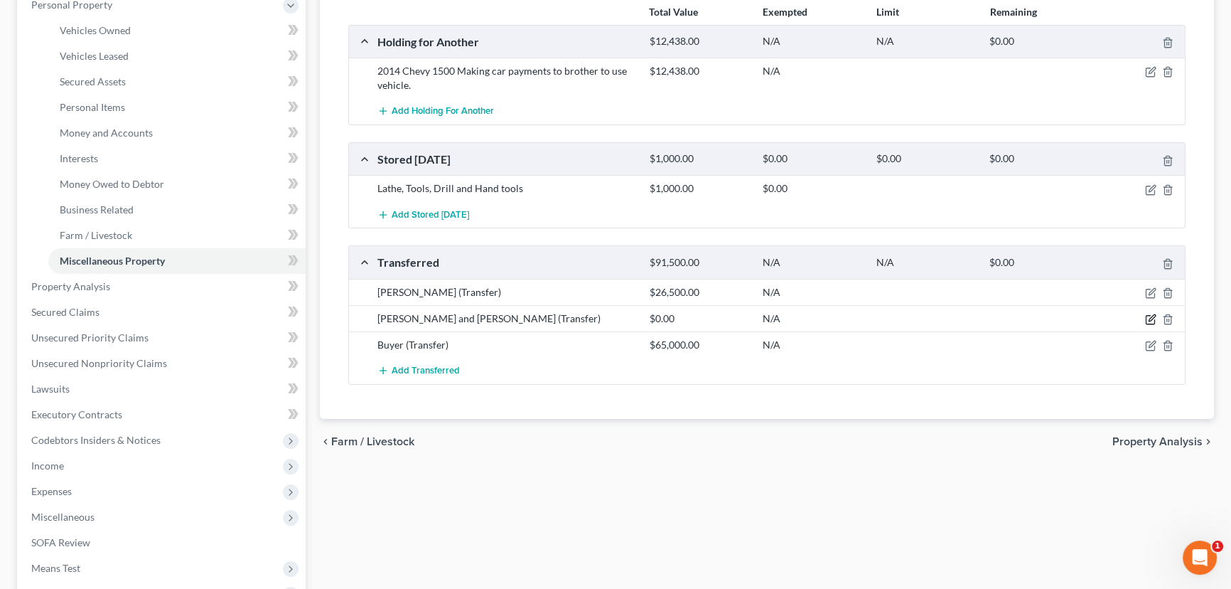
click at [1152, 319] on icon "button" at bounding box center [1150, 319] width 11 height 11
select select "Ordinary (within 2 years)"
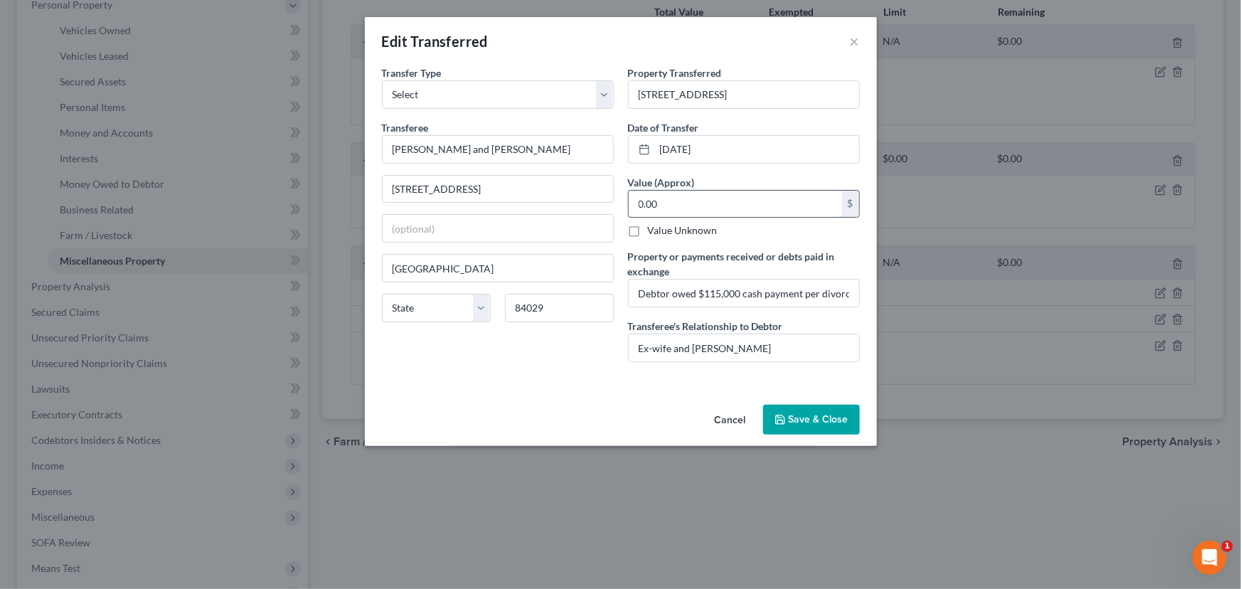
click at [666, 205] on input "0.00" at bounding box center [734, 204] width 213 height 27
type input "360,000"
drag, startPoint x: 639, startPoint y: 293, endPoint x: 916, endPoint y: 280, distance: 277.6
click at [916, 280] on div "Edit Transferred × An exemption set must first be selected from the Filing Info…" at bounding box center [620, 294] width 1241 height 589
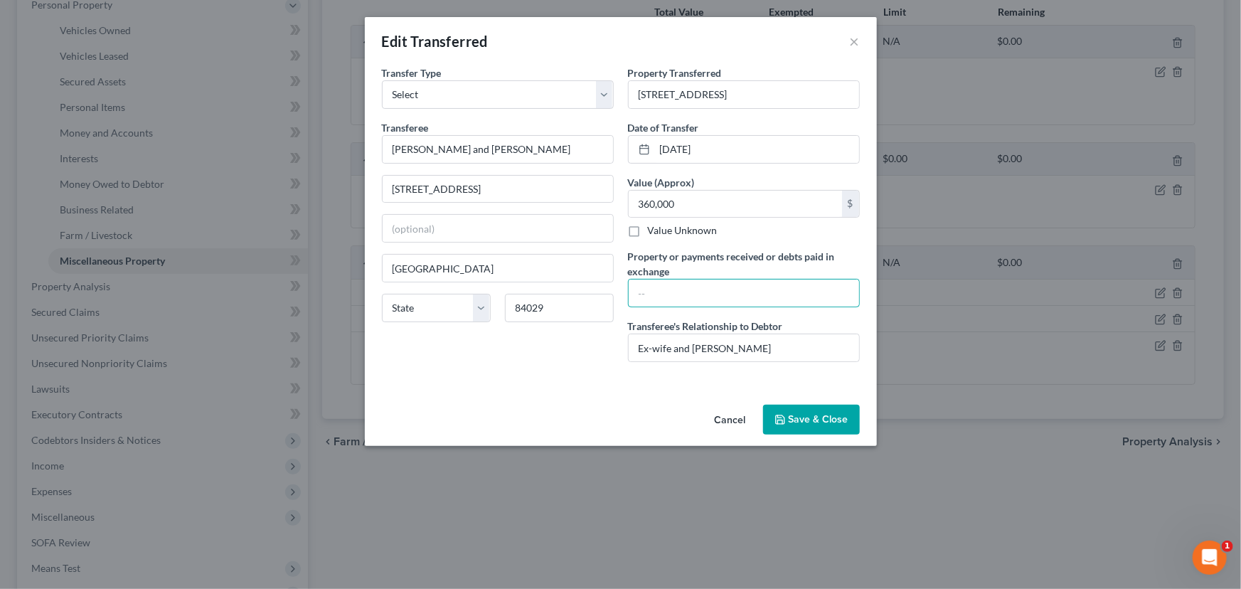
scroll to position [0, 0]
type input "$303,000 mortgage assumption and"
click at [727, 148] on input "02/23/2025" at bounding box center [757, 149] width 204 height 27
click at [805, 294] on input "$303,000 mortgage assumption and" at bounding box center [743, 292] width 230 height 27
click at [727, 146] on input "02/23/2025" at bounding box center [757, 149] width 204 height 27
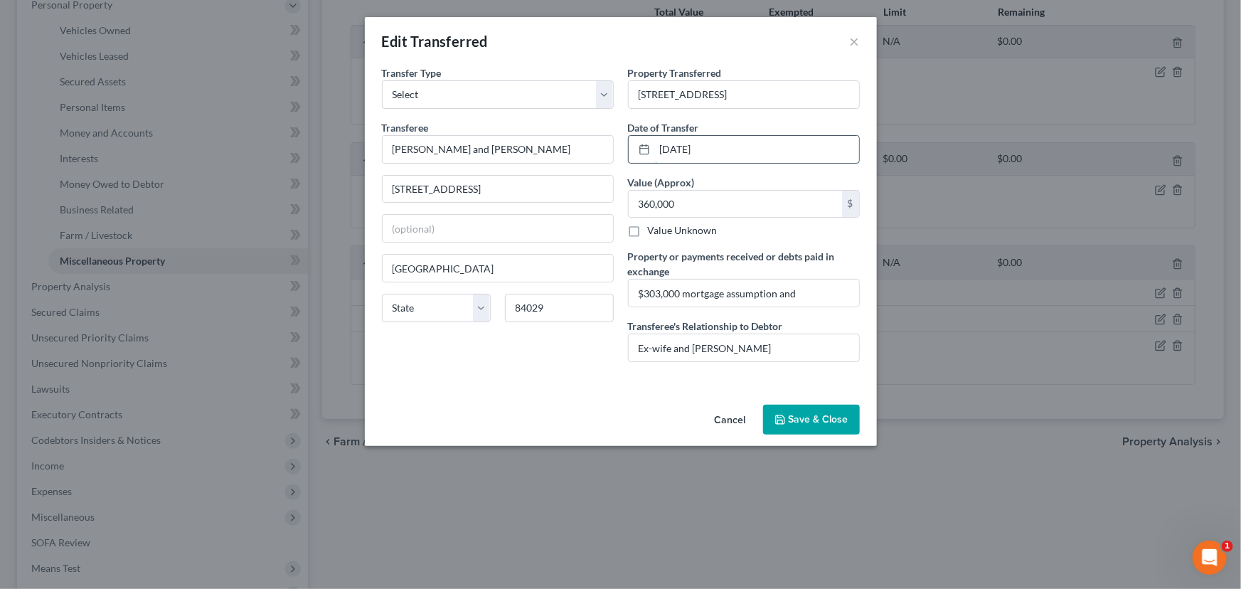
drag, startPoint x: 724, startPoint y: 147, endPoint x: 646, endPoint y: 149, distance: 77.5
click at [646, 149] on div "02/23/2025" at bounding box center [744, 149] width 232 height 28
type input "03/17/2025"
click at [724, 203] on input "360,000" at bounding box center [734, 204] width 213 height 27
drag, startPoint x: 649, startPoint y: 291, endPoint x: 660, endPoint y: 289, distance: 11.7
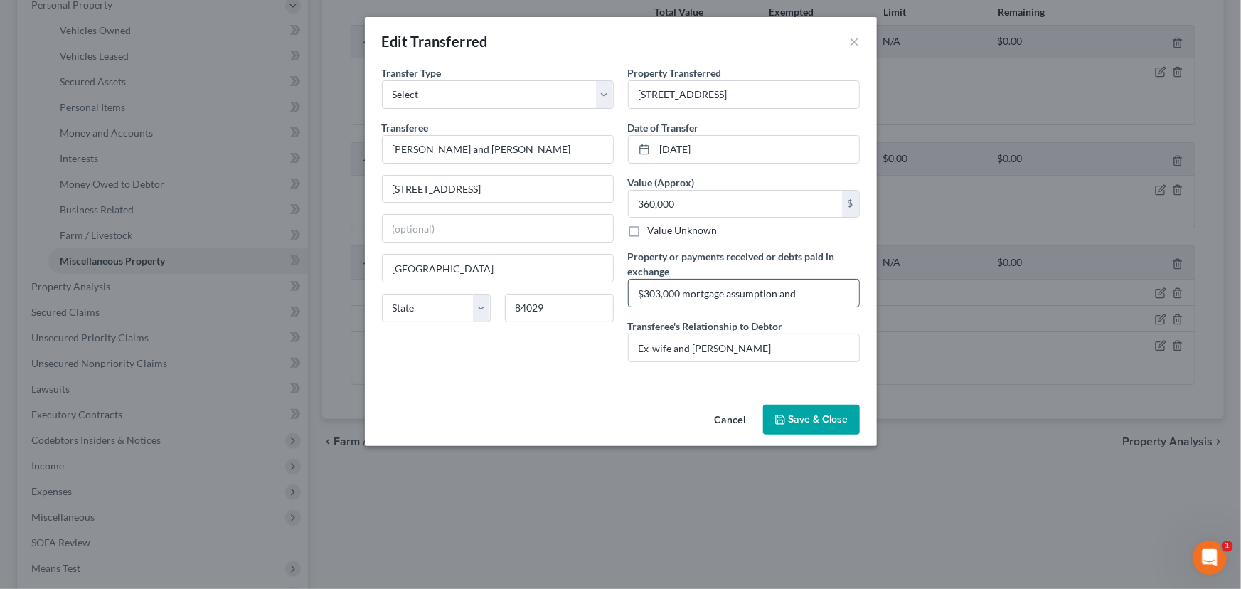
click at [660, 289] on input "$303,000 mortgage assumption and" at bounding box center [743, 292] width 230 height 27
click at [818, 295] on input "$314,000 mortgage assumption and" at bounding box center [743, 292] width 230 height 27
click at [813, 289] on input "$314,000 mortgage assumption and $43,000" at bounding box center [743, 292] width 230 height 27
click at [837, 288] on input "$314,000 mortgage assumption and $46,000" at bounding box center [743, 292] width 230 height 27
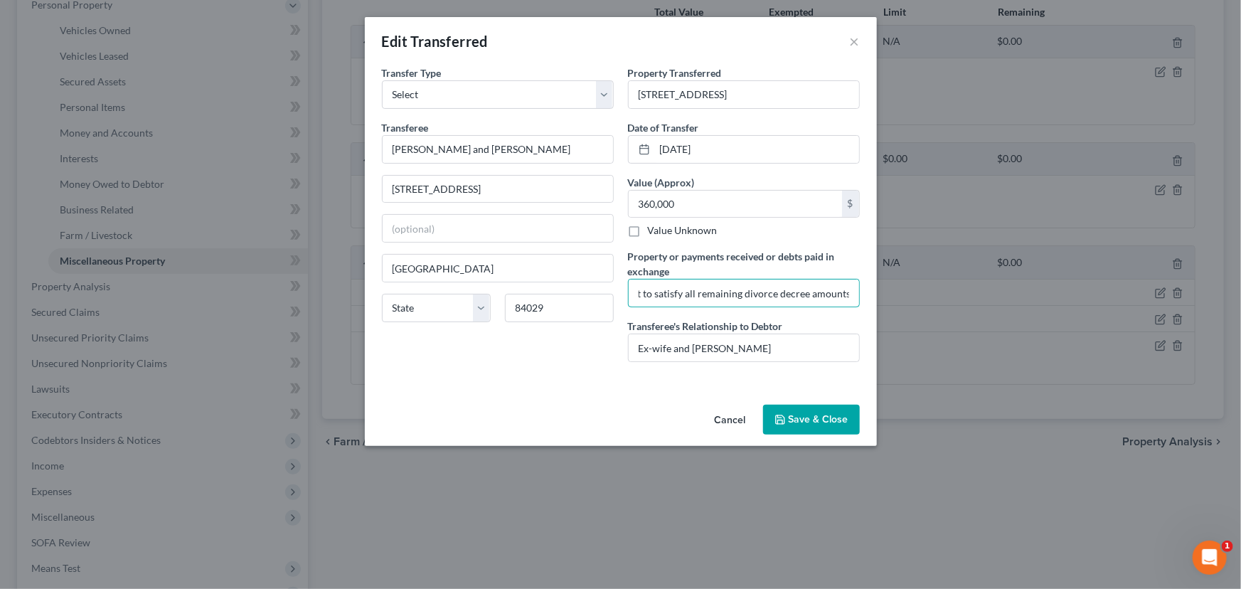
type input "$314,000 mortgage assumption and $46,000 payment to satisfy all remaining divor…"
click at [809, 422] on button "Save & Close" at bounding box center [811, 420] width 97 height 30
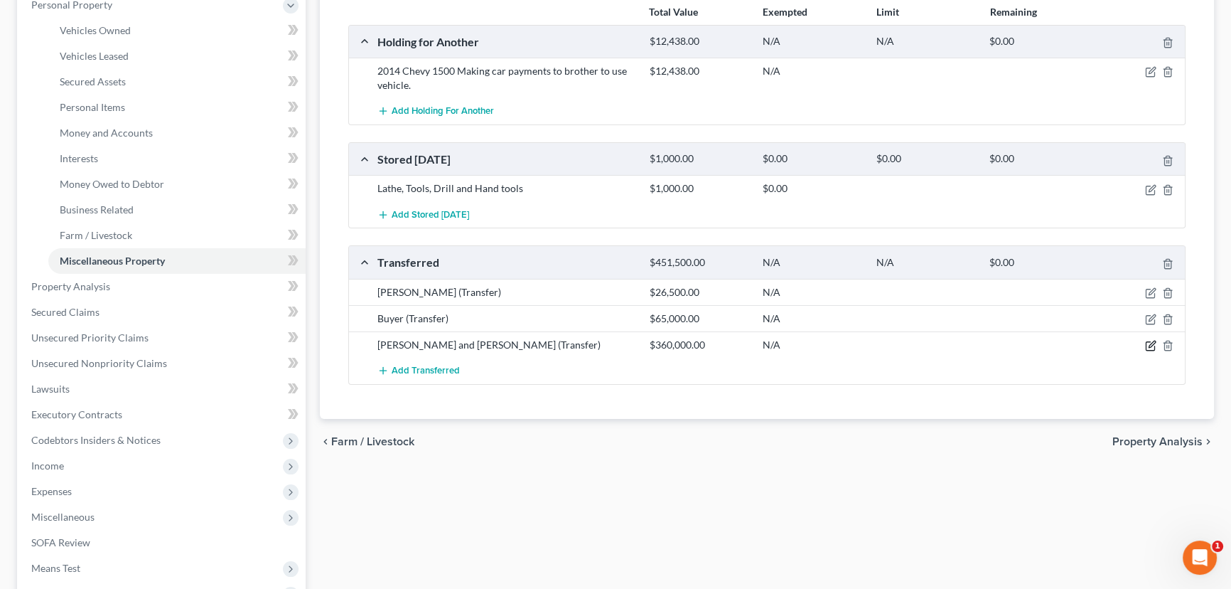
click at [1150, 341] on icon "button" at bounding box center [1150, 345] width 11 height 11
select select "Ordinary (within 2 years)"
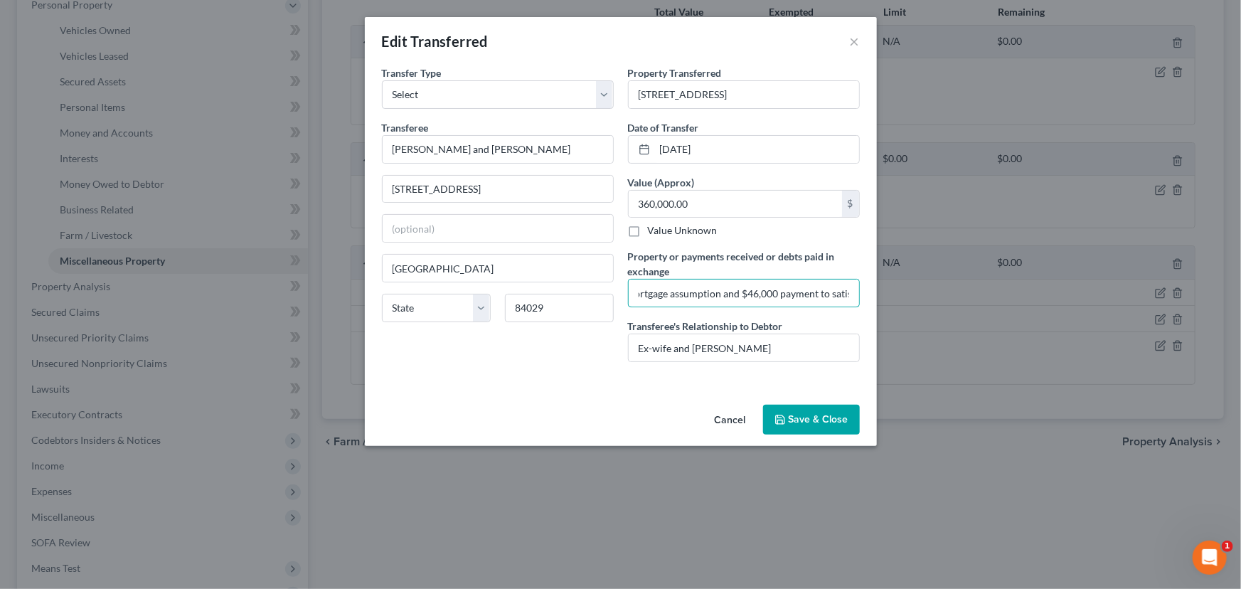
scroll to position [0, 232]
drag, startPoint x: 695, startPoint y: 292, endPoint x: 909, endPoint y: 296, distance: 214.0
click at [909, 296] on div "Edit Transferred × An exemption set must first be selected from the Filing Info…" at bounding box center [620, 294] width 1241 height 589
click at [810, 422] on button "Save & Close" at bounding box center [811, 420] width 97 height 30
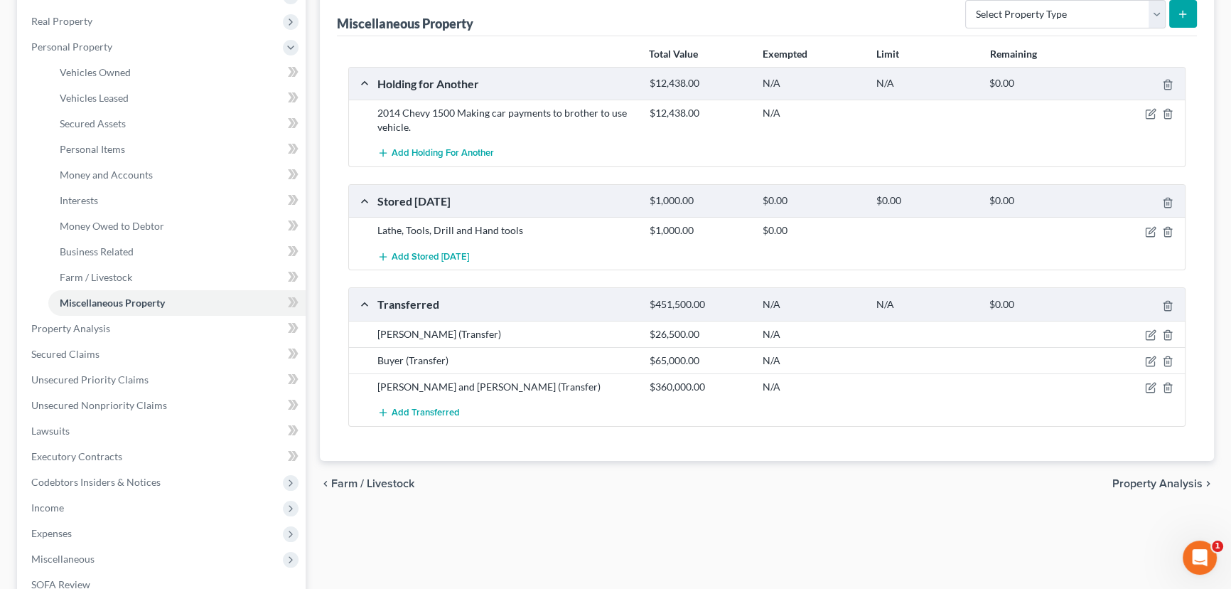
scroll to position [193, 0]
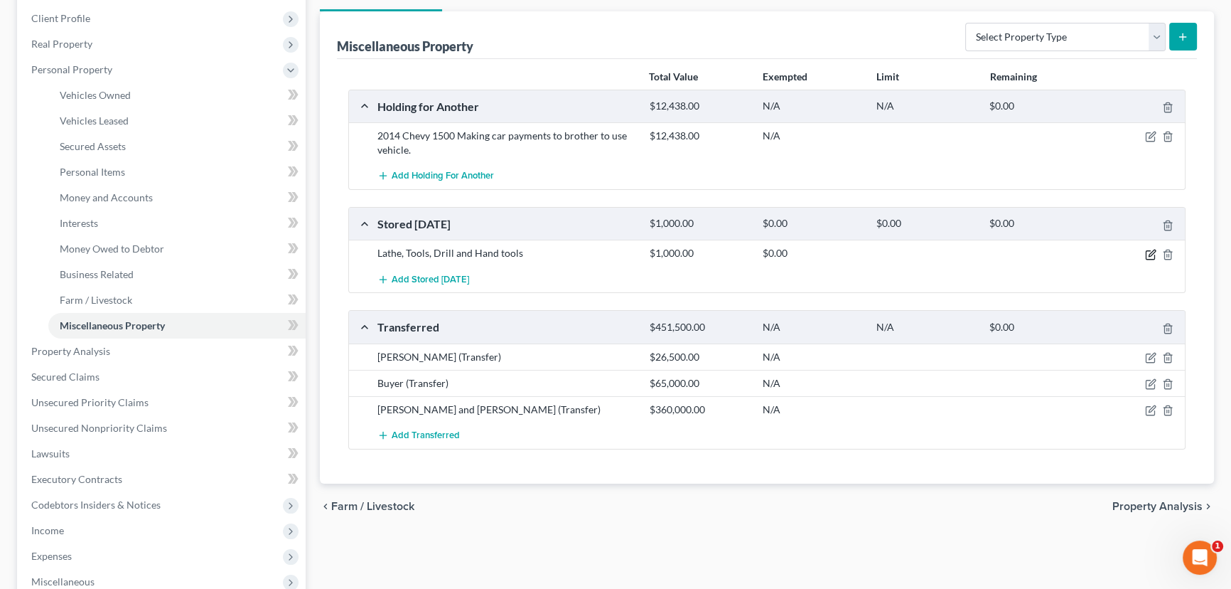
click at [1150, 250] on icon "button" at bounding box center [1150, 254] width 11 height 11
select select "46"
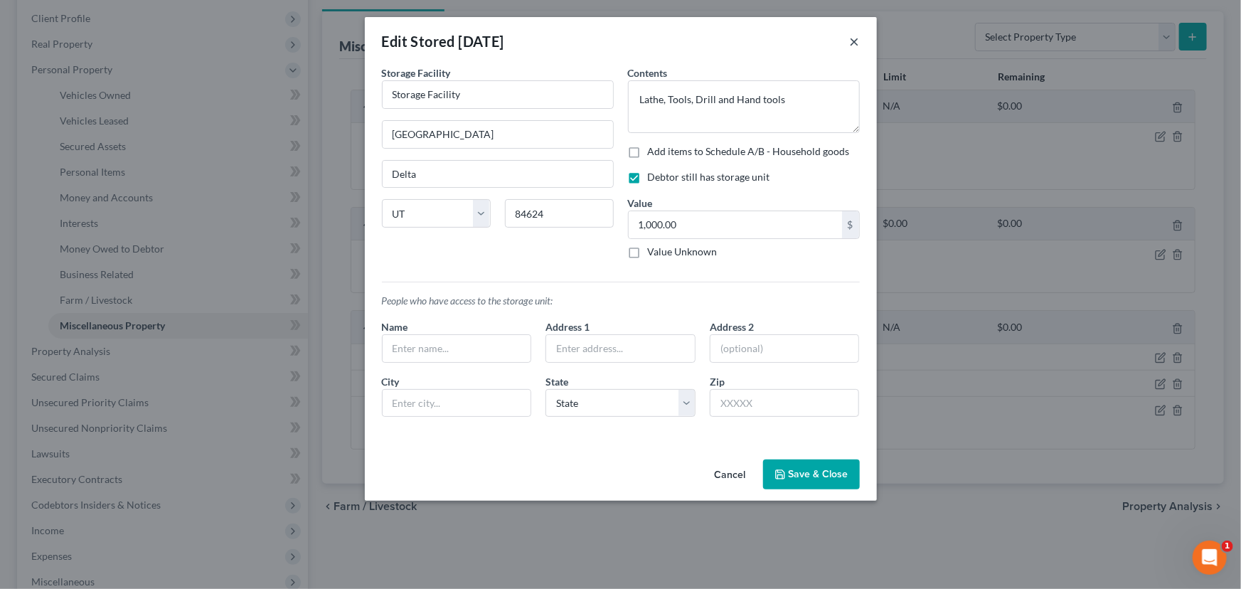
drag, startPoint x: 848, startPoint y: 37, endPoint x: 859, endPoint y: 49, distance: 16.1
click at [847, 37] on div "Edit Stored Within 1 Year ×" at bounding box center [621, 41] width 512 height 48
click at [853, 42] on button "×" at bounding box center [855, 41] width 10 height 17
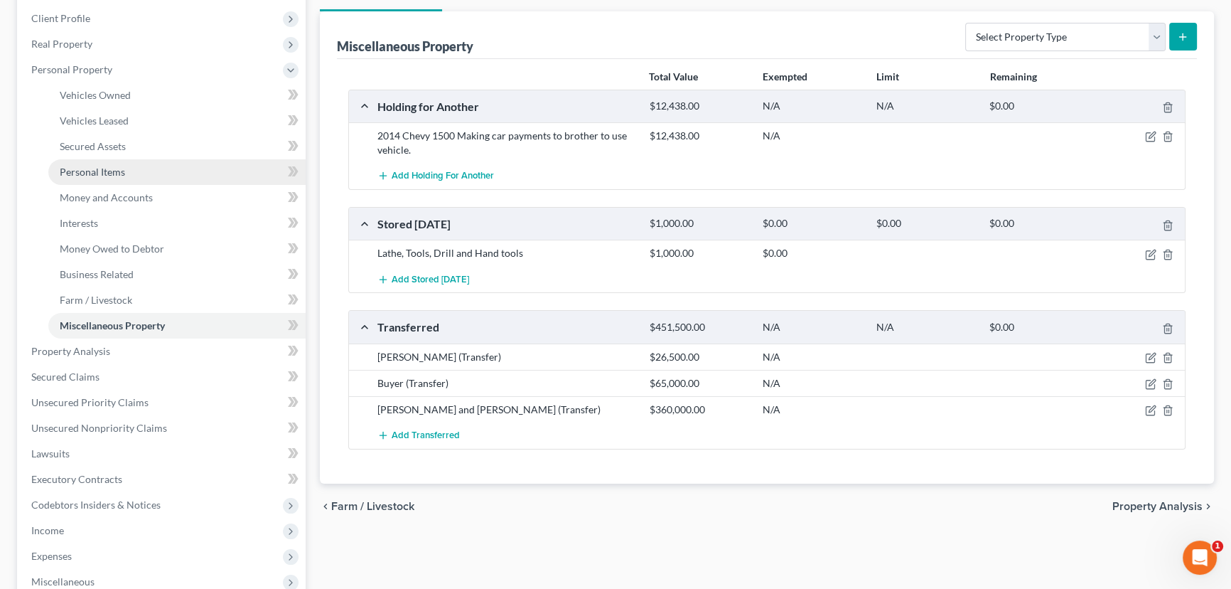
click at [100, 171] on span "Personal Items" at bounding box center [92, 172] width 65 height 12
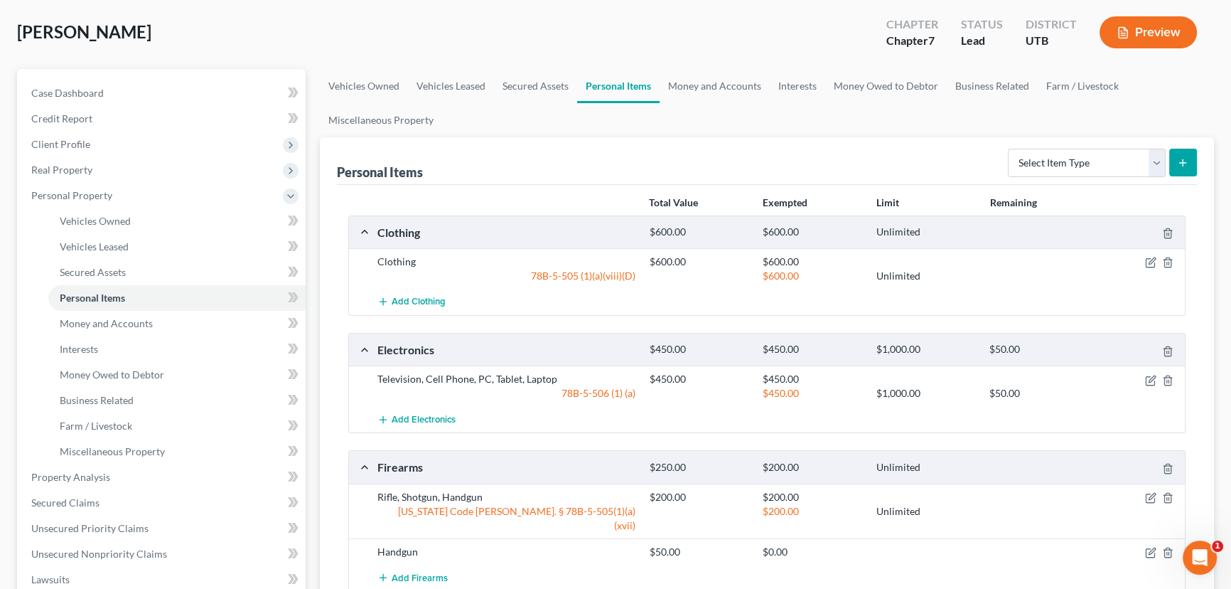
scroll to position [64, 0]
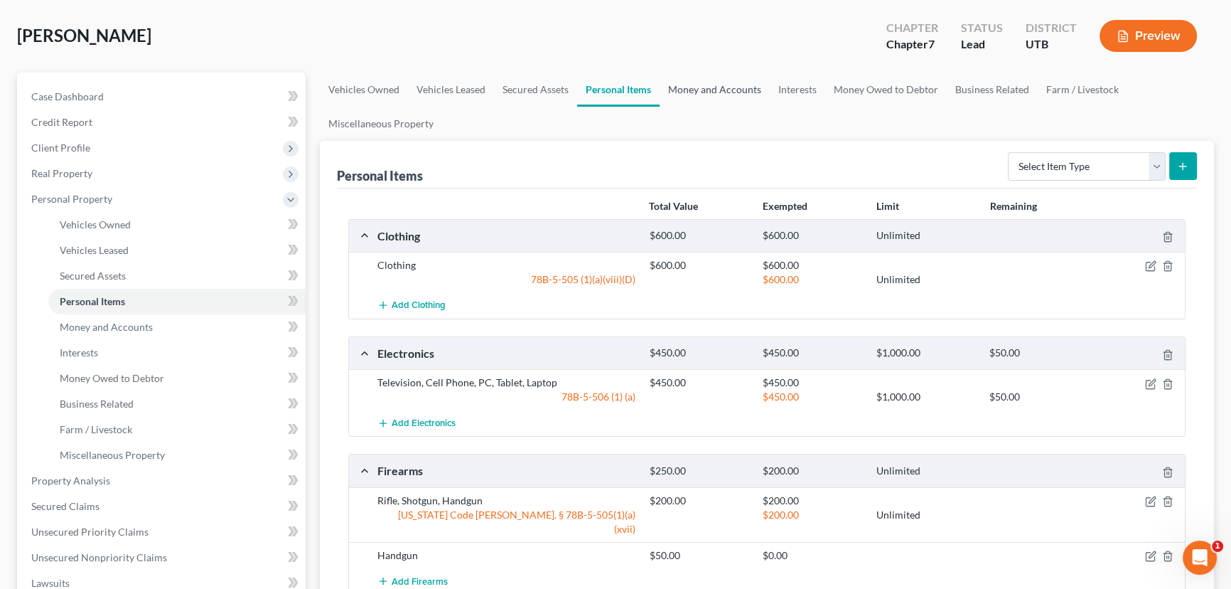
click at [717, 92] on link "Money and Accounts" at bounding box center [715, 90] width 110 height 34
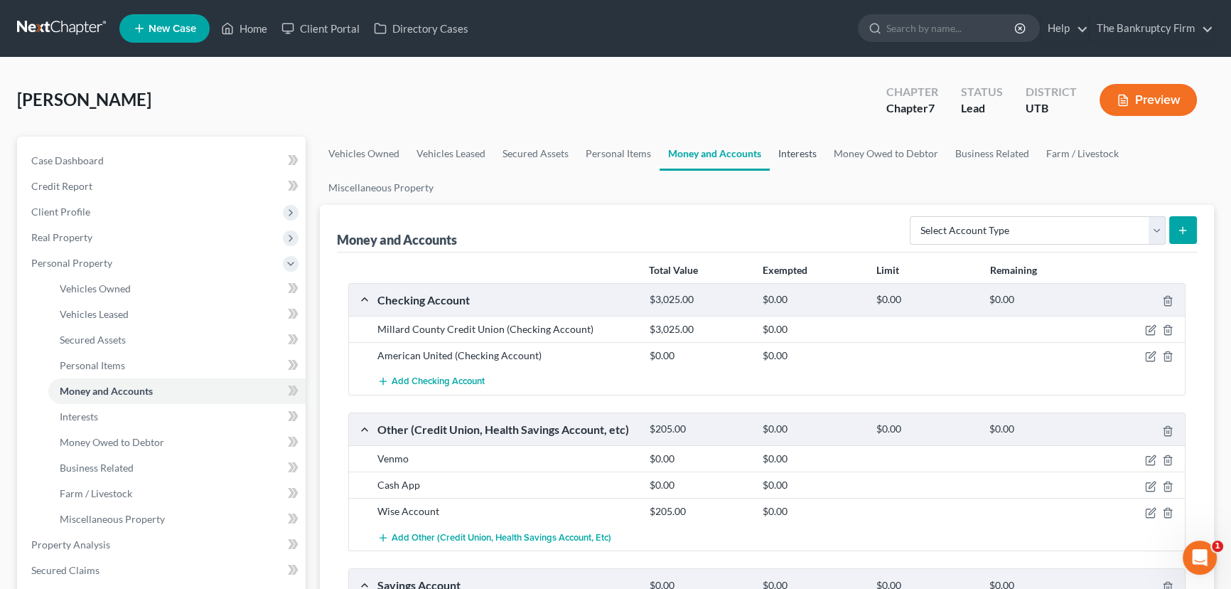
click at [796, 155] on link "Interests" at bounding box center [797, 154] width 55 height 34
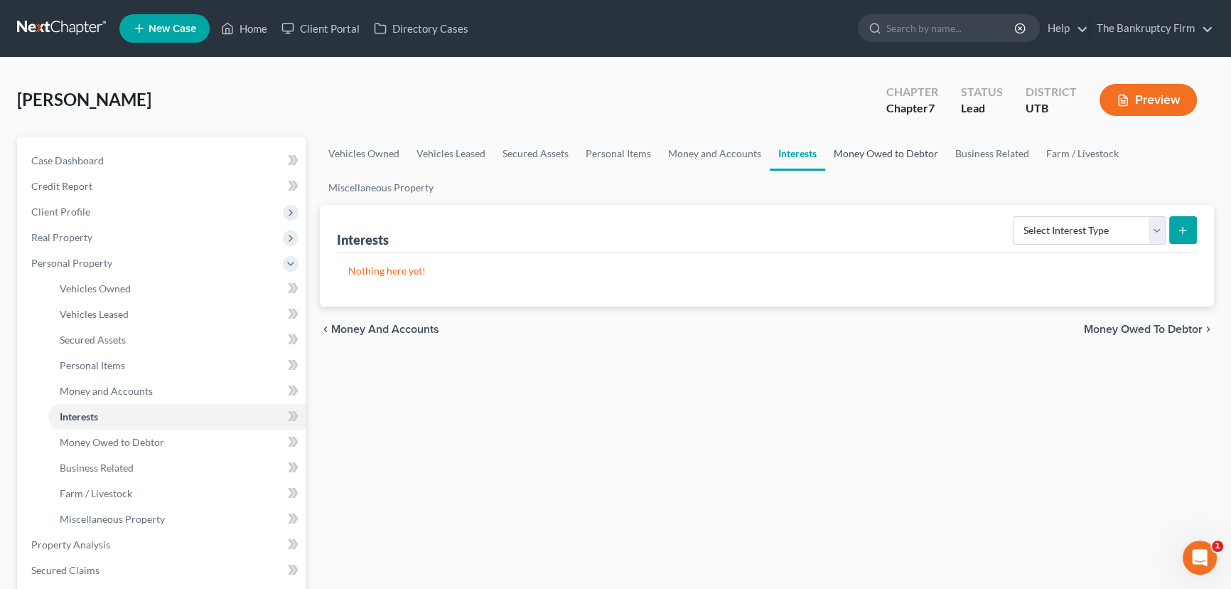
click at [879, 145] on link "Money Owed to Debtor" at bounding box center [886, 154] width 122 height 34
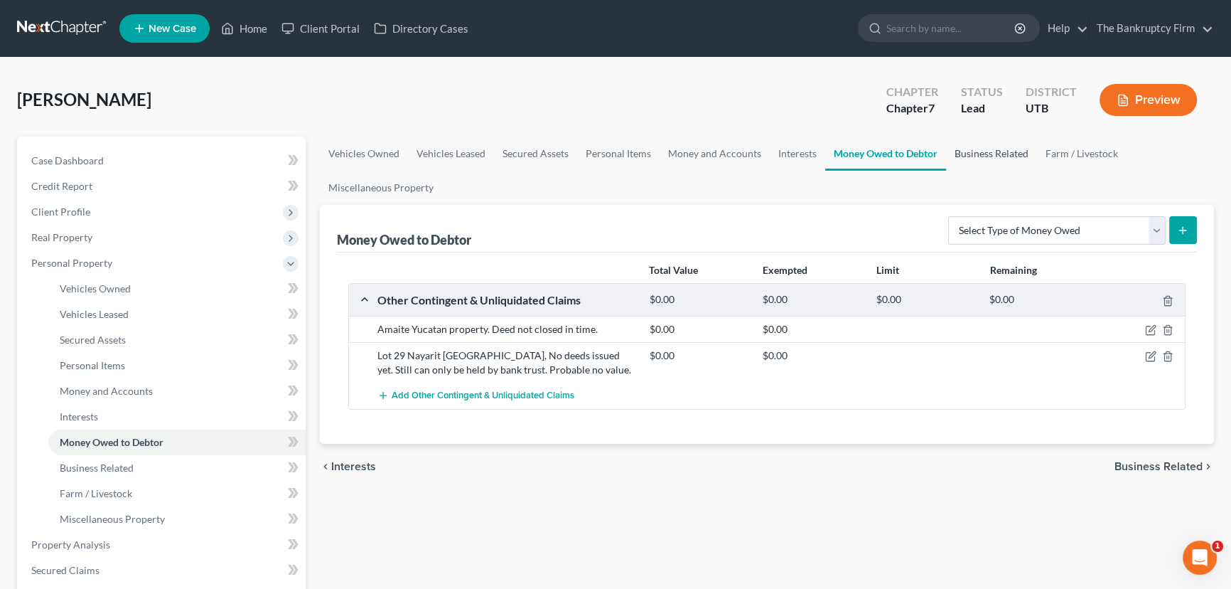
click at [976, 151] on link "Business Related" at bounding box center [991, 154] width 91 height 34
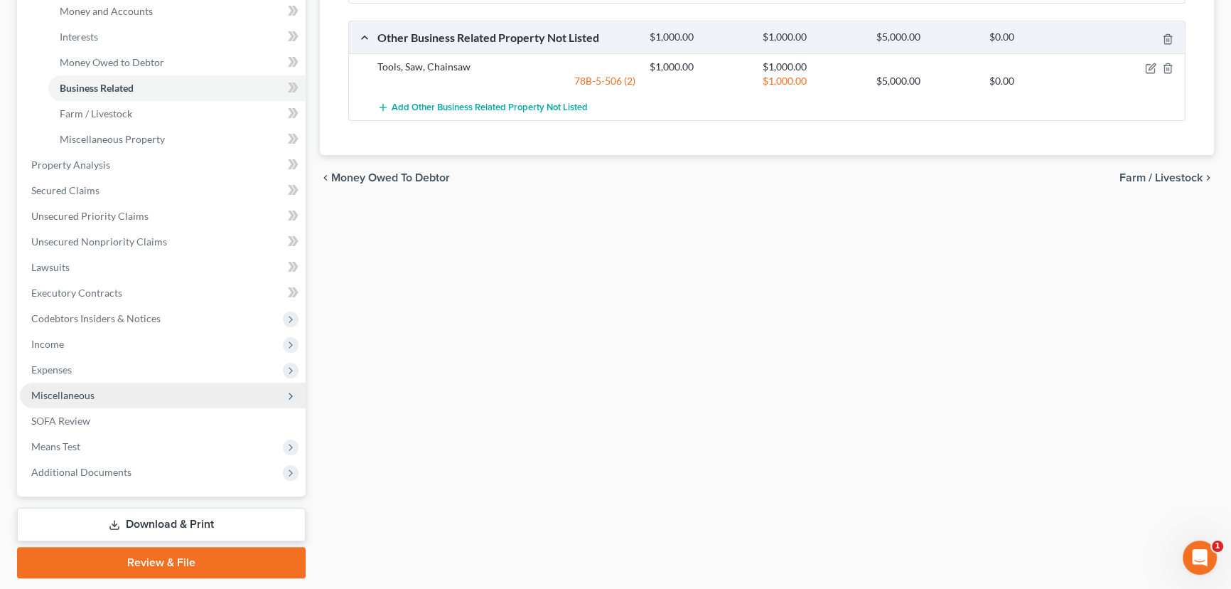
scroll to position [387, 0]
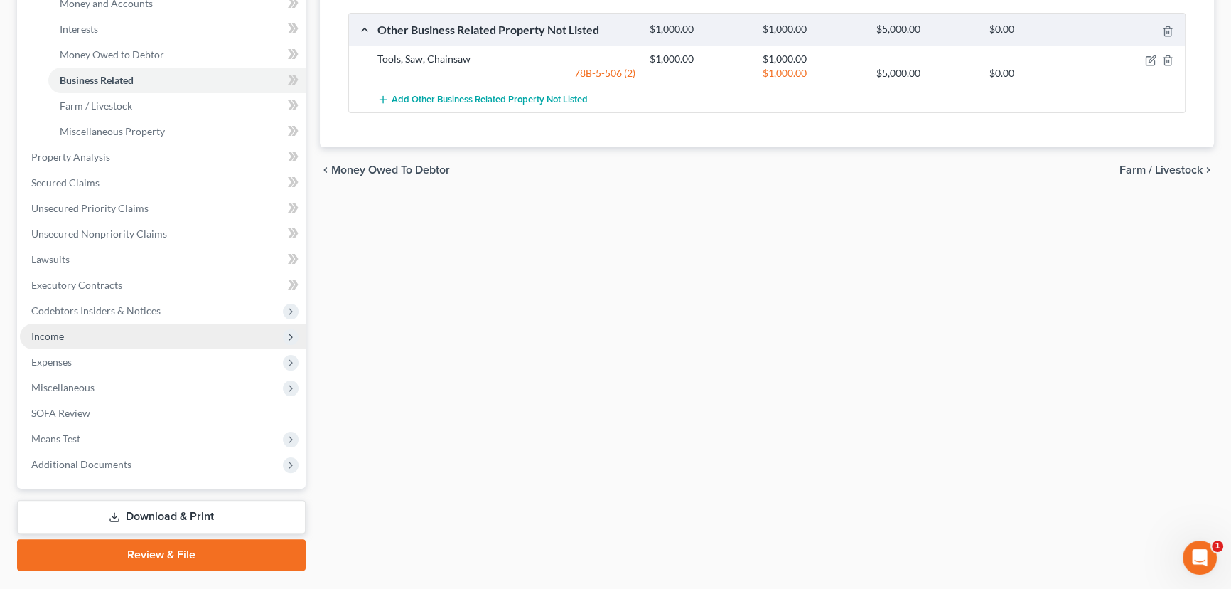
click at [55, 339] on span "Income" at bounding box center [47, 336] width 33 height 12
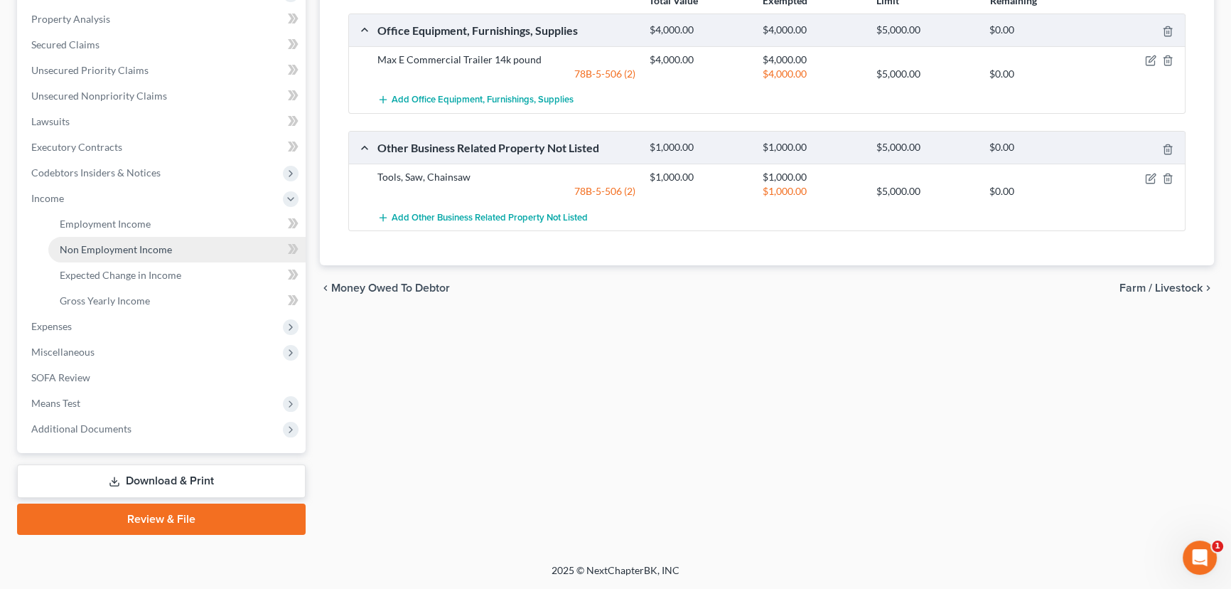
scroll to position [267, 0]
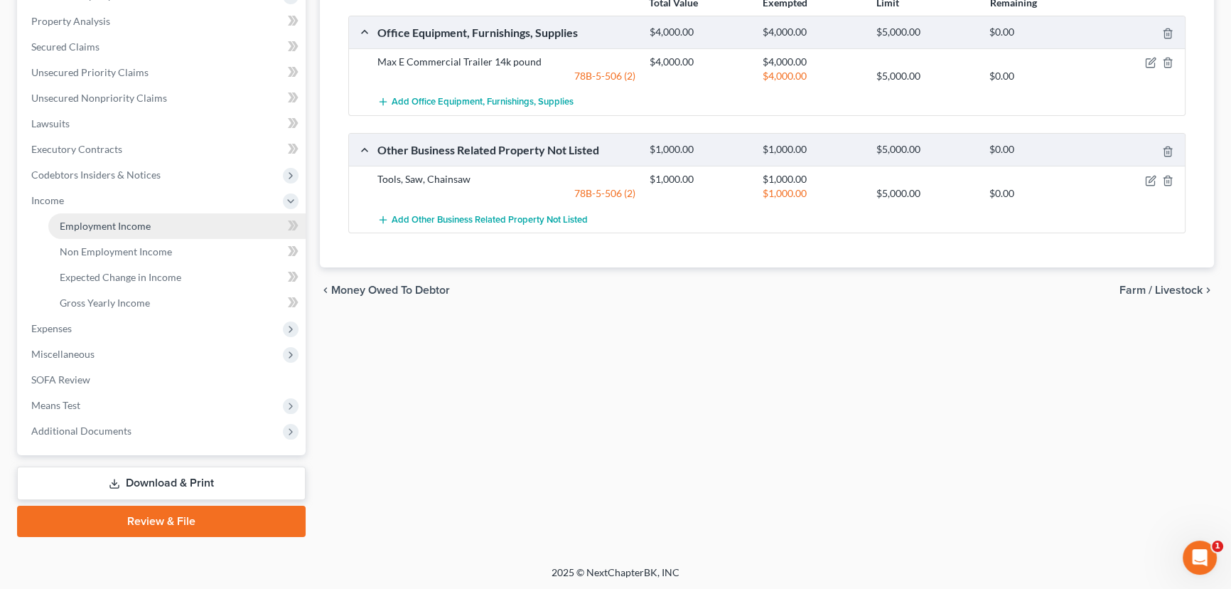
click at [127, 227] on span "Employment Income" at bounding box center [105, 226] width 91 height 12
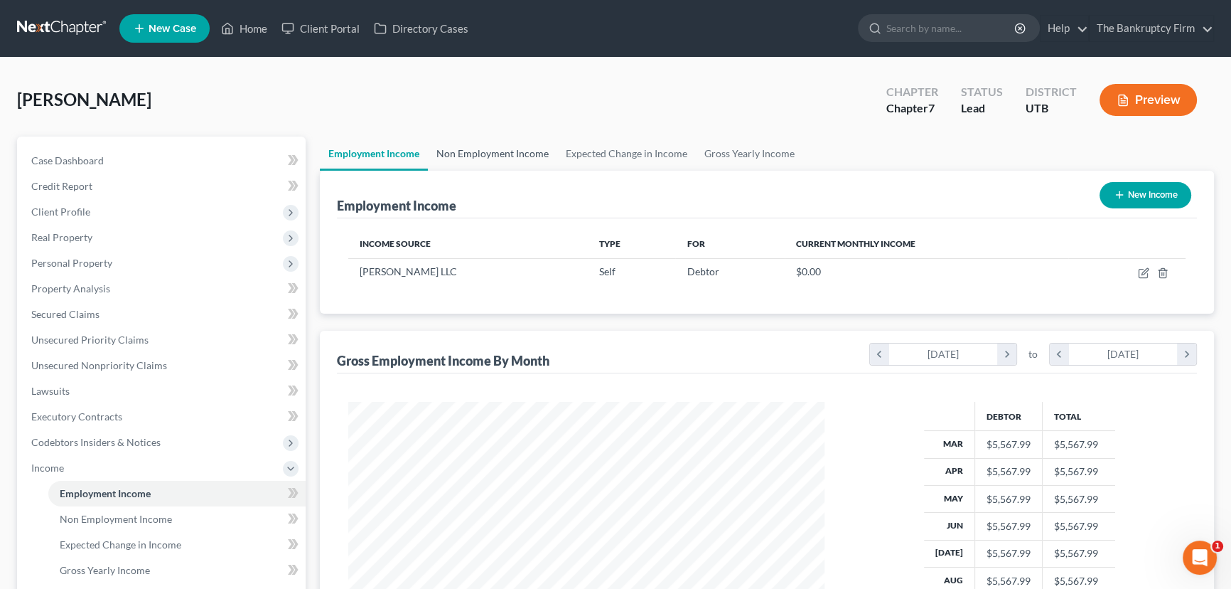
click at [498, 154] on link "Non Employment Income" at bounding box center [492, 154] width 129 height 34
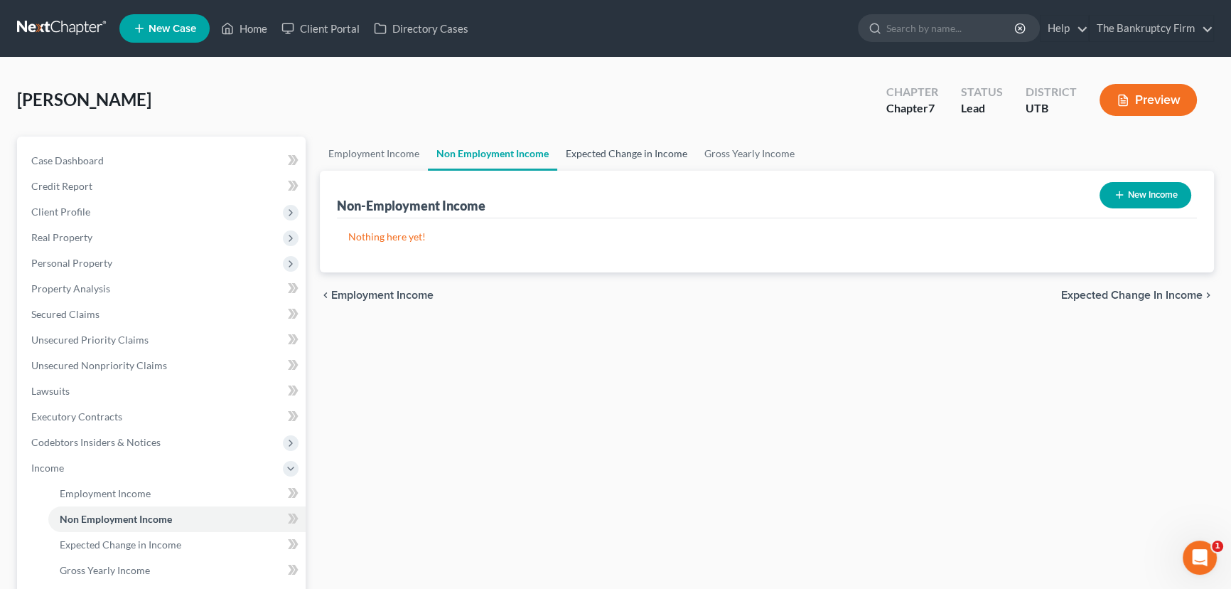
click at [600, 154] on link "Expected Change in Income" at bounding box center [626, 154] width 139 height 34
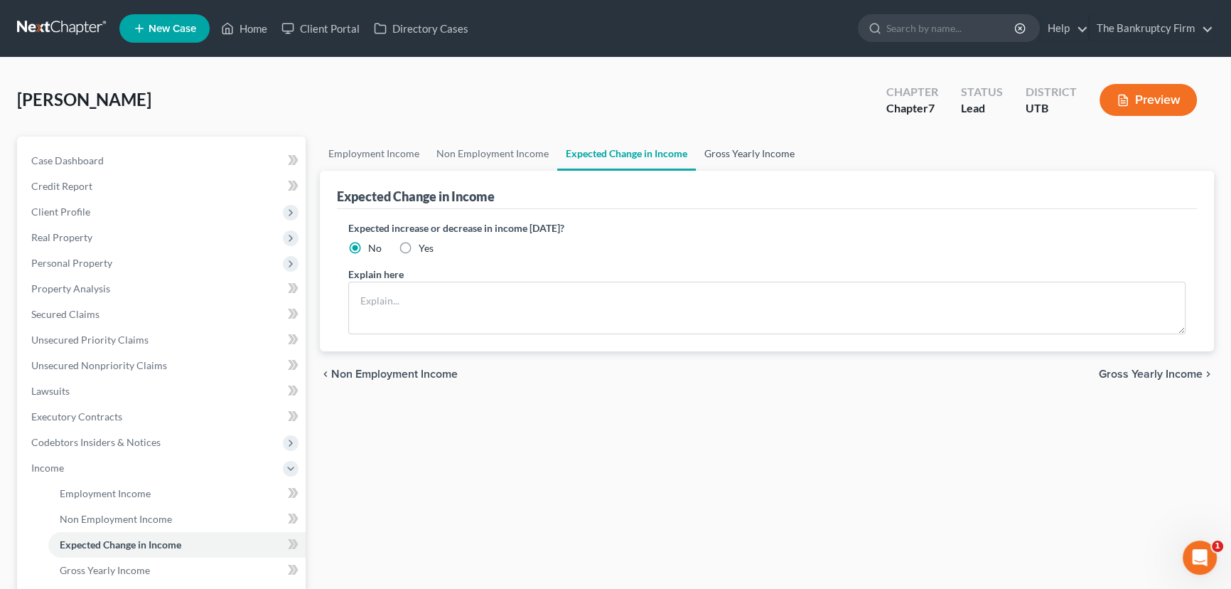
click at [732, 151] on link "Gross Yearly Income" at bounding box center [749, 154] width 107 height 34
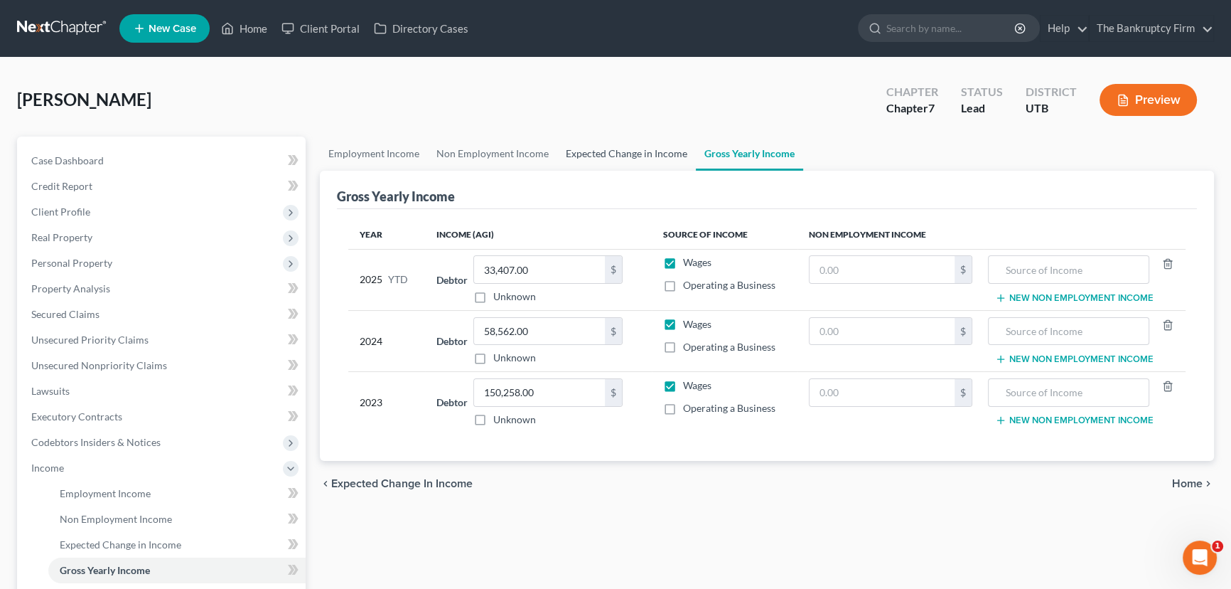
click at [618, 150] on link "Expected Change in Income" at bounding box center [626, 154] width 139 height 34
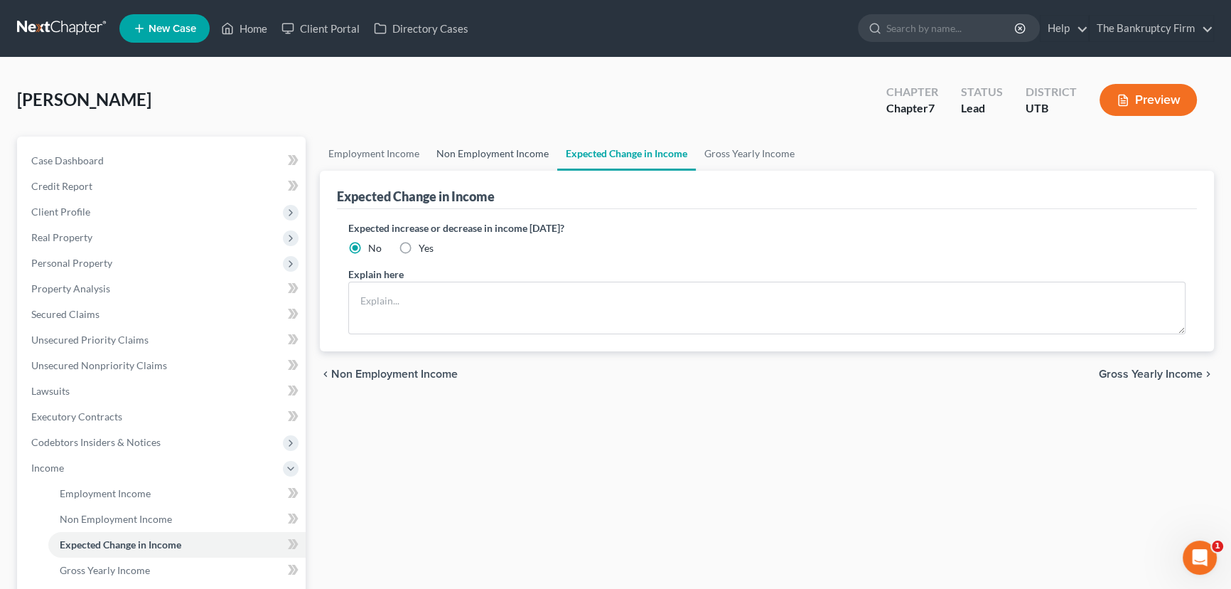
click at [493, 152] on link "Non Employment Income" at bounding box center [492, 154] width 129 height 34
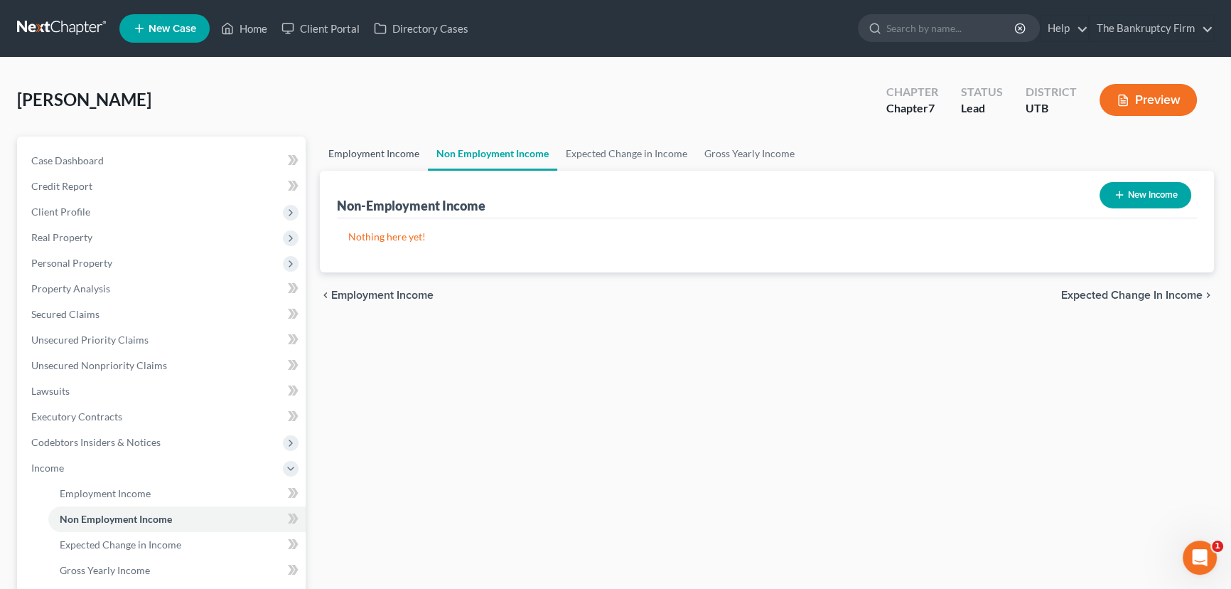
click at [384, 152] on link "Employment Income" at bounding box center [374, 154] width 108 height 34
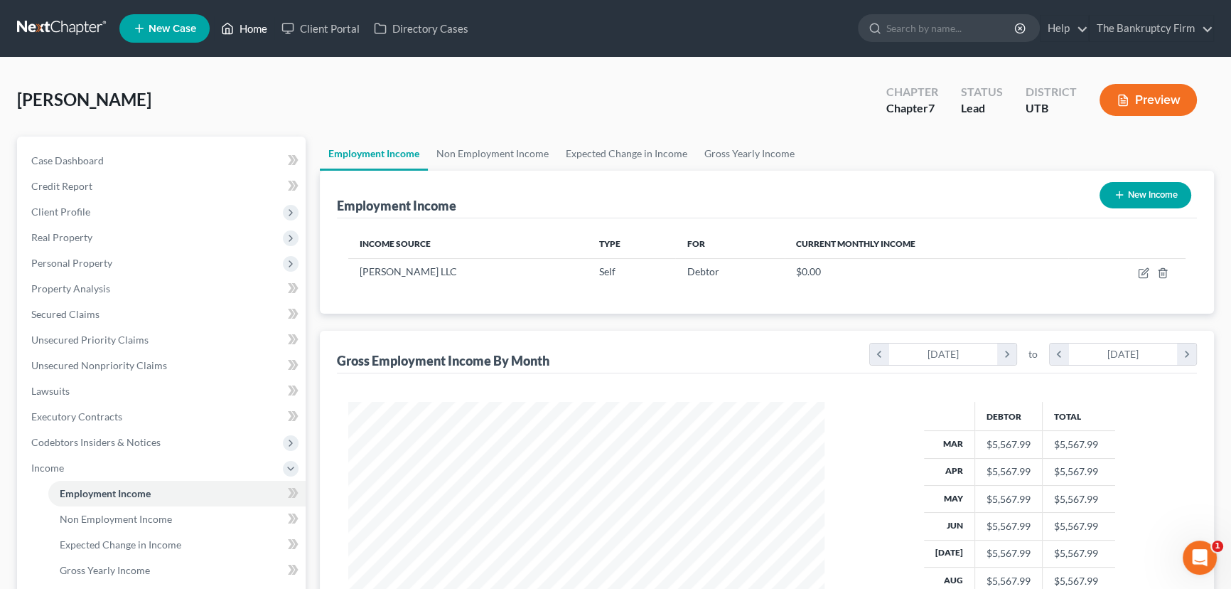
click at [251, 28] on link "Home" at bounding box center [244, 29] width 60 height 26
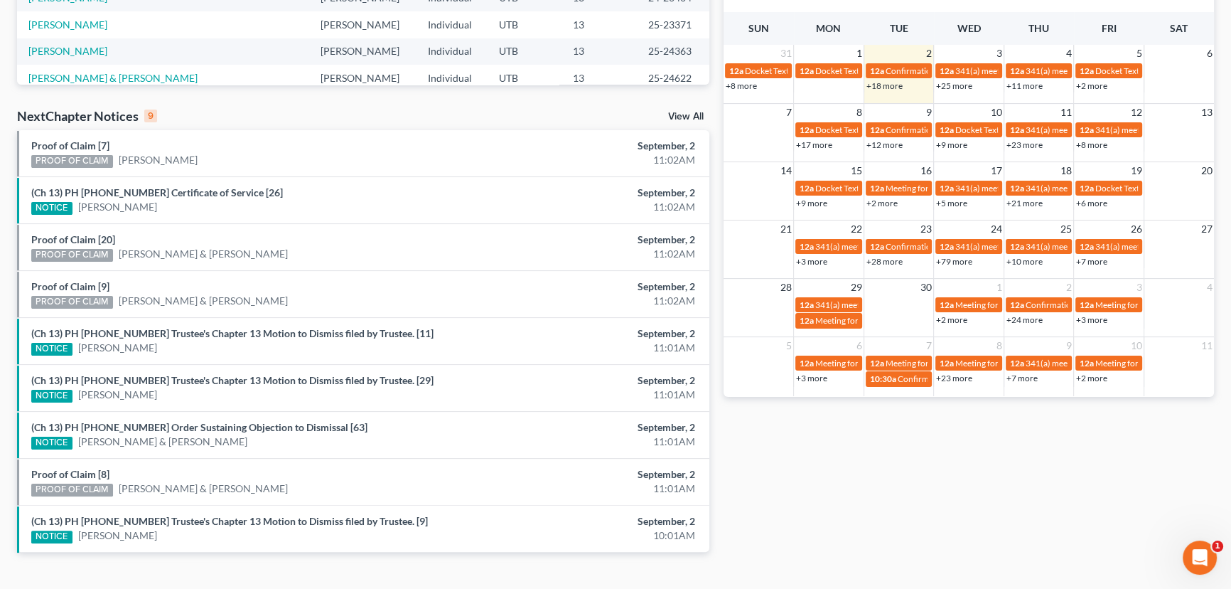
scroll to position [385, 0]
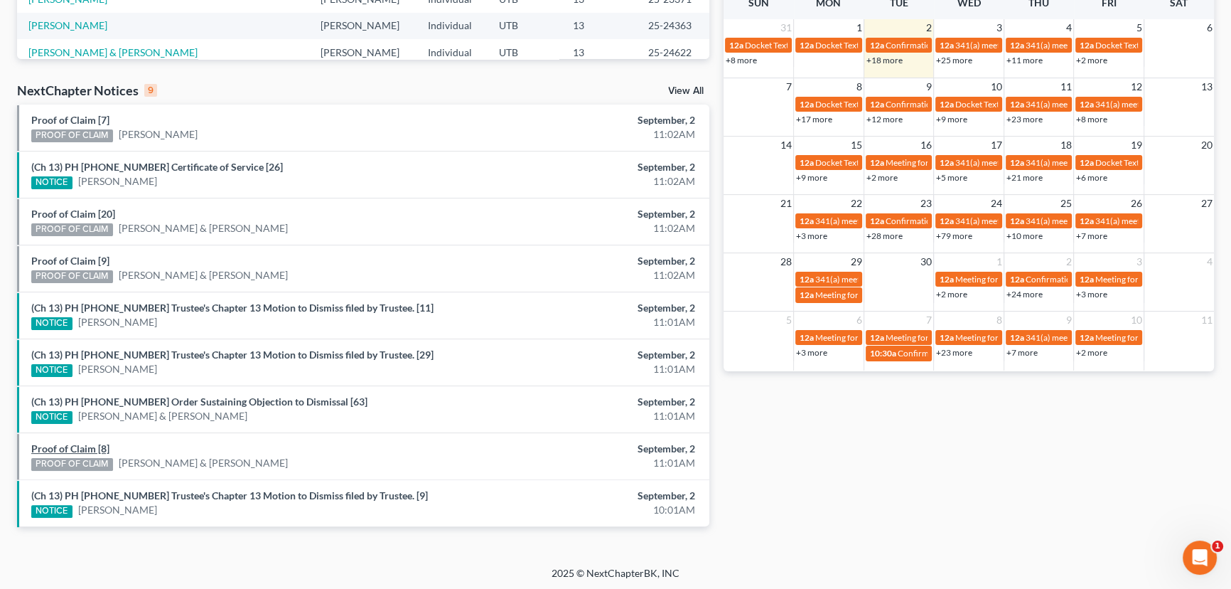
click at [82, 446] on link "Proof of Claim [8]" at bounding box center [70, 448] width 78 height 12
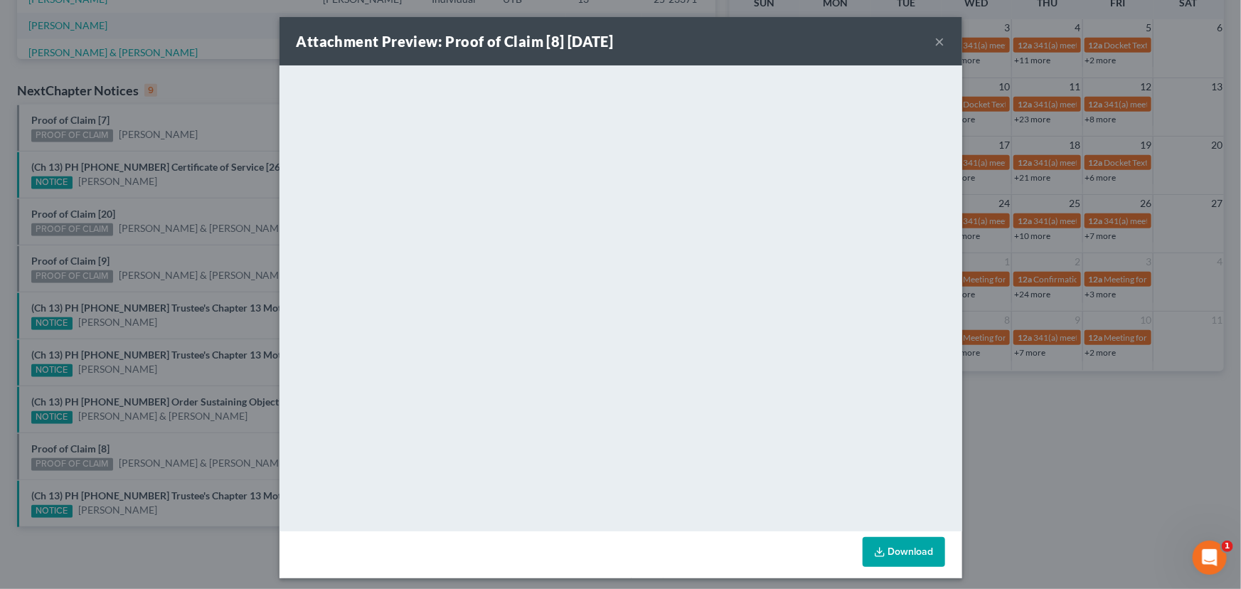
drag, startPoint x: 156, startPoint y: 443, endPoint x: 181, endPoint y: 443, distance: 24.9
click at [156, 443] on div "Attachment Preview: Proof of Claim [8] 09/02/2025 × <object ng-attr-data='https…" at bounding box center [620, 294] width 1241 height 589
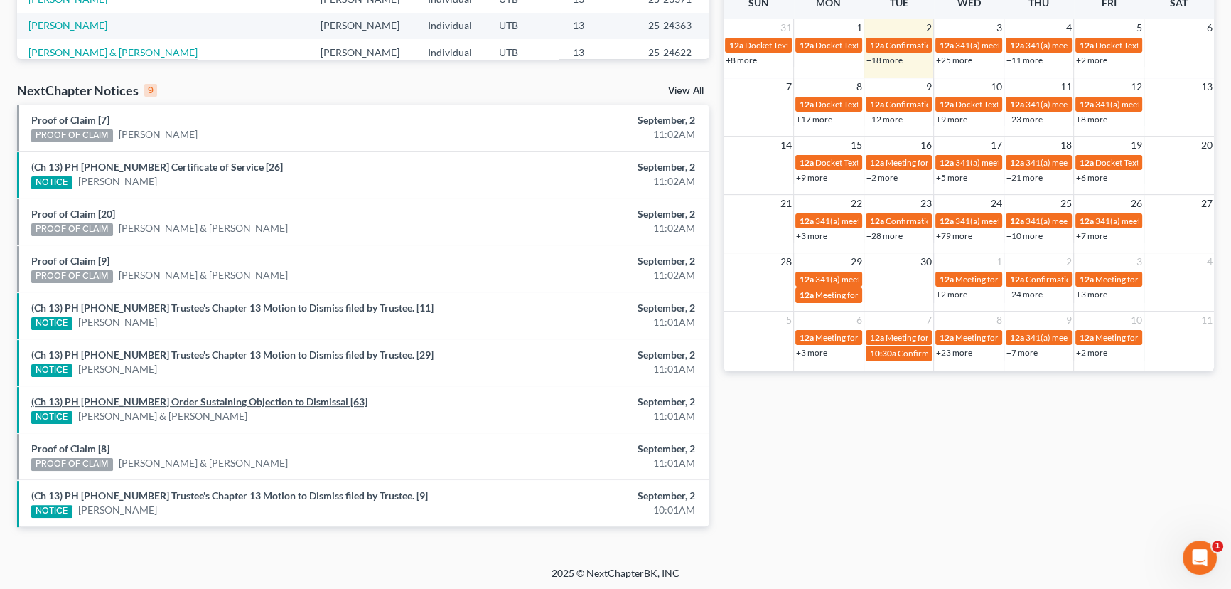
click at [192, 399] on link "(Ch 13) PH 24-22445 Order Sustaining Objection to Dismissal [63]" at bounding box center [199, 401] width 336 height 12
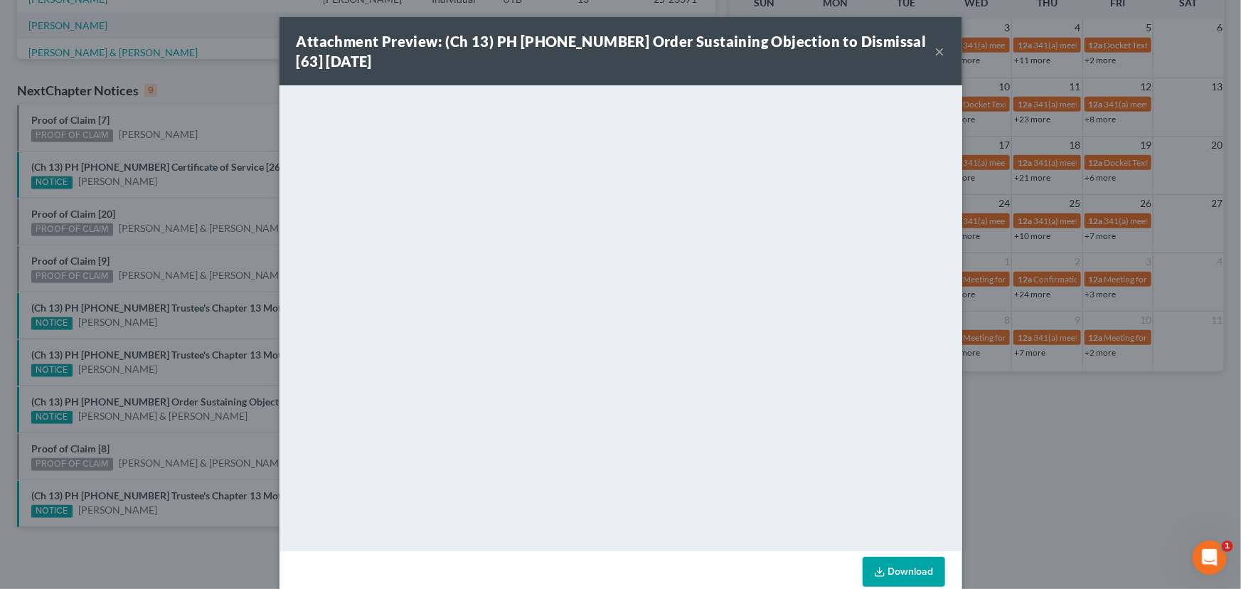
click at [169, 386] on div "Attachment Preview: (Ch 13) PH 24-22445 Order Sustaining Objection to Dismissal…" at bounding box center [620, 294] width 1241 height 589
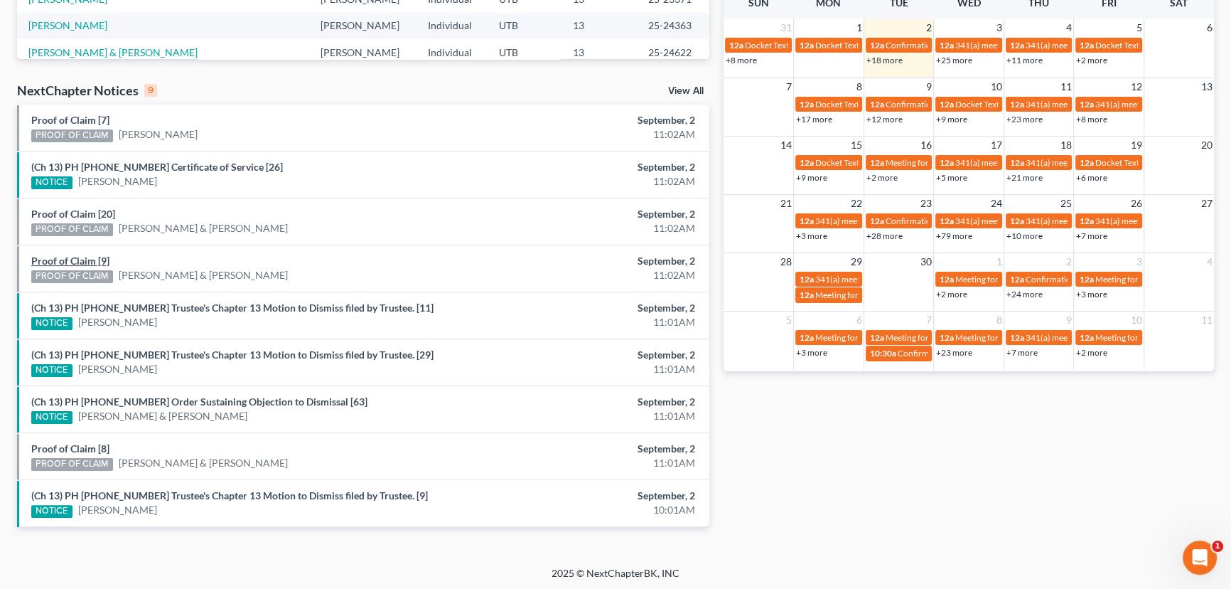
click at [84, 257] on link "Proof of Claim [9]" at bounding box center [70, 261] width 78 height 12
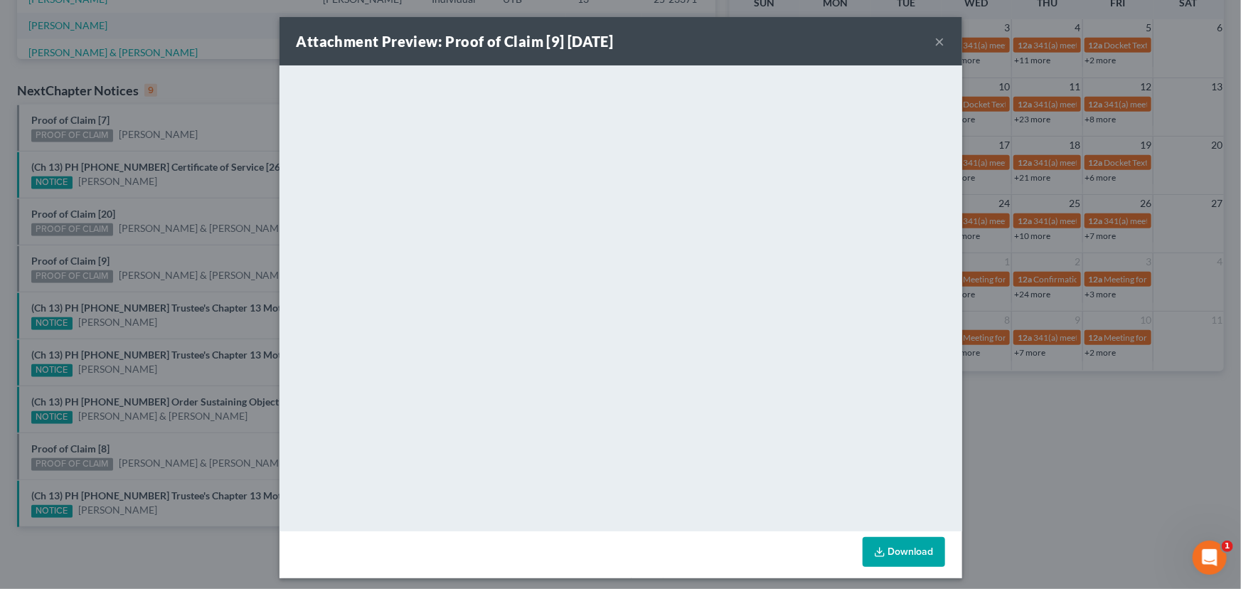
drag, startPoint x: 174, startPoint y: 259, endPoint x: 161, endPoint y: 246, distance: 18.1
click at [174, 259] on div "Attachment Preview: Proof of Claim [9] 09/02/2025 × <object ng-attr-data='https…" at bounding box center [620, 294] width 1241 height 589
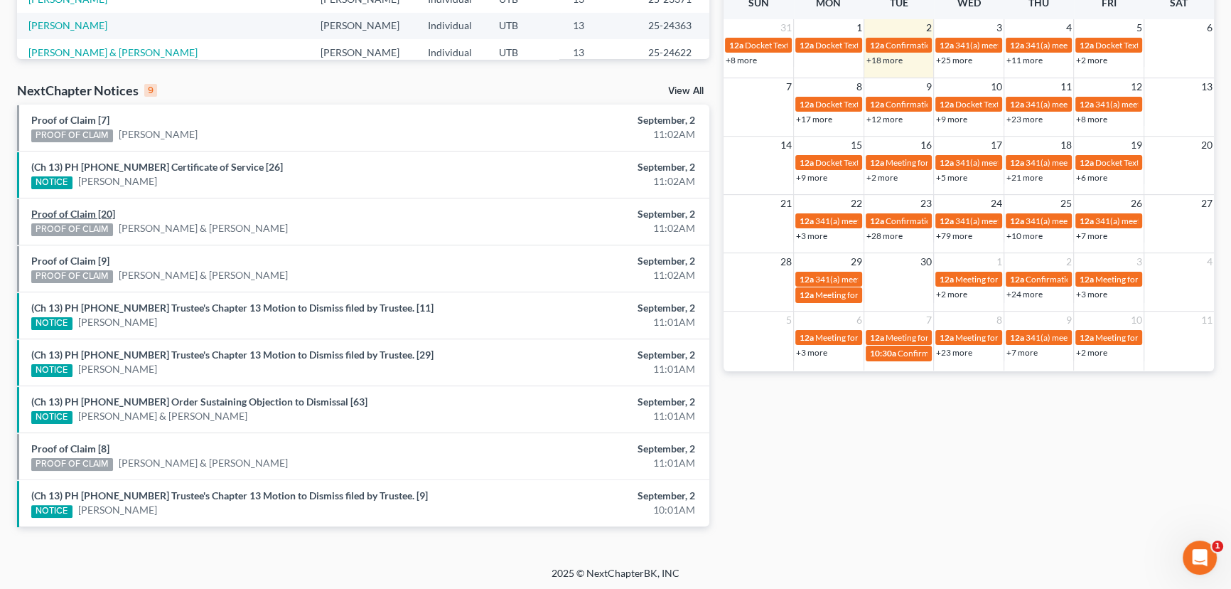
click at [70, 210] on link "Proof of Claim [20]" at bounding box center [73, 214] width 84 height 12
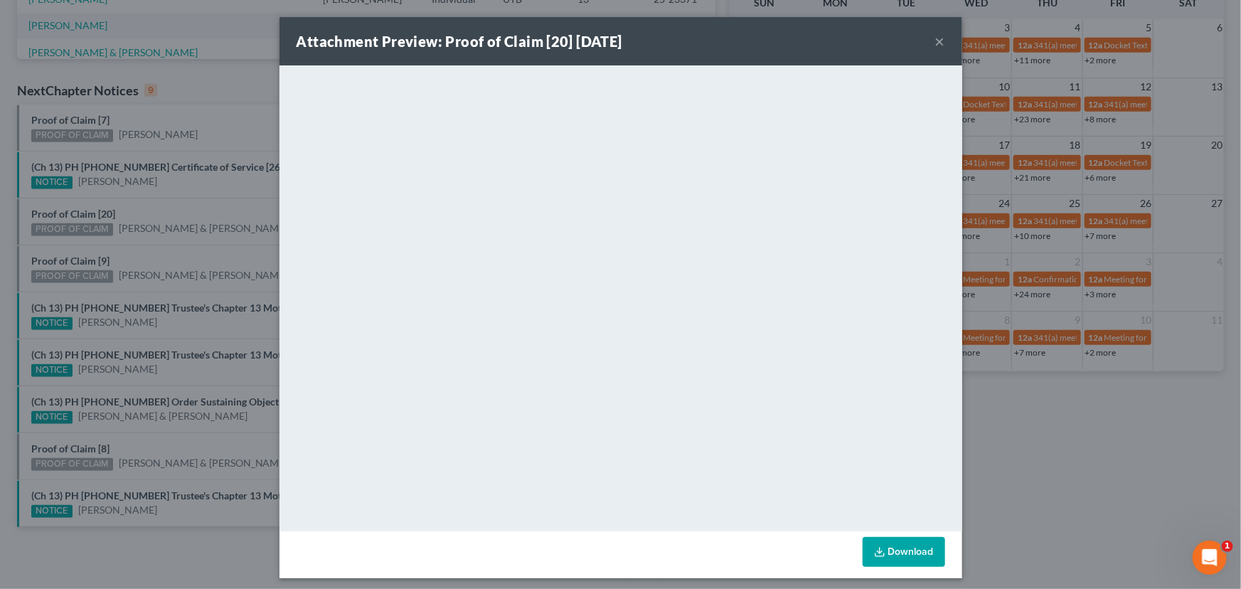
click at [164, 219] on div "Attachment Preview: Proof of Claim [20] 09/02/2025 × <object ng-attr-data='http…" at bounding box center [620, 294] width 1241 height 589
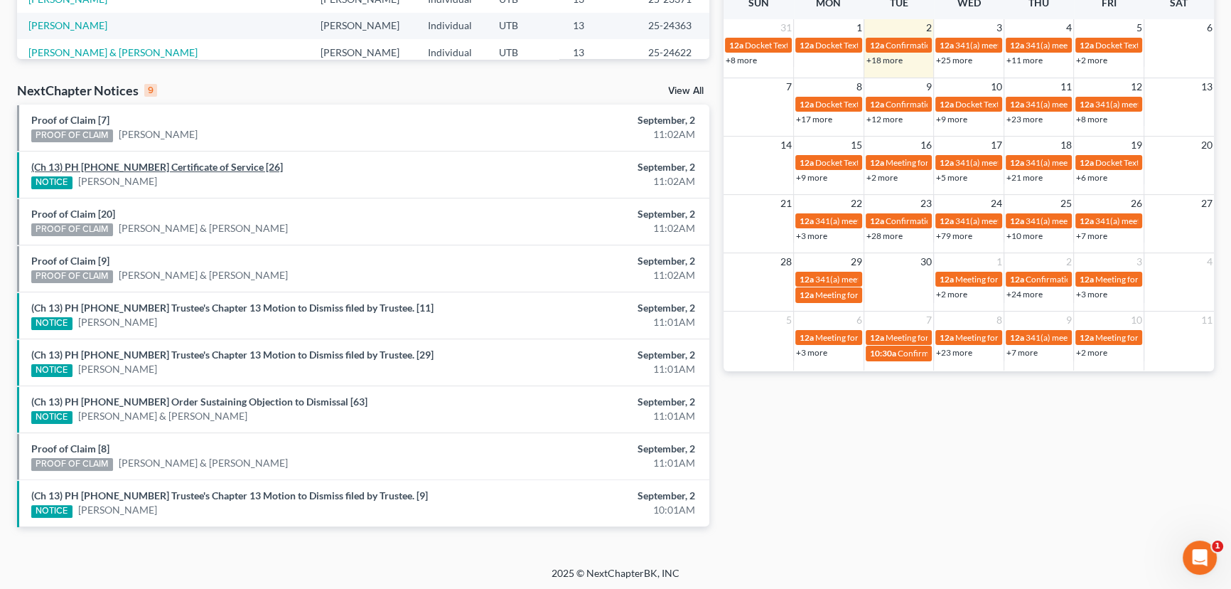
click at [159, 166] on link "(Ch 13) PH 25-23371 Certificate of Service [26]" at bounding box center [157, 167] width 252 height 12
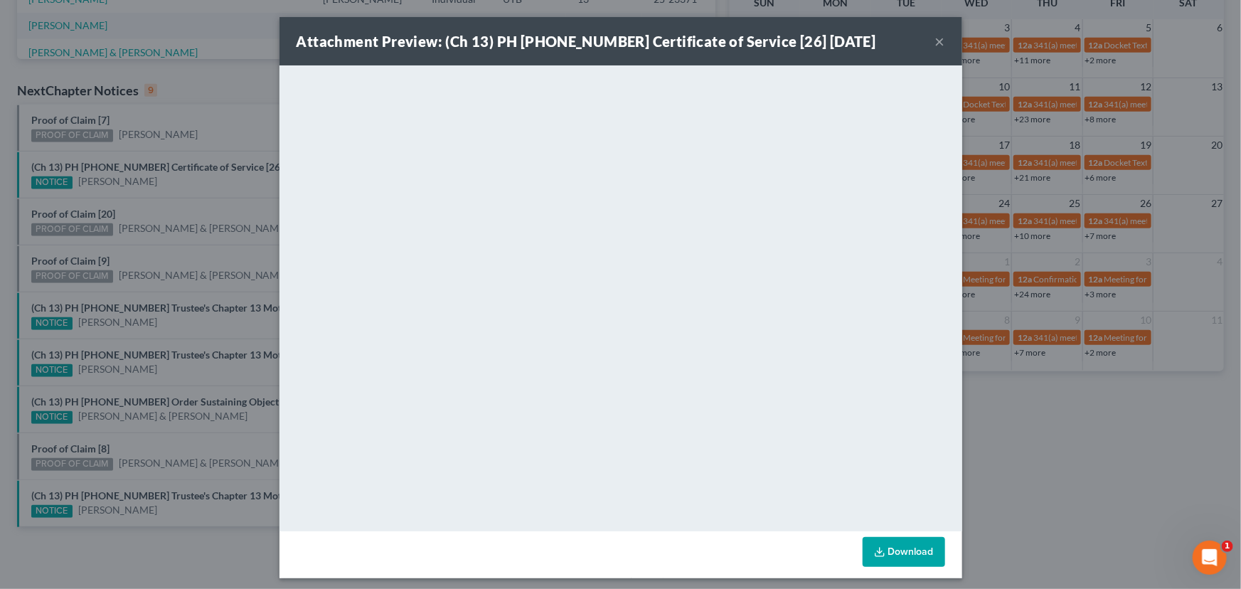
click at [186, 199] on div "Attachment Preview: (Ch 13) PH 25-23371 Certificate of Service [26] 09/02/2025 …" at bounding box center [620, 294] width 1241 height 589
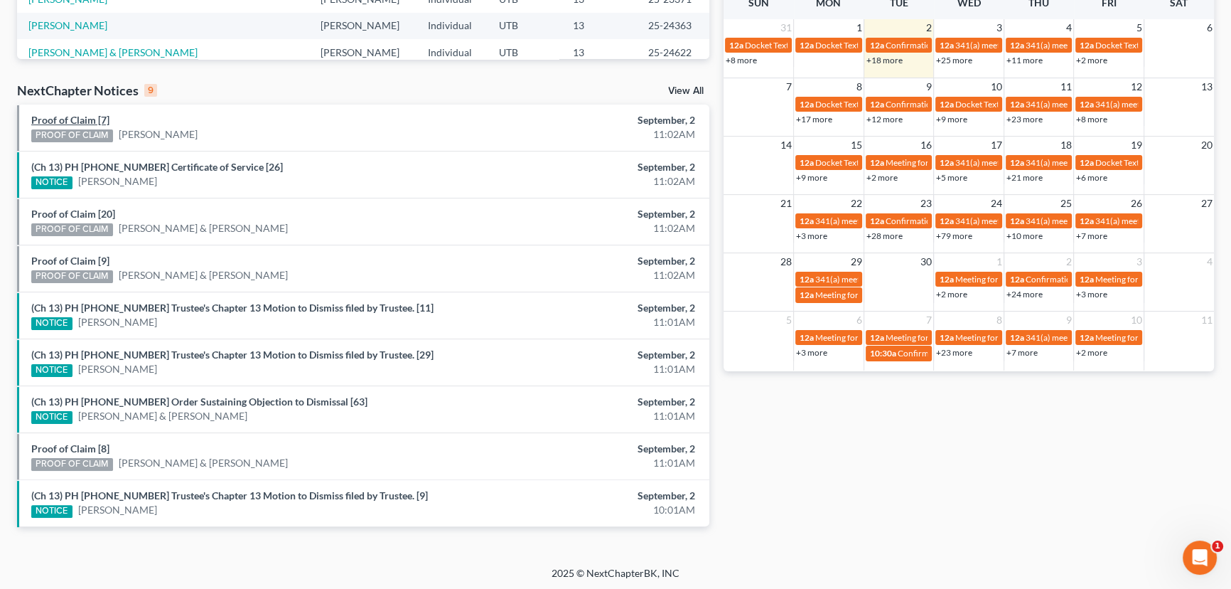
click at [71, 119] on link "Proof of Claim [7]" at bounding box center [70, 120] width 78 height 12
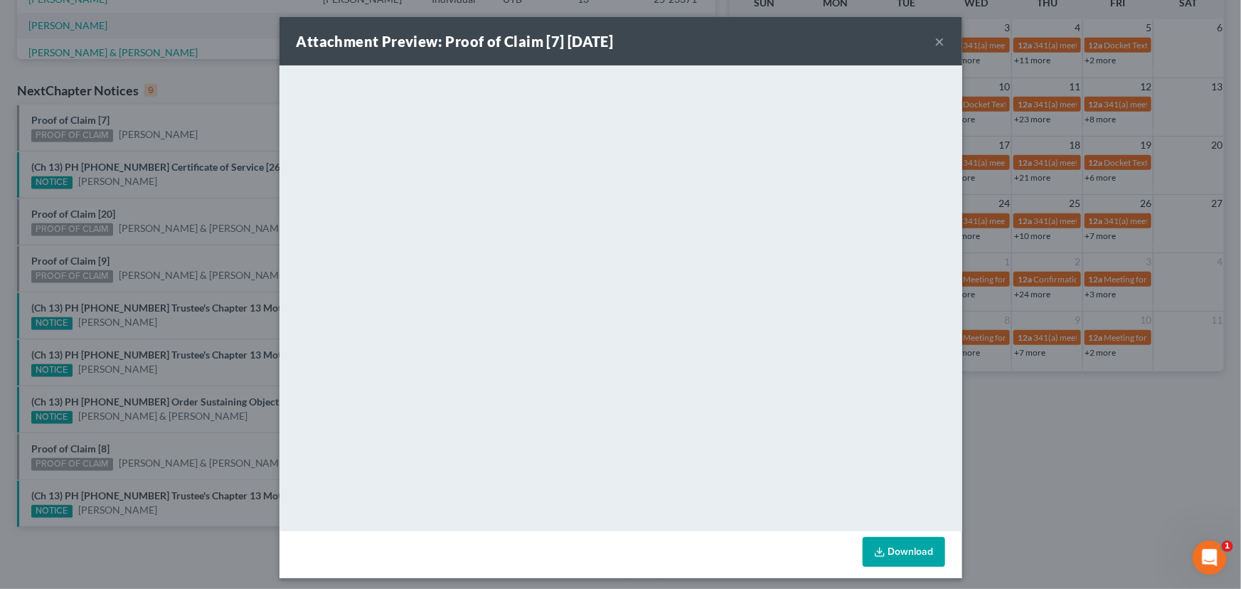
click at [213, 135] on div "Attachment Preview: Proof of Claim [7] 09/02/2025 × <object ng-attr-data='https…" at bounding box center [620, 294] width 1241 height 589
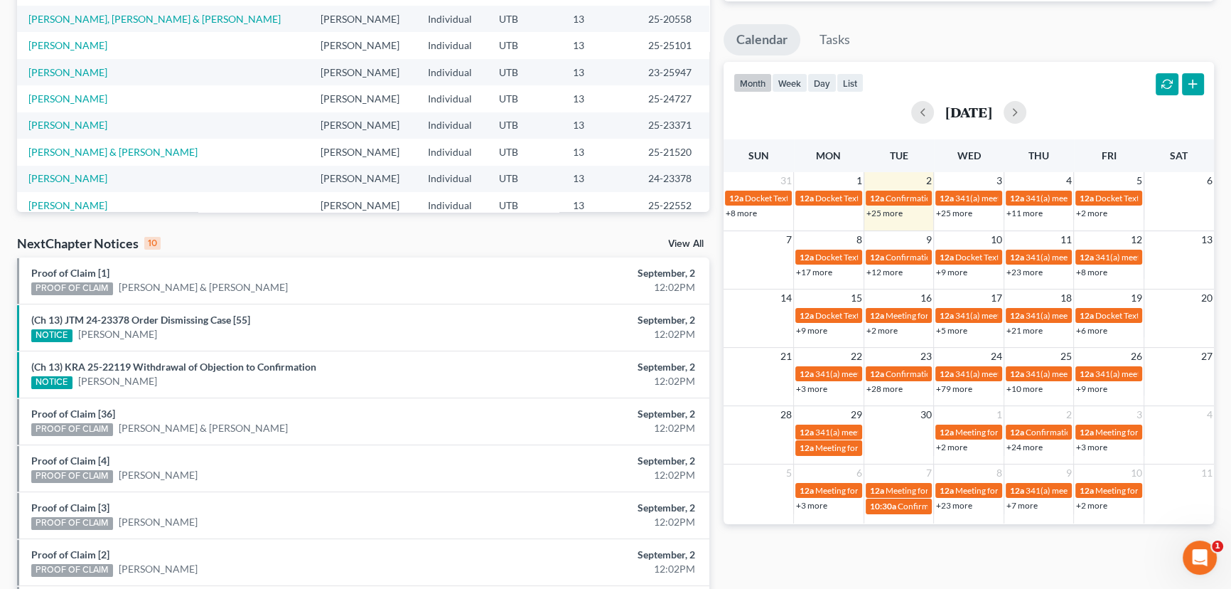
scroll to position [432, 0]
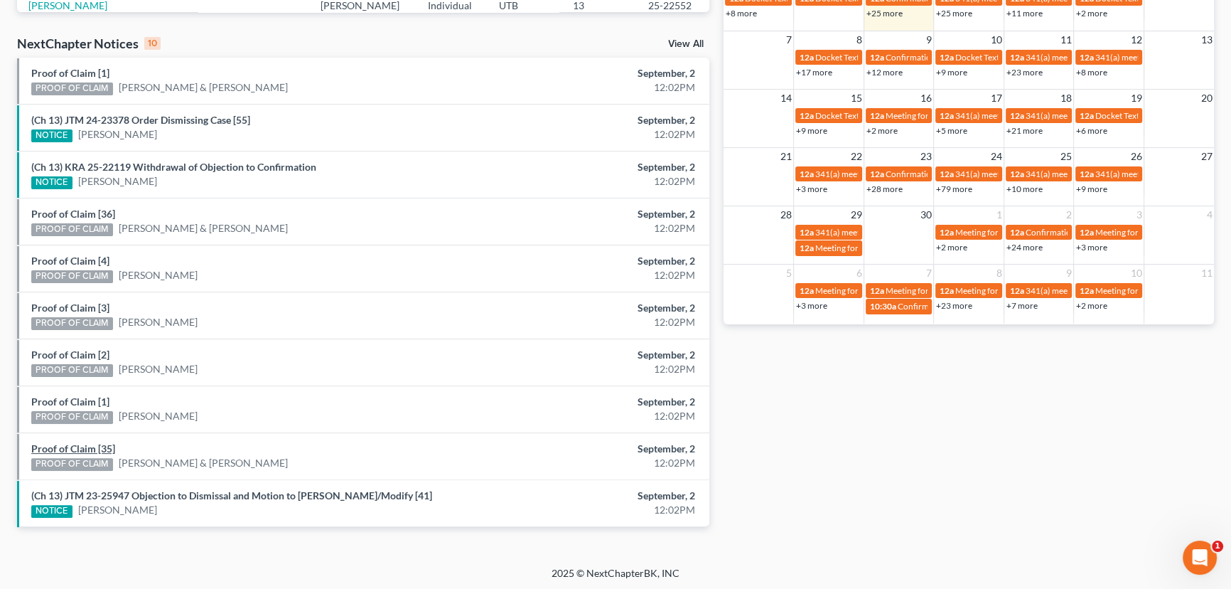
click at [49, 442] on link "Proof of Claim [35]" at bounding box center [73, 448] width 84 height 12
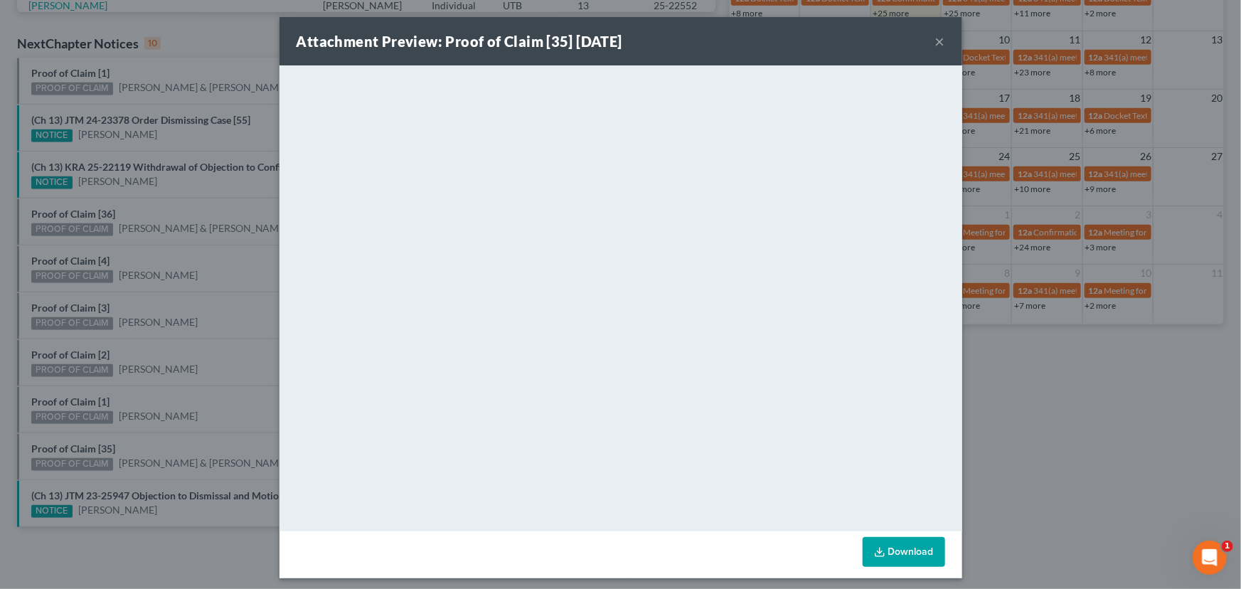
click at [50, 401] on div "Attachment Preview: Proof of Claim [35] 09/02/2025 × <object ng-attr-data='http…" at bounding box center [620, 294] width 1241 height 589
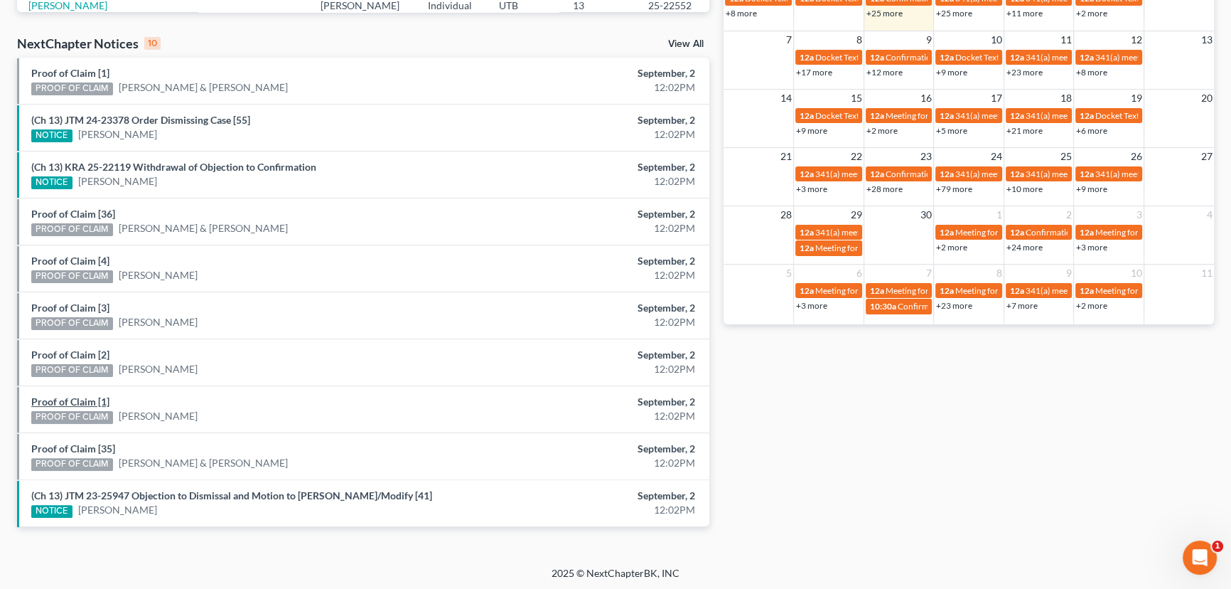
click at [50, 401] on link "Proof of Claim [1]" at bounding box center [70, 401] width 78 height 12
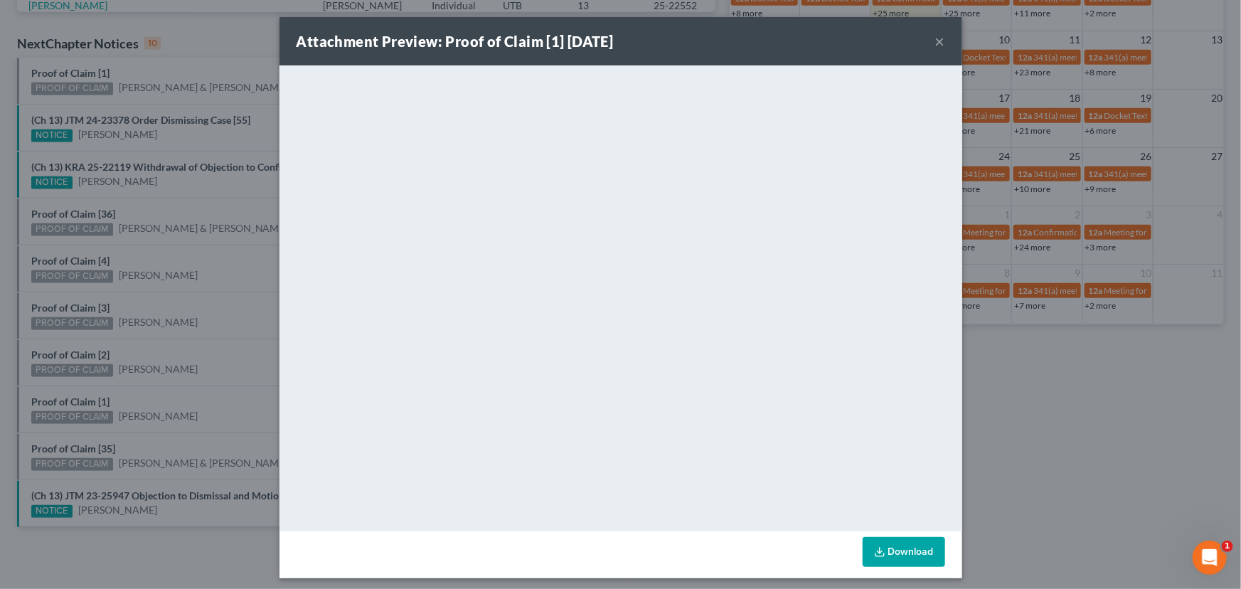
click at [74, 387] on div "Attachment Preview: Proof of Claim [1] 09/02/2025 × <object ng-attr-data='https…" at bounding box center [620, 294] width 1241 height 589
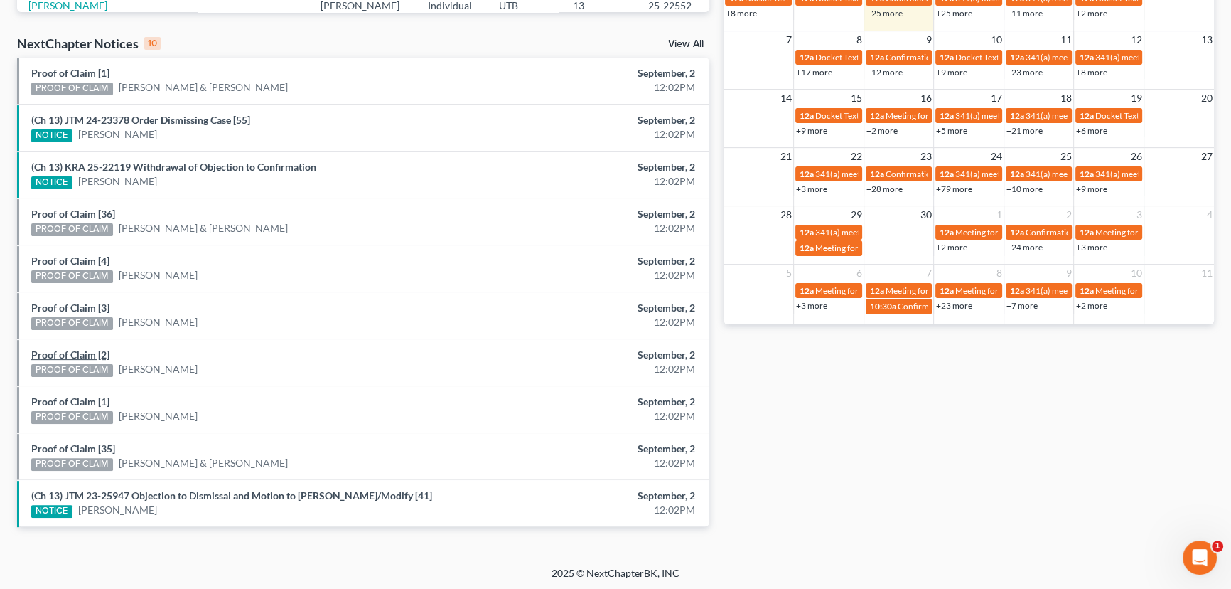
click at [77, 354] on link "Proof of Claim [2]" at bounding box center [70, 354] width 78 height 12
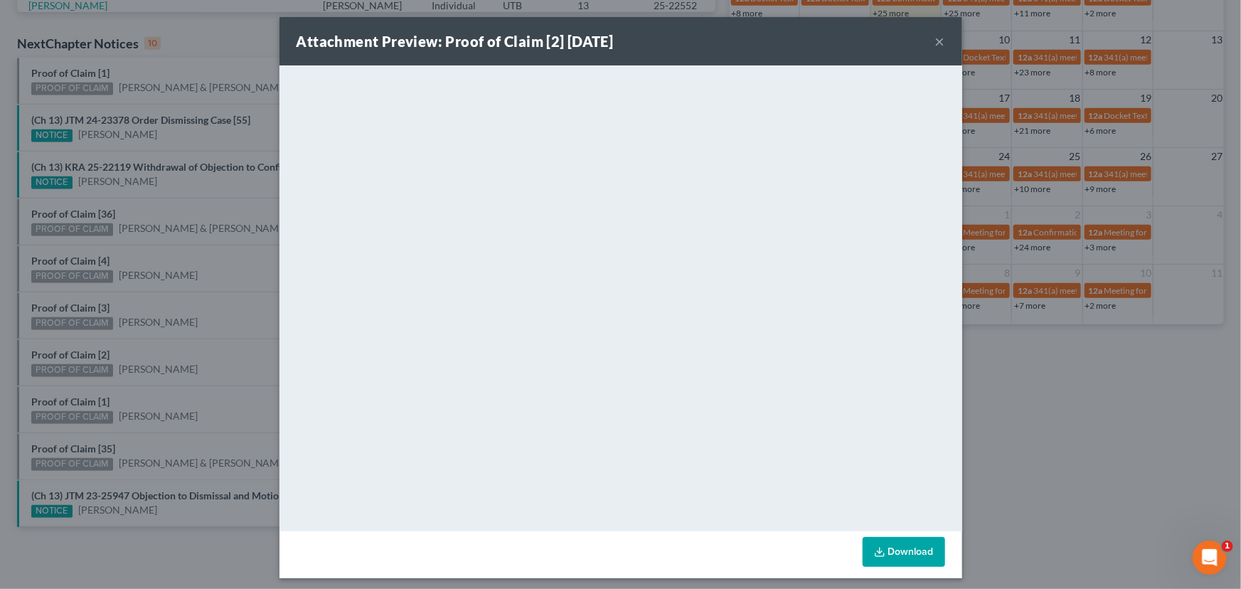
click at [87, 341] on div "Attachment Preview: Proof of Claim [2] 09/02/2025 × <object ng-attr-data='https…" at bounding box center [620, 294] width 1241 height 589
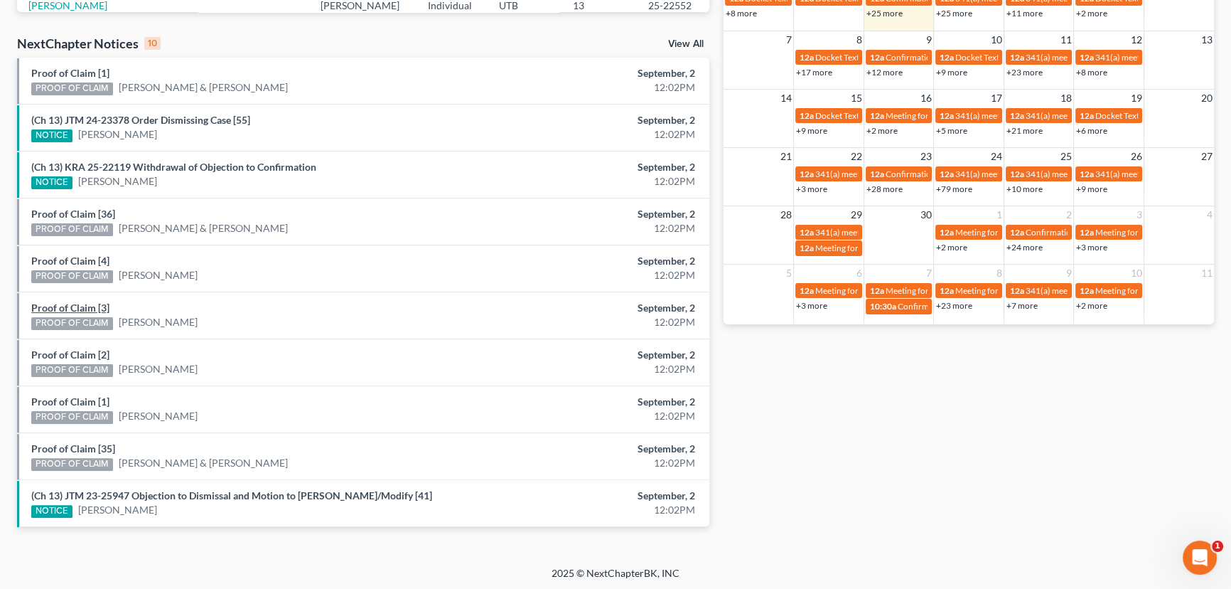
click at [79, 308] on link "Proof of Claim [3]" at bounding box center [70, 307] width 78 height 12
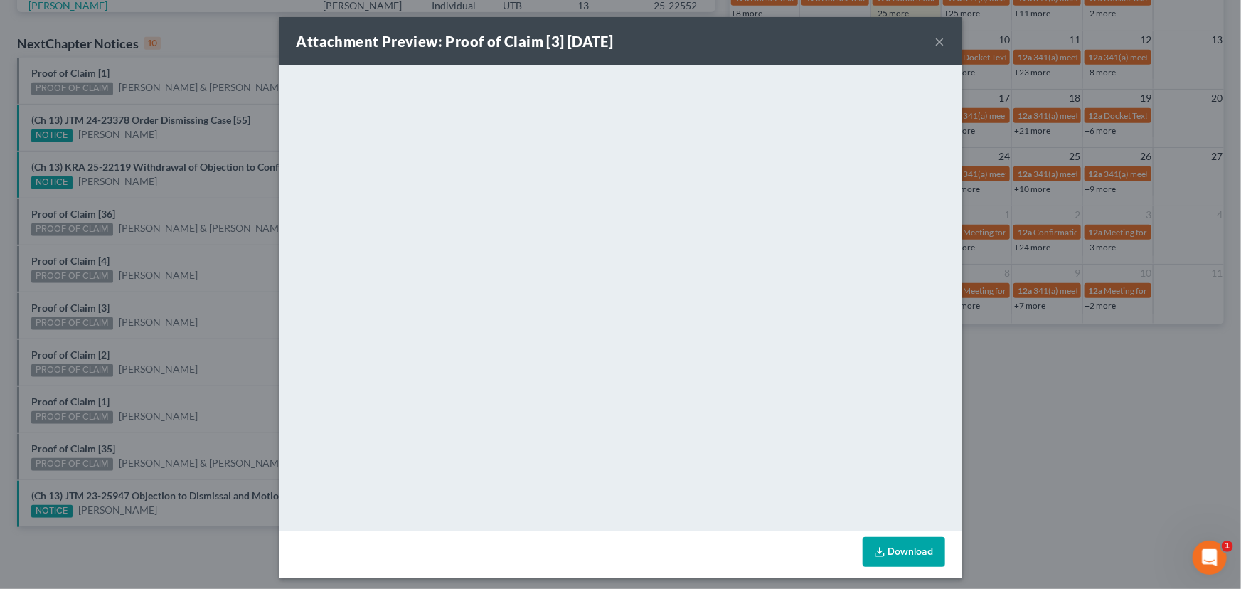
click at [78, 296] on div "Attachment Preview: Proof of Claim [3] 09/02/2025 × <object ng-attr-data='https…" at bounding box center [620, 294] width 1241 height 589
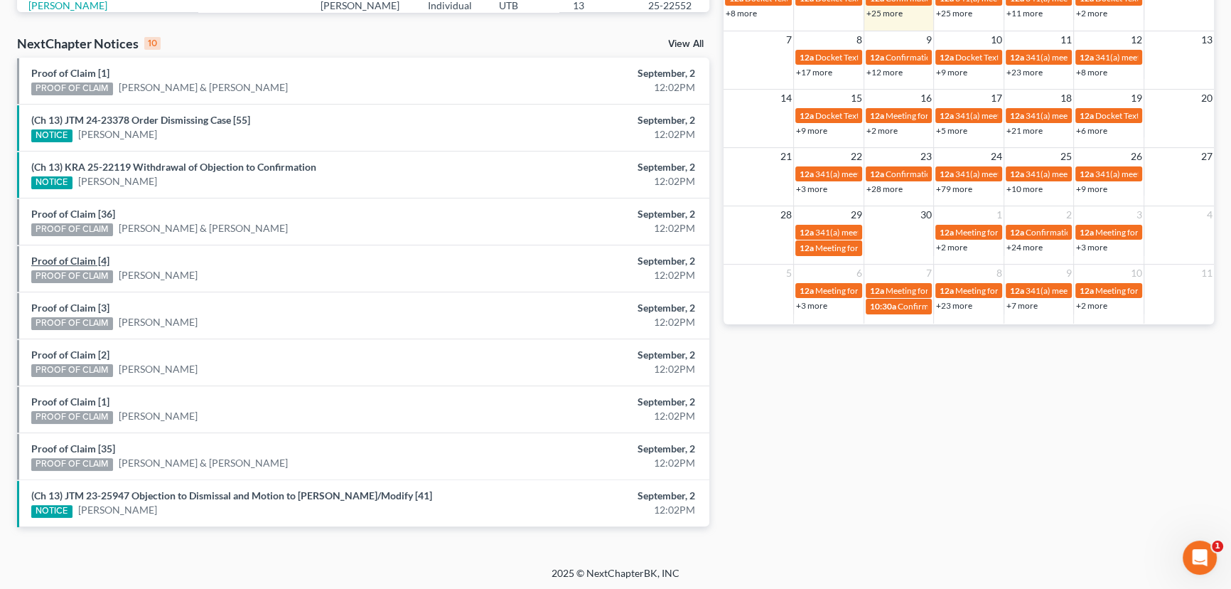
click at [74, 263] on link "Proof of Claim [4]" at bounding box center [70, 261] width 78 height 12
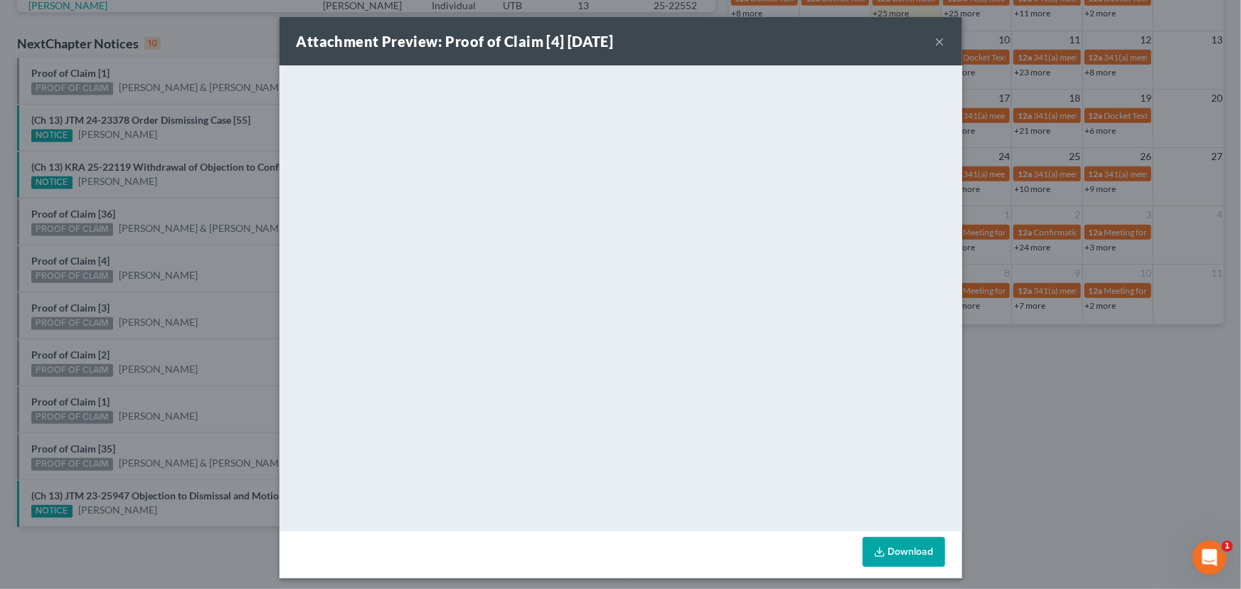
click at [73, 252] on div "Attachment Preview: Proof of Claim [4] 09/02/2025 × <object ng-attr-data='https…" at bounding box center [620, 294] width 1241 height 589
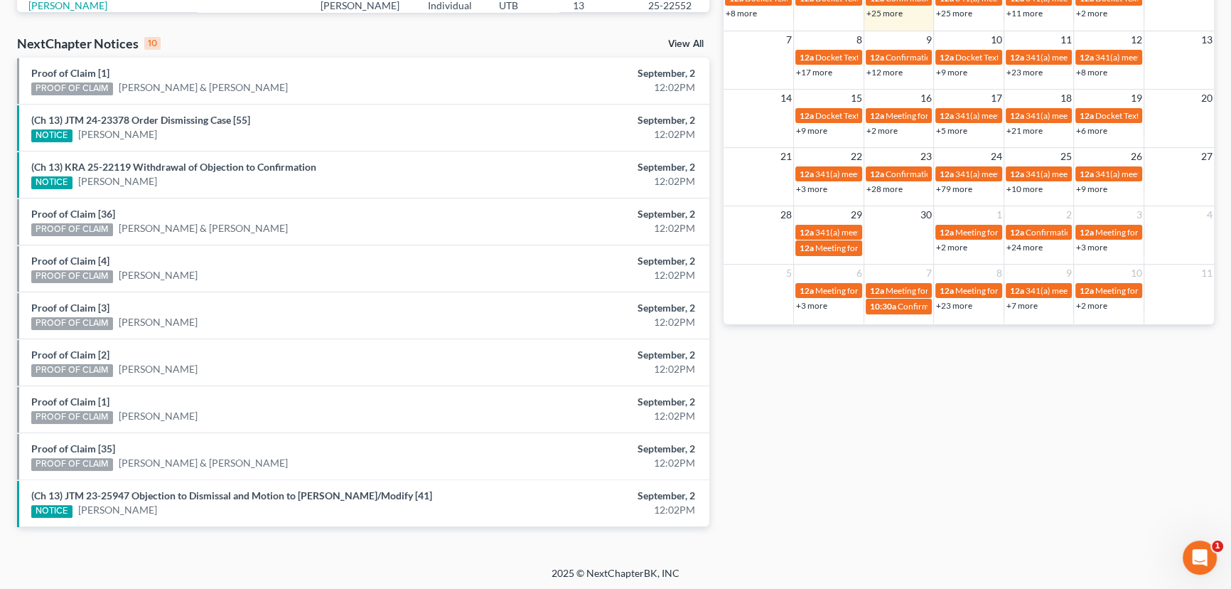
click at [74, 219] on div "Proof of Claim [36] PROOF OF CLAIM David Puttuck & Janet Puttuck" at bounding box center [250, 221] width 452 height 29
click at [70, 212] on link "Proof of Claim [36]" at bounding box center [73, 214] width 84 height 12
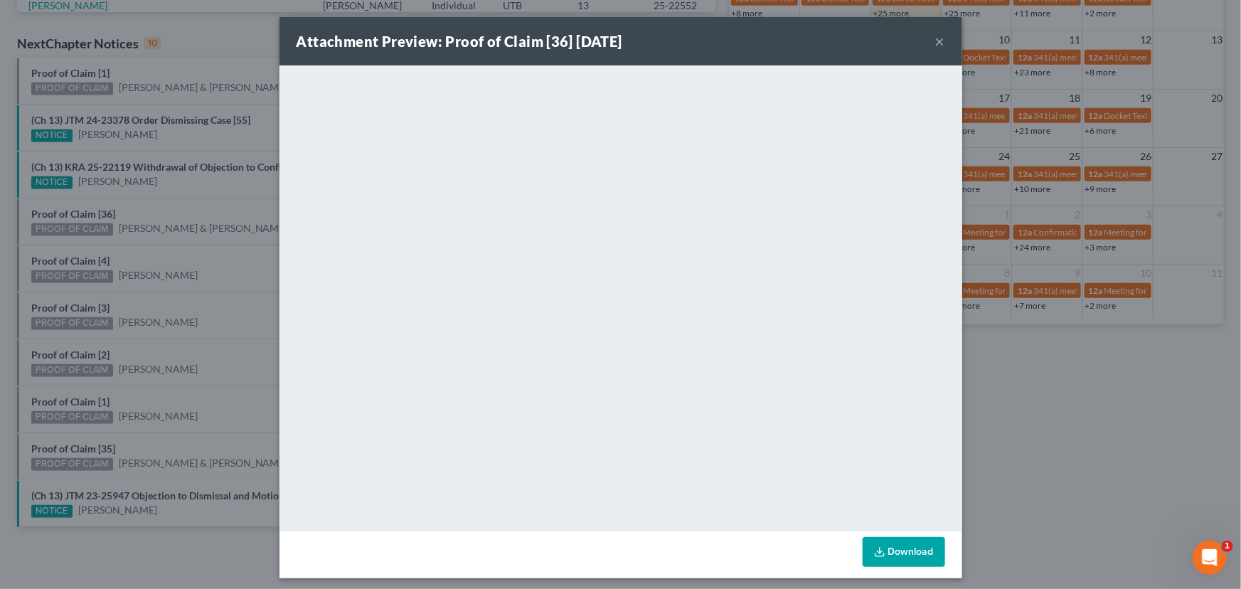
drag, startPoint x: 79, startPoint y: 208, endPoint x: 105, endPoint y: 190, distance: 32.2
click at [80, 208] on div "Attachment Preview: Proof of Claim [36] 09/02/2025 × <object ng-attr-data='http…" at bounding box center [620, 294] width 1241 height 589
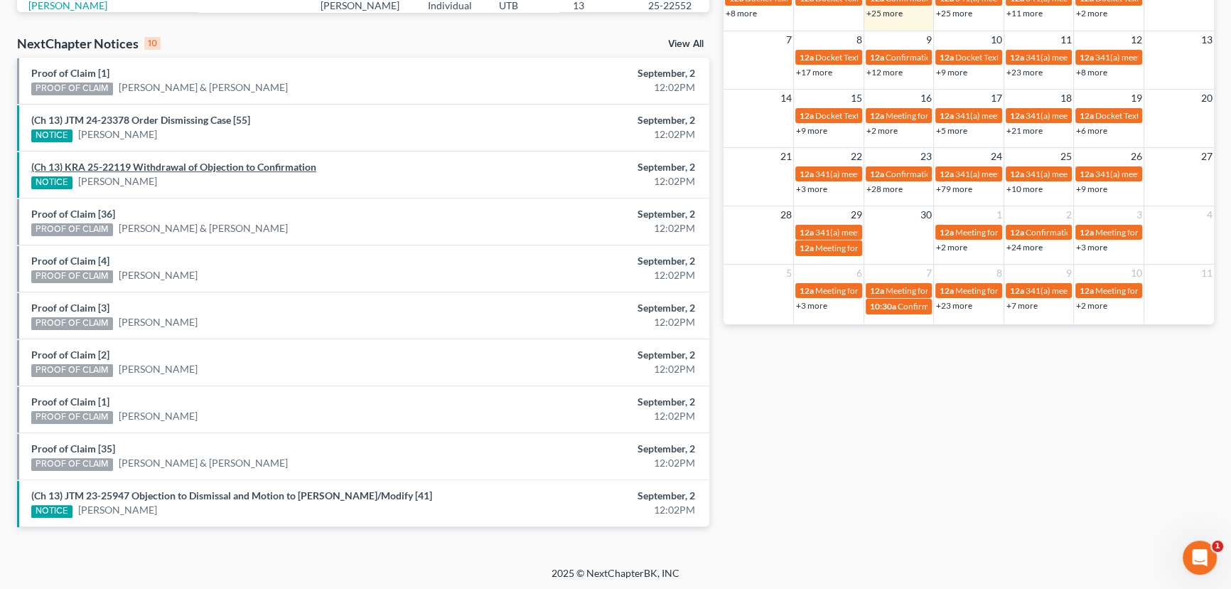
click at [141, 166] on link "(Ch 13) KRA 25-22119 Withdrawal of Objection to Confirmation" at bounding box center [173, 167] width 285 height 12
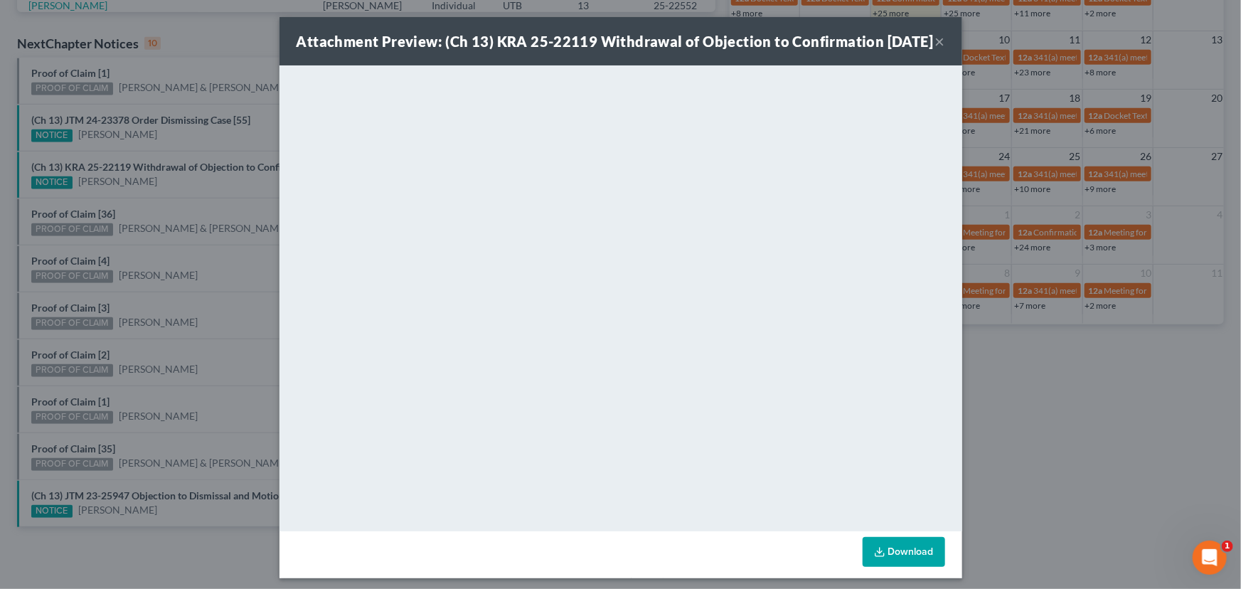
click at [182, 210] on div "Attachment Preview: (Ch 13) KRA 25-22119 Withdrawal of Objection to Confirmatio…" at bounding box center [620, 294] width 1241 height 589
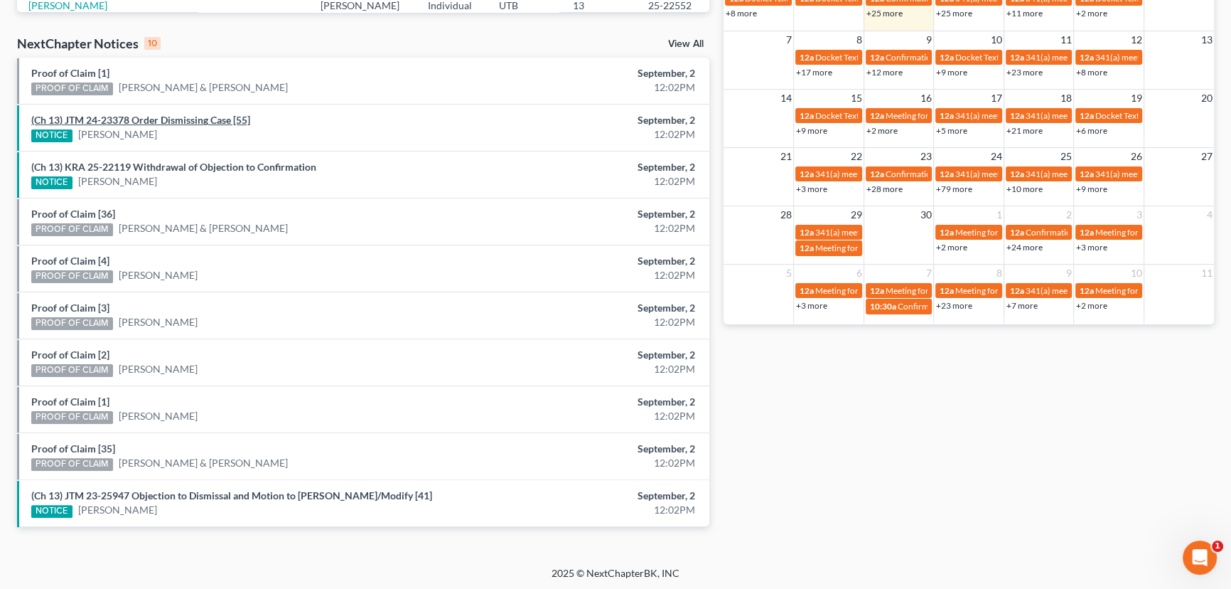
click at [163, 119] on link "(Ch 13) JTM 24-23378 Order Dismissing Case [55]" at bounding box center [140, 120] width 219 height 12
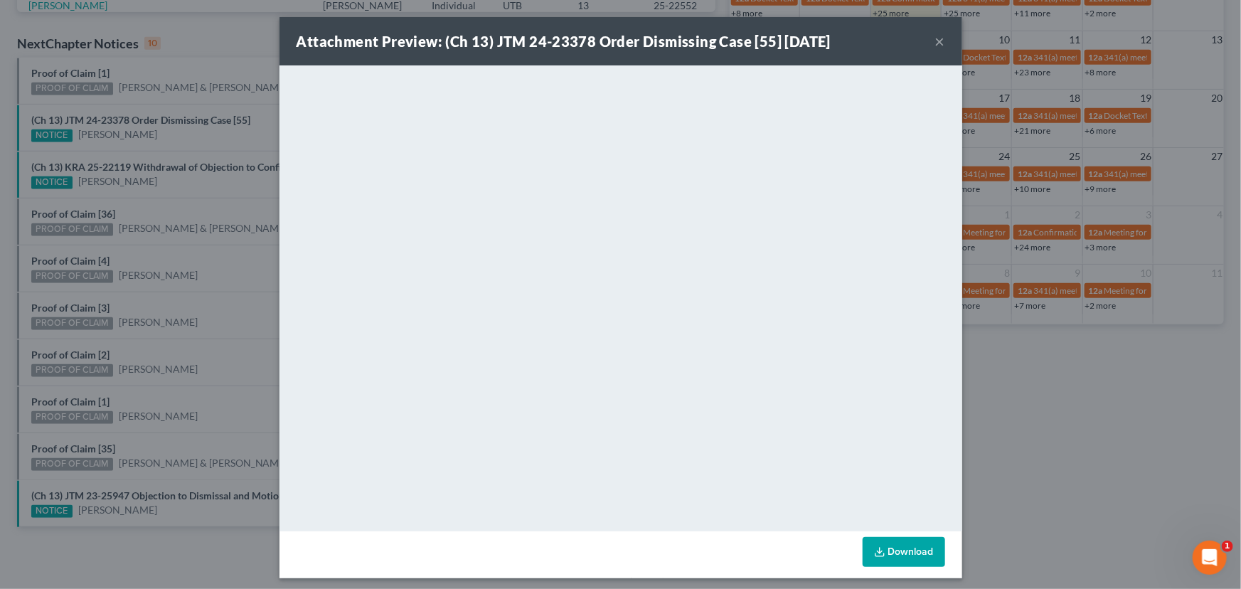
click at [124, 108] on div "Attachment Preview: (Ch 13) JTM 24-23378 Order Dismissing Case [55] 09/02/2025 …" at bounding box center [620, 294] width 1241 height 589
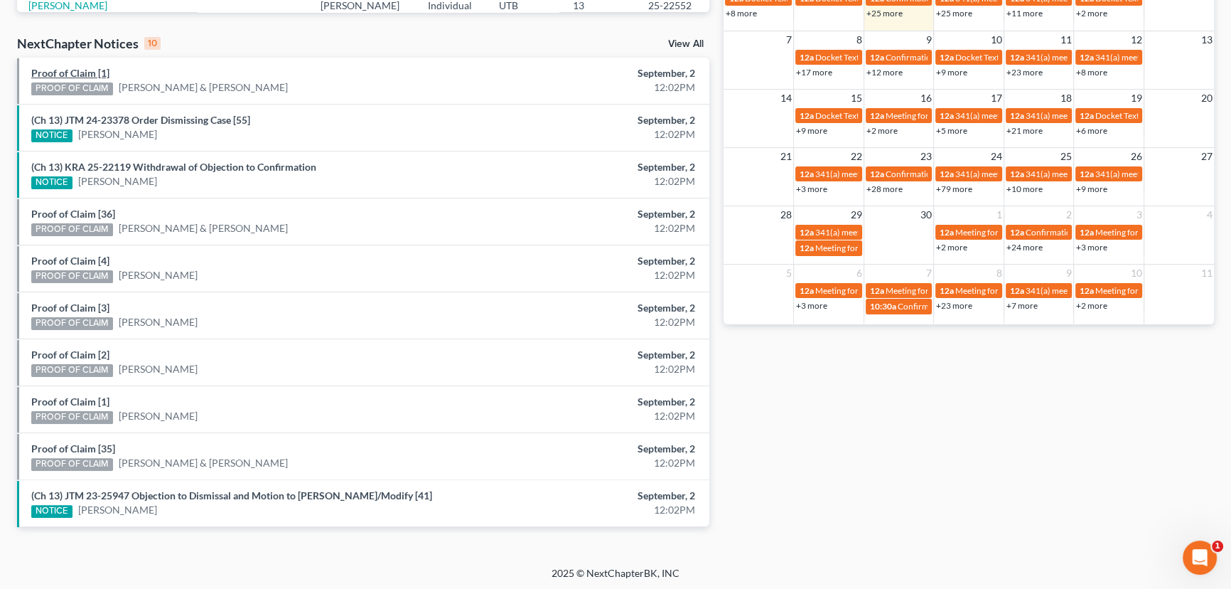
click at [64, 72] on link "Proof of Claim [1]" at bounding box center [70, 73] width 78 height 12
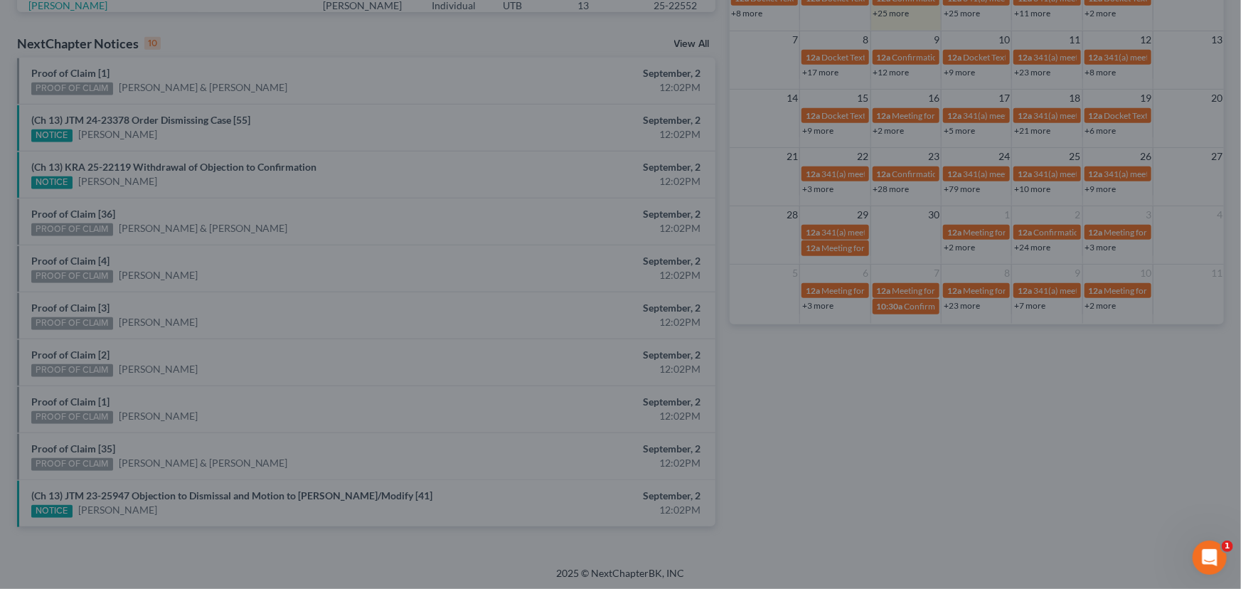
click at [192, 101] on div "Attachment Preview: Proof of Claim [1] 09/02/2025 × <object ng-attr-data='https…" at bounding box center [620, 294] width 1241 height 589
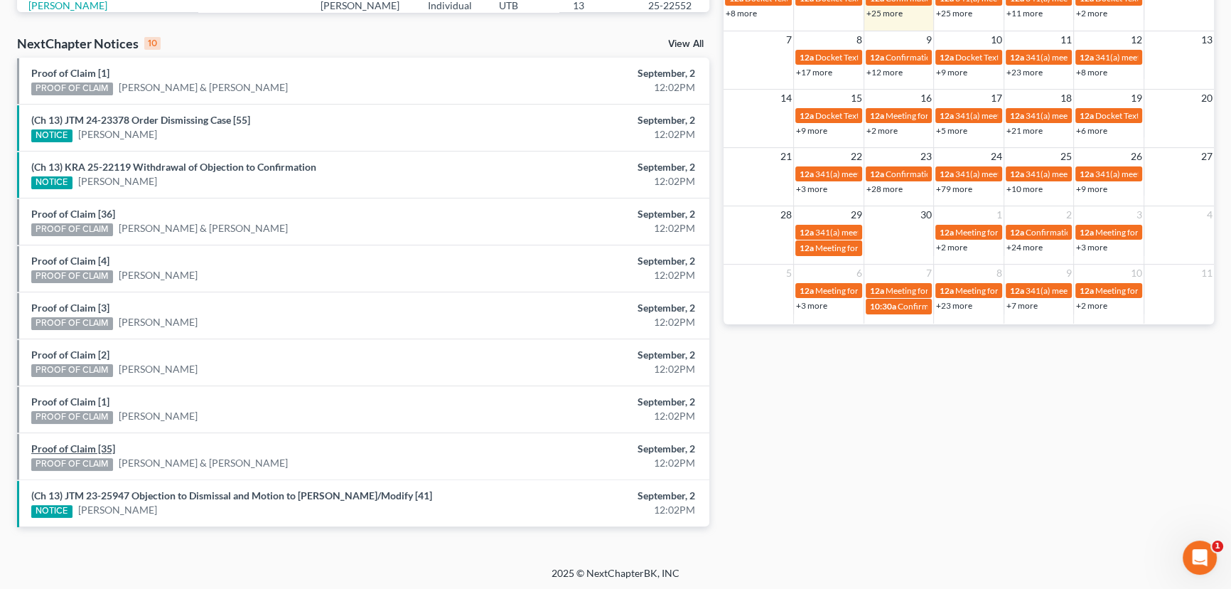
click at [60, 446] on link "Proof of Claim [35]" at bounding box center [73, 448] width 84 height 12
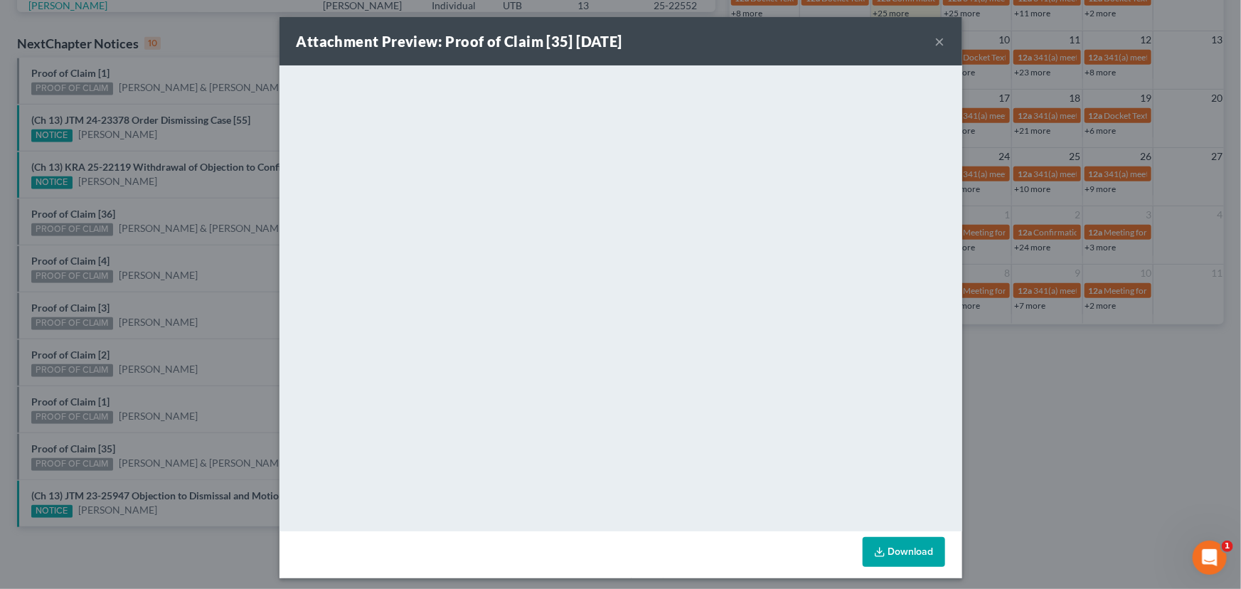
click at [176, 419] on div "Attachment Preview: Proof of Claim [35] 09/02/2025 × <object ng-attr-data='http…" at bounding box center [620, 294] width 1241 height 589
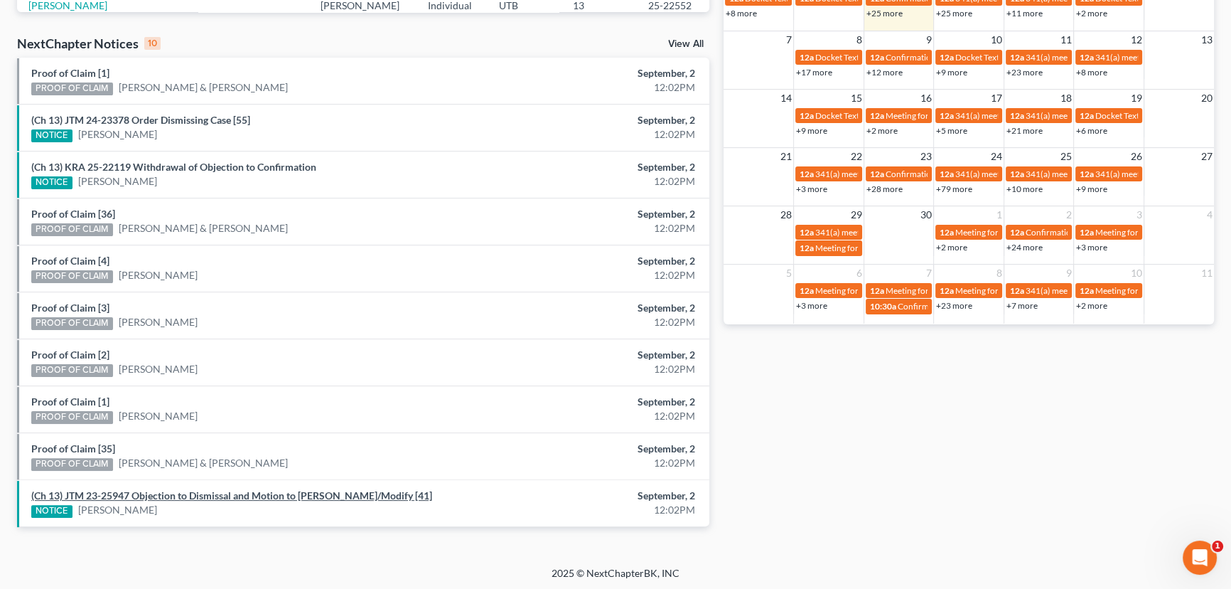
click at [203, 495] on link "(Ch 13) JTM 23-25947 Objection to Dismissal and Motion to Abate/Modify [41]" at bounding box center [231, 495] width 401 height 12
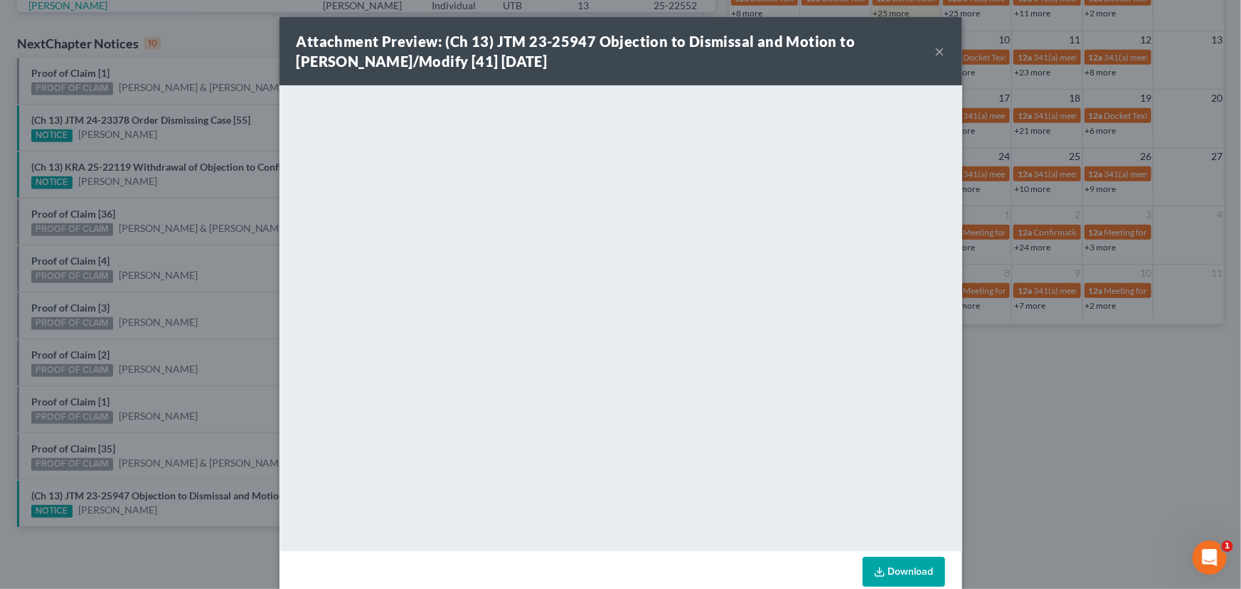
click at [240, 366] on div "Attachment Preview: (Ch 13) JTM 23-25947 Objection to Dismissal and Motion to A…" at bounding box center [620, 294] width 1241 height 589
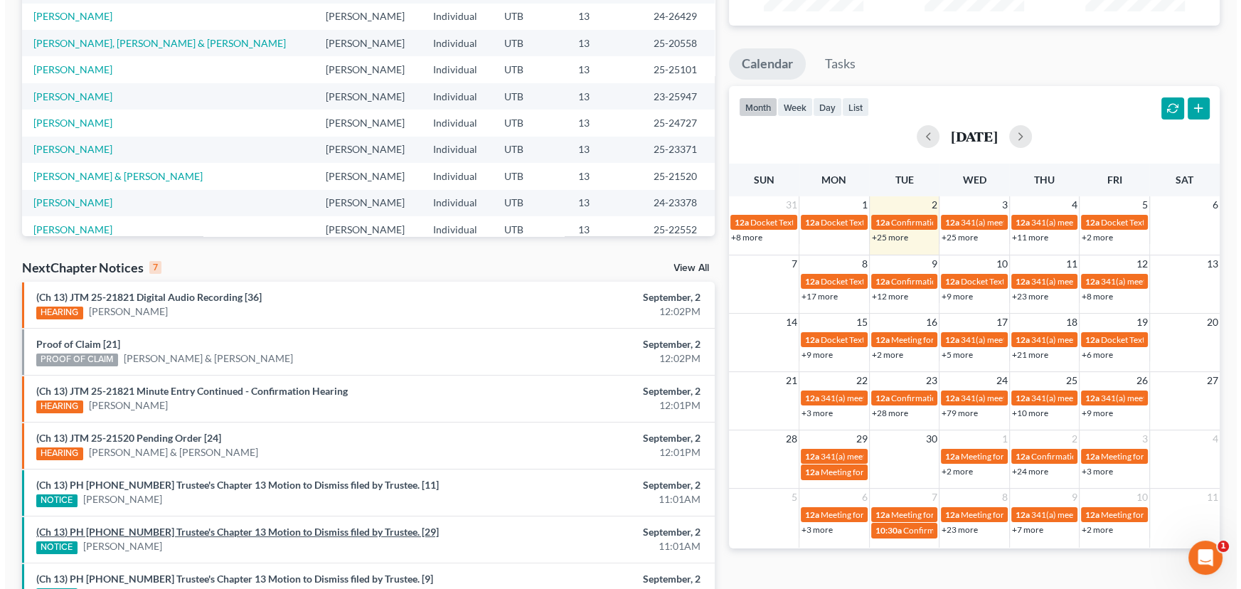
scroll to position [291, 0]
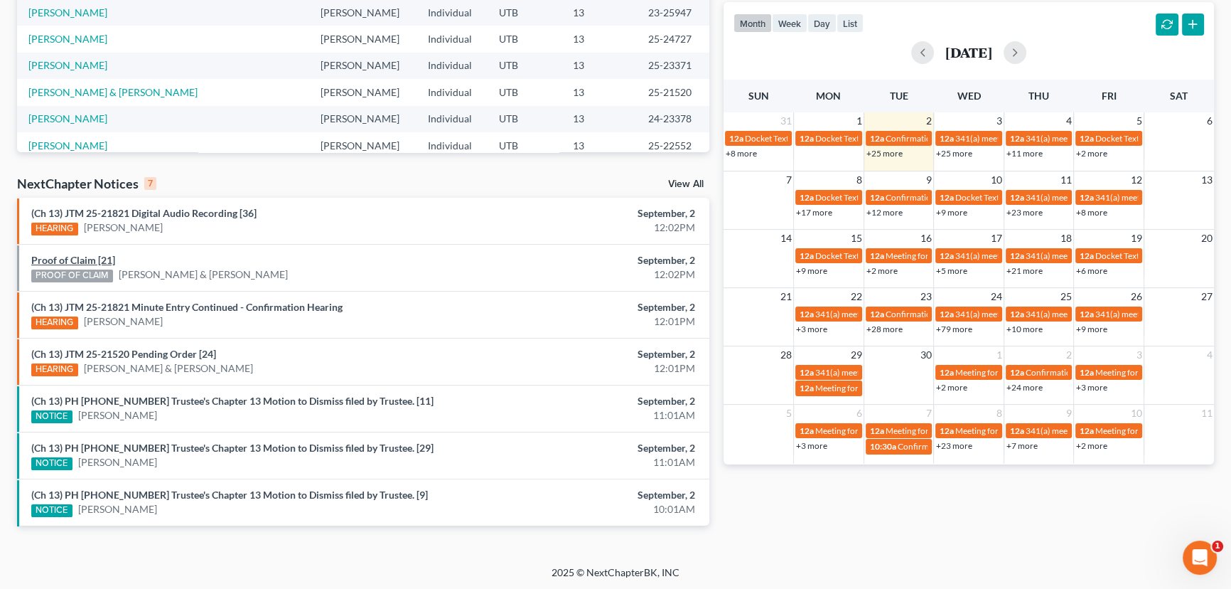
click at [57, 261] on link "Proof of Claim [21]" at bounding box center [73, 260] width 84 height 12
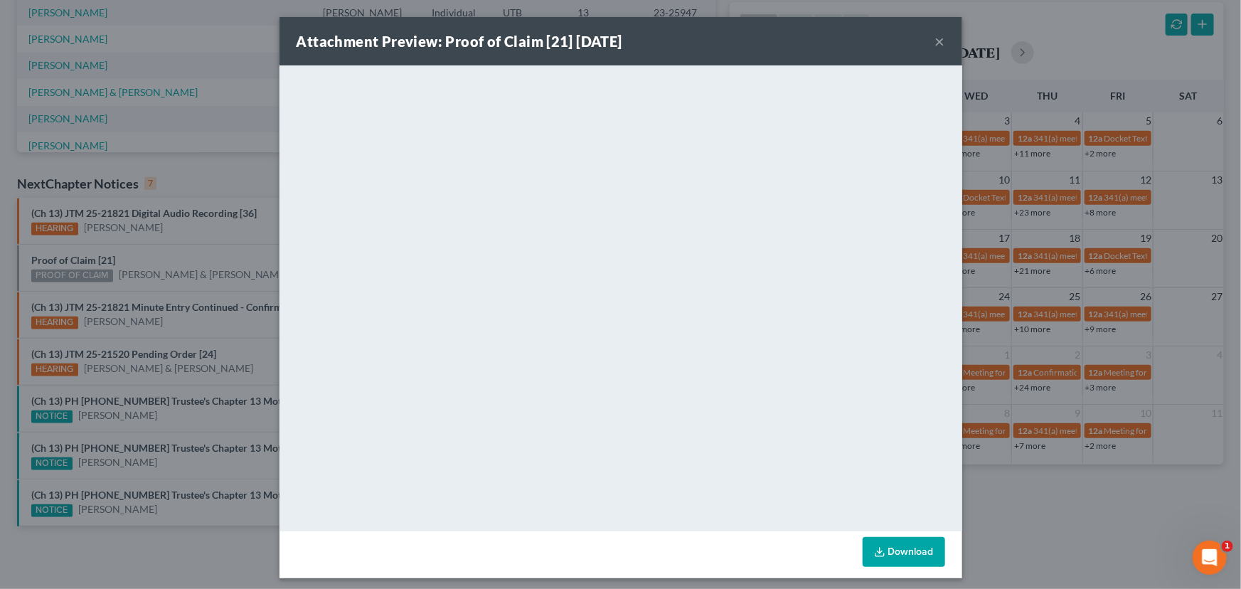
click at [149, 261] on div "Attachment Preview: Proof of Claim [21] [DATE] × <object ng-attr-data='[URL][DO…" at bounding box center [620, 294] width 1241 height 589
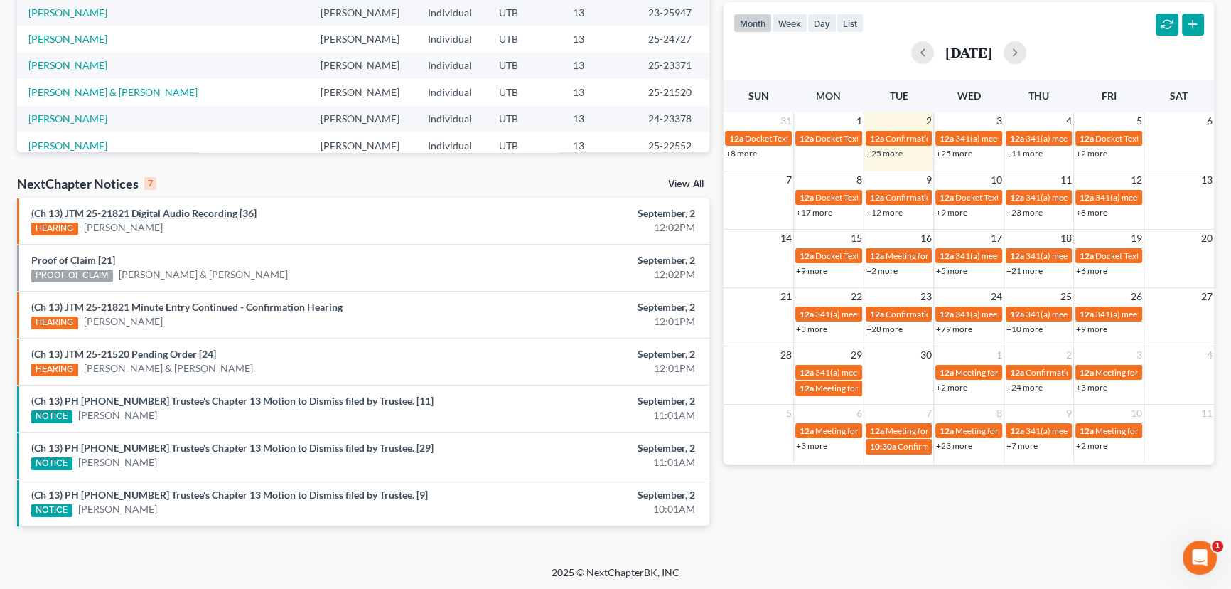
click at [149, 213] on link "(Ch 13) JTM 25-21821 Digital Audio Recording [36]" at bounding box center [143, 213] width 225 height 12
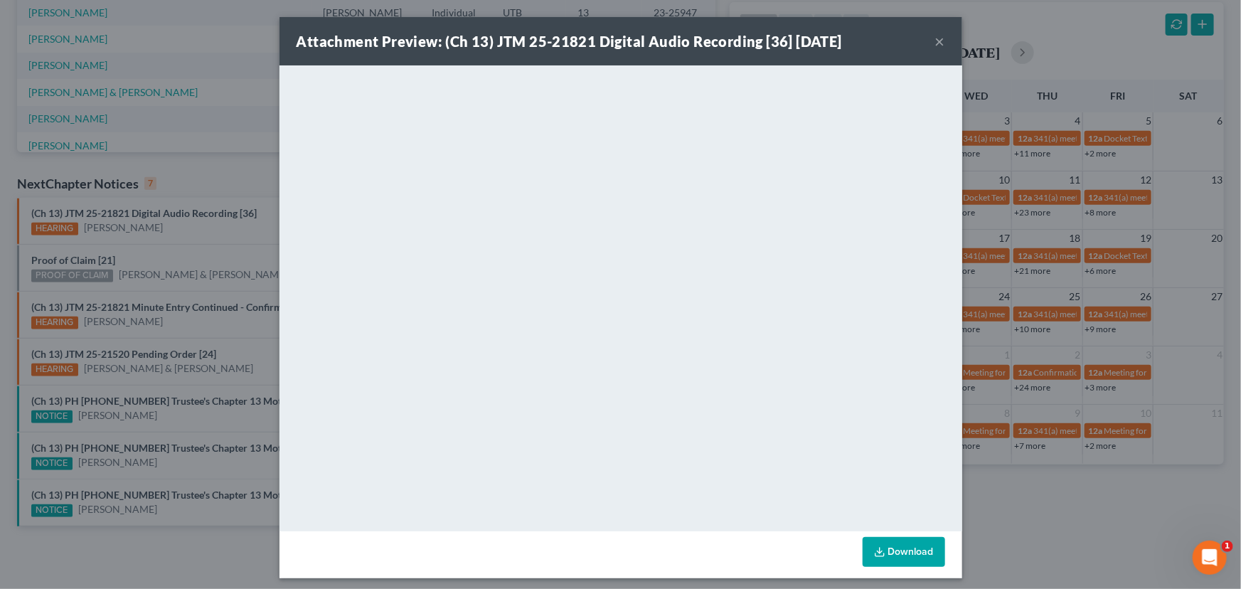
click at [174, 241] on div "Attachment Preview: (Ch 13) JTM 25-21821 Digital Audio Recording [36] [DATE] × …" at bounding box center [620, 294] width 1241 height 589
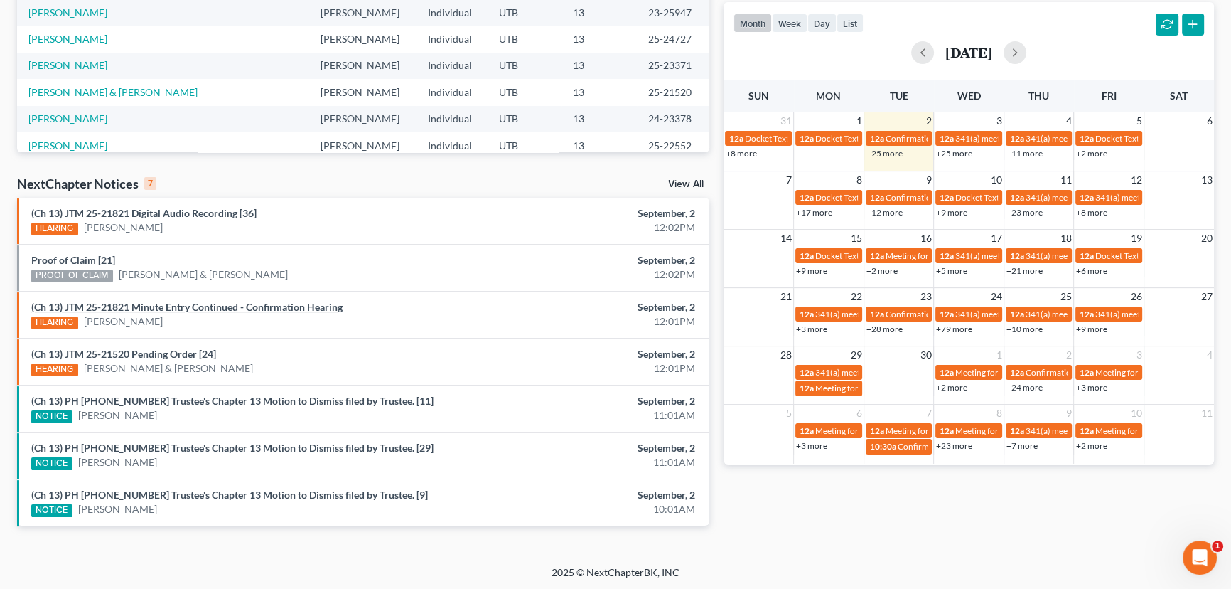
click at [191, 308] on link "(Ch 13) JTM 25-21821 Minute Entry Continued - Confirmation Hearing" at bounding box center [186, 307] width 311 height 12
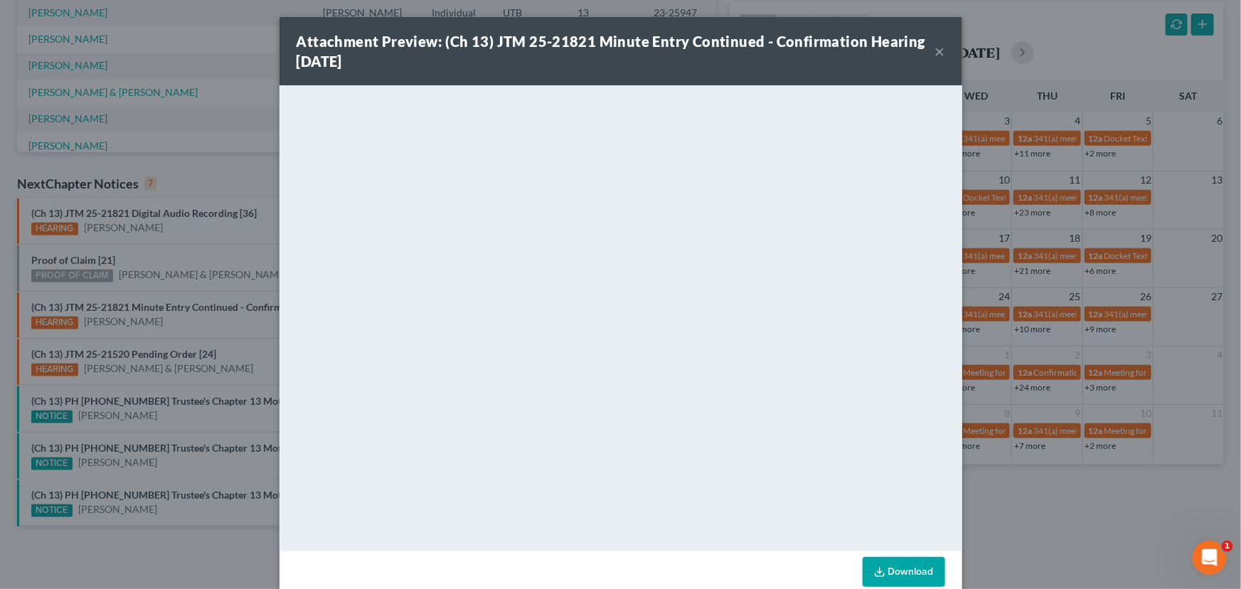
click at [935, 53] on button "×" at bounding box center [940, 51] width 10 height 17
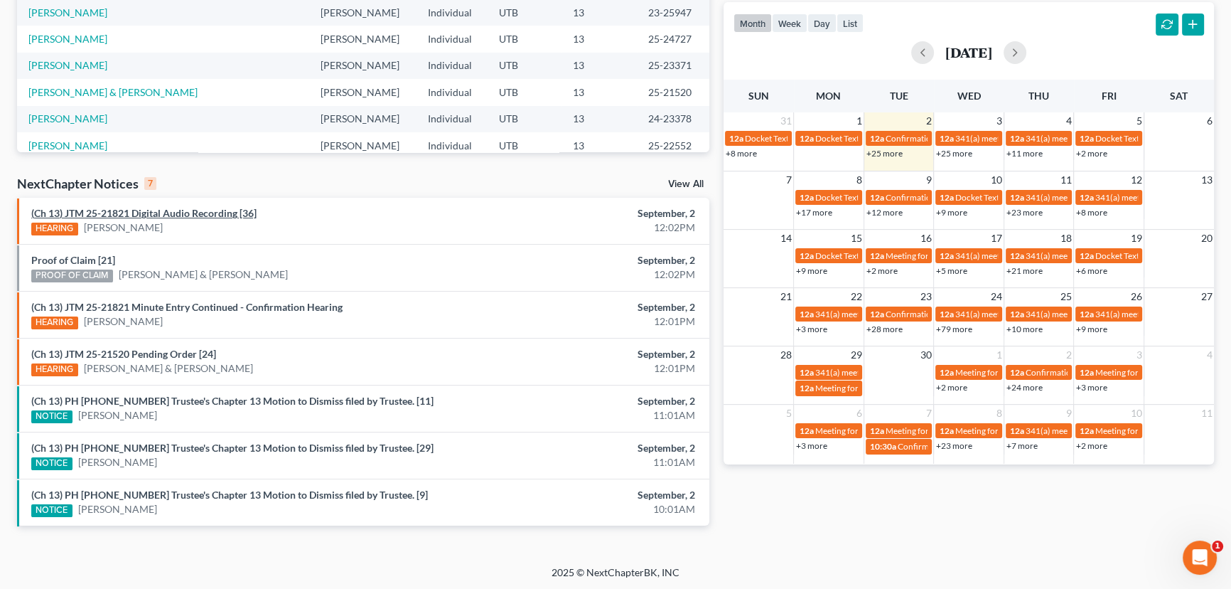
click at [199, 214] on link "(Ch 13) JTM 25-21821 Digital Audio Recording [36]" at bounding box center [143, 213] width 225 height 12
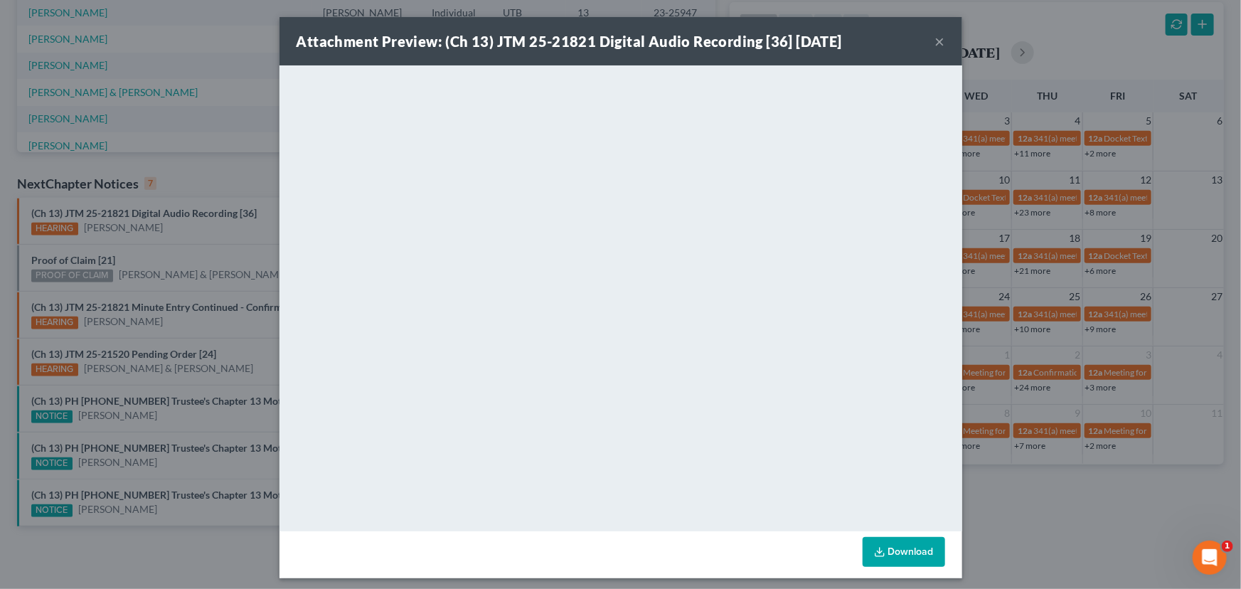
click at [87, 259] on div "Attachment Preview: (Ch 13) JTM 25-21821 Digital Audio Recording [36] [DATE] × …" at bounding box center [620, 294] width 1241 height 589
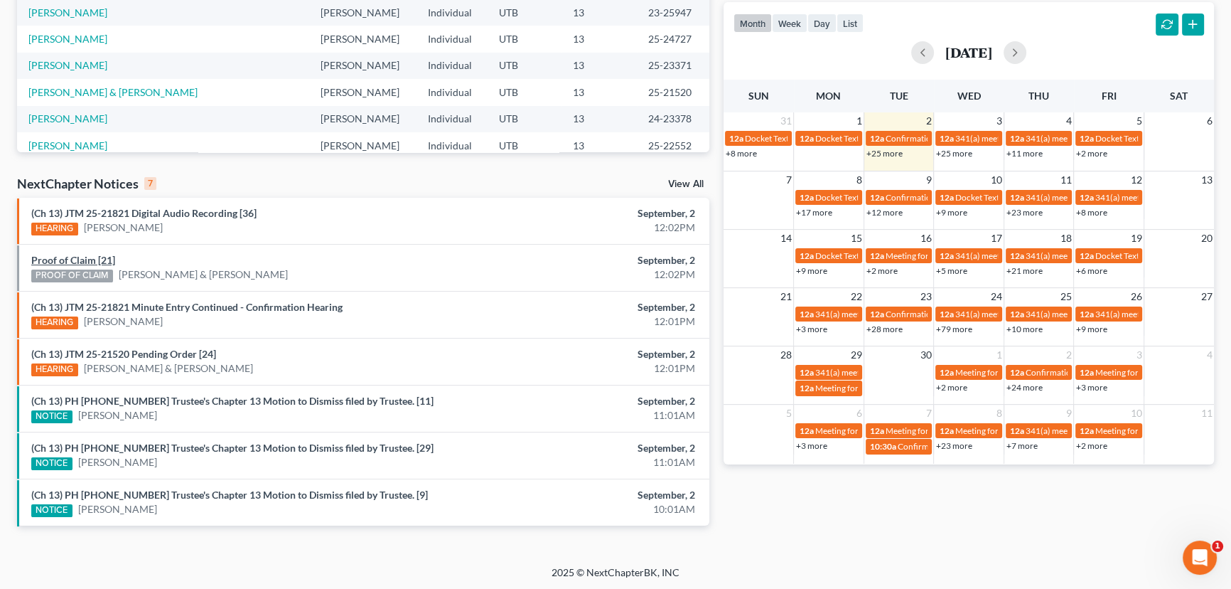
click at [103, 258] on link "Proof of Claim [21]" at bounding box center [73, 260] width 84 height 12
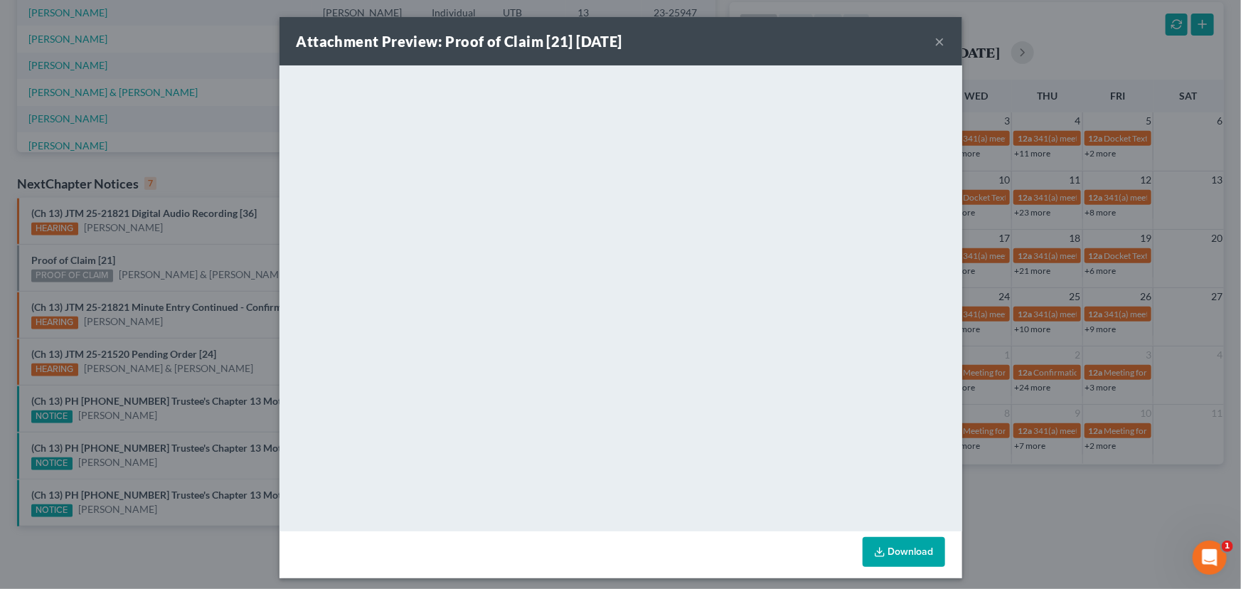
click at [186, 251] on div "Attachment Preview: Proof of Claim [21] [DATE] × <object ng-attr-data='[URL][DO…" at bounding box center [620, 294] width 1241 height 589
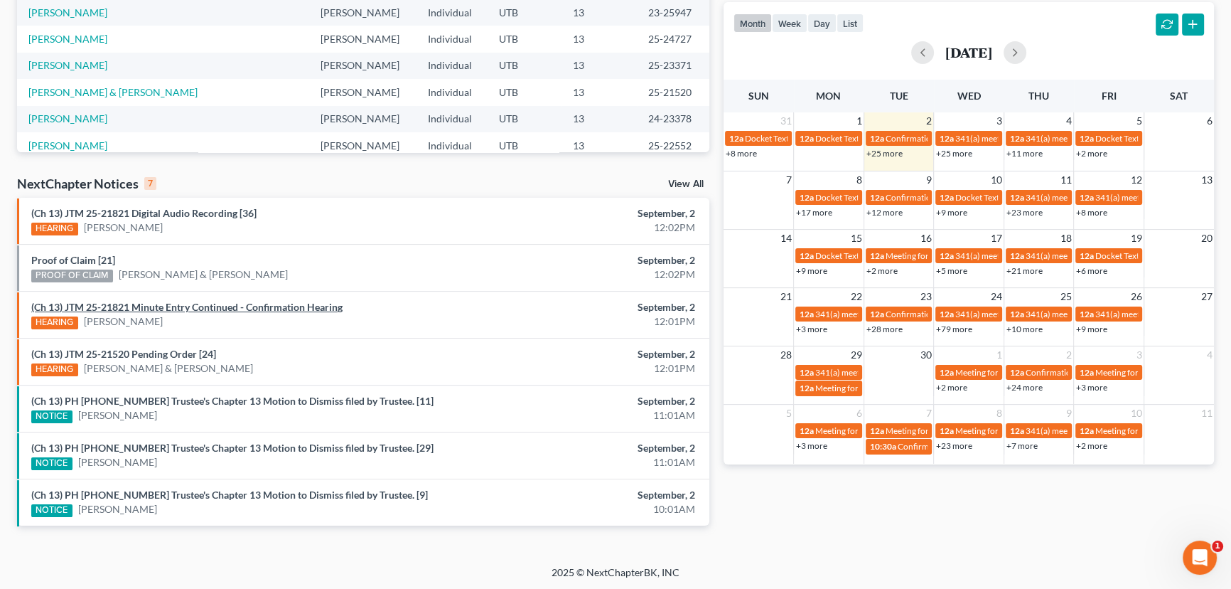
click at [190, 305] on link "(Ch 13) JTM 25-21821 Minute Entry Continued - Confirmation Hearing" at bounding box center [186, 307] width 311 height 12
